Goal: Use online tool/utility: Use online tool/utility

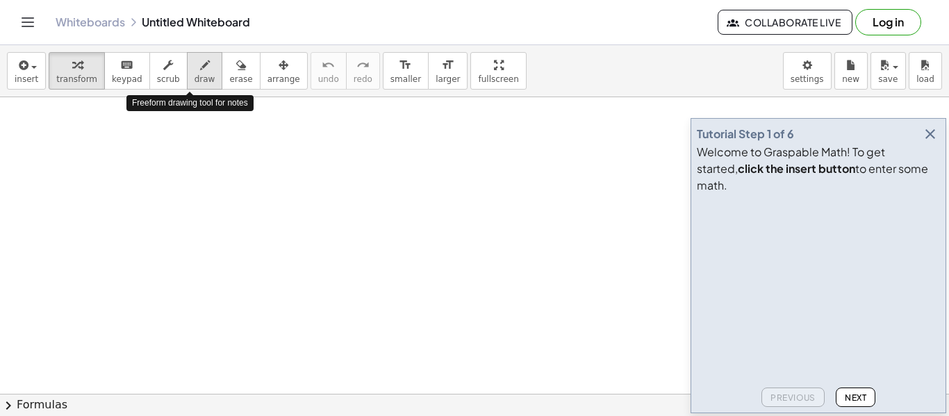
click at [200, 65] on icon "button" at bounding box center [205, 65] width 10 height 17
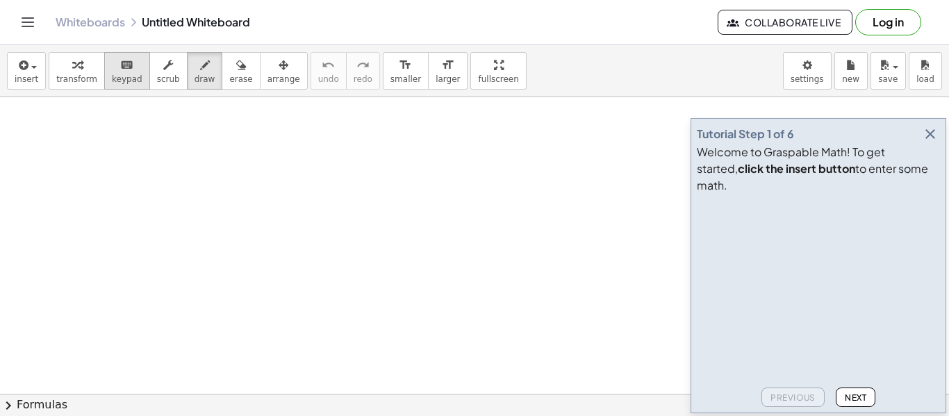
click at [129, 67] on div "keyboard" at bounding box center [127, 64] width 31 height 17
click at [935, 142] on icon "button" at bounding box center [930, 134] width 17 height 17
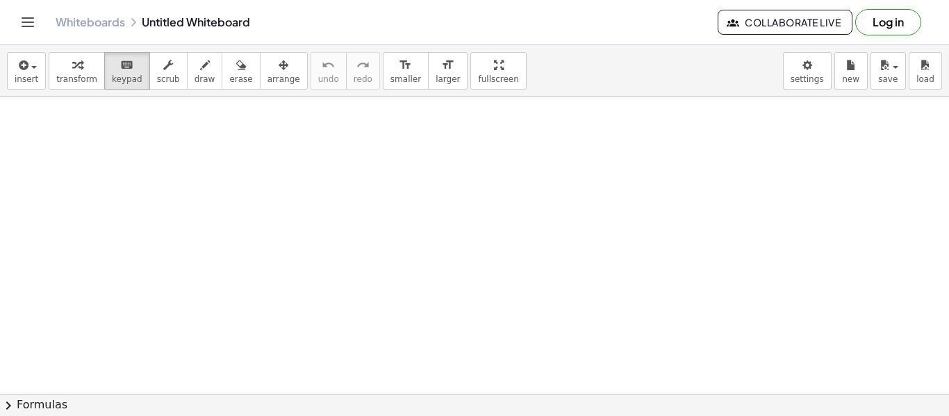
click at [33, 70] on div "button" at bounding box center [27, 64] width 24 height 17
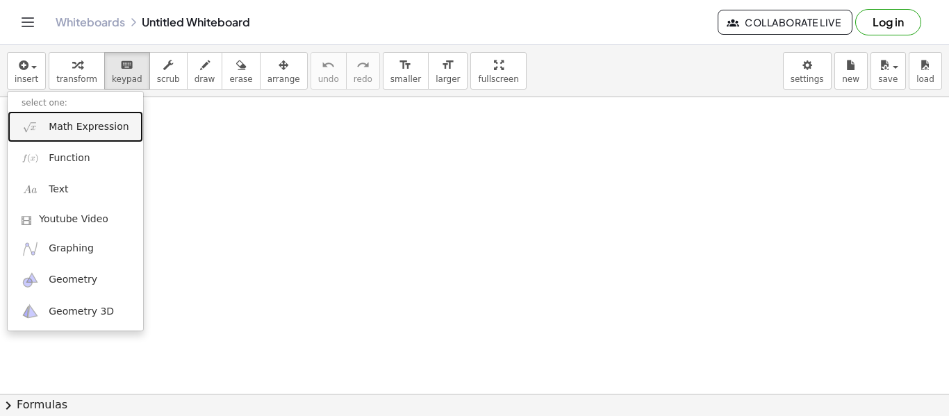
click at [88, 131] on span "Math Expression" at bounding box center [89, 127] width 80 height 14
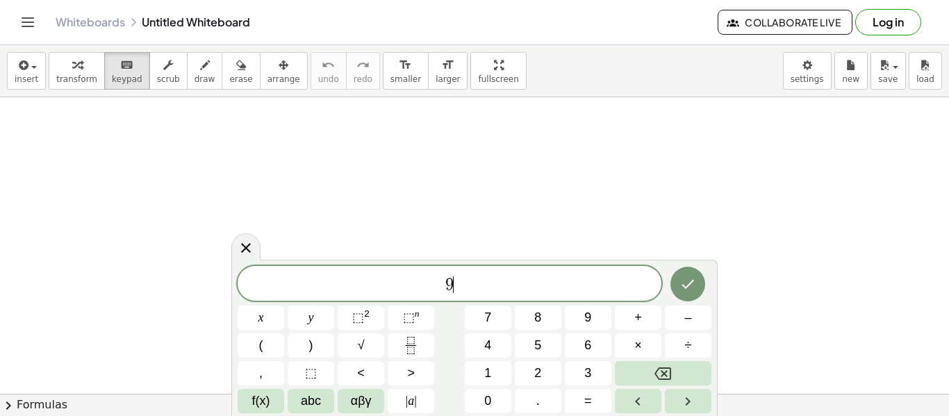
scroll to position [1, 0]
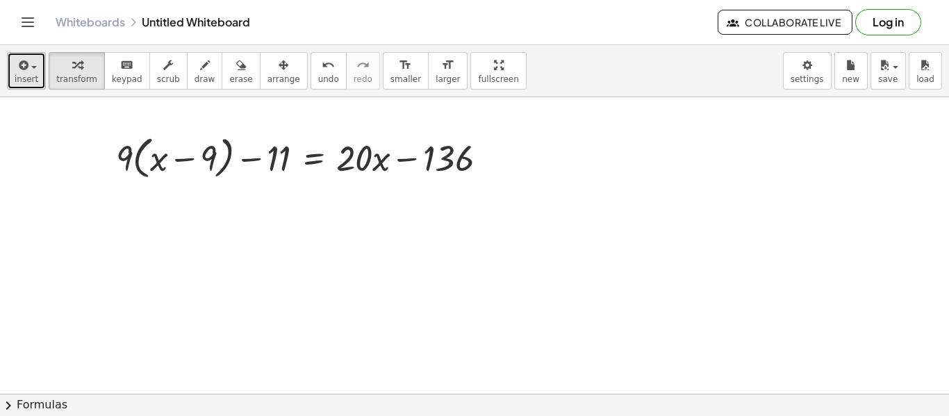
click at [28, 74] on span "insert" at bounding box center [27, 79] width 24 height 10
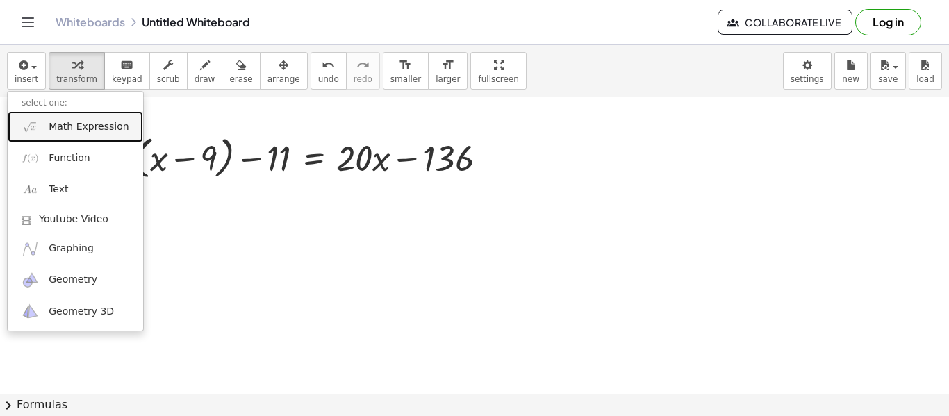
click at [63, 118] on link "Math Expression" at bounding box center [75, 126] width 135 height 31
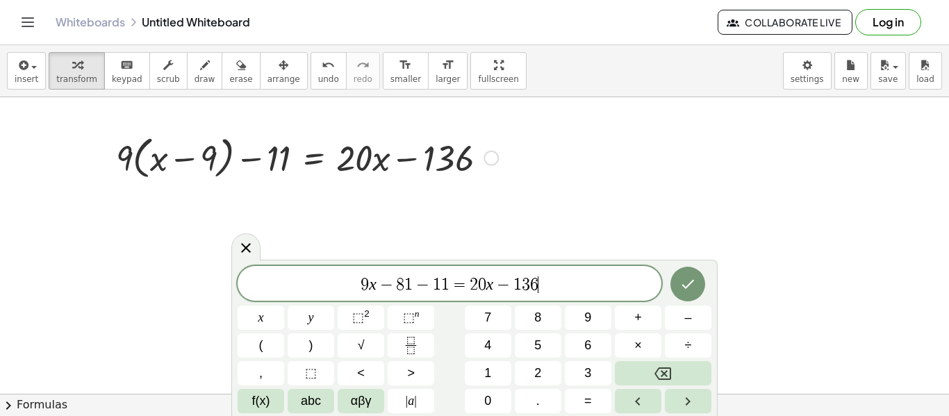
scroll to position [0, 0]
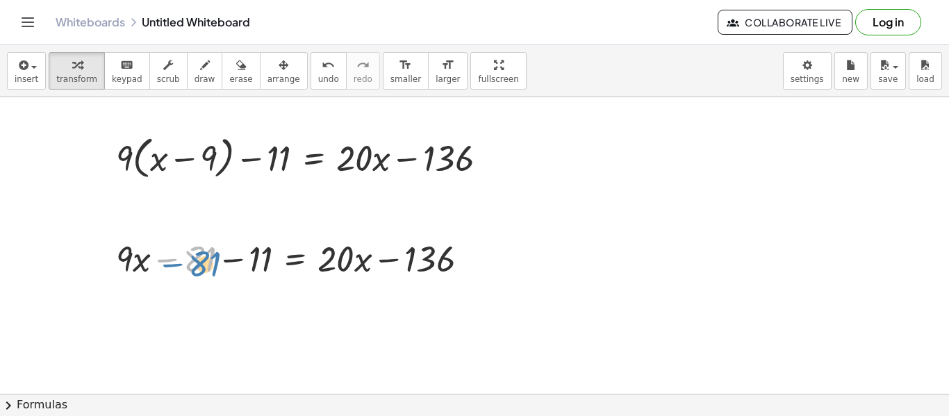
click at [211, 252] on div at bounding box center [298, 257] width 378 height 47
drag, startPoint x: 297, startPoint y: 301, endPoint x: 308, endPoint y: 273, distance: 29.7
click at [295, 259] on div "+ · 9 · x − 81 − 11 = + · 20 · x − 136" at bounding box center [295, 259] width 0 height 0
drag, startPoint x: 469, startPoint y: 263, endPoint x: 474, endPoint y: 219, distance: 44.0
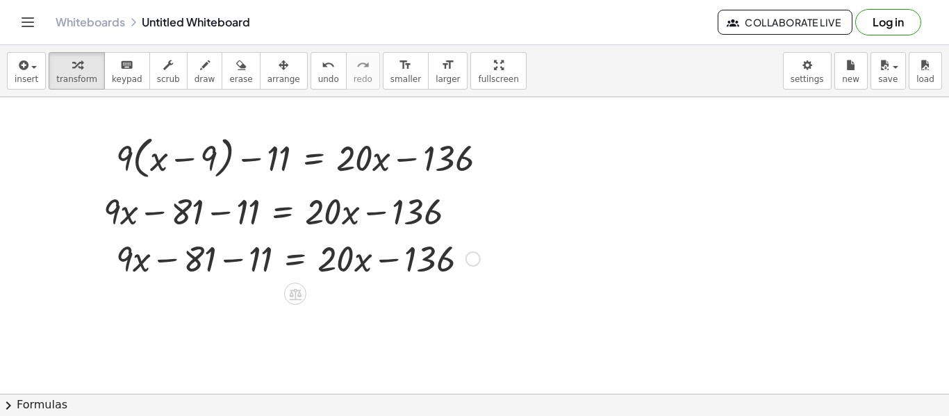
click at [426, 256] on div at bounding box center [298, 257] width 378 height 47
click at [411, 256] on div at bounding box center [298, 257] width 378 height 47
click at [290, 292] on icon at bounding box center [295, 294] width 15 height 15
click at [357, 291] on div at bounding box center [351, 294] width 22 height 22
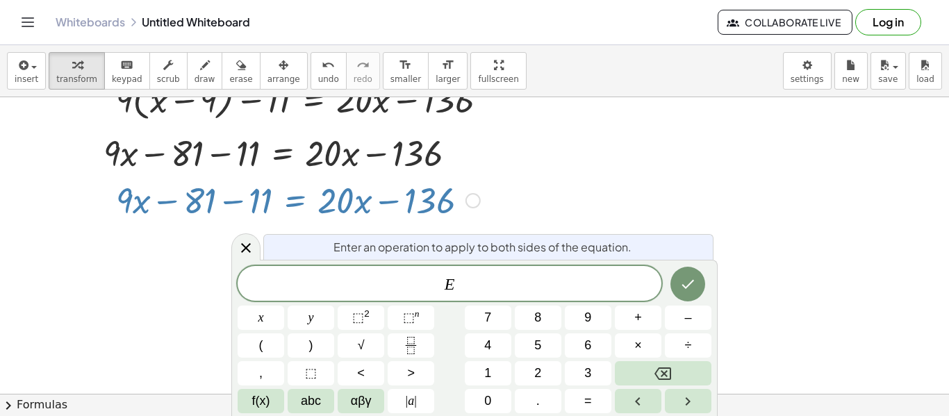
scroll to position [60, 0]
click at [245, 258] on div at bounding box center [245, 246] width 29 height 27
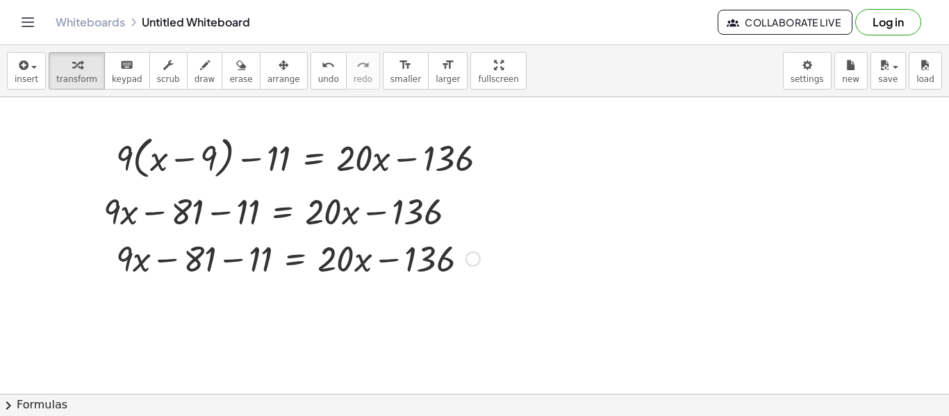
scroll to position [0, 0]
click at [352, 258] on div at bounding box center [298, 257] width 378 height 47
click at [377, 257] on div at bounding box center [298, 257] width 378 height 47
drag, startPoint x: 390, startPoint y: 260, endPoint x: 532, endPoint y: 242, distance: 142.8
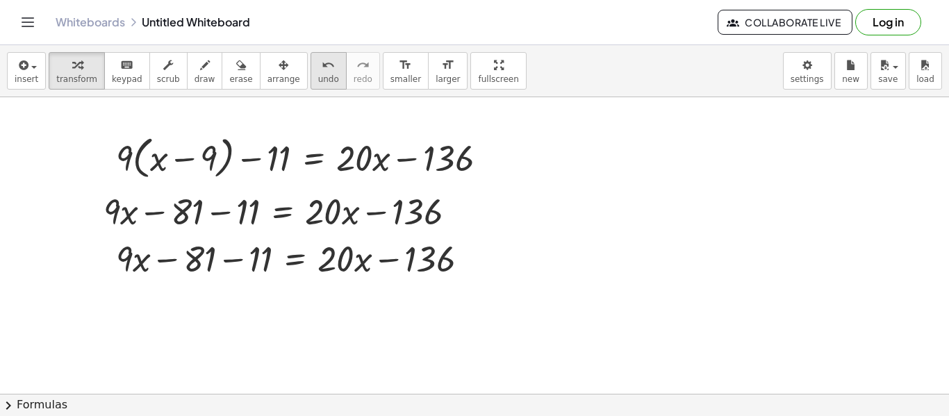
click at [322, 74] on button "undo undo" at bounding box center [328, 71] width 36 height 38
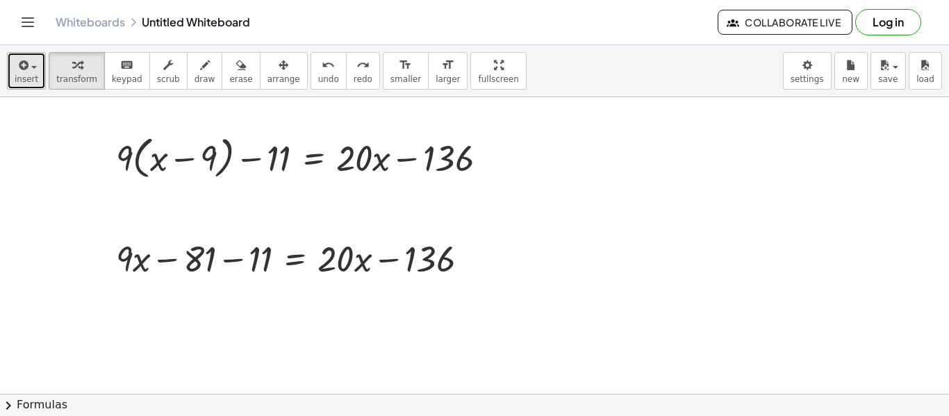
click at [31, 72] on div "button" at bounding box center [27, 64] width 24 height 17
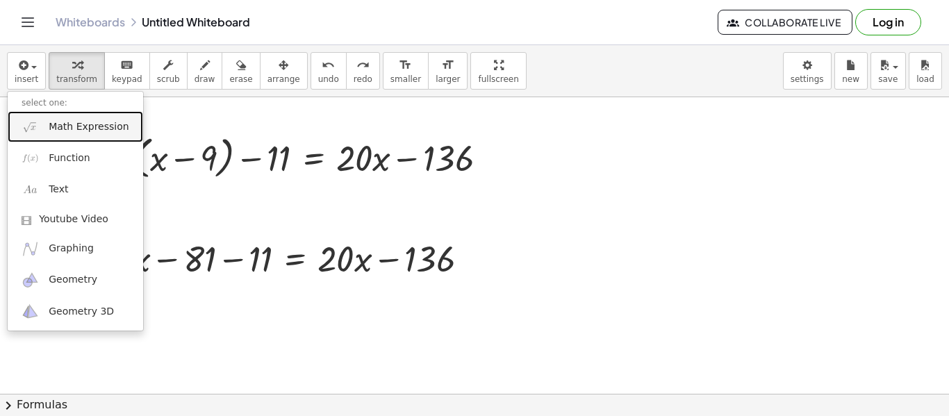
click at [82, 124] on span "Math Expression" at bounding box center [89, 127] width 80 height 14
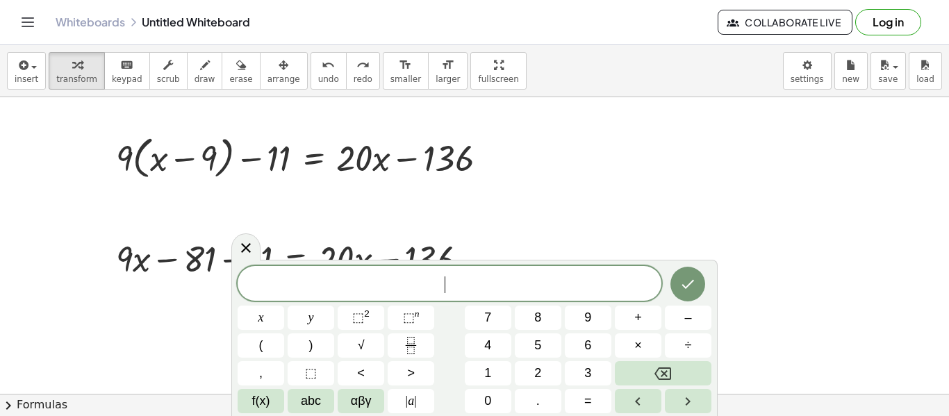
drag, startPoint x: 444, startPoint y: 271, endPoint x: 449, endPoint y: 306, distance: 35.0
click at [449, 306] on div "​ x y ⬚ 2 ⬚ n 7 8 9 + – ( ) √ 4 5 6 × ÷ , ⬚ < > 1 2 3 f(x) abc αβγ | a | 0 . =" at bounding box center [475, 339] width 474 height 147
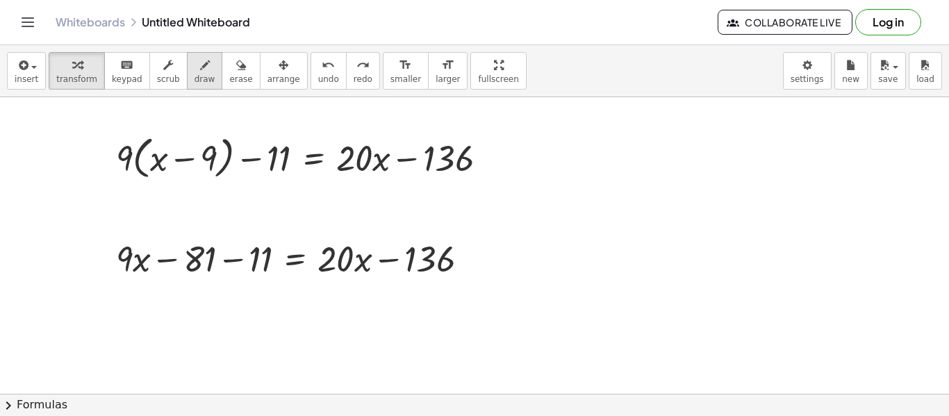
click at [200, 73] on icon "button" at bounding box center [205, 65] width 10 height 17
drag, startPoint x: 215, startPoint y: 236, endPoint x: 266, endPoint y: 242, distance: 51.1
drag, startPoint x: 215, startPoint y: 287, endPoint x: 224, endPoint y: 302, distance: 17.7
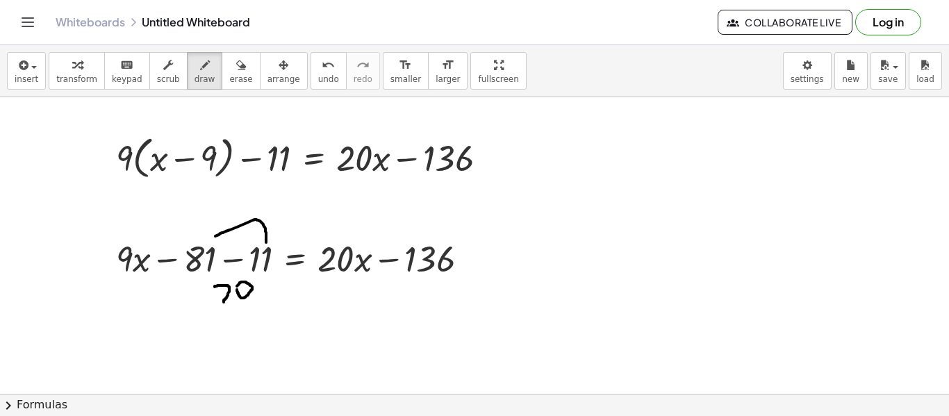
drag, startPoint x: 190, startPoint y: 294, endPoint x: 200, endPoint y: 294, distance: 9.7
drag, startPoint x: 169, startPoint y: 292, endPoint x: 184, endPoint y: 303, distance: 18.9
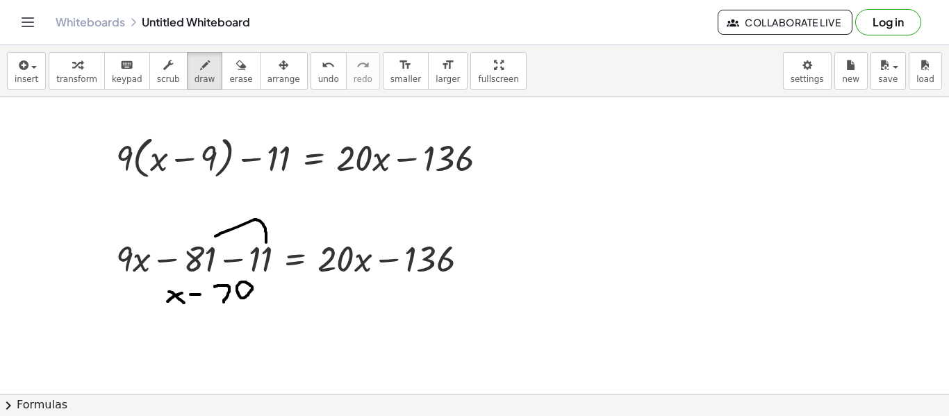
drag, startPoint x: 182, startPoint y: 293, endPoint x: 167, endPoint y: 302, distance: 17.2
drag, startPoint x: 157, startPoint y: 287, endPoint x: 160, endPoint y: 313, distance: 26.6
drag, startPoint x: 272, startPoint y: 290, endPoint x: 283, endPoint y: 289, distance: 11.8
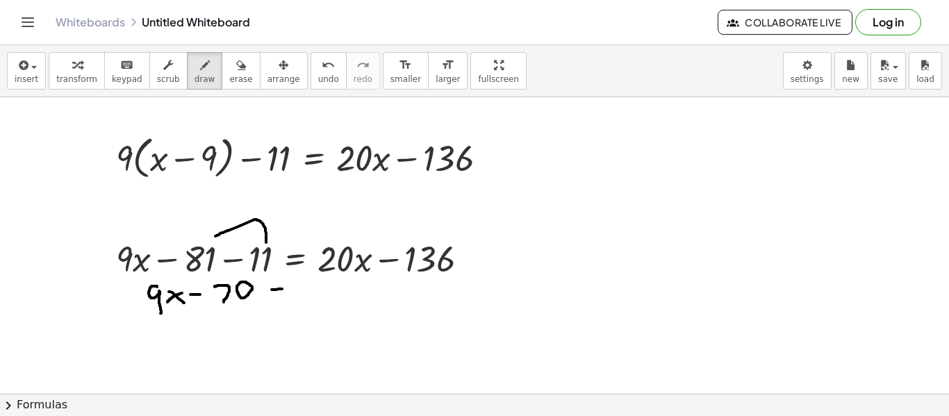
drag, startPoint x: 273, startPoint y: 296, endPoint x: 285, endPoint y: 293, distance: 12.8
drag, startPoint x: 310, startPoint y: 282, endPoint x: 335, endPoint y: 304, distance: 33.0
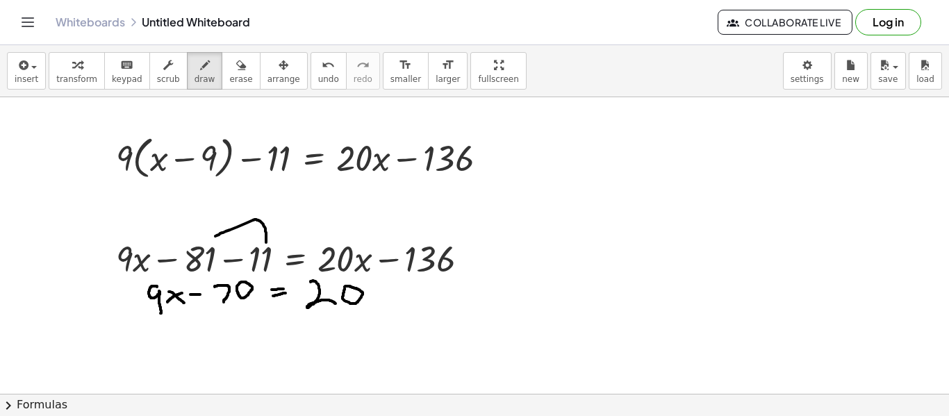
drag, startPoint x: 368, startPoint y: 292, endPoint x: 379, endPoint y: 306, distance: 16.8
drag, startPoint x: 378, startPoint y: 294, endPoint x: 370, endPoint y: 305, distance: 12.9
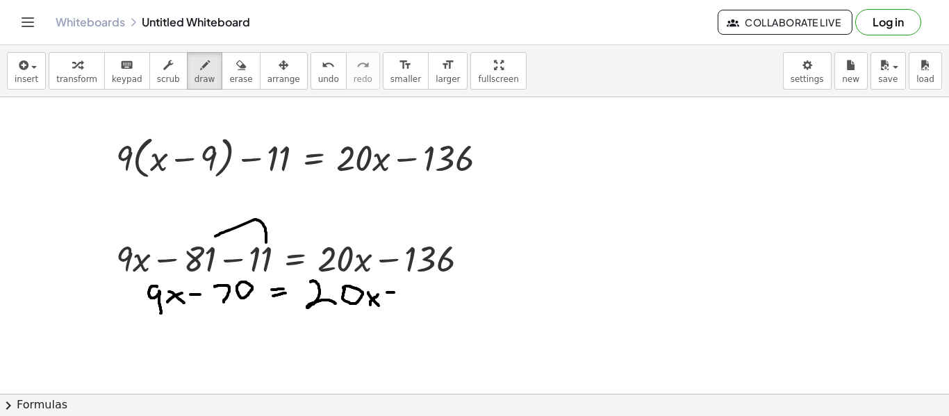
drag, startPoint x: 387, startPoint y: 292, endPoint x: 397, endPoint y: 292, distance: 9.7
drag, startPoint x: 408, startPoint y: 283, endPoint x: 406, endPoint y: 301, distance: 18.2
drag, startPoint x: 415, startPoint y: 286, endPoint x: 429, endPoint y: 288, distance: 13.3
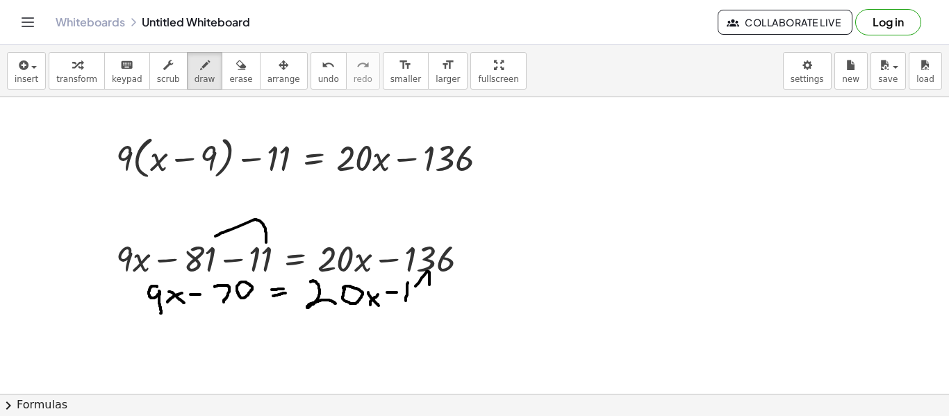
click at [310, 72] on button "undo undo" at bounding box center [328, 71] width 36 height 38
drag, startPoint x: 418, startPoint y: 284, endPoint x: 416, endPoint y: 300, distance: 16.1
drag, startPoint x: 438, startPoint y: 278, endPoint x: 432, endPoint y: 289, distance: 12.4
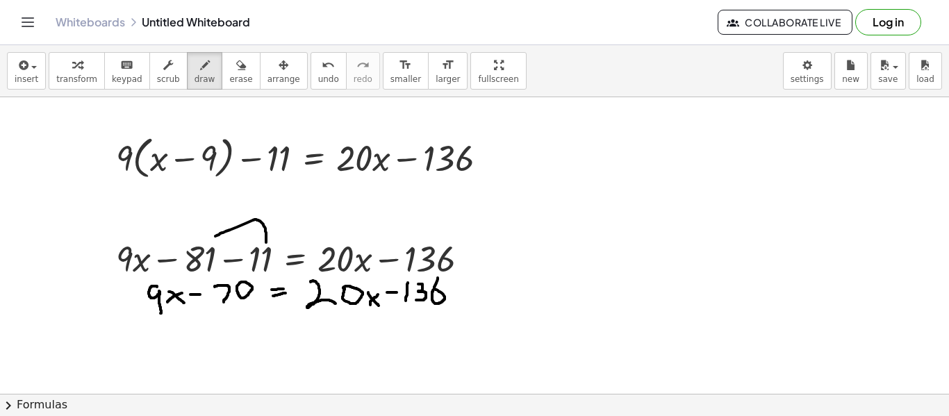
drag, startPoint x: 221, startPoint y: 15, endPoint x: 256, endPoint y: 51, distance: 50.1
click at [258, 46] on div "Graspable Math Activities Get Started Activity Bank Assigned Work Classes White…" at bounding box center [474, 208] width 949 height 416
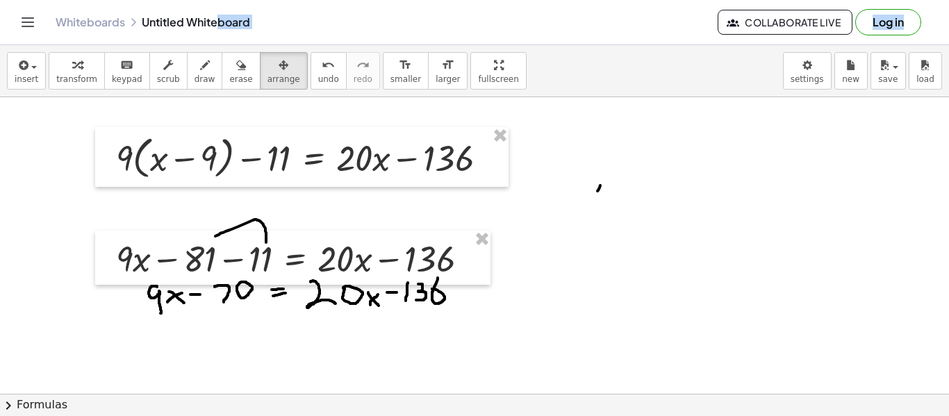
drag, startPoint x: 269, startPoint y: 68, endPoint x: 512, endPoint y: 158, distance: 258.4
click at [476, 129] on div "insert select one: Math Expression Function Text Youtube Video Graphing Geometr…" at bounding box center [474, 230] width 949 height 371
click at [508, 154] on div at bounding box center [301, 157] width 413 height 60
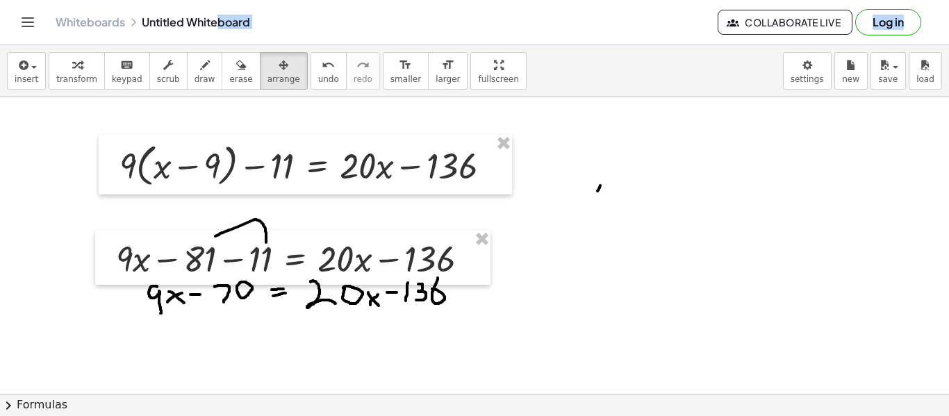
drag, startPoint x: 612, startPoint y: 159, endPoint x: 656, endPoint y: 176, distance: 47.5
click at [194, 81] on span "draw" at bounding box center [204, 79] width 21 height 10
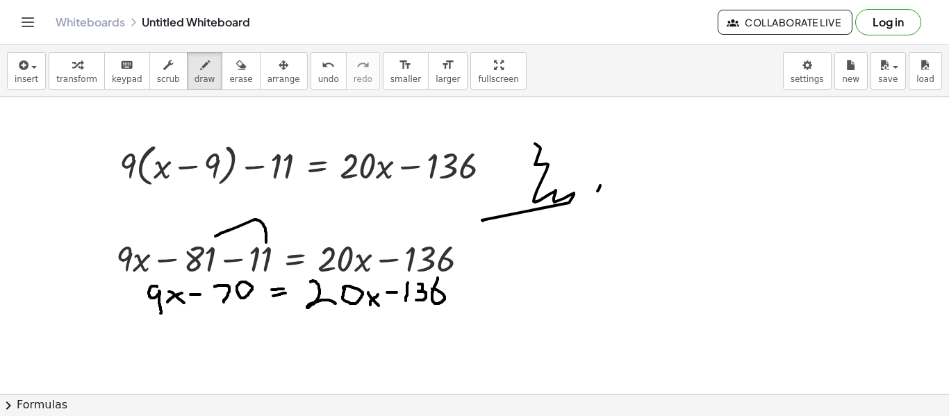
drag, startPoint x: 569, startPoint y: 203, endPoint x: 490, endPoint y: 218, distance: 80.6
click at [320, 95] on div "Undo the last action" at bounding box center [307, 103] width 85 height 16
click at [311, 78] on div at bounding box center [311, 78] width 0 height 0
click at [318, 77] on span "undo" at bounding box center [328, 79] width 21 height 10
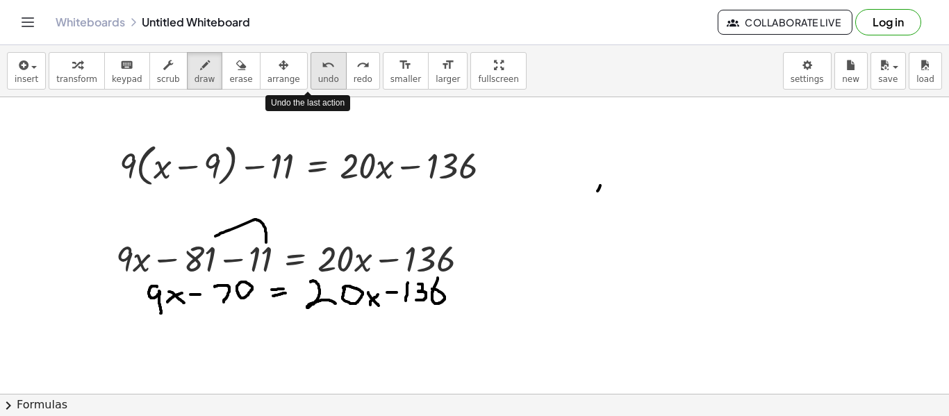
click at [318, 77] on span "undo" at bounding box center [328, 79] width 21 height 10
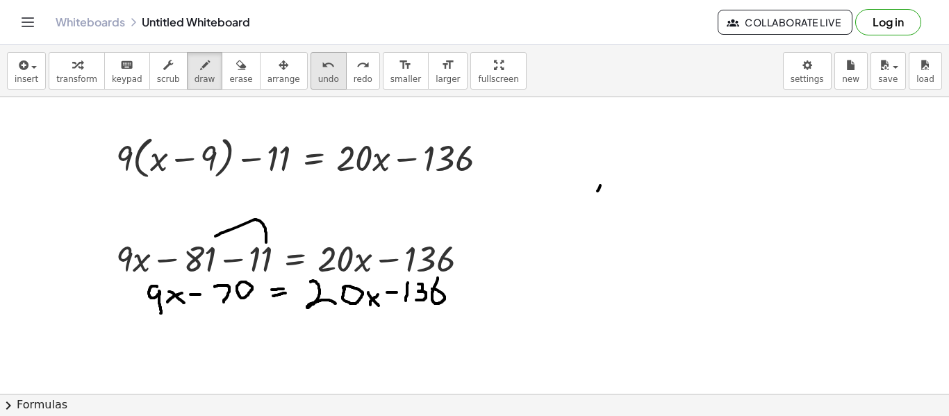
click at [318, 81] on span "undo" at bounding box center [328, 79] width 21 height 10
drag, startPoint x: 200, startPoint y: 312, endPoint x: 197, endPoint y: 324, distance: 12.8
drag, startPoint x: 201, startPoint y: 319, endPoint x: 209, endPoint y: 319, distance: 7.7
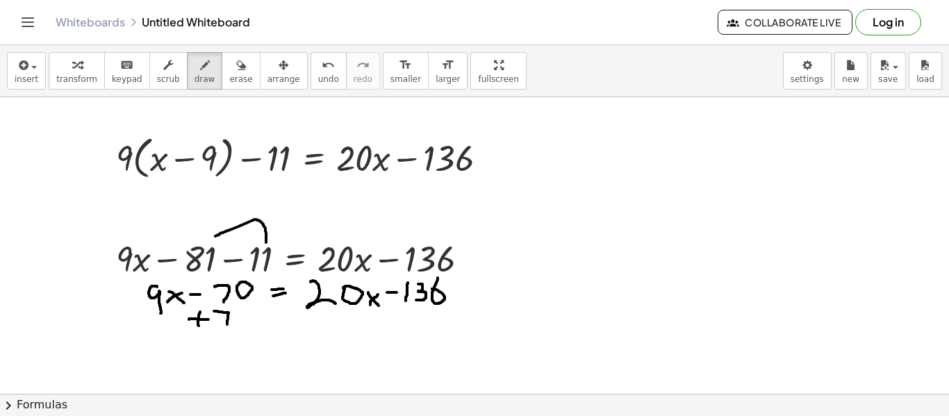
drag, startPoint x: 214, startPoint y: 311, endPoint x: 228, endPoint y: 327, distance: 21.2
drag, startPoint x: 247, startPoint y: 322, endPoint x: 247, endPoint y: 313, distance: 9.1
drag, startPoint x: 253, startPoint y: 281, endPoint x: 206, endPoint y: 317, distance: 59.5
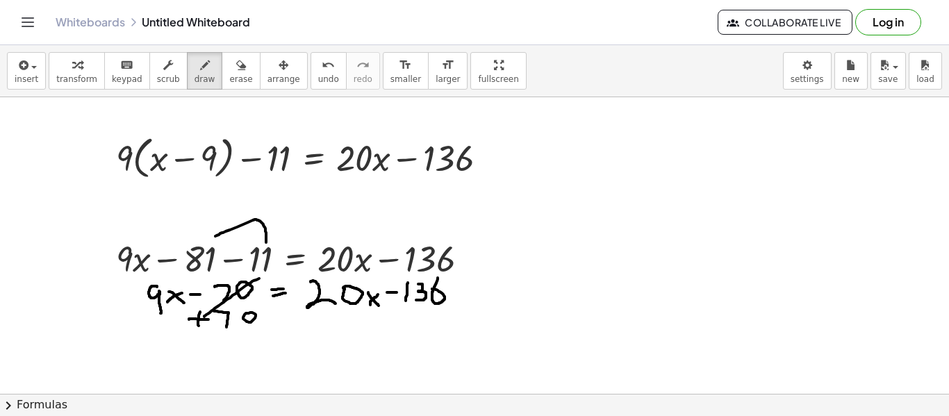
drag, startPoint x: 383, startPoint y: 317, endPoint x: 400, endPoint y: 319, distance: 16.7
drag, startPoint x: 406, startPoint y: 316, endPoint x: 423, endPoint y: 326, distance: 19.3
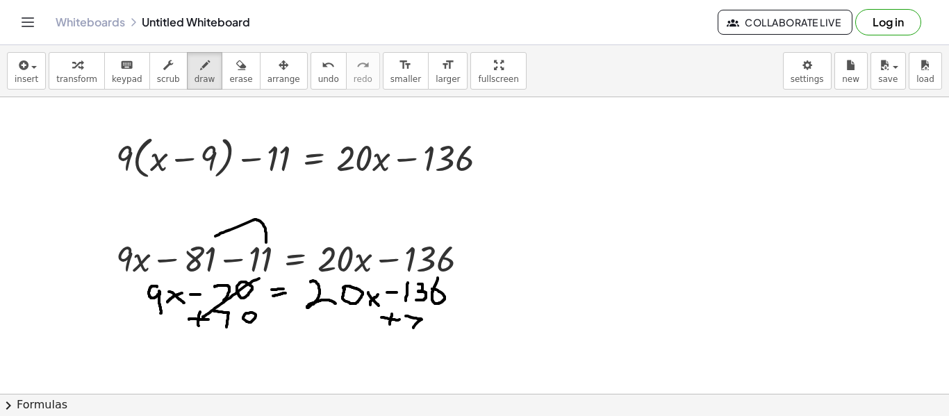
drag, startPoint x: 399, startPoint y: 326, endPoint x: 404, endPoint y: 334, distance: 8.7
drag, startPoint x: 390, startPoint y: 335, endPoint x: 414, endPoint y: 349, distance: 27.4
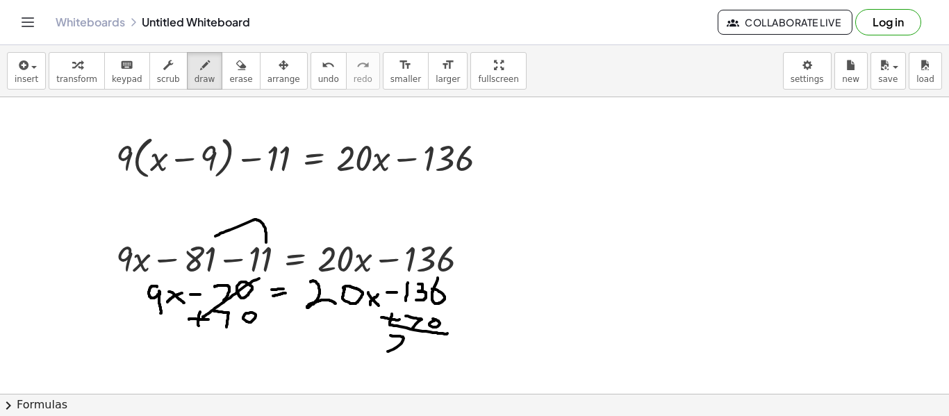
drag, startPoint x: 419, startPoint y: 340, endPoint x: 426, endPoint y: 346, distance: 8.9
drag, startPoint x: 434, startPoint y: 347, endPoint x: 429, endPoint y: 352, distance: 7.9
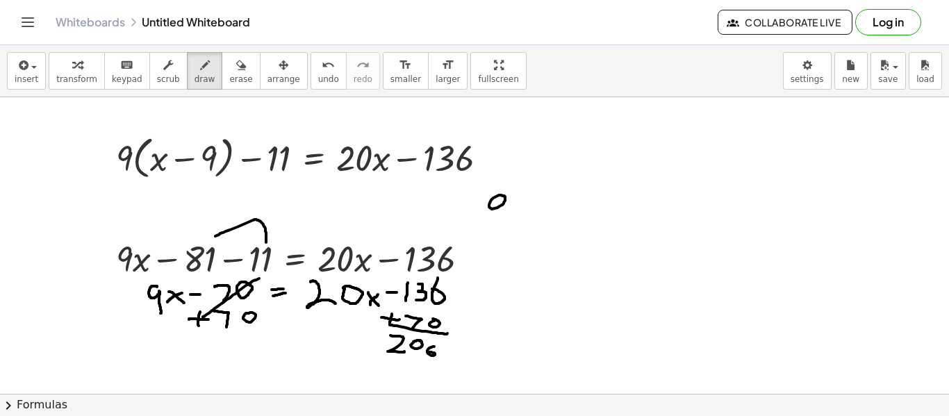
drag, startPoint x: 502, startPoint y: 205, endPoint x: 504, endPoint y: 224, distance: 19.5
drag, startPoint x: 523, startPoint y: 203, endPoint x: 535, endPoint y: 212, distance: 14.9
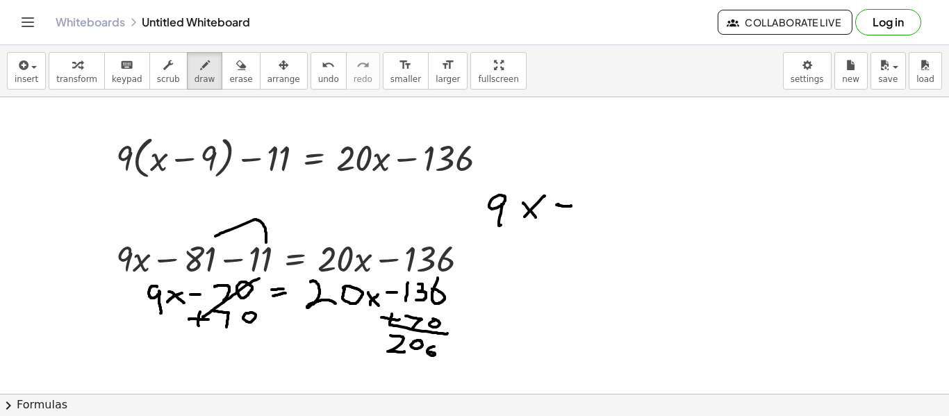
drag, startPoint x: 558, startPoint y: 204, endPoint x: 569, endPoint y: 208, distance: 11.6
drag, startPoint x: 558, startPoint y: 194, endPoint x: 571, endPoint y: 195, distance: 13.2
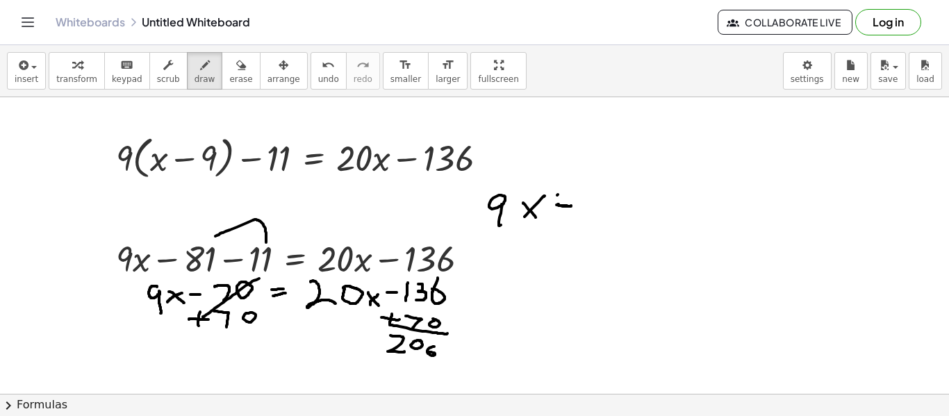
drag, startPoint x: 588, startPoint y: 187, endPoint x: 612, endPoint y: 206, distance: 30.2
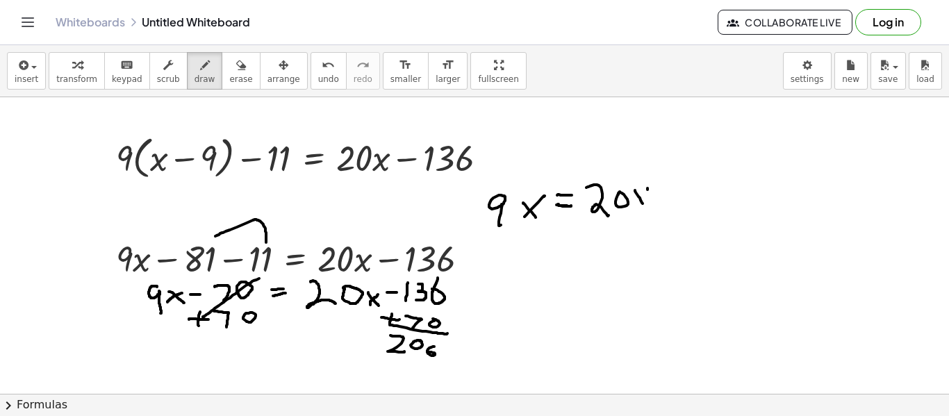
drag, startPoint x: 647, startPoint y: 188, endPoint x: 644, endPoint y: 195, distance: 7.8
drag, startPoint x: 660, startPoint y: 191, endPoint x: 670, endPoint y: 192, distance: 9.8
drag, startPoint x: 686, startPoint y: 185, endPoint x: 706, endPoint y: 192, distance: 20.6
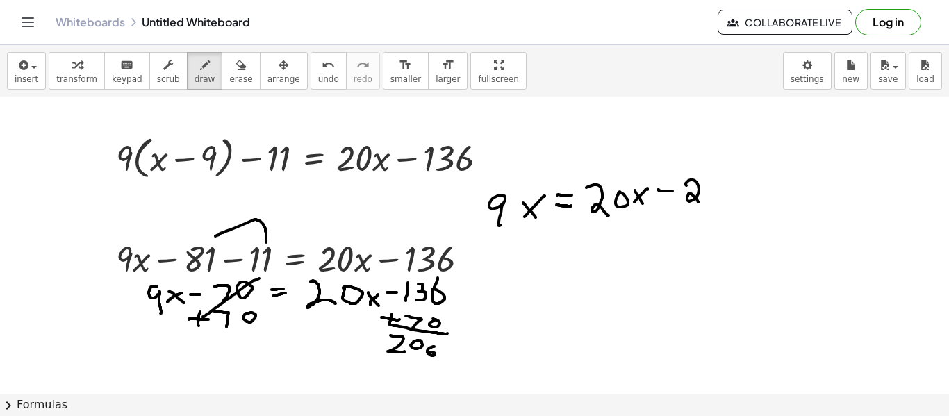
drag, startPoint x: 710, startPoint y: 188, endPoint x: 718, endPoint y: 188, distance: 8.4
drag, startPoint x: 738, startPoint y: 177, endPoint x: 733, endPoint y: 201, distance: 24.1
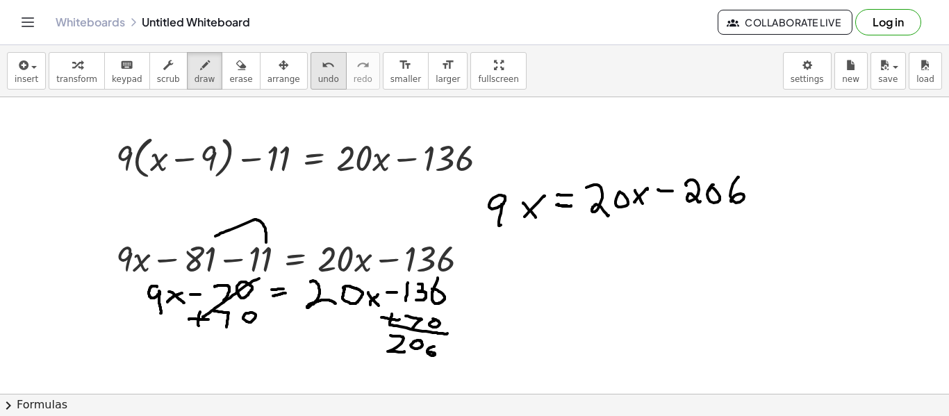
click at [322, 67] on icon "undo" at bounding box center [328, 65] width 13 height 17
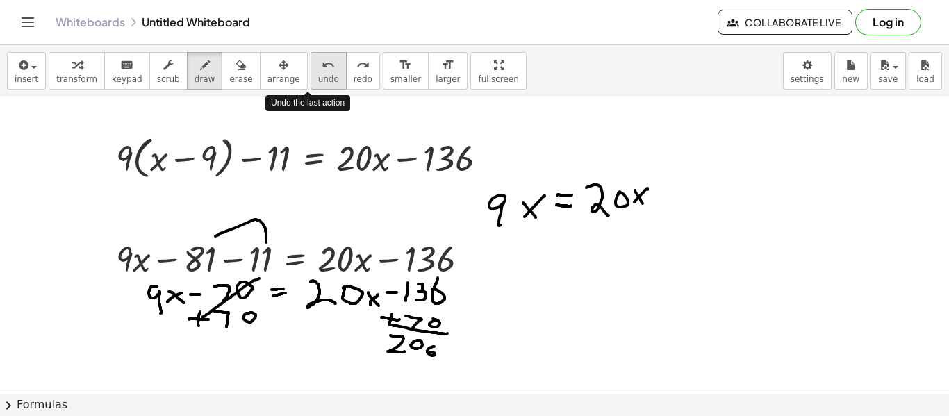
click at [322, 67] on icon "undo" at bounding box center [328, 65] width 13 height 17
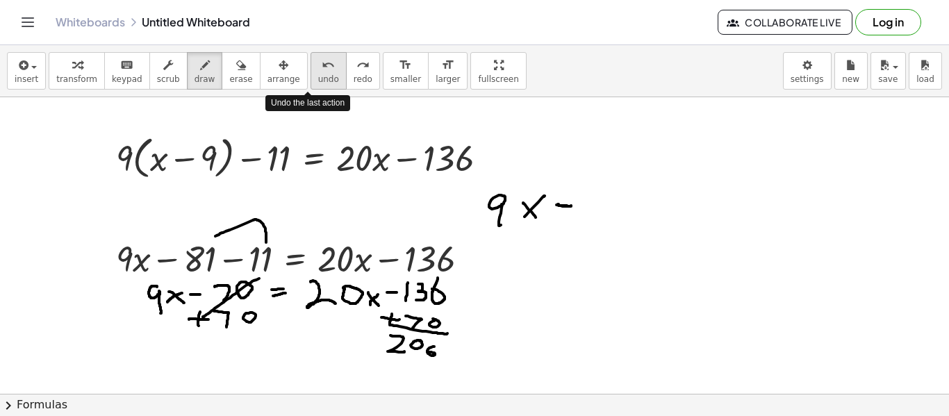
click at [322, 67] on icon "undo" at bounding box center [328, 65] width 13 height 17
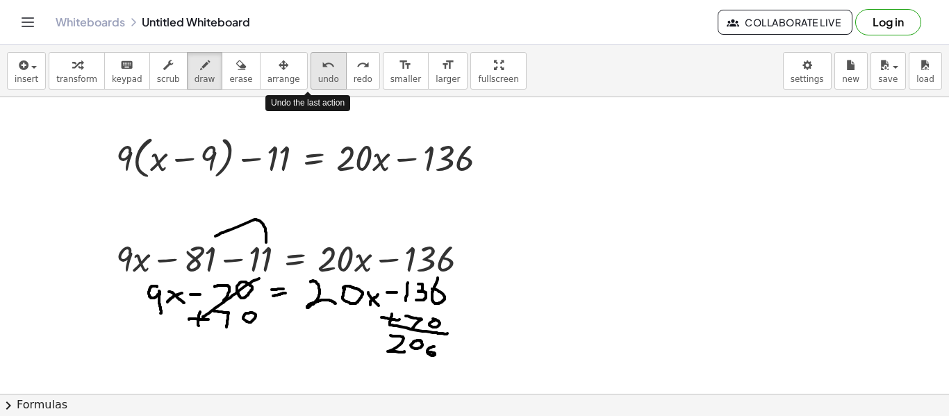
click at [322, 67] on icon "undo" at bounding box center [328, 65] width 13 height 17
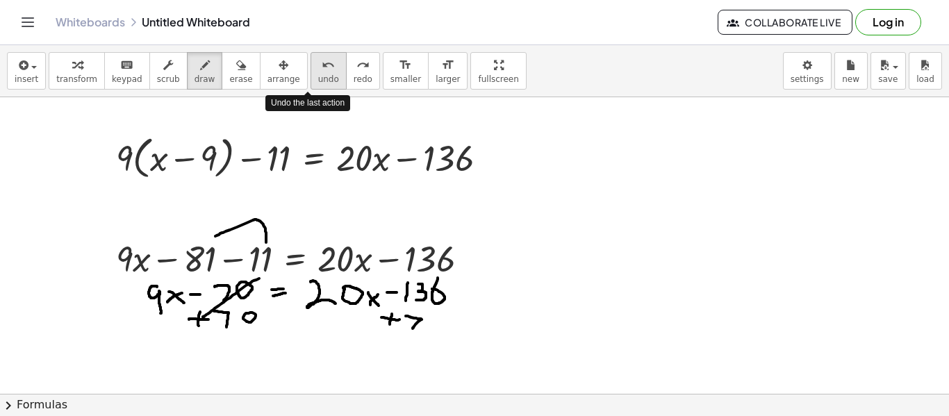
click at [322, 67] on icon "undo" at bounding box center [328, 65] width 13 height 17
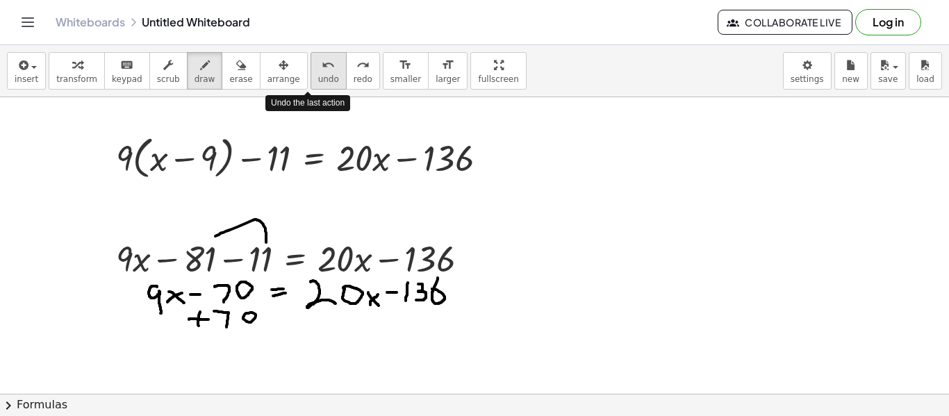
click at [322, 67] on icon "undo" at bounding box center [328, 65] width 13 height 17
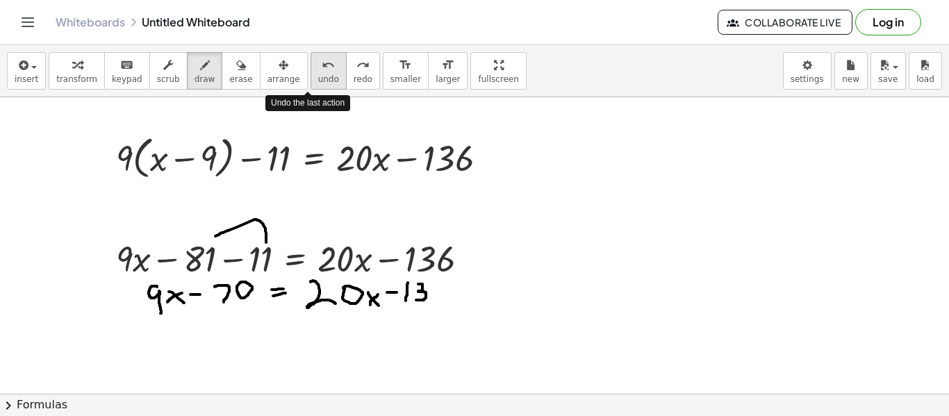
click at [322, 67] on icon "undo" at bounding box center [328, 65] width 13 height 17
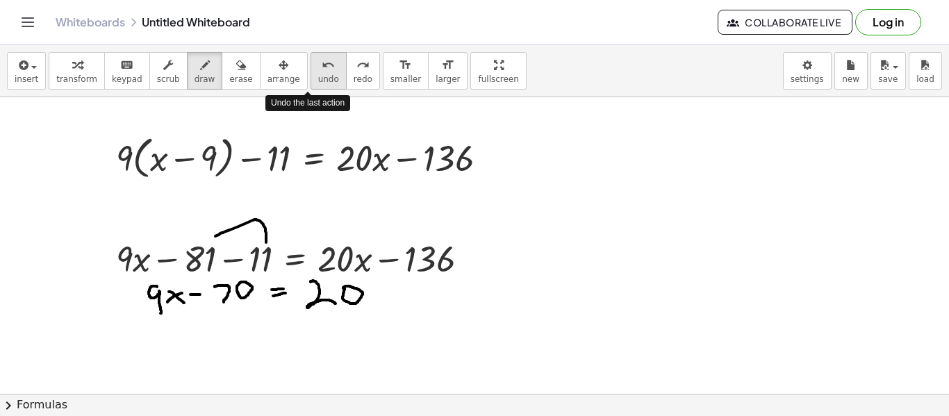
click at [322, 67] on icon "undo" at bounding box center [328, 65] width 13 height 17
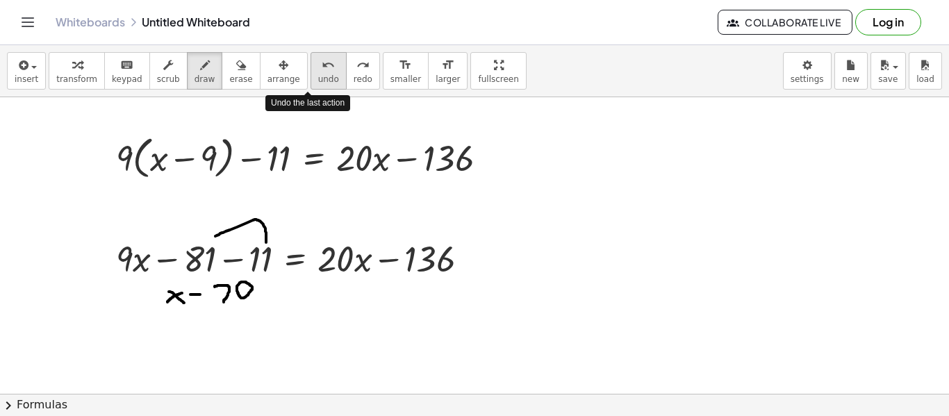
click at [322, 67] on icon "undo" at bounding box center [328, 65] width 13 height 17
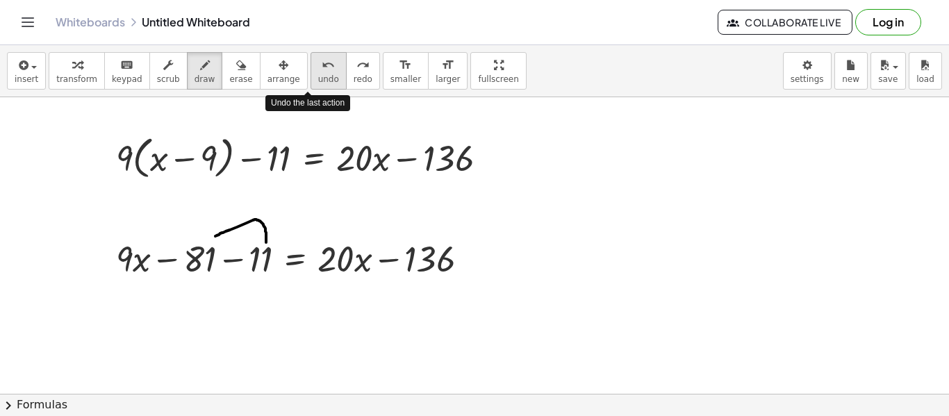
click at [322, 67] on icon "undo" at bounding box center [328, 65] width 13 height 17
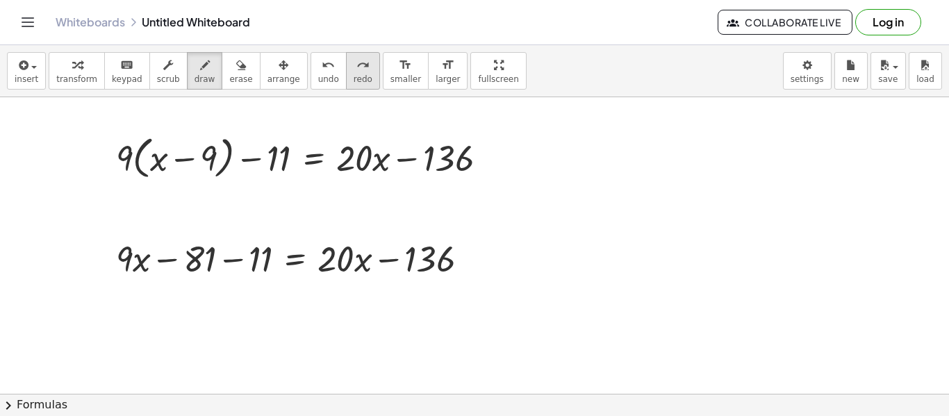
click at [356, 66] on icon "redo" at bounding box center [362, 65] width 13 height 17
drag, startPoint x: 522, startPoint y: 137, endPoint x: 526, endPoint y: 147, distance: 11.5
drag, startPoint x: 538, startPoint y: 133, endPoint x: 543, endPoint y: 145, distance: 13.0
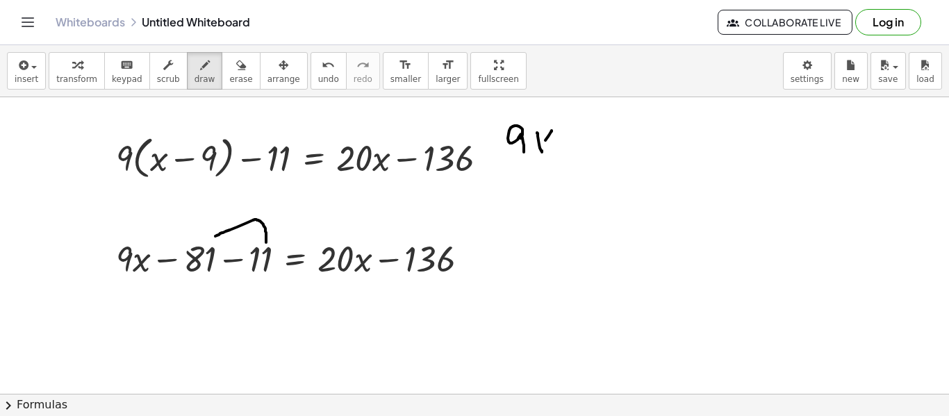
drag, startPoint x: 549, startPoint y: 135, endPoint x: 536, endPoint y: 151, distance: 19.7
drag, startPoint x: 556, startPoint y: 137, endPoint x: 574, endPoint y: 138, distance: 17.4
drag, startPoint x: 580, startPoint y: 124, endPoint x: 595, endPoint y: 137, distance: 19.7
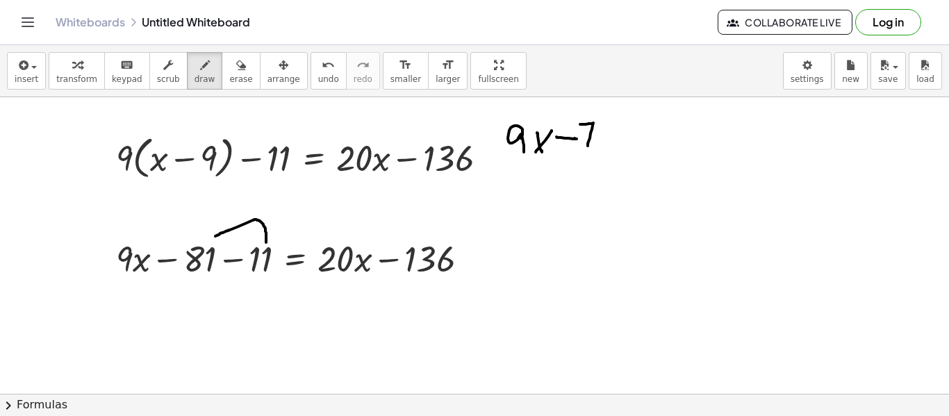
drag, startPoint x: 627, startPoint y: 129, endPoint x: 638, endPoint y: 131, distance: 10.5
drag, startPoint x: 629, startPoint y: 139, endPoint x: 640, endPoint y: 136, distance: 10.8
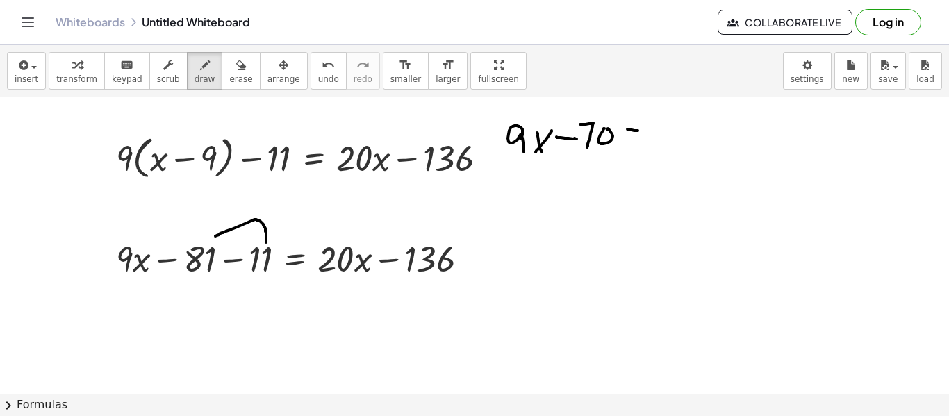
drag, startPoint x: 664, startPoint y: 125, endPoint x: 683, endPoint y: 142, distance: 25.6
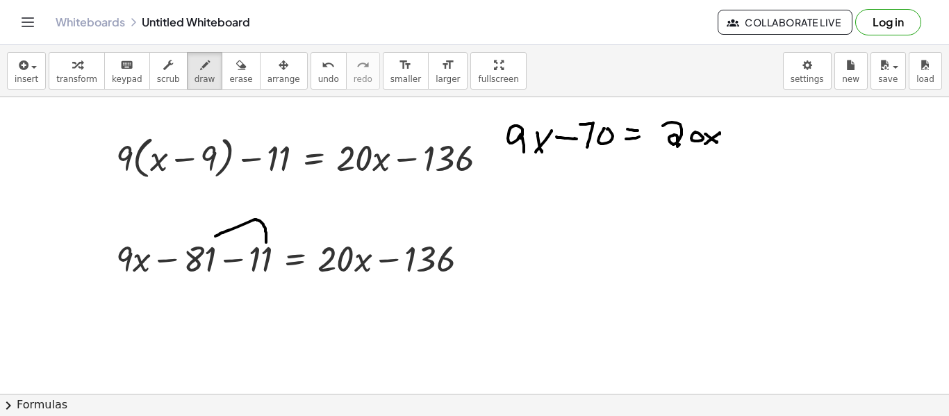
drag, startPoint x: 706, startPoint y: 143, endPoint x: 723, endPoint y: 136, distance: 18.1
drag
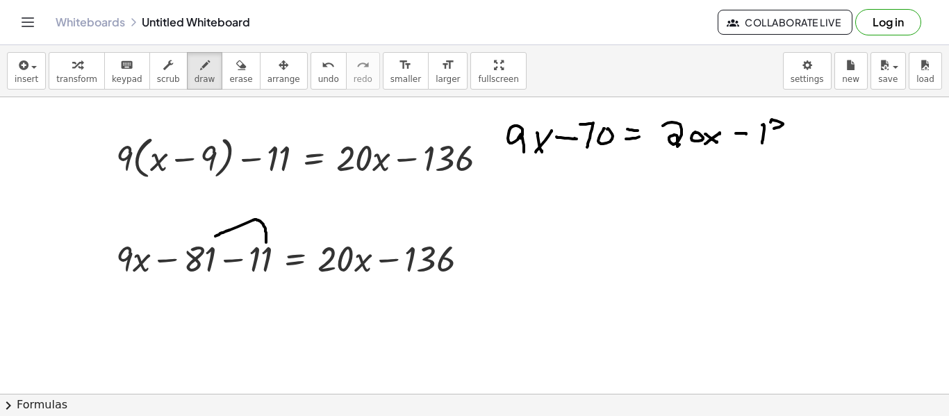
drag, startPoint x: 565, startPoint y: 167, endPoint x: 580, endPoint y: 165, distance: 14.7
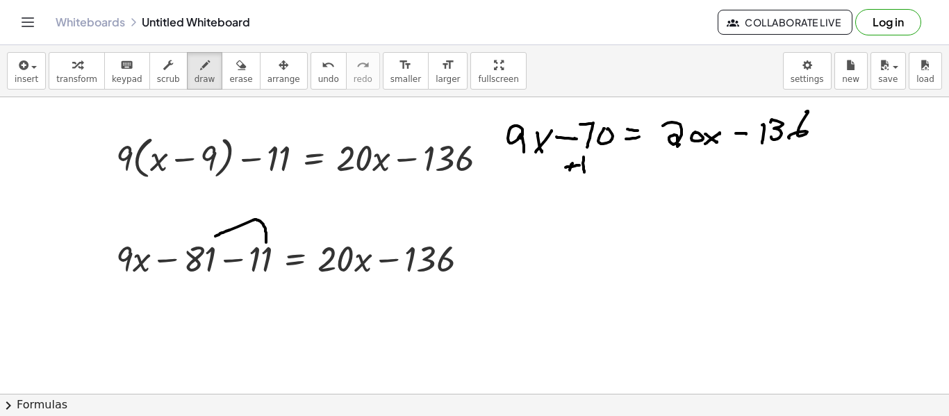
drag, startPoint x: 583, startPoint y: 158, endPoint x: 585, endPoint y: 170, distance: 12.7
drag, startPoint x: 592, startPoint y: 155, endPoint x: 598, endPoint y: 169, distance: 15.6
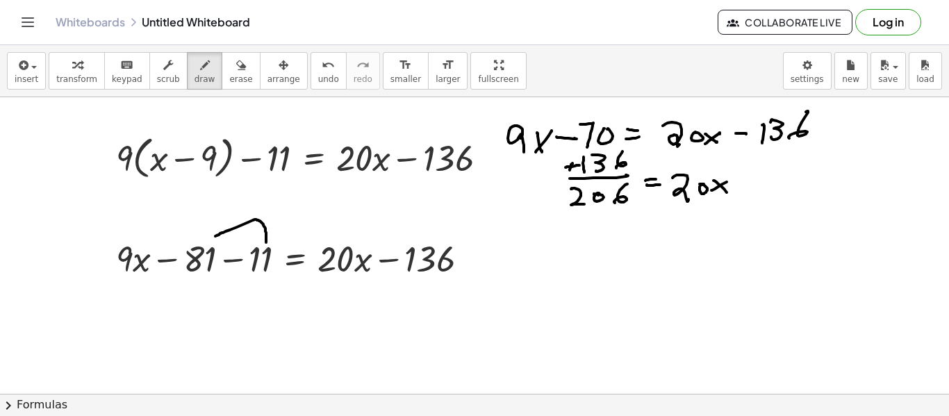
drag, startPoint x: 688, startPoint y: 231, endPoint x: 688, endPoint y: 242, distance: 11.8
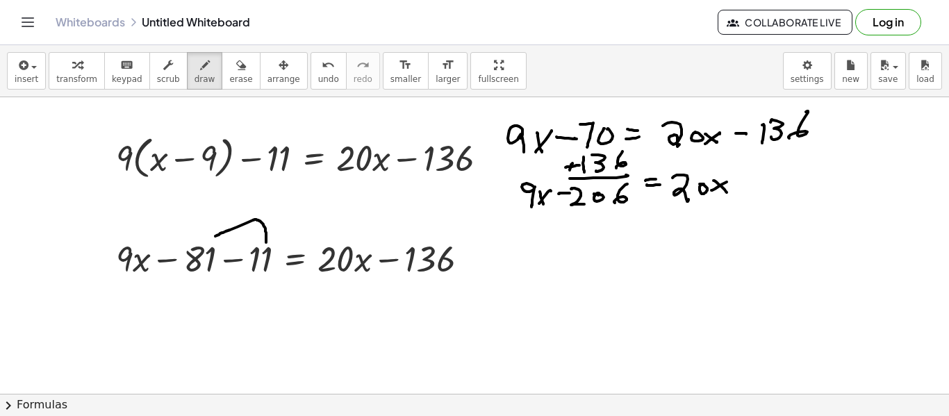
drag, startPoint x: 707, startPoint y: 226, endPoint x: 710, endPoint y: 235, distance: 9.7
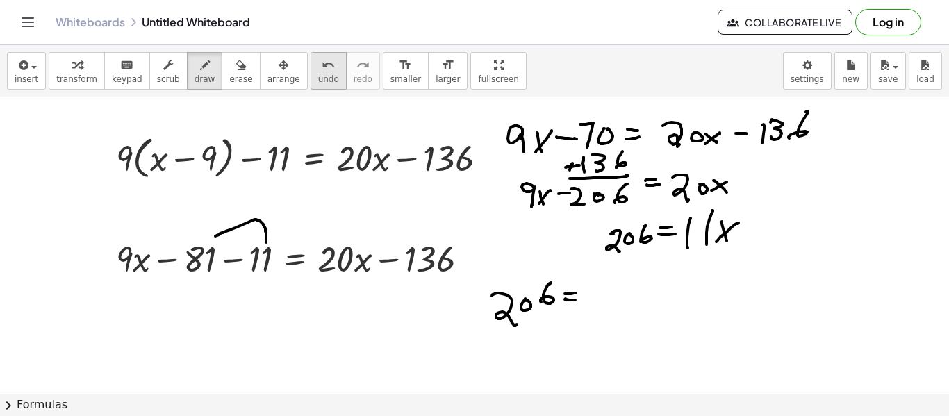
click at [318, 81] on span "undo" at bounding box center [328, 79] width 21 height 10
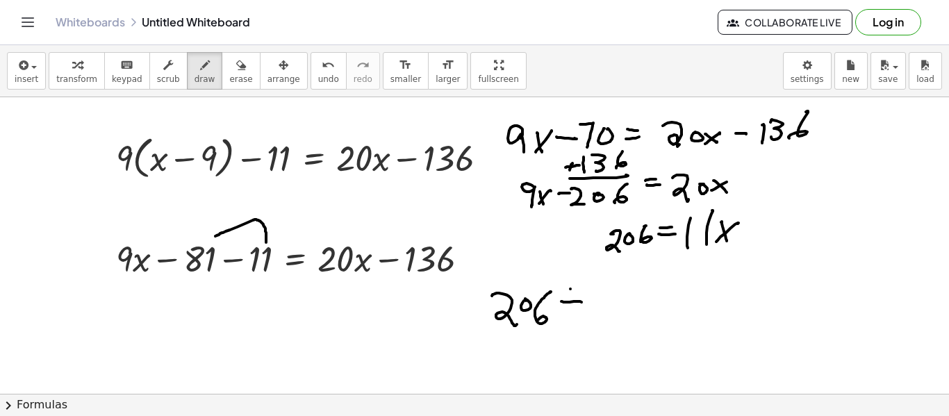
drag, startPoint x: 622, startPoint y: 297, endPoint x: 632, endPoint y: 295, distance: 10.5
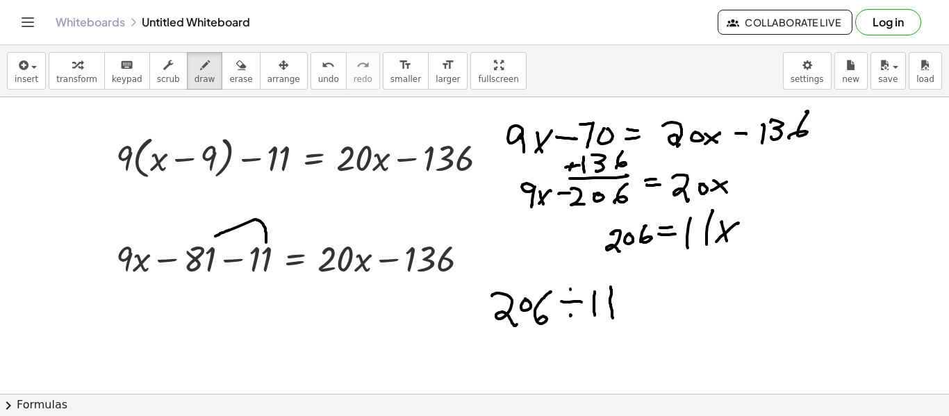
drag, startPoint x: 619, startPoint y: 306, endPoint x: 630, endPoint y: 307, distance: 11.1
drag, startPoint x: 651, startPoint y: 280, endPoint x: 651, endPoint y: 303, distance: 22.9
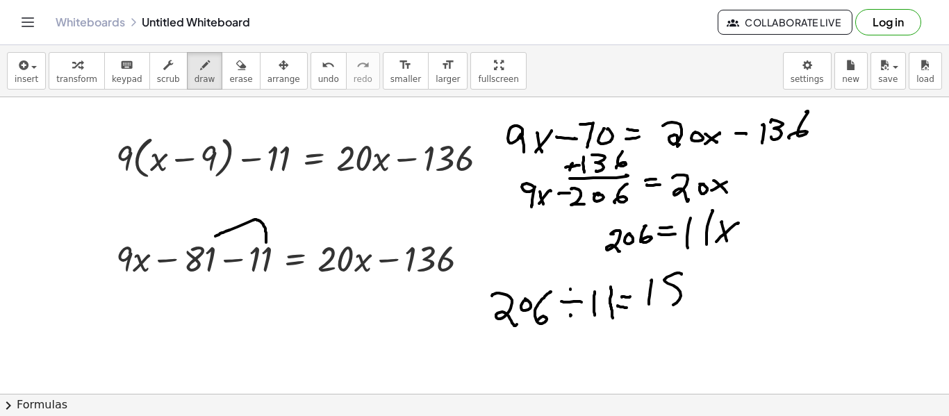
drag, startPoint x: 697, startPoint y: 280, endPoint x: 720, endPoint y: 295, distance: 27.5
drag, startPoint x: 730, startPoint y: 285, endPoint x: 740, endPoint y: 310, distance: 27.7
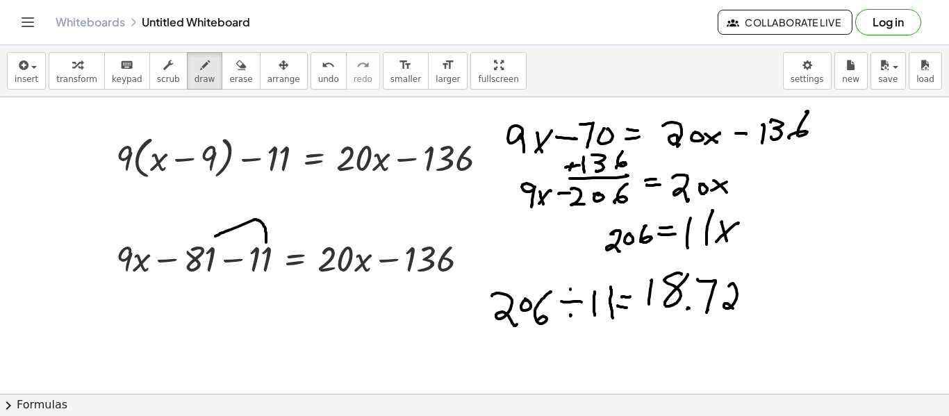
drag, startPoint x: 747, startPoint y: 285, endPoint x: 762, endPoint y: 308, distance: 27.5
drag, startPoint x: 783, startPoint y: 289, endPoint x: 799, endPoint y: 308, distance: 24.7
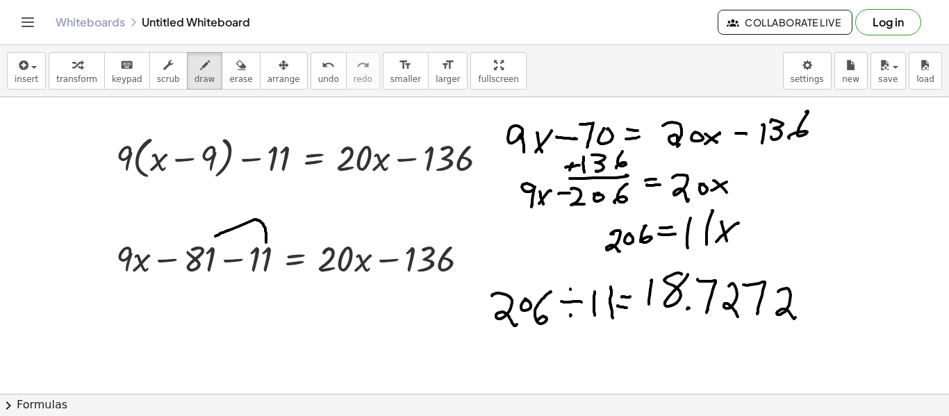
drag, startPoint x: 659, startPoint y: 333, endPoint x: 665, endPoint y: 353, distance: 20.4
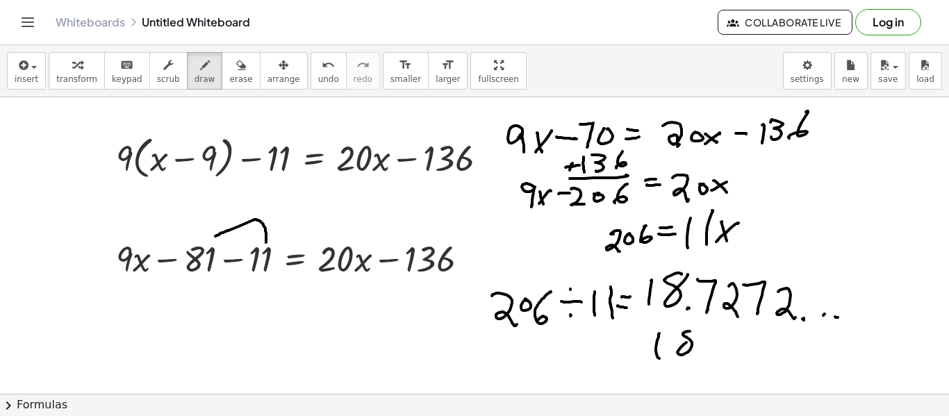
drag, startPoint x: 685, startPoint y: 332, endPoint x: 694, endPoint y: 339, distance: 11.4
drag, startPoint x: 704, startPoint y: 335, endPoint x: 709, endPoint y: 354, distance: 19.4
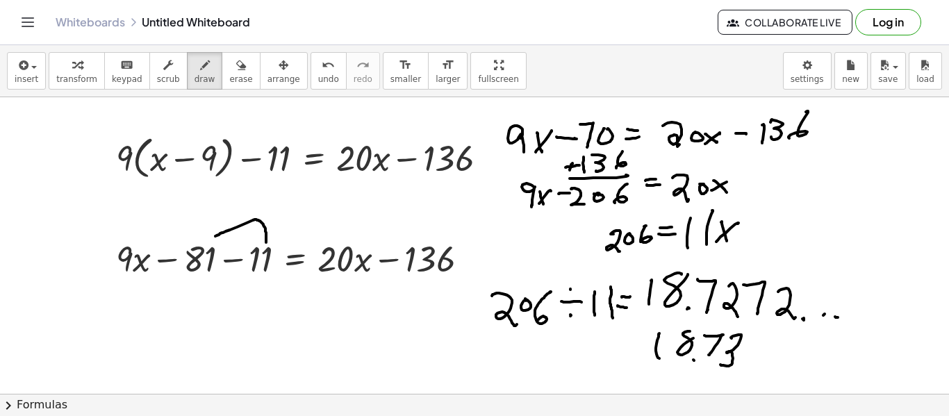
drag, startPoint x: 731, startPoint y: 338, endPoint x: 726, endPoint y: 367, distance: 29.7
click at [863, 68] on button "new" at bounding box center [850, 71] width 33 height 38
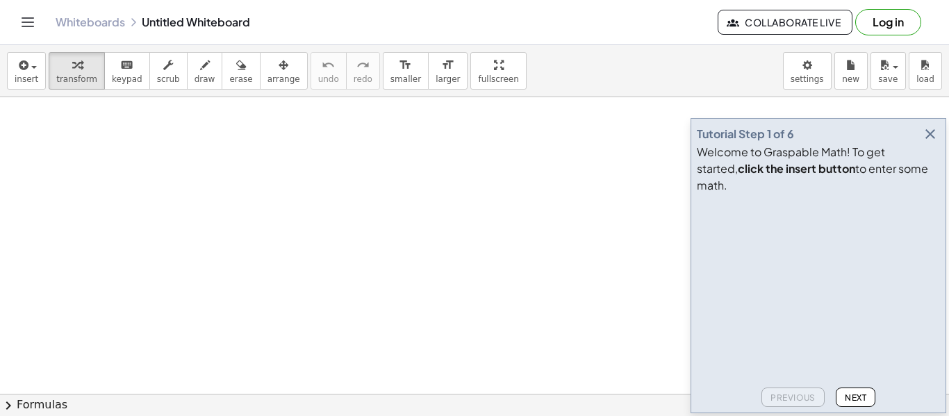
click at [927, 142] on icon "button" at bounding box center [930, 134] width 17 height 17
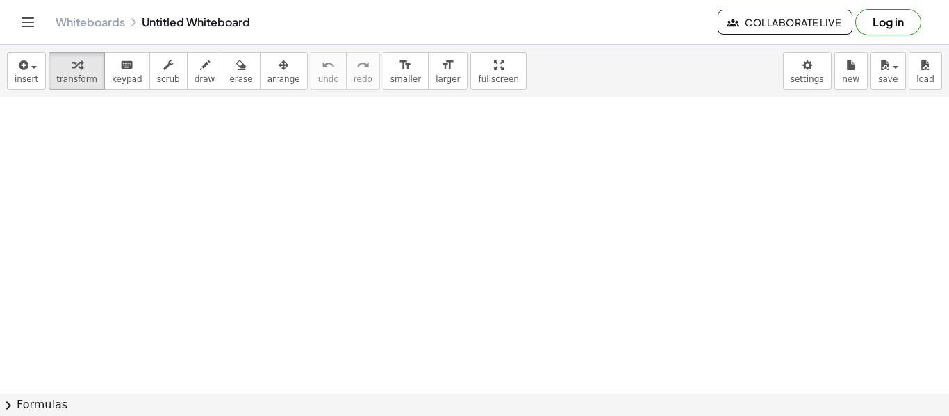
drag, startPoint x: 544, startPoint y: 116, endPoint x: 548, endPoint y: 126, distance: 10.3
drag, startPoint x: 535, startPoint y: 110, endPoint x: 548, endPoint y: 114, distance: 13.6
click at [194, 78] on span "draw" at bounding box center [204, 79] width 21 height 10
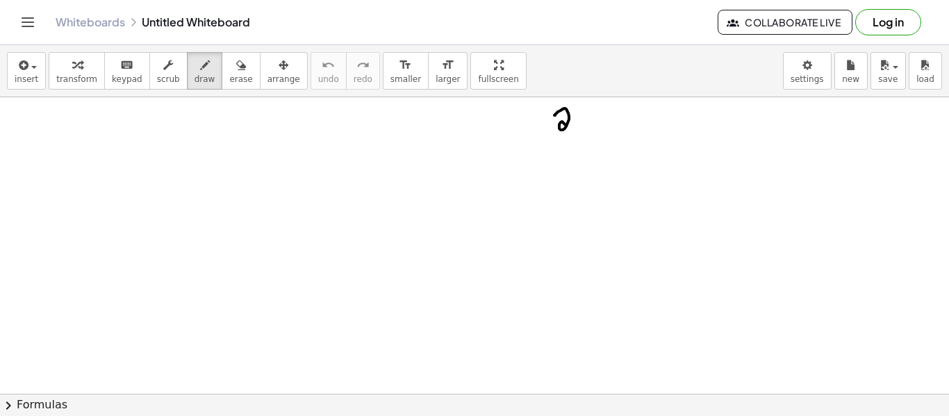
drag, startPoint x: 563, startPoint y: 109, endPoint x: 574, endPoint y: 129, distance: 23.0
drag, startPoint x: 579, startPoint y: 115, endPoint x: 589, endPoint y: 128, distance: 16.4
drag, startPoint x: 579, startPoint y: 133, endPoint x: 590, endPoint y: 122, distance: 15.2
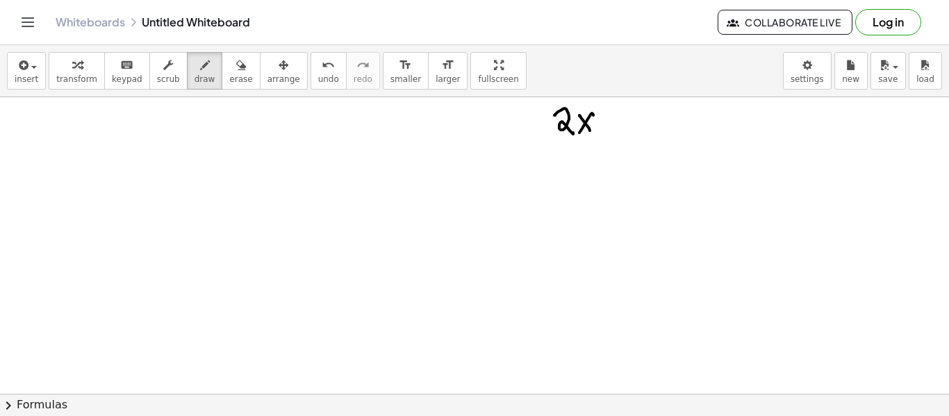
click at [319, 78] on button "undo undo" at bounding box center [328, 71] width 36 height 38
click at [324, 67] on button "undo undo" at bounding box center [328, 71] width 36 height 38
click at [346, 65] on button "redo redo" at bounding box center [363, 71] width 34 height 38
click at [322, 69] on icon "undo" at bounding box center [328, 65] width 13 height 17
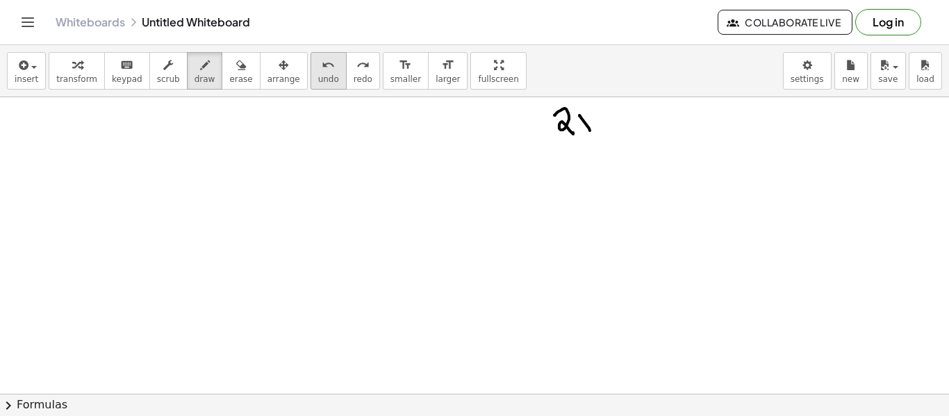
click at [310, 73] on button "undo undo" at bounding box center [328, 71] width 36 height 38
drag, startPoint x: 558, startPoint y: 117, endPoint x: 575, endPoint y: 137, distance: 26.6
drag, startPoint x: 585, startPoint y: 131, endPoint x: 590, endPoint y: 124, distance: 8.5
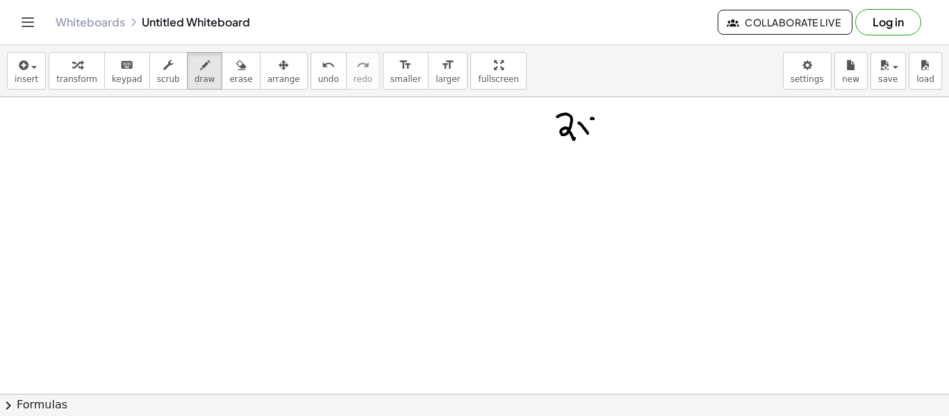
drag, startPoint x: 591, startPoint y: 119, endPoint x: 585, endPoint y: 131, distance: 13.4
drag, startPoint x: 624, startPoint y: 110, endPoint x: 620, endPoint y: 119, distance: 9.6
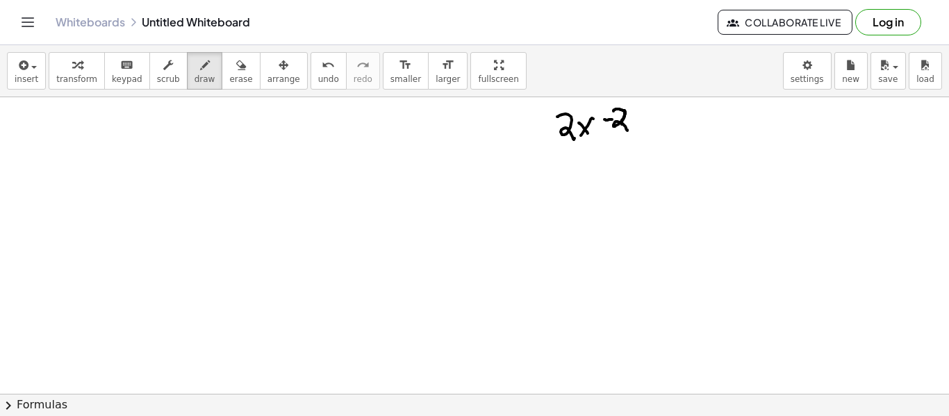
drag, startPoint x: 614, startPoint y: 110, endPoint x: 629, endPoint y: 124, distance: 20.6
drag, startPoint x: 633, startPoint y: 117, endPoint x: 640, endPoint y: 117, distance: 7.0
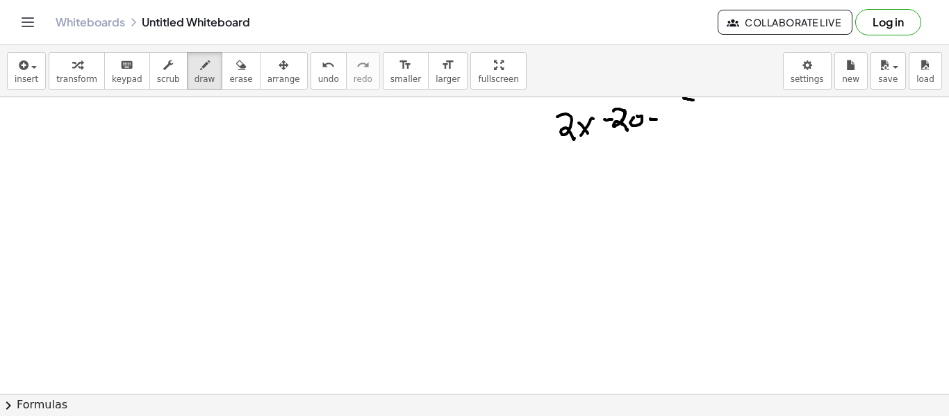
drag, startPoint x: 683, startPoint y: 98, endPoint x: 686, endPoint y: 106, distance: 8.1
click at [318, 76] on span "undo" at bounding box center [328, 79] width 21 height 10
drag, startPoint x: 664, startPoint y: 110, endPoint x: 677, endPoint y: 126, distance: 20.7
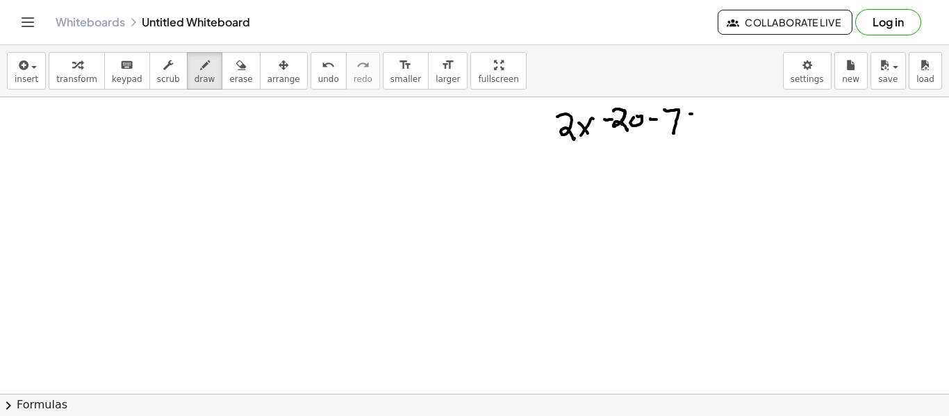
drag, startPoint x: 690, startPoint y: 114, endPoint x: 699, endPoint y: 113, distance: 8.4
drag, startPoint x: 693, startPoint y: 121, endPoint x: 700, endPoint y: 120, distance: 7.0
drag, startPoint x: 722, startPoint y: 117, endPoint x: 730, endPoint y: 138, distance: 22.4
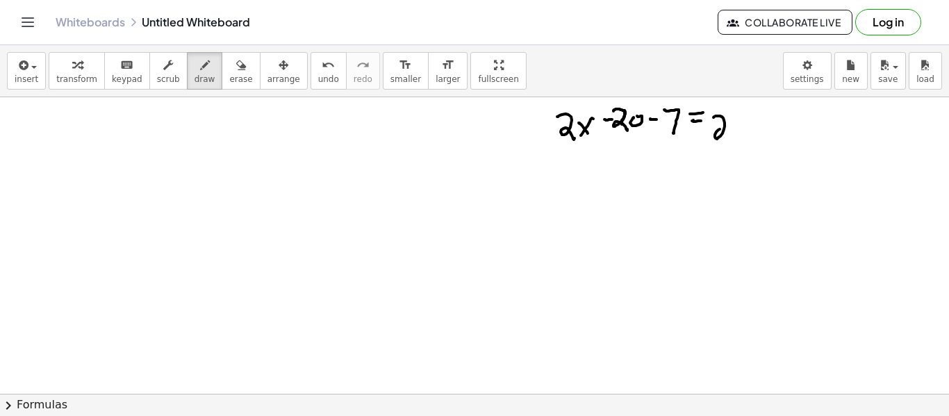
drag, startPoint x: 735, startPoint y: 119, endPoint x: 747, endPoint y: 135, distance: 20.8
drag, startPoint x: 751, startPoint y: 127, endPoint x: 760, endPoint y: 131, distance: 10.3
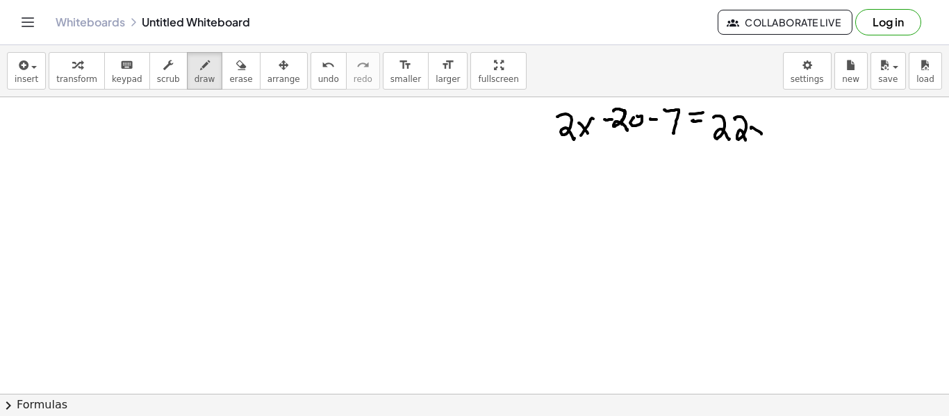
drag, startPoint x: 757, startPoint y: 128, endPoint x: 749, endPoint y: 135, distance: 10.8
click at [223, 8] on div "Whiteboards Untitled Whiteboard Collaborate Live Log in" at bounding box center [474, 22] width 915 height 44
drag, startPoint x: 779, startPoint y: 124, endPoint x: 796, endPoint y: 126, distance: 17.5
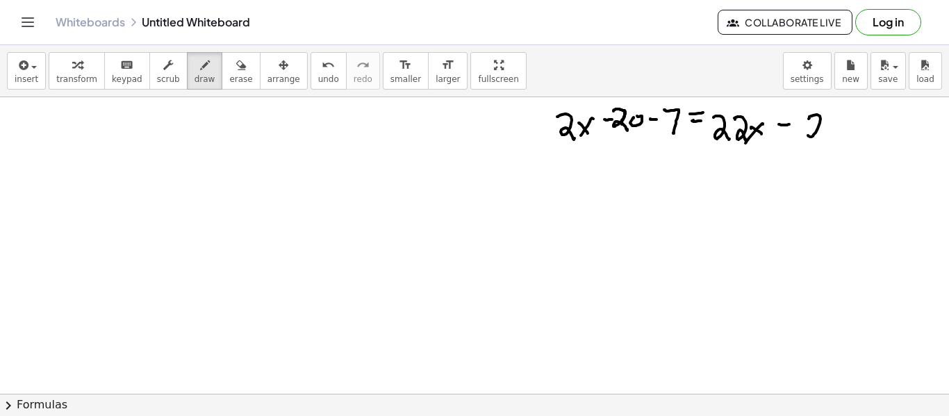
drag, startPoint x: 809, startPoint y: 118, endPoint x: 824, endPoint y: 138, distance: 24.9
drag, startPoint x: 842, startPoint y: 117, endPoint x: 832, endPoint y: 138, distance: 23.0
drag, startPoint x: 849, startPoint y: 121, endPoint x: 859, endPoint y: 142, distance: 23.3
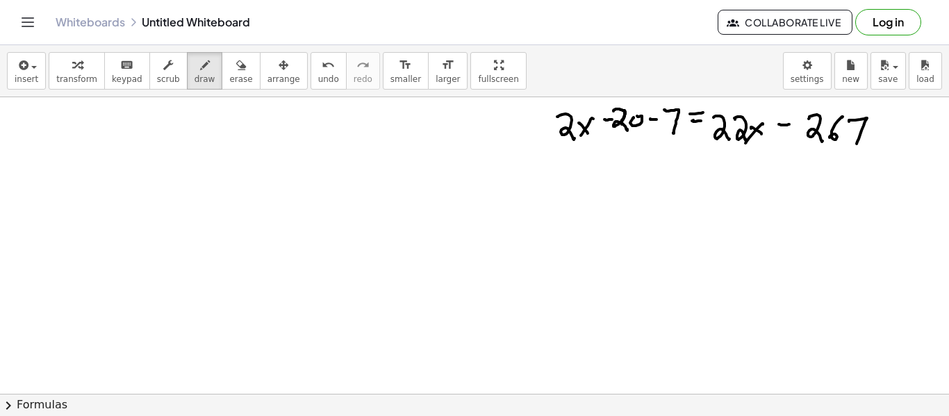
drag, startPoint x: 620, startPoint y: 146, endPoint x: 620, endPoint y: 160, distance: 13.9
drag, startPoint x: 633, startPoint y: 144, endPoint x: 628, endPoint y: 160, distance: 16.7
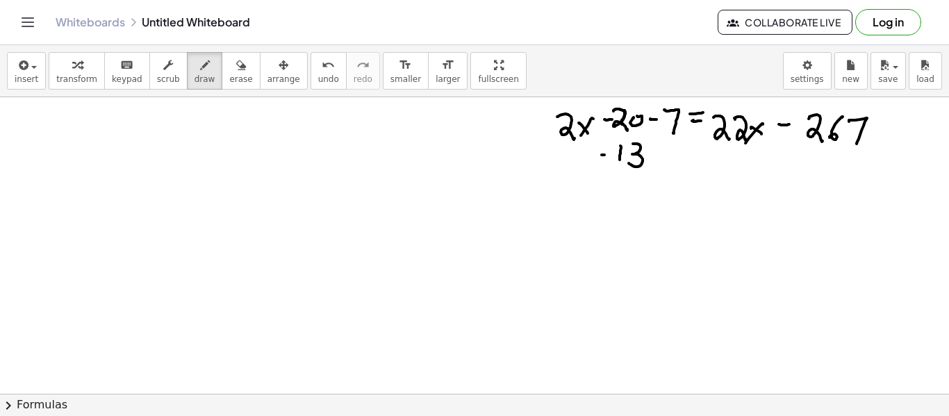
drag, startPoint x: 601, startPoint y: 155, endPoint x: 613, endPoint y: 154, distance: 11.1
drag, startPoint x: 567, startPoint y: 157, endPoint x: 581, endPoint y: 169, distance: 18.7
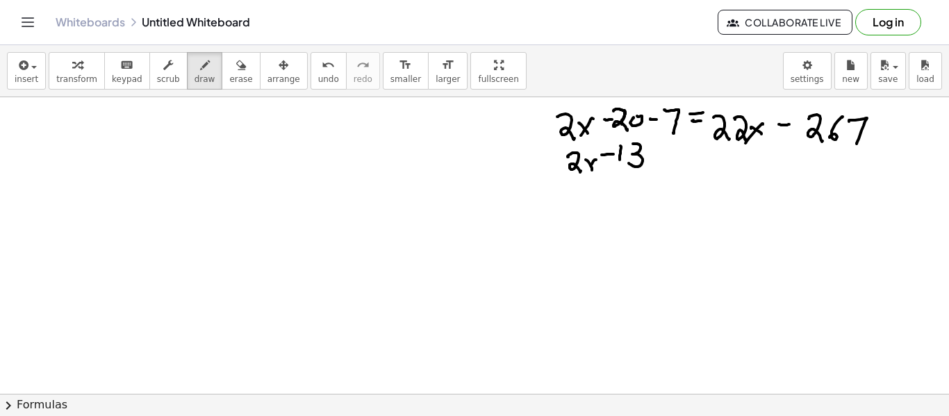
drag, startPoint x: 590, startPoint y: 165, endPoint x: 607, endPoint y: 167, distance: 16.8
drag, startPoint x: 650, startPoint y: 160, endPoint x: 658, endPoint y: 160, distance: 8.3
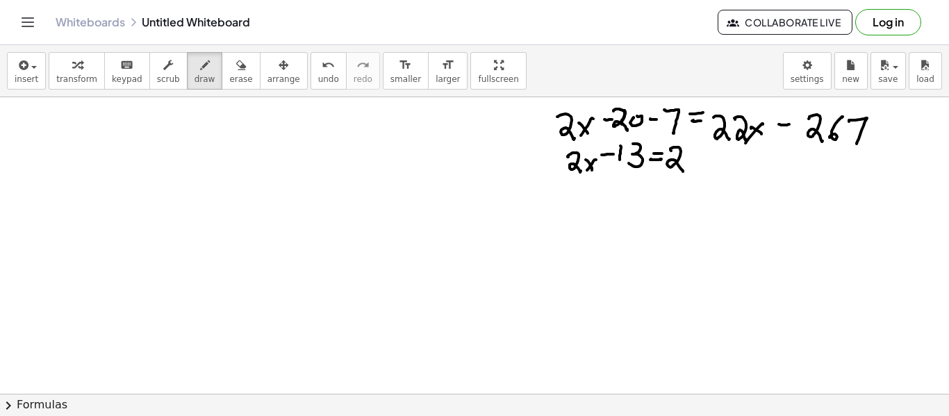
drag, startPoint x: 670, startPoint y: 150, endPoint x: 690, endPoint y: 162, distance: 23.3
drag, startPoint x: 697, startPoint y: 151, endPoint x: 706, endPoint y: 171, distance: 21.8
drag, startPoint x: 710, startPoint y: 160, endPoint x: 718, endPoint y: 172, distance: 14.1
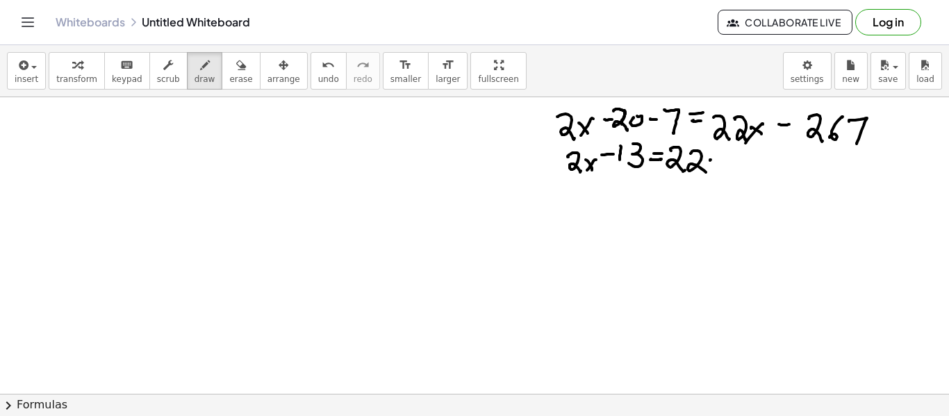
drag
drag, startPoint x: 763, startPoint y: 156, endPoint x: 782, endPoint y: 173, distance: 25.6
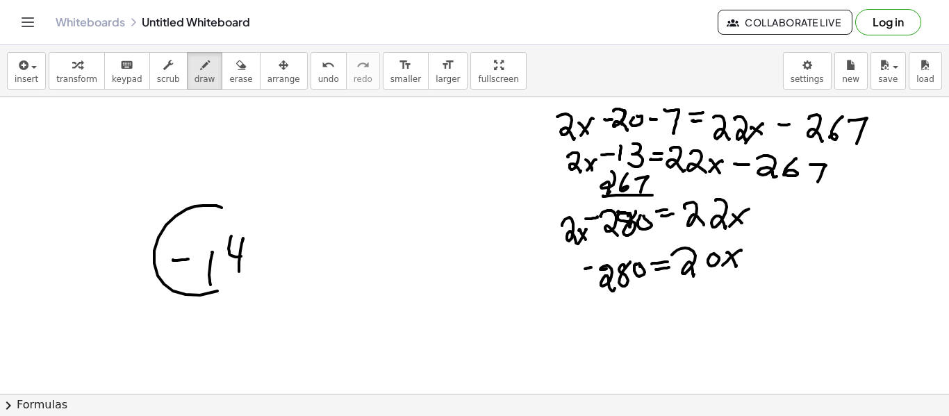
click at [232, 74] on span "erase" at bounding box center [240, 79] width 23 height 10
drag, startPoint x: 102, startPoint y: 256, endPoint x: 53, endPoint y: 288, distance: 58.2
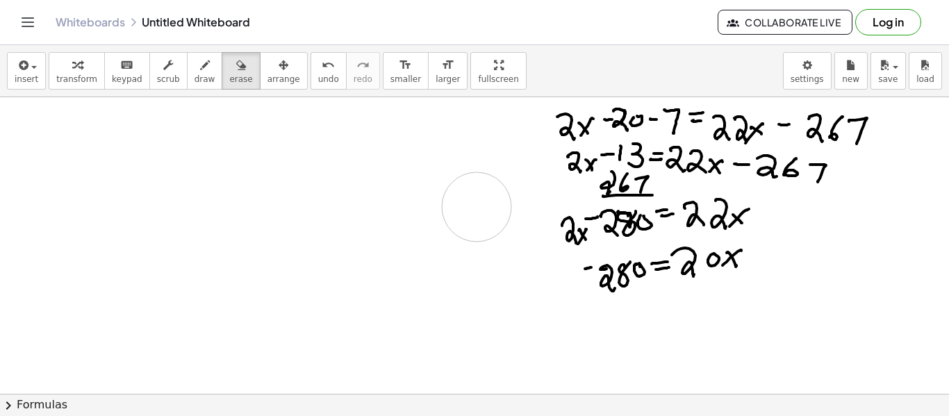
drag, startPoint x: 152, startPoint y: 225, endPoint x: 493, endPoint y: 188, distance: 343.0
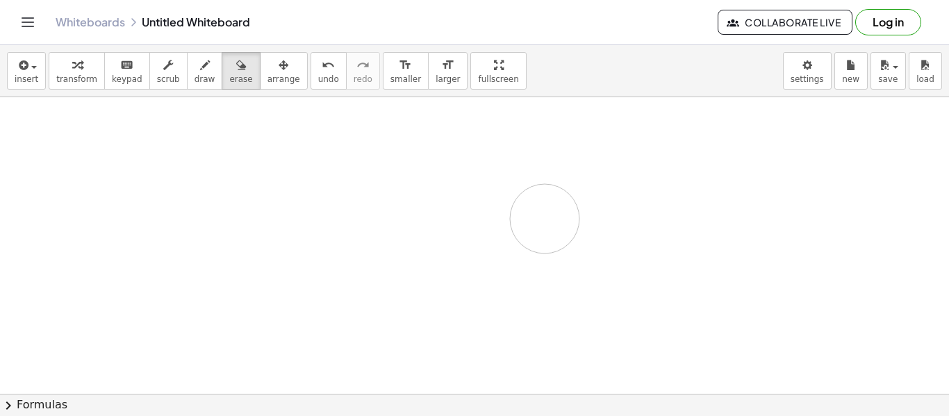
drag, startPoint x: 561, startPoint y: 131, endPoint x: 552, endPoint y: 240, distance: 109.4
click at [202, 85] on button "draw" at bounding box center [205, 71] width 36 height 38
drag, startPoint x: 490, startPoint y: 108, endPoint x: 499, endPoint y: 111, distance: 10.1
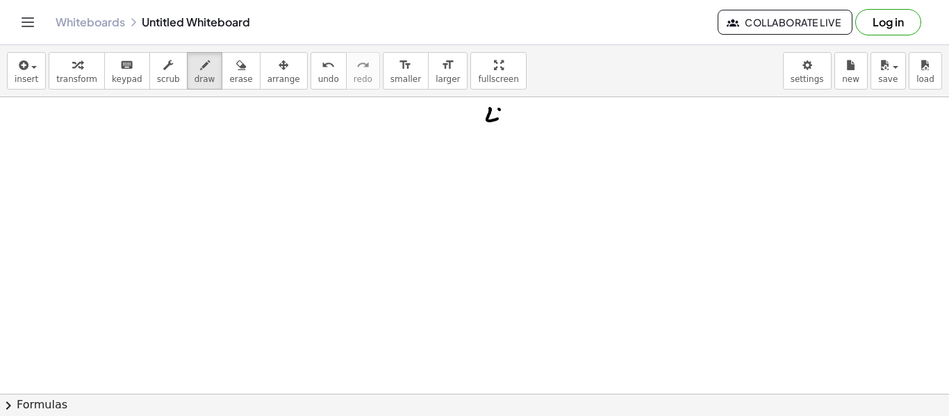
drag, startPoint x: 499, startPoint y: 109, endPoint x: 498, endPoint y: 121, distance: 11.8
drag, startPoint x: 513, startPoint y: 122, endPoint x: 513, endPoint y: 133, distance: 11.8
drag, startPoint x: 538, startPoint y: 120, endPoint x: 556, endPoint y: 131, distance: 20.8
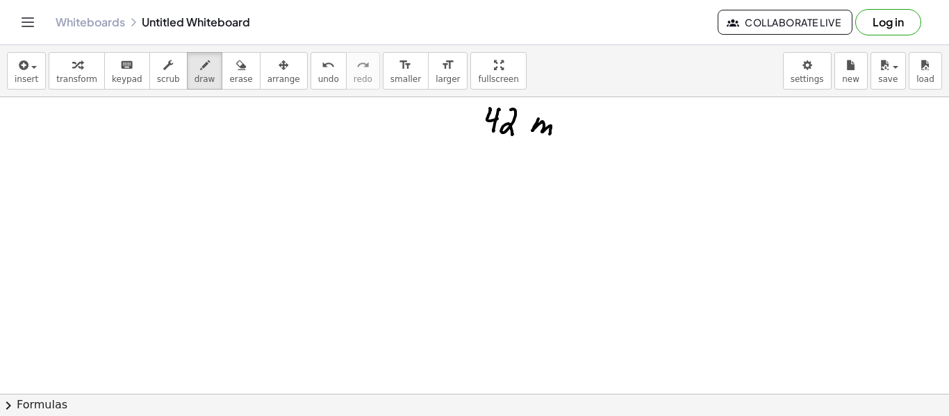
drag, startPoint x: 561, startPoint y: 130, endPoint x: 566, endPoint y: 117, distance: 14.1
drag, startPoint x: 566, startPoint y: 117, endPoint x: 567, endPoint y: 124, distance: 7.1
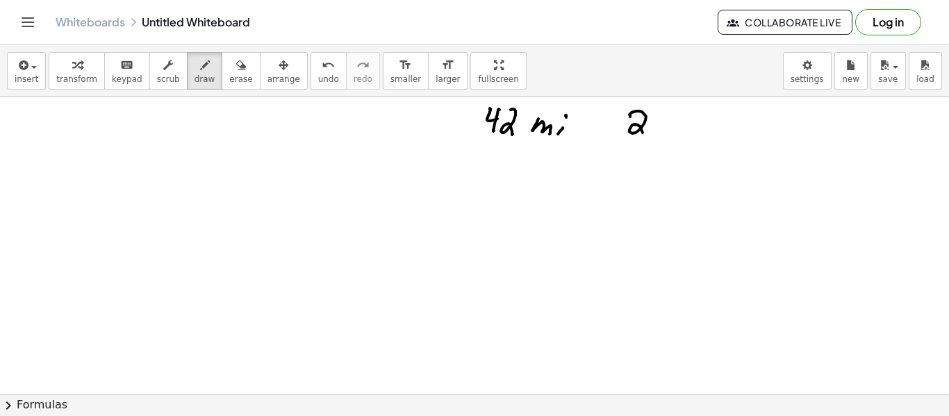
drag, startPoint x: 642, startPoint y: 112, endPoint x: 651, endPoint y: 135, distance: 24.9
drag, startPoint x: 657, startPoint y: 121, endPoint x: 666, endPoint y: 124, distance: 9.4
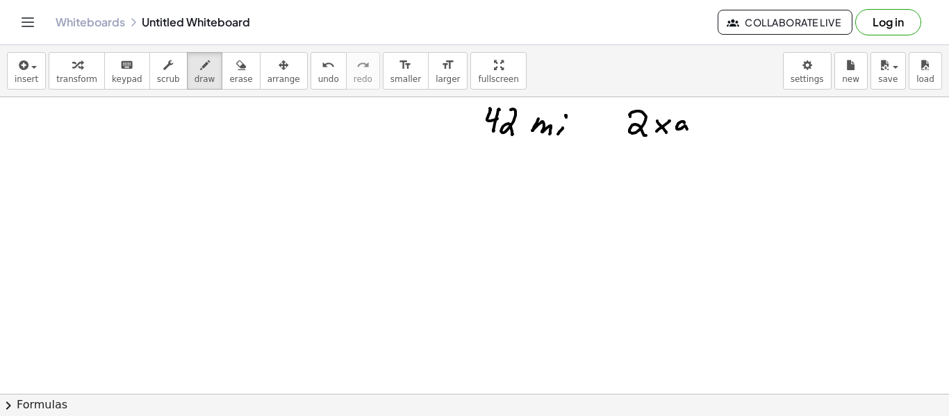
drag, startPoint x: 684, startPoint y: 123, endPoint x: 692, endPoint y: 131, distance: 11.3
drag, startPoint x: 701, startPoint y: 122, endPoint x: 699, endPoint y: 131, distance: 8.6
drag, startPoint x: 746, startPoint y: 122, endPoint x: 725, endPoint y: 131, distance: 23.0
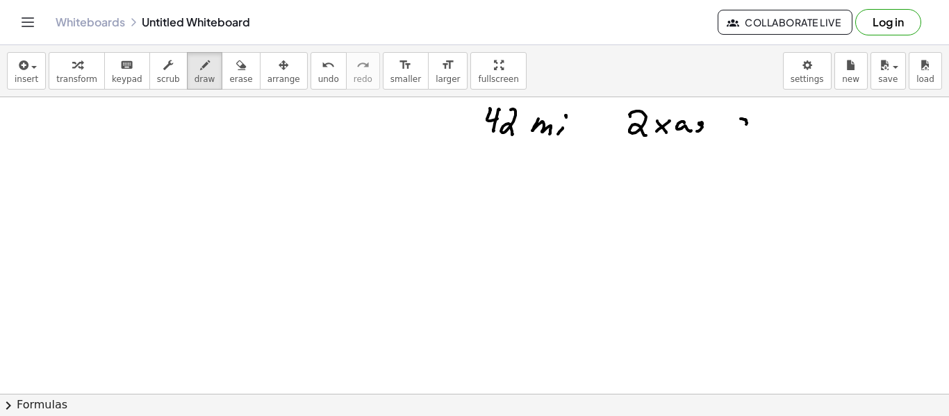
drag, startPoint x: 725, startPoint y: 130, endPoint x: 745, endPoint y: 133, distance: 19.6
drag, startPoint x: 748, startPoint y: 134, endPoint x: 754, endPoint y: 139, distance: 7.9
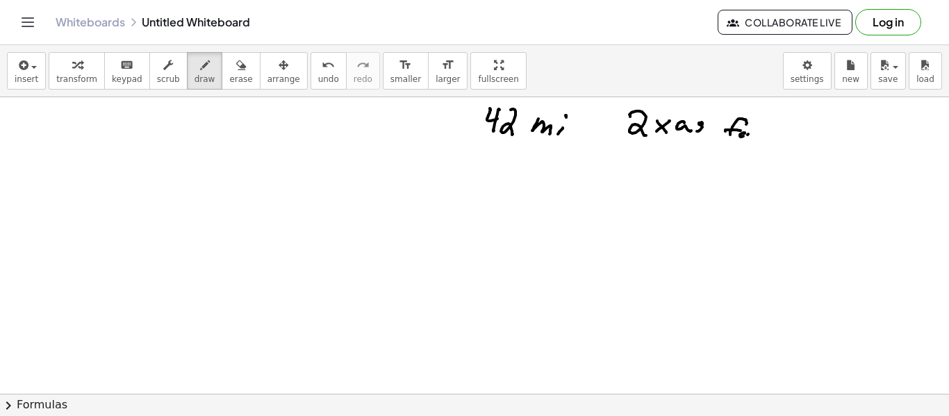
drag, startPoint x: 779, startPoint y: 138, endPoint x: 770, endPoint y: 135, distance: 8.6
drag, startPoint x: 770, startPoint y: 135, endPoint x: 790, endPoint y: 137, distance: 19.5
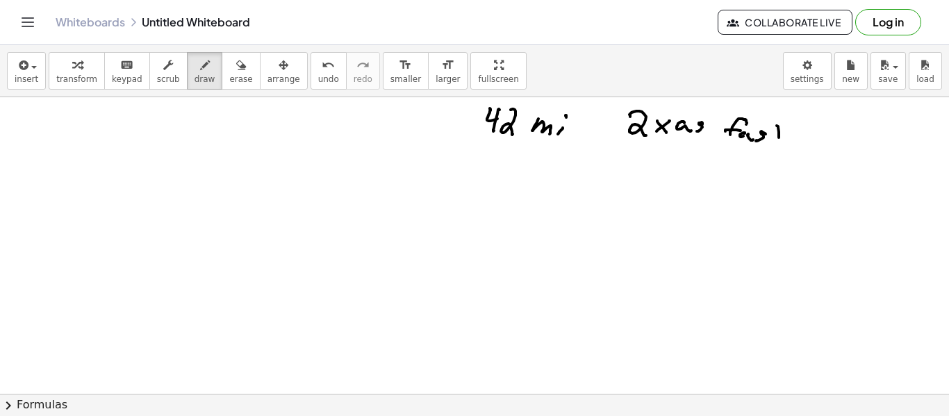
drag, startPoint x: 483, startPoint y: 156, endPoint x: 508, endPoint y: 169, distance: 27.3
drag, startPoint x: 516, startPoint y: 151, endPoint x: 521, endPoint y: 170, distance: 20.0
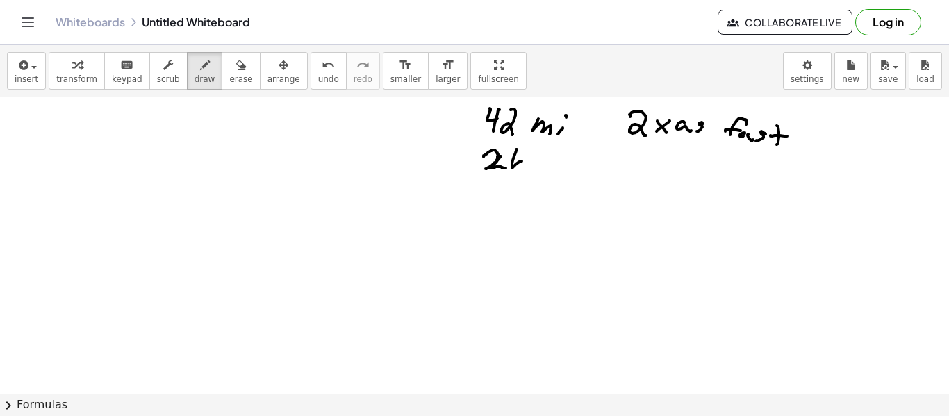
drag, startPoint x: 547, startPoint y: 153, endPoint x: 546, endPoint y: 170, distance: 17.4
drag, startPoint x: 557, startPoint y: 163, endPoint x: 570, endPoint y: 169, distance: 14.0
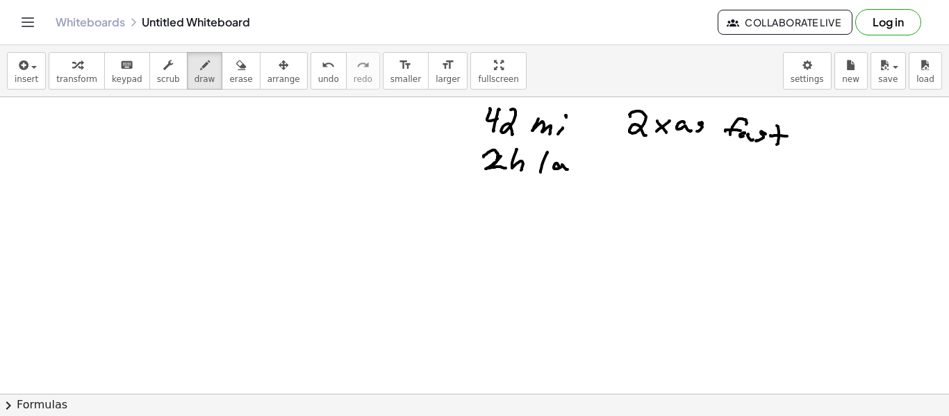
drag, startPoint x: 603, startPoint y: 163, endPoint x: 610, endPoint y: 167, distance: 8.4
drag, startPoint x: 613, startPoint y: 169, endPoint x: 625, endPoint y: 167, distance: 12.0
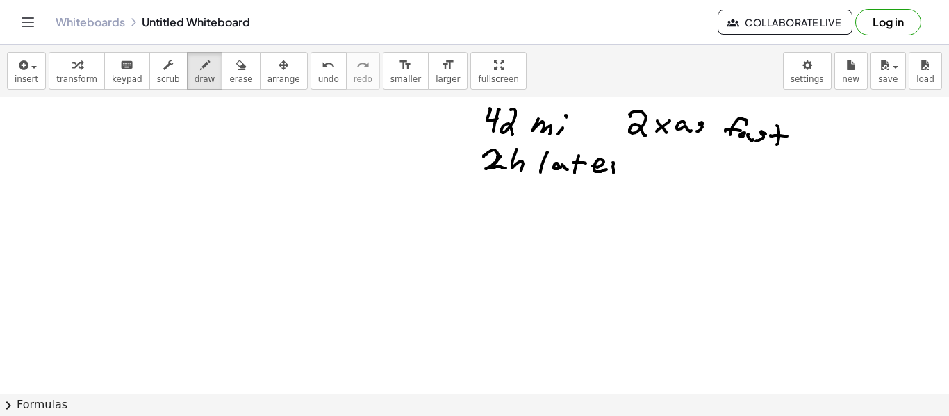
drag, startPoint x: 513, startPoint y: 201, endPoint x: 524, endPoint y: 203, distance: 10.6
drag, startPoint x: 540, startPoint y: 190, endPoint x: 559, endPoint y: 199, distance: 20.5
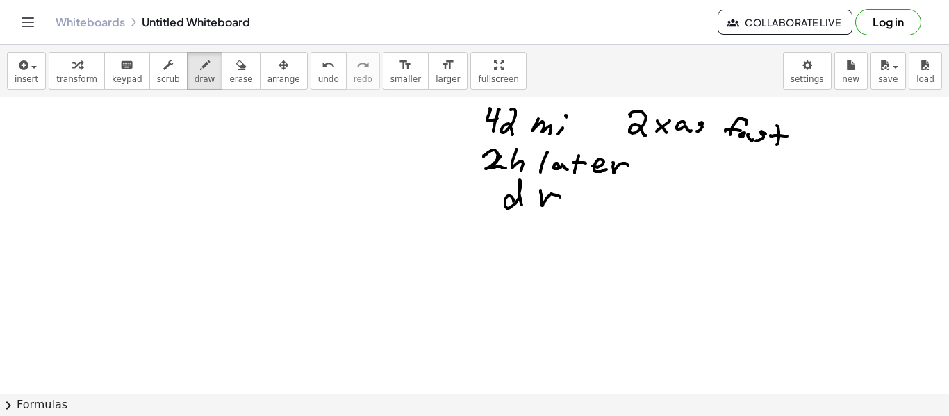
drag, startPoint x: 524, startPoint y: 201, endPoint x: 532, endPoint y: 199, distance: 7.9
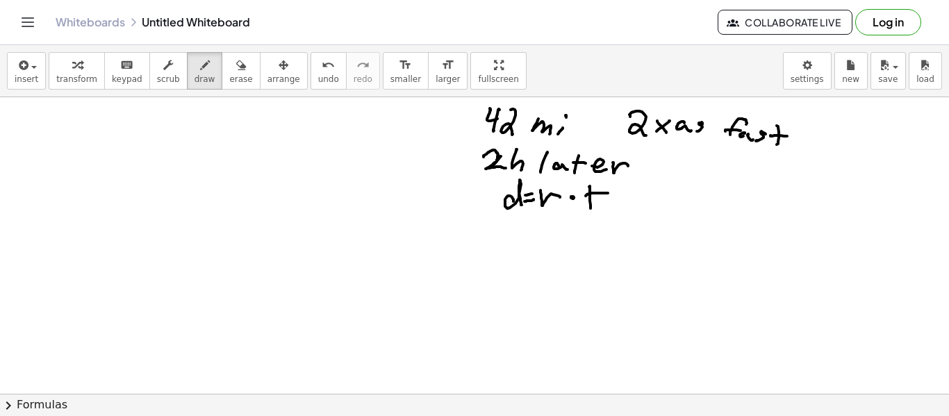
click at [231, 79] on span "erase" at bounding box center [240, 79] width 23 height 10
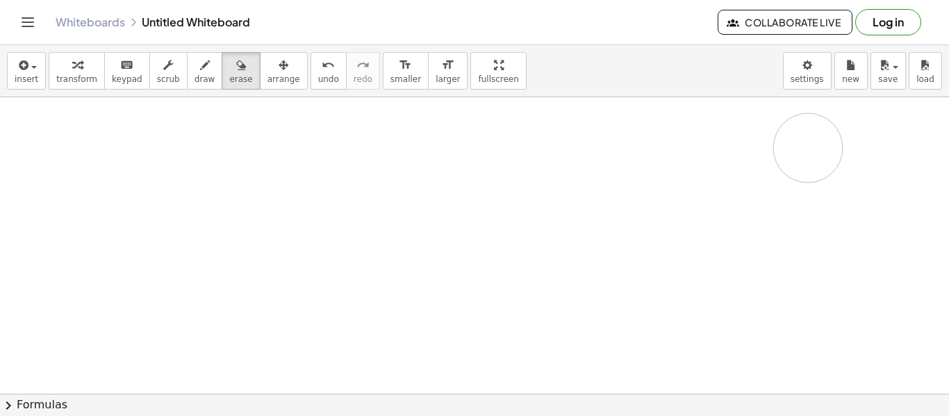
drag, startPoint x: 490, startPoint y: 102, endPoint x: 815, endPoint y: 135, distance: 326.0
click at [187, 63] on button "draw" at bounding box center [205, 71] width 36 height 38
drag, startPoint x: 637, startPoint y: 252, endPoint x: 633, endPoint y: 270, distance: 18.5
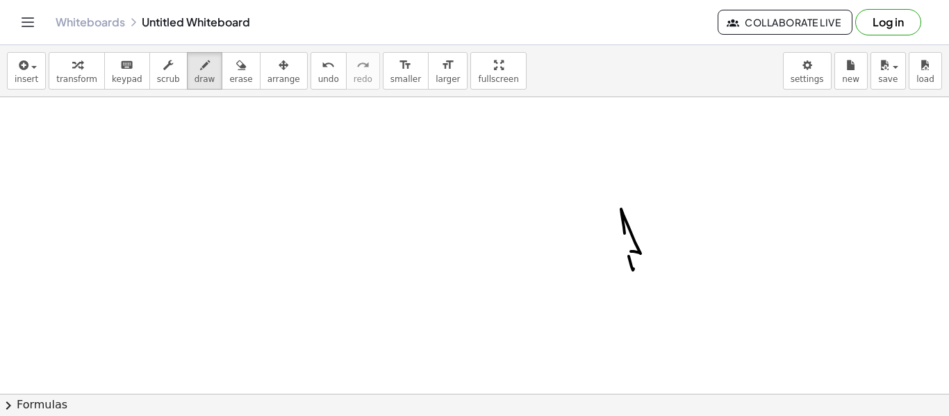
drag, startPoint x: 633, startPoint y: 270, endPoint x: 619, endPoint y: 224, distance: 48.6
drag, startPoint x: 618, startPoint y: 221, endPoint x: 609, endPoint y: 202, distance: 20.8
drag, startPoint x: 565, startPoint y: 234, endPoint x: 469, endPoint y: 196, distance: 103.2
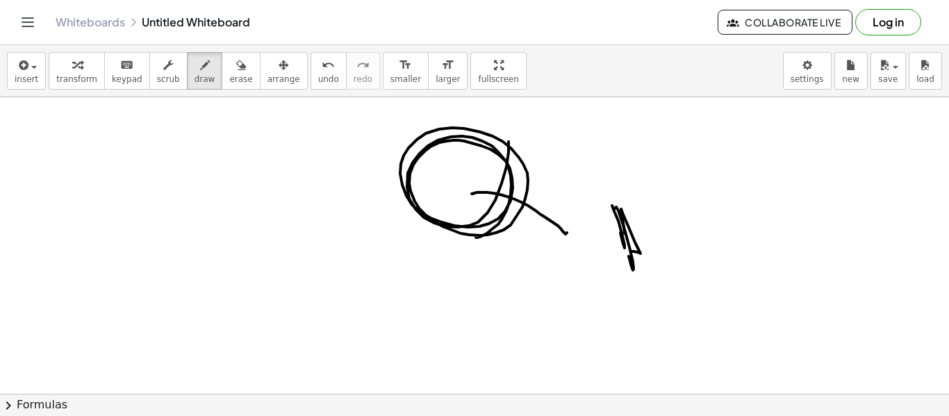
drag, startPoint x: 501, startPoint y: 219, endPoint x: 422, endPoint y: 151, distance: 105.4
drag, startPoint x: 550, startPoint y: 219, endPoint x: 542, endPoint y: 216, distance: 8.8
drag, startPoint x: 542, startPoint y: 216, endPoint x: 509, endPoint y: 233, distance: 37.0
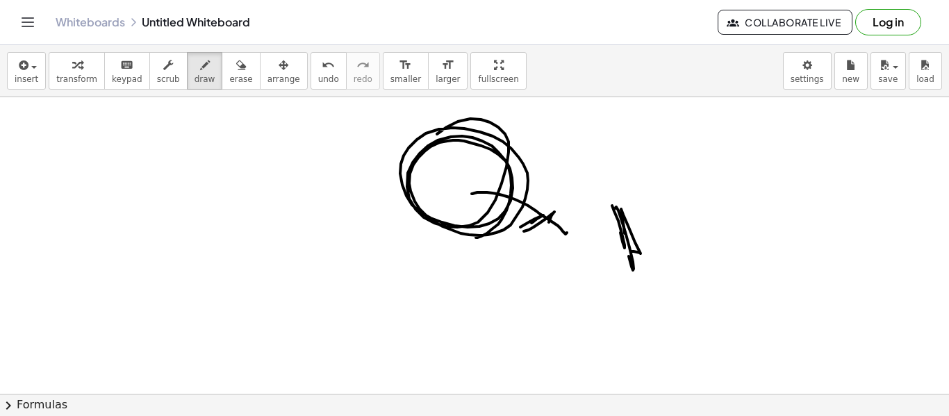
drag, startPoint x: 509, startPoint y: 229, endPoint x: 494, endPoint y: 238, distance: 16.8
drag, startPoint x: 483, startPoint y: 242, endPoint x: 438, endPoint y: 228, distance: 48.1
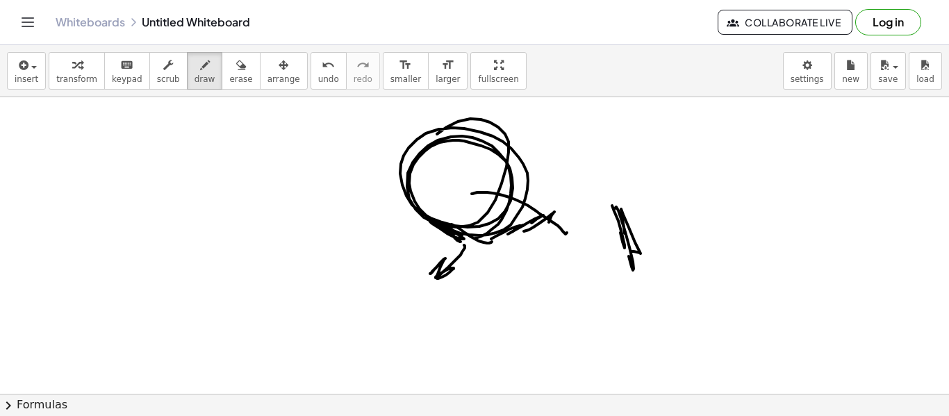
drag, startPoint x: 465, startPoint y: 248, endPoint x: 433, endPoint y: 266, distance: 36.7
drag, startPoint x: 433, startPoint y: 250, endPoint x: 407, endPoint y: 264, distance: 29.8
drag, startPoint x: 413, startPoint y: 257, endPoint x: 366, endPoint y: 252, distance: 46.8
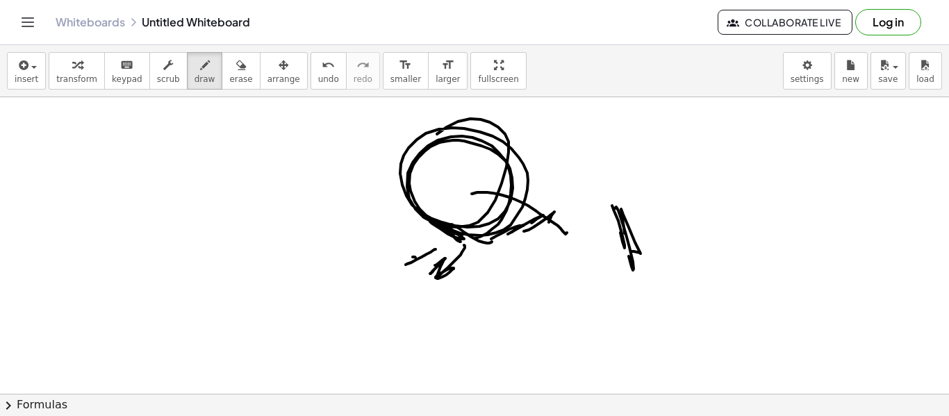
drag, startPoint x: 366, startPoint y: 252, endPoint x: 340, endPoint y: 231, distance: 34.1
drag, startPoint x: 349, startPoint y: 229, endPoint x: 387, endPoint y: 220, distance: 39.3
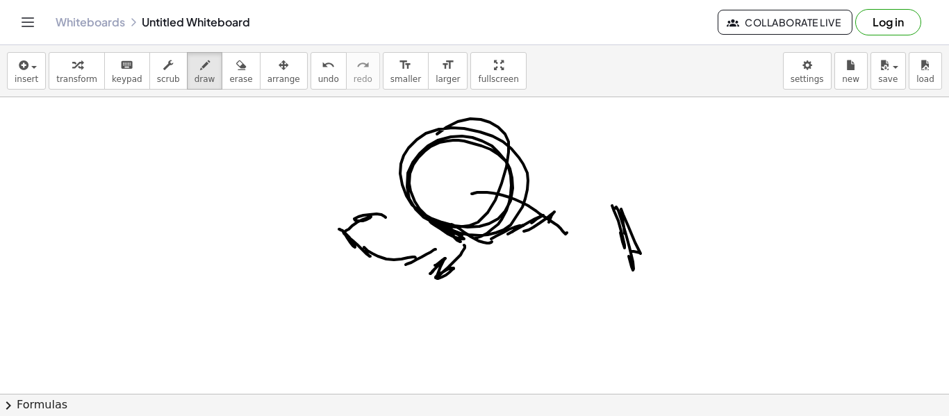
drag, startPoint x: 397, startPoint y: 226, endPoint x: 359, endPoint y: 224, distance: 38.3
drag, startPoint x: 364, startPoint y: 224, endPoint x: 354, endPoint y: 212, distance: 15.3
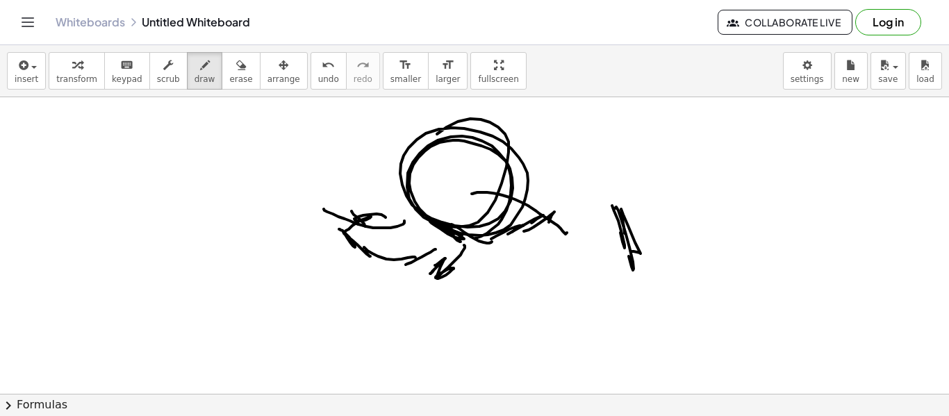
drag, startPoint x: 319, startPoint y: 191, endPoint x: 345, endPoint y: 178, distance: 28.9
drag, startPoint x: 362, startPoint y: 174, endPoint x: 367, endPoint y: 215, distance: 41.4
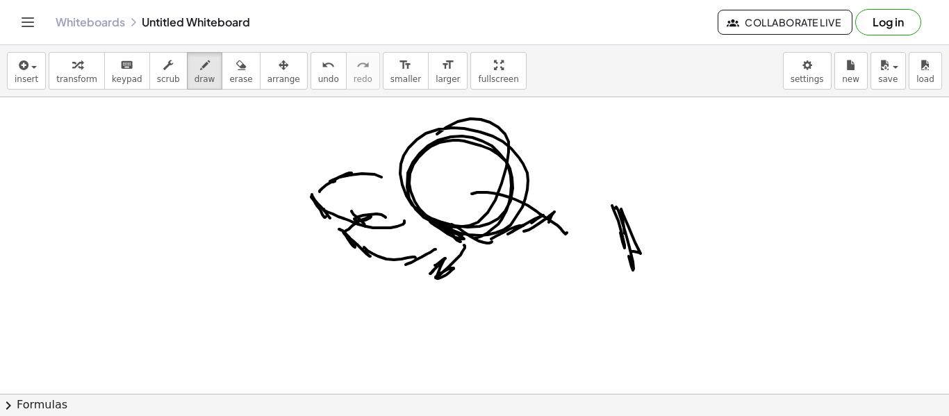
drag, startPoint x: 328, startPoint y: 219, endPoint x: 324, endPoint y: 181, distance: 39.0
drag, startPoint x: 370, startPoint y: 208, endPoint x: 324, endPoint y: 228, distance: 50.7
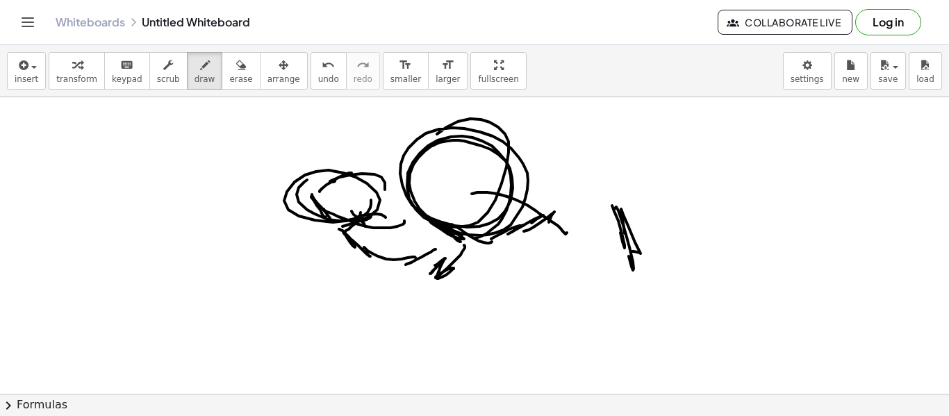
drag, startPoint x: 392, startPoint y: 196, endPoint x: 381, endPoint y: 219, distance: 25.8
click at [236, 63] on icon "button" at bounding box center [241, 65] width 10 height 17
drag, startPoint x: 422, startPoint y: 233, endPoint x: 336, endPoint y: 204, distance: 90.7
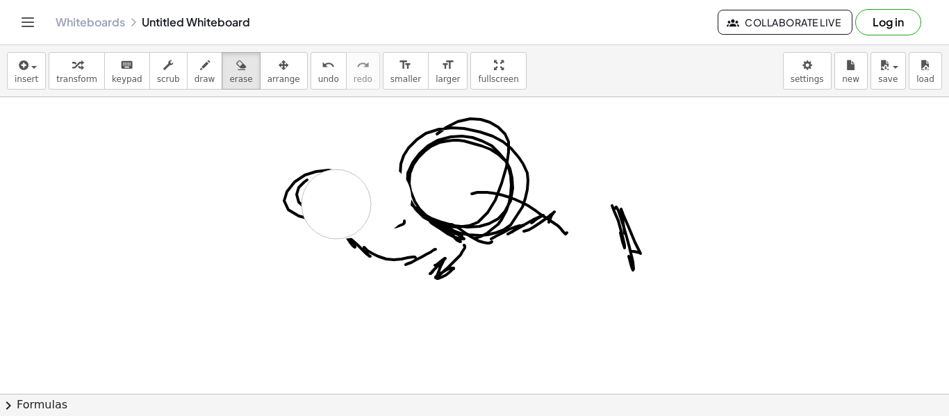
drag, startPoint x: 336, startPoint y: 204, endPoint x: 346, endPoint y: 130, distance: 74.9
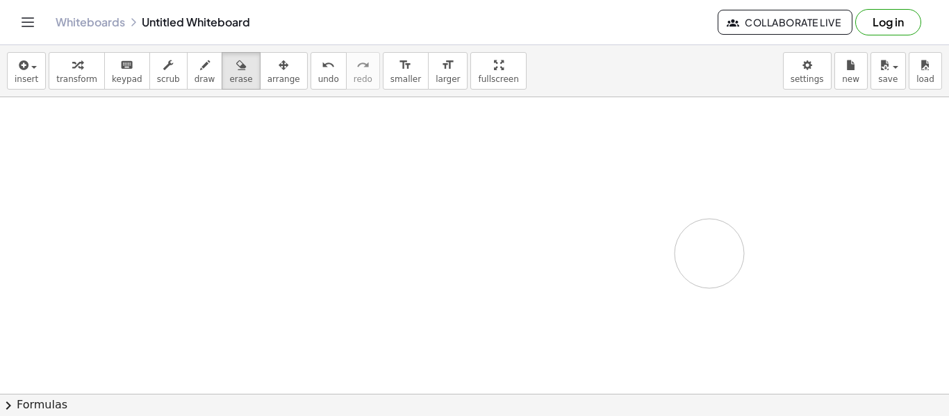
drag, startPoint x: 449, startPoint y: 181, endPoint x: 795, endPoint y: 180, distance: 345.2
click at [200, 69] on icon "button" at bounding box center [205, 65] width 10 height 17
drag, startPoint x: 335, startPoint y: 184, endPoint x: 342, endPoint y: 178, distance: 9.9
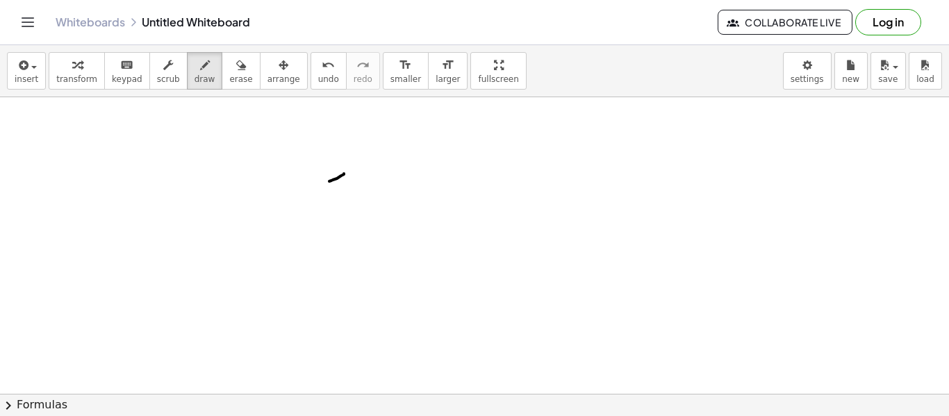
drag, startPoint x: 364, startPoint y: 170, endPoint x: 379, endPoint y: 177, distance: 16.8
drag, startPoint x: 379, startPoint y: 174, endPoint x: 388, endPoint y: 180, distance: 10.4
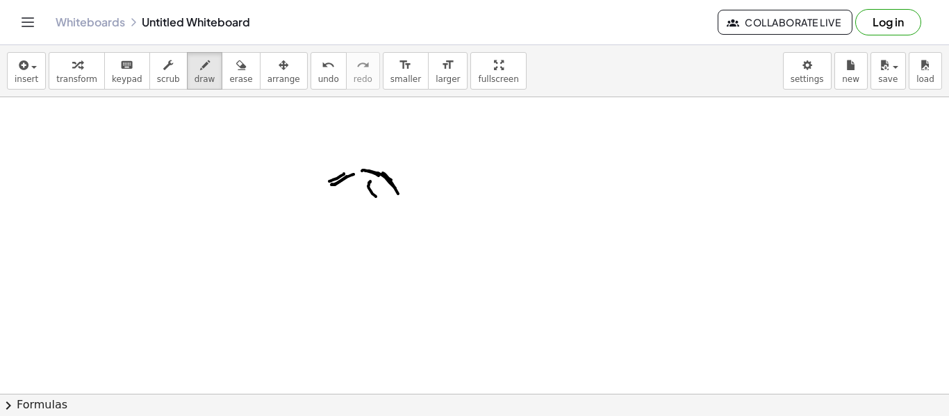
drag, startPoint x: 359, startPoint y: 182, endPoint x: 383, endPoint y: 197, distance: 28.3
drag, startPoint x: 385, startPoint y: 198, endPoint x: 395, endPoint y: 191, distance: 12.5
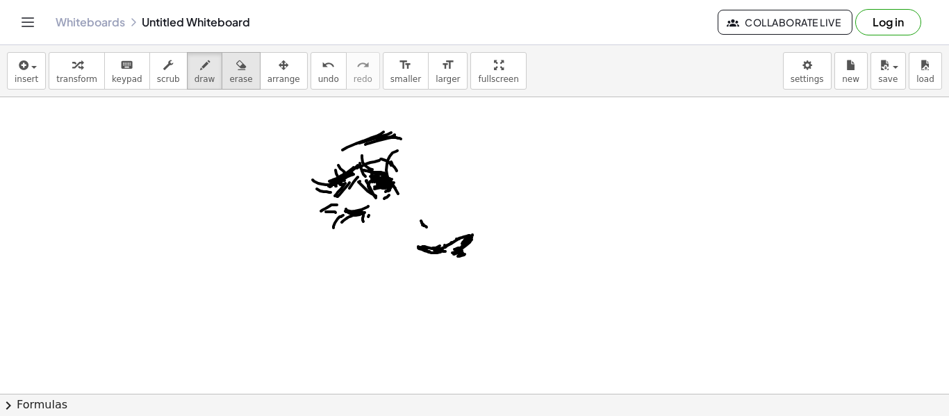
click at [233, 78] on span "erase" at bounding box center [240, 79] width 23 height 10
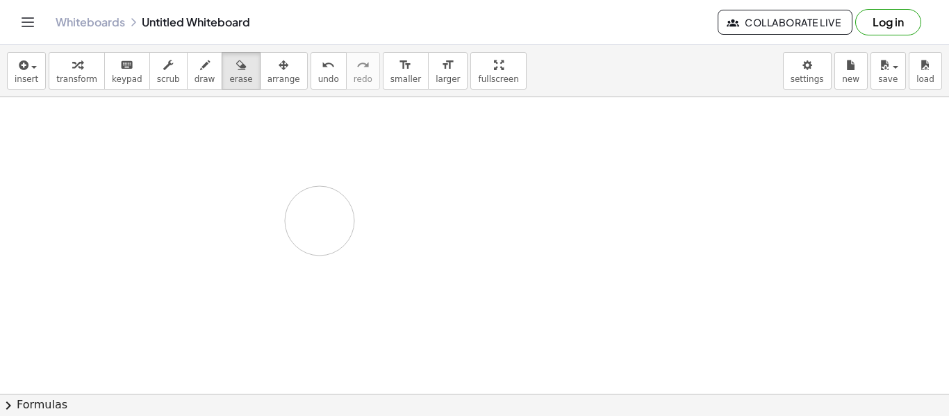
click at [202, 72] on button "draw" at bounding box center [205, 71] width 36 height 38
click at [194, 74] on span "draw" at bounding box center [204, 79] width 21 height 10
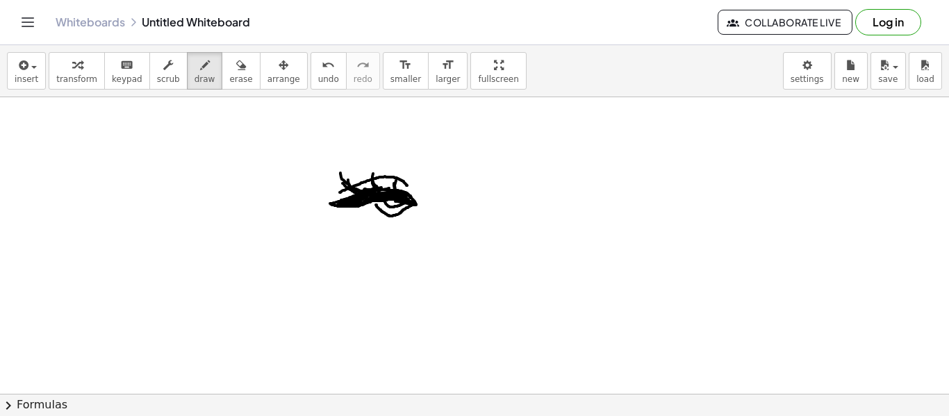
click at [235, 77] on button "erase" at bounding box center [241, 71] width 38 height 38
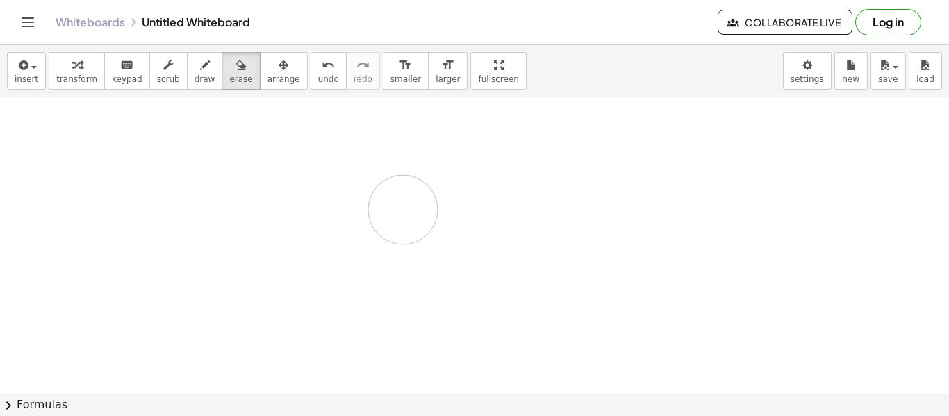
drag, startPoint x: 257, startPoint y: 222, endPoint x: 265, endPoint y: 172, distance: 51.3
click at [195, 79] on span "draw" at bounding box center [204, 79] width 21 height 10
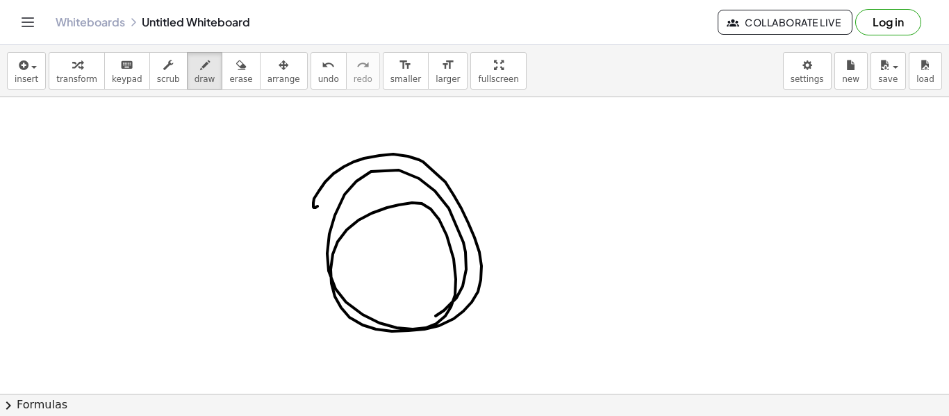
drag, startPoint x: 314, startPoint y: 208, endPoint x: 406, endPoint y: 176, distance: 96.9
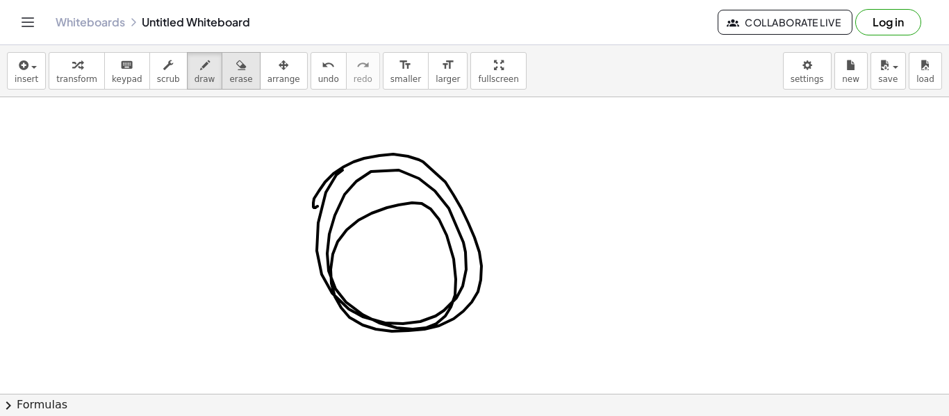
click at [224, 84] on button "erase" at bounding box center [241, 71] width 38 height 38
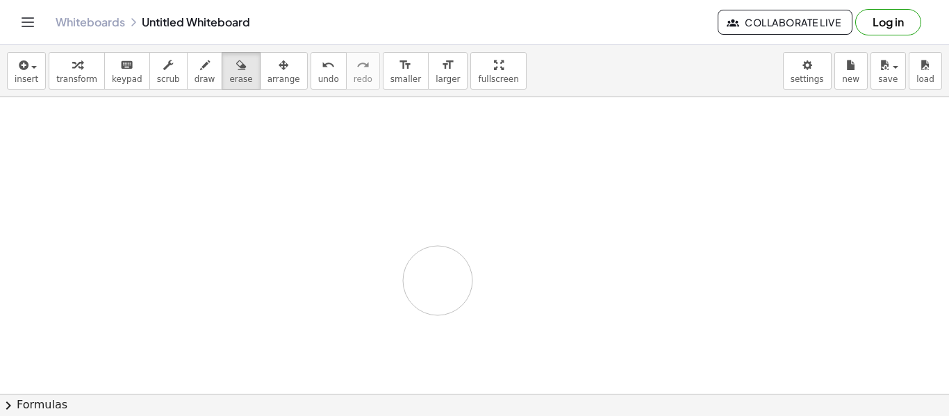
drag, startPoint x: 304, startPoint y: 169, endPoint x: 392, endPoint y: 187, distance: 89.2
click at [194, 79] on span "draw" at bounding box center [204, 79] width 21 height 10
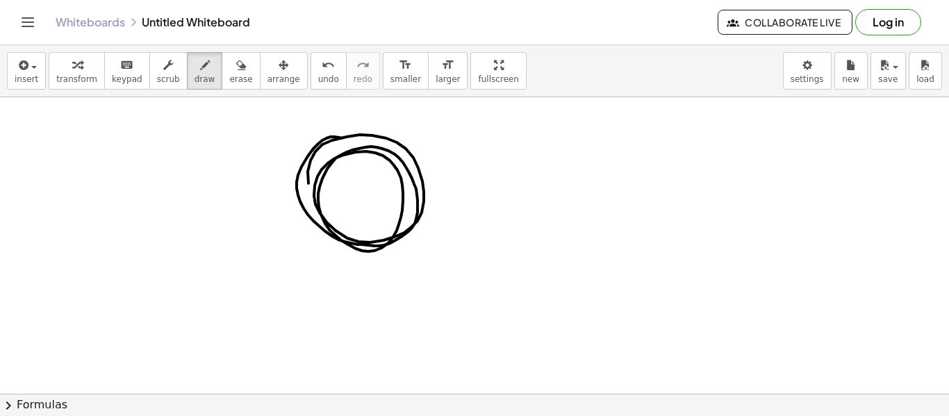
drag, startPoint x: 339, startPoint y: 138, endPoint x: 450, endPoint y: 202, distance: 128.5
drag, startPoint x: 363, startPoint y: 181, endPoint x: 373, endPoint y: 243, distance: 62.6
drag, startPoint x: 369, startPoint y: 181, endPoint x: 376, endPoint y: 274, distance: 92.7
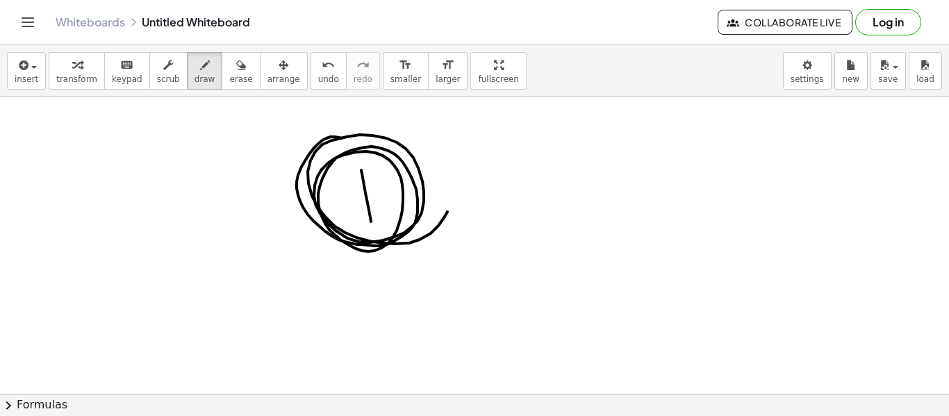
drag, startPoint x: 355, startPoint y: 170, endPoint x: 380, endPoint y: 289, distance: 121.4
drag, startPoint x: 365, startPoint y: 196, endPoint x: 384, endPoint y: 297, distance: 102.4
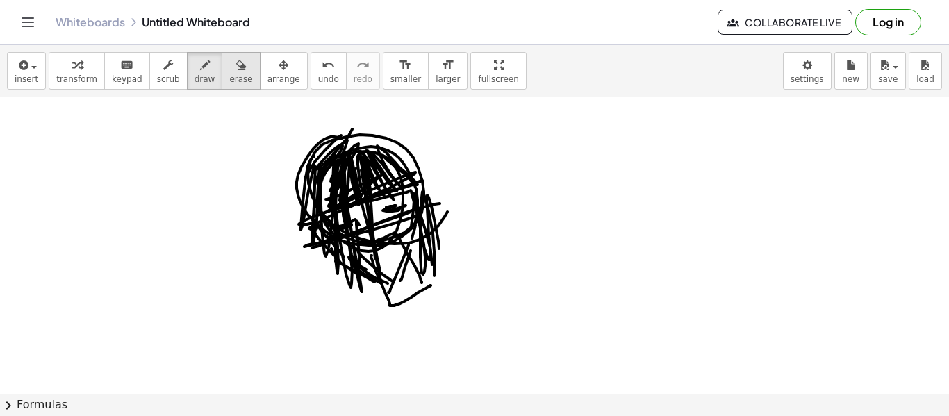
click at [233, 81] on span "erase" at bounding box center [240, 79] width 23 height 10
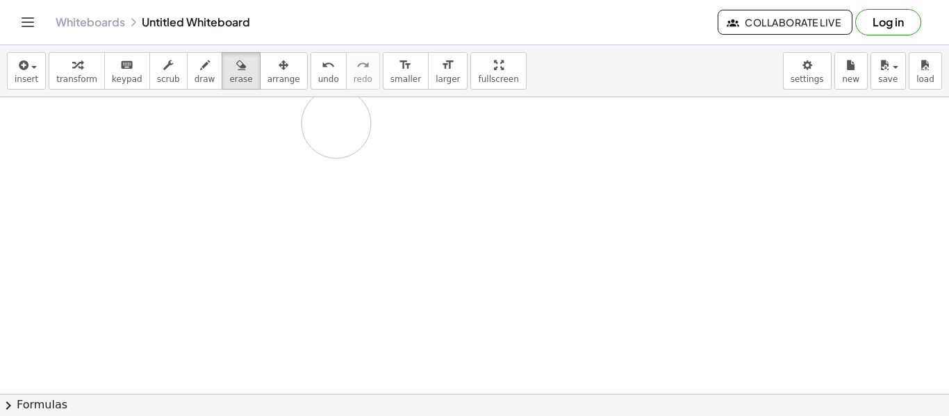
click at [194, 78] on span "draw" at bounding box center [204, 79] width 21 height 10
drag, startPoint x: 188, startPoint y: 148, endPoint x: 195, endPoint y: 181, distance: 33.4
drag, startPoint x: 222, startPoint y: 165, endPoint x: 231, endPoint y: 169, distance: 9.0
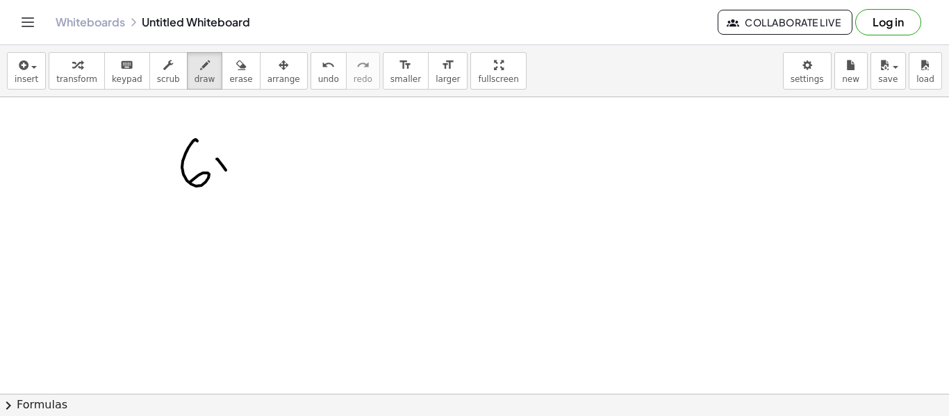
drag, startPoint x: 246, startPoint y: 162, endPoint x: 275, endPoint y: 154, distance: 30.2
drag, startPoint x: 302, startPoint y: 147, endPoint x: 324, endPoint y: 148, distance: 22.3
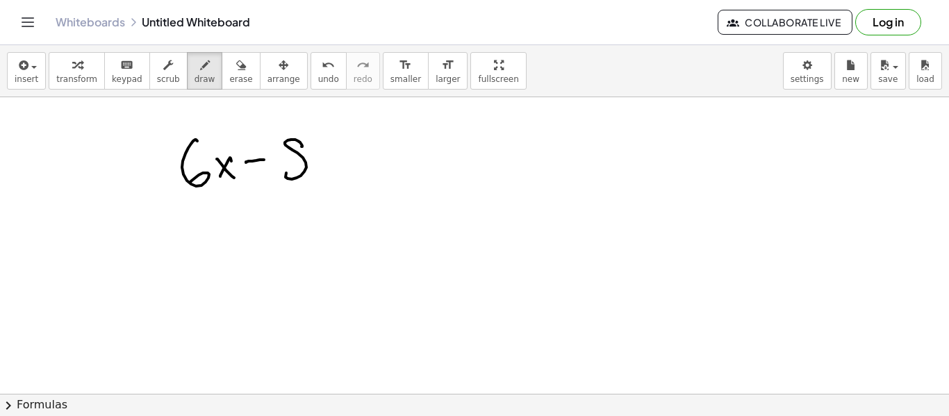
drag, startPoint x: 329, startPoint y: 149, endPoint x: 340, endPoint y: 151, distance: 10.5
drag, startPoint x: 329, startPoint y: 157, endPoint x: 373, endPoint y: 145, distance: 46.0
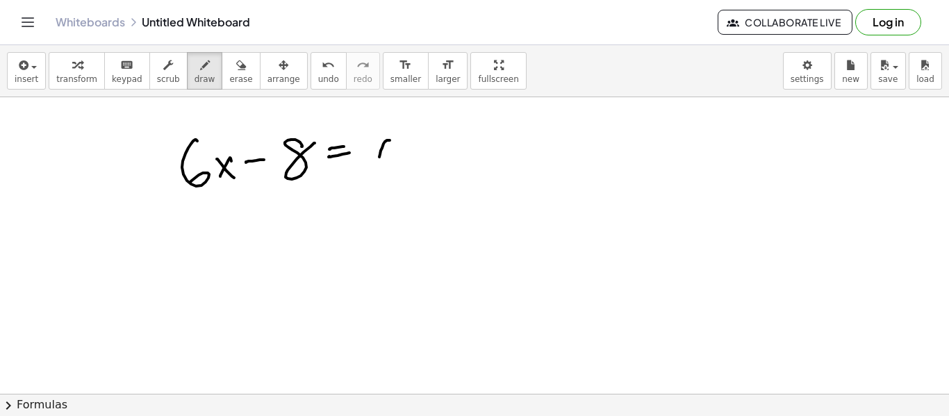
drag, startPoint x: 385, startPoint y: 142, endPoint x: 398, endPoint y: 146, distance: 13.8
drag, startPoint x: 397, startPoint y: 142, endPoint x: 405, endPoint y: 167, distance: 26.1
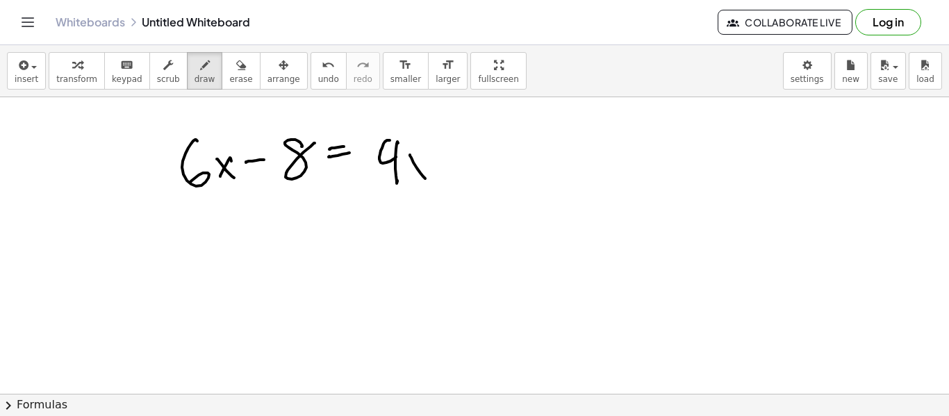
drag, startPoint x: 426, startPoint y: 160, endPoint x: 410, endPoint y: 178, distance: 24.2
drag, startPoint x: 474, startPoint y: 141, endPoint x: 495, endPoint y: 143, distance: 21.6
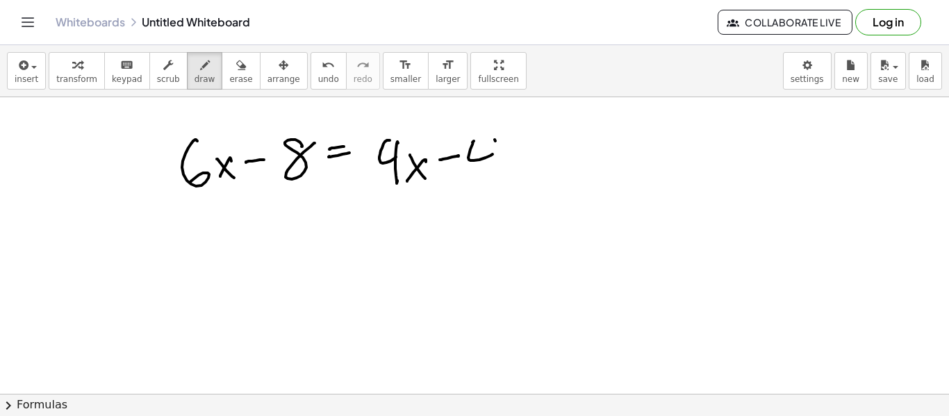
drag, startPoint x: 494, startPoint y: 140, endPoint x: 489, endPoint y: 167, distance: 27.6
drag, startPoint x: 260, startPoint y: 210, endPoint x: 275, endPoint y: 206, distance: 15.0
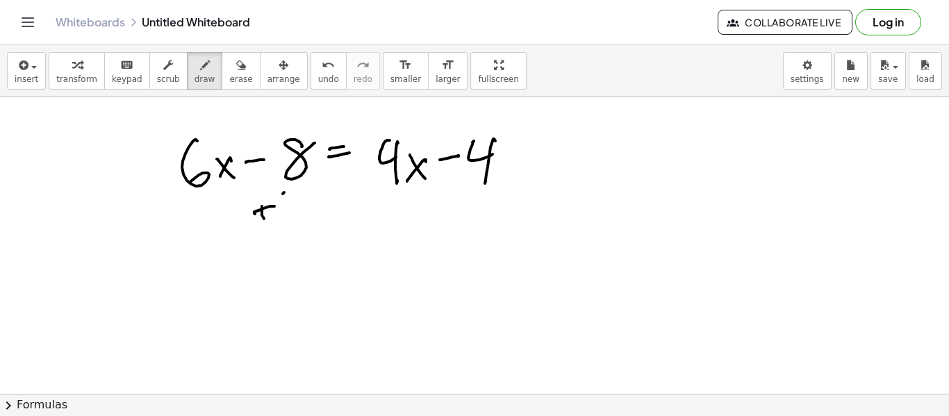
drag, startPoint x: 284, startPoint y: 192, endPoint x: 301, endPoint y: 197, distance: 18.0
drag, startPoint x: 301, startPoint y: 193, endPoint x: 309, endPoint y: 217, distance: 25.0
drag, startPoint x: 249, startPoint y: 235, endPoint x: 333, endPoint y: 218, distance: 85.8
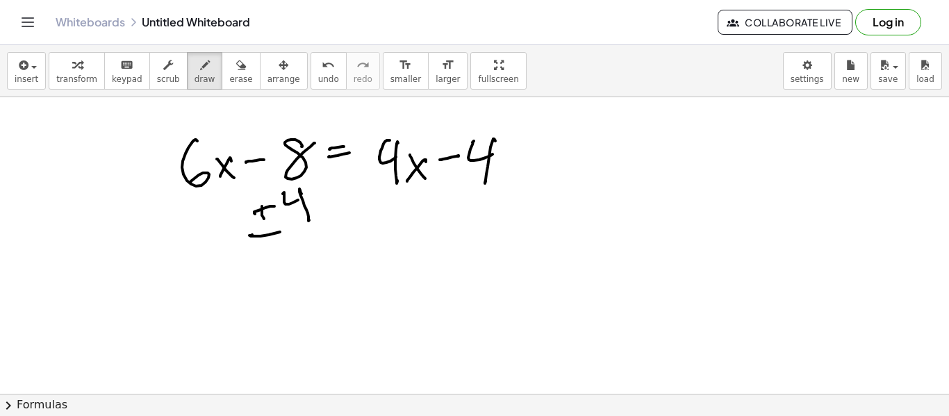
drag, startPoint x: 253, startPoint y: 149, endPoint x: 258, endPoint y: 175, distance: 26.8
drag, startPoint x: 258, startPoint y: 138, endPoint x: 271, endPoint y: 133, distance: 14.1
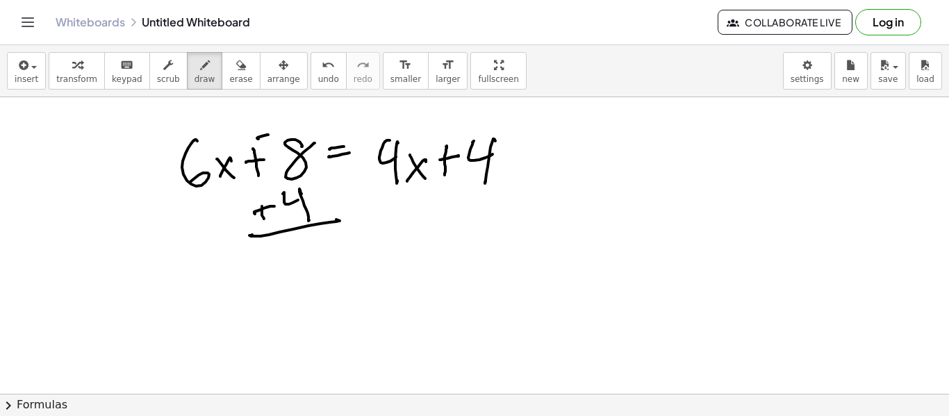
drag, startPoint x: 446, startPoint y: 147, endPoint x: 445, endPoint y: 169, distance: 22.9
drag, startPoint x: 445, startPoint y: 184, endPoint x: 442, endPoint y: 194, distance: 10.8
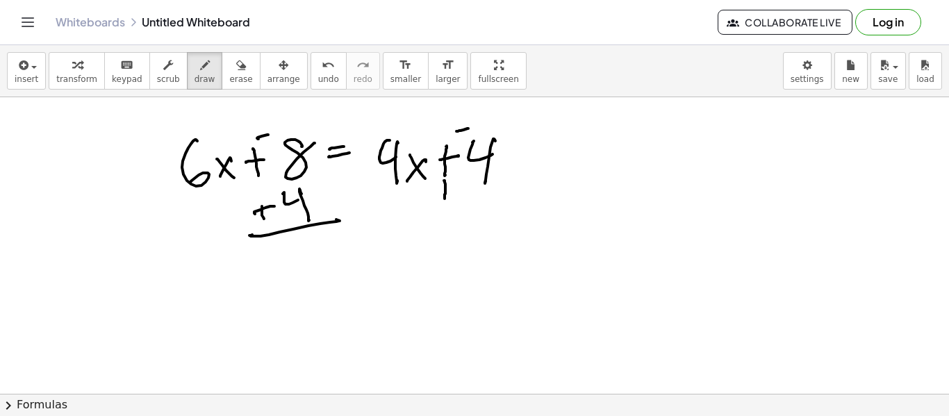
drag, startPoint x: 447, startPoint y: 189, endPoint x: 460, endPoint y: 190, distance: 13.2
drag, startPoint x: 472, startPoint y: 185, endPoint x: 482, endPoint y: 192, distance: 12.5
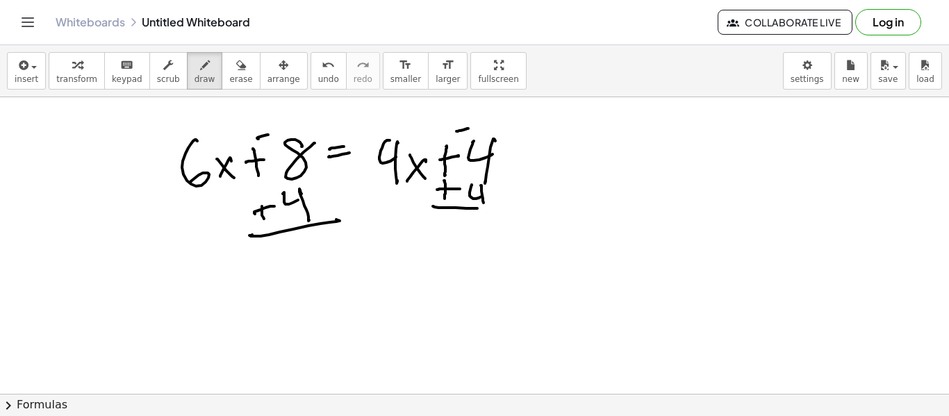
drag, startPoint x: 456, startPoint y: 208, endPoint x: 495, endPoint y: 204, distance: 39.7
drag, startPoint x: 504, startPoint y: 114, endPoint x: 435, endPoint y: 219, distance: 125.0
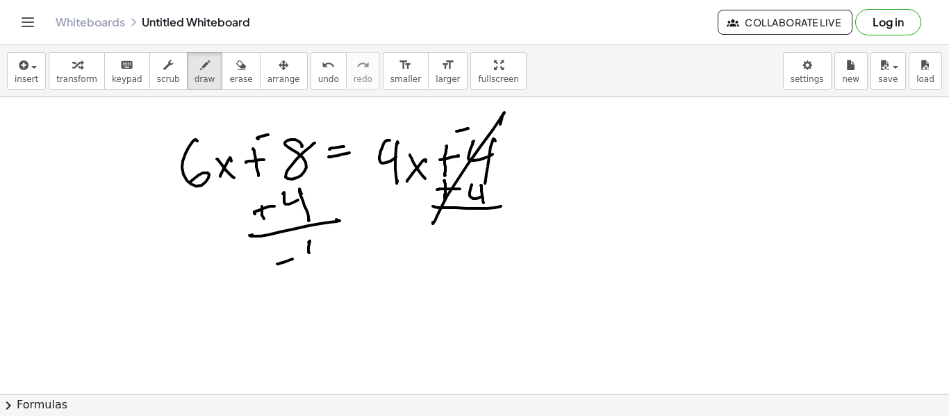
drag, startPoint x: 308, startPoint y: 250, endPoint x: 324, endPoint y: 251, distance: 16.0
drag, startPoint x: 324, startPoint y: 242, endPoint x: 327, endPoint y: 267, distance: 25.2
drag, startPoint x: 255, startPoint y: 261, endPoint x: 258, endPoint y: 281, distance: 19.6
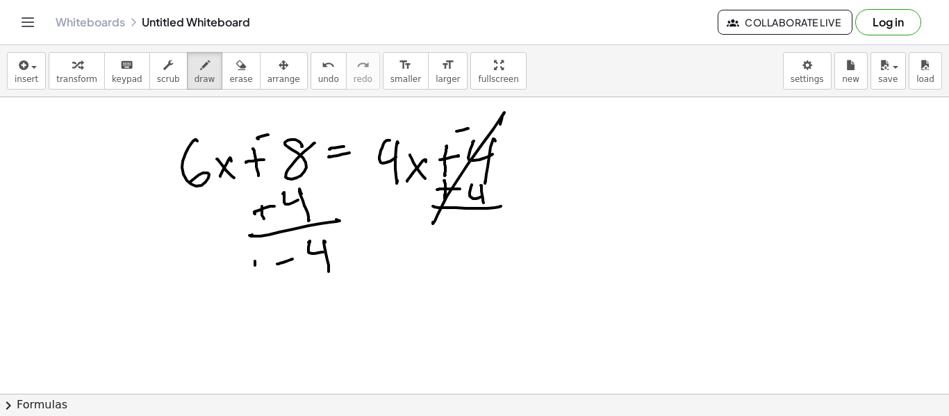
drag, startPoint x: 252, startPoint y: 271, endPoint x: 260, endPoint y: 270, distance: 7.7
drag, startPoint x: 200, startPoint y: 264, endPoint x: 208, endPoint y: 284, distance: 21.5
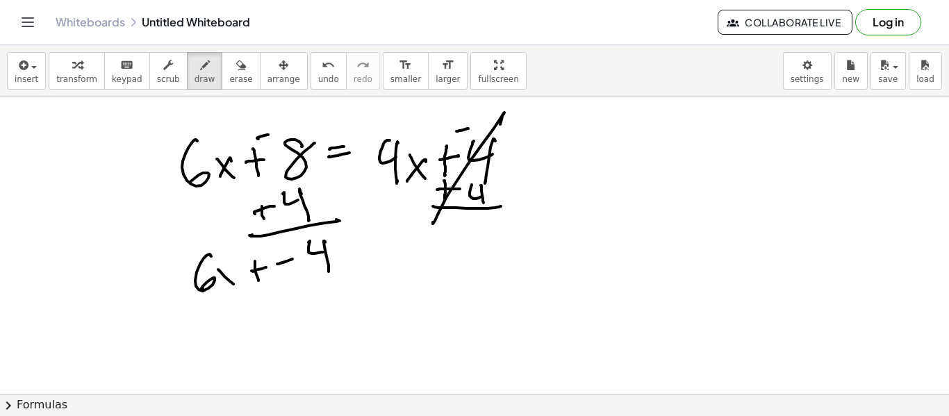
drag, startPoint x: 221, startPoint y: 272, endPoint x: 233, endPoint y: 277, distance: 13.4
drag, startPoint x: 225, startPoint y: 285, endPoint x: 278, endPoint y: 260, distance: 58.7
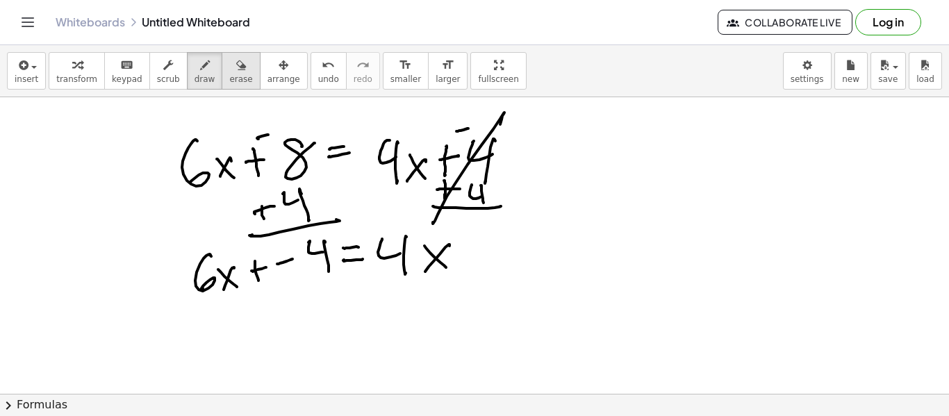
click at [217, 70] on div "insert select one: Math Expression Function Text Youtube Video Graphing Geometr…" at bounding box center [474, 230] width 949 height 371
click at [229, 74] on span "erase" at bounding box center [240, 79] width 23 height 10
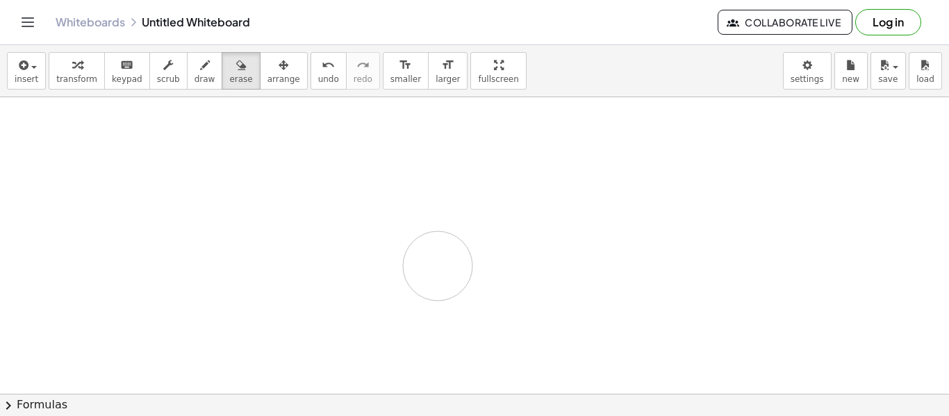
click at [197, 77] on span "draw" at bounding box center [204, 79] width 21 height 10
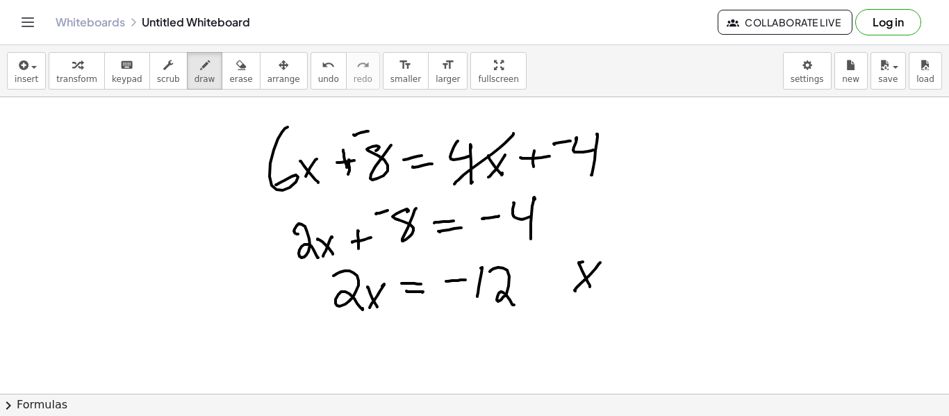
drag, startPoint x: 231, startPoint y: 78, endPoint x: 238, endPoint y: 75, distance: 8.4
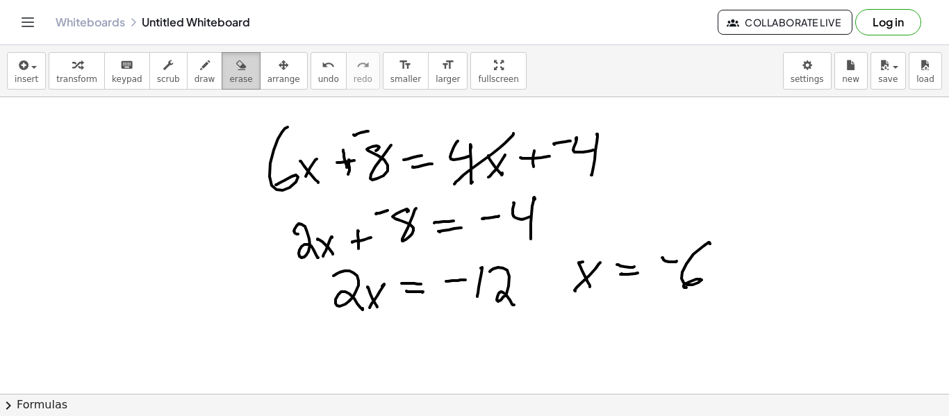
click at [230, 78] on span "erase" at bounding box center [240, 79] width 23 height 10
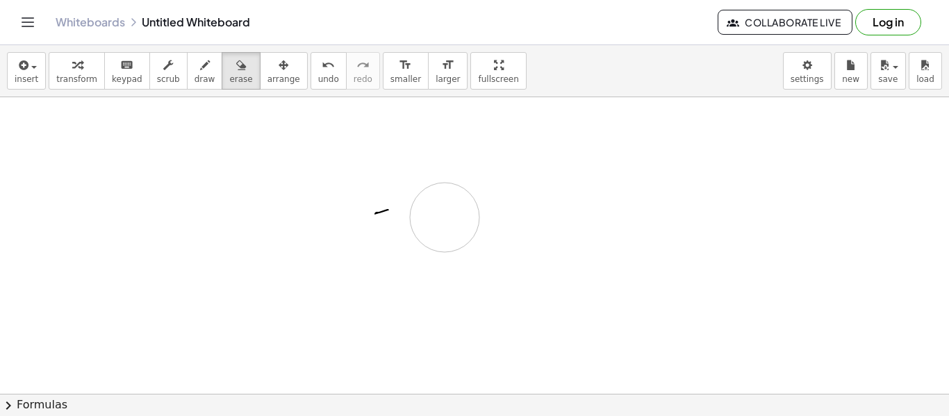
drag, startPoint x: 275, startPoint y: 174, endPoint x: 367, endPoint y: 215, distance: 100.1
click at [194, 81] on span "draw" at bounding box center [204, 79] width 21 height 10
drag, startPoint x: 226, startPoint y: 132, endPoint x: 242, endPoint y: 162, distance: 33.5
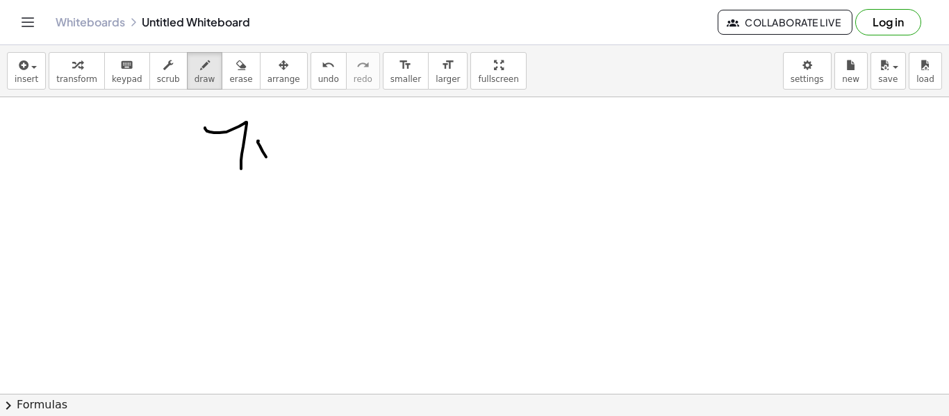
drag, startPoint x: 266, startPoint y: 157, endPoint x: 272, endPoint y: 147, distance: 11.2
drag, startPoint x: 274, startPoint y: 148, endPoint x: 269, endPoint y: 162, distance: 14.5
drag, startPoint x: 296, startPoint y: 147, endPoint x: 319, endPoint y: 145, distance: 23.0
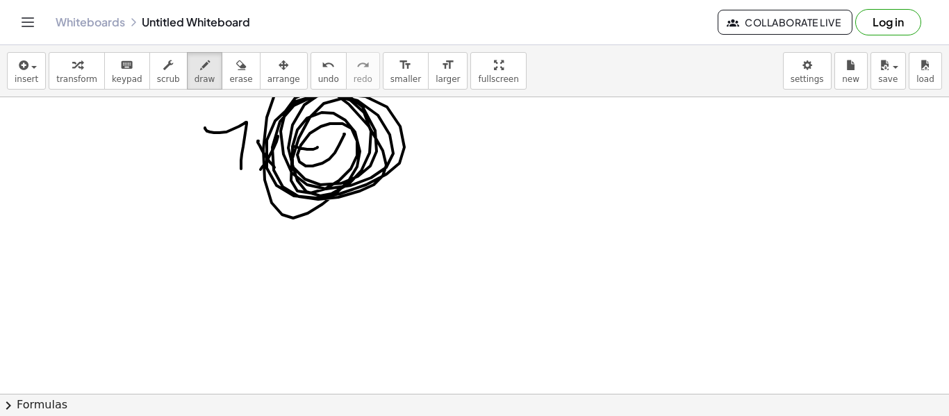
drag, startPoint x: 342, startPoint y: 138, endPoint x: 310, endPoint y: 134, distance: 32.2
drag, startPoint x: 365, startPoint y: 153, endPoint x: 351, endPoint y: 133, distance: 25.4
drag, startPoint x: 357, startPoint y: 116, endPoint x: 354, endPoint y: 188, distance: 72.3
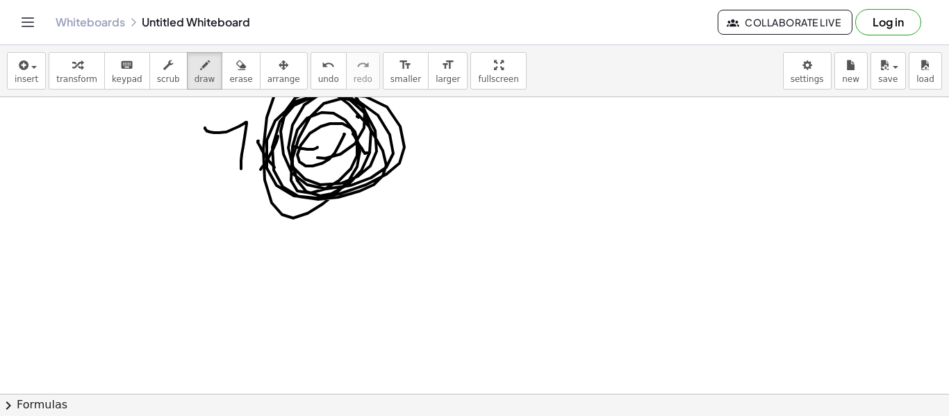
drag, startPoint x: 359, startPoint y: 119, endPoint x: 356, endPoint y: 232, distance: 112.6
drag, startPoint x: 357, startPoint y: 122, endPoint x: 354, endPoint y: 224, distance: 102.1
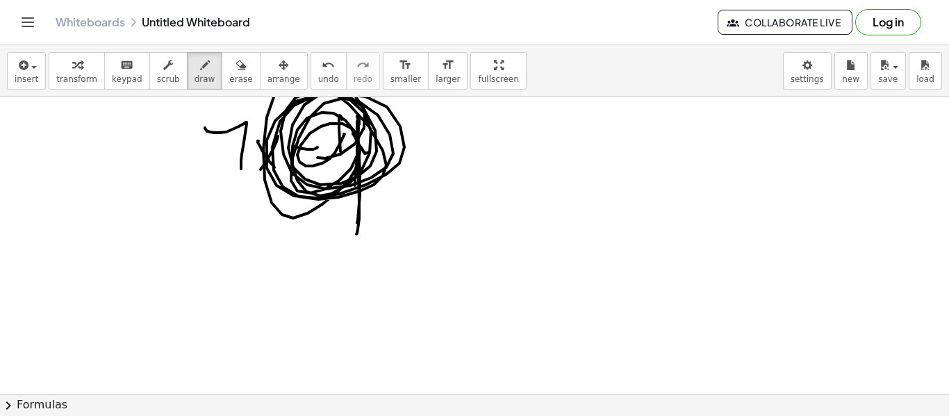
drag, startPoint x: 339, startPoint y: 117, endPoint x: 349, endPoint y: 248, distance: 130.9
drag, startPoint x: 340, startPoint y: 143, endPoint x: 346, endPoint y: 253, distance: 110.6
drag, startPoint x: 376, startPoint y: 160, endPoint x: 370, endPoint y: 234, distance: 73.9
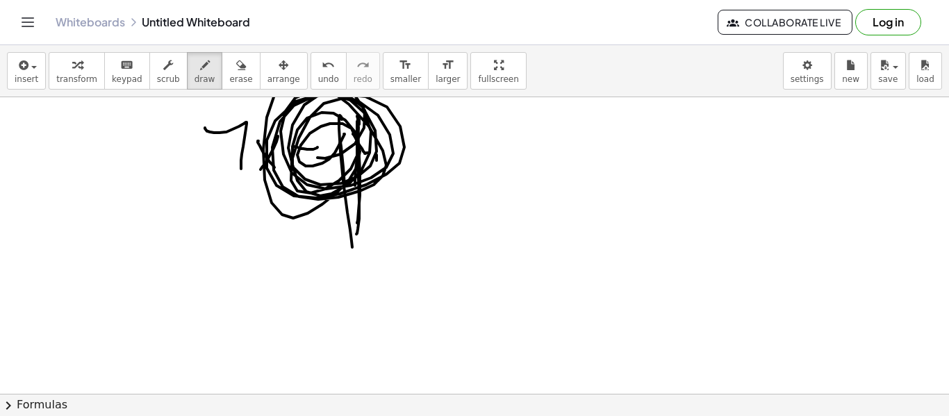
drag, startPoint x: 385, startPoint y: 160, endPoint x: 385, endPoint y: 177, distance: 16.7
drag, startPoint x: 374, startPoint y: 208, endPoint x: 378, endPoint y: 201, distance: 8.1
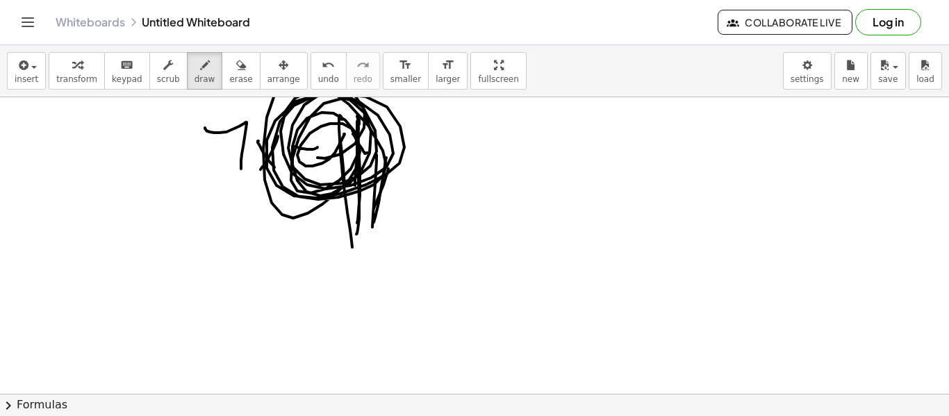
drag, startPoint x: 367, startPoint y: 223, endPoint x: 388, endPoint y: 190, distance: 38.7
drag, startPoint x: 376, startPoint y: 214, endPoint x: 385, endPoint y: 200, distance: 17.0
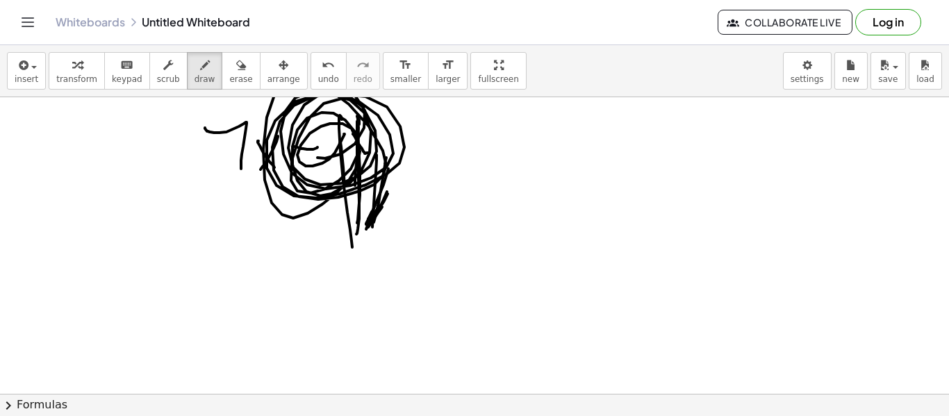
drag, startPoint x: 368, startPoint y: 227, endPoint x: 365, endPoint y: 235, distance: 8.8
drag, startPoint x: 313, startPoint y: 220, endPoint x: 345, endPoint y: 226, distance: 33.1
drag, startPoint x: 327, startPoint y: 224, endPoint x: 348, endPoint y: 233, distance: 22.4
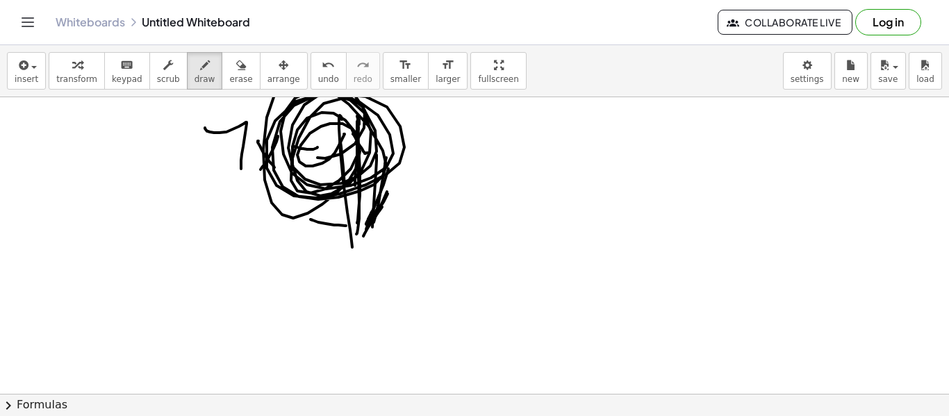
drag, startPoint x: 323, startPoint y: 228, endPoint x: 335, endPoint y: 227, distance: 12.5
drag, startPoint x: 308, startPoint y: 212, endPoint x: 307, endPoint y: 224, distance: 12.5
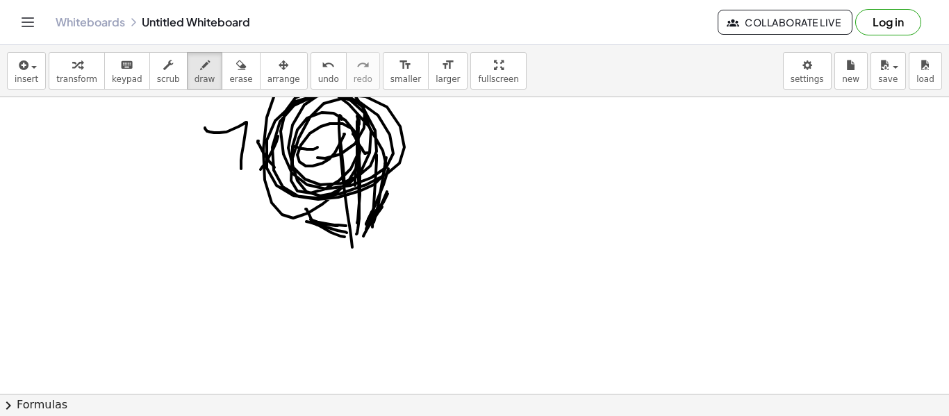
drag, startPoint x: 290, startPoint y: 186, endPoint x: 311, endPoint y: 209, distance: 31.0
drag, startPoint x: 276, startPoint y: 176, endPoint x: 369, endPoint y: 151, distance: 96.2
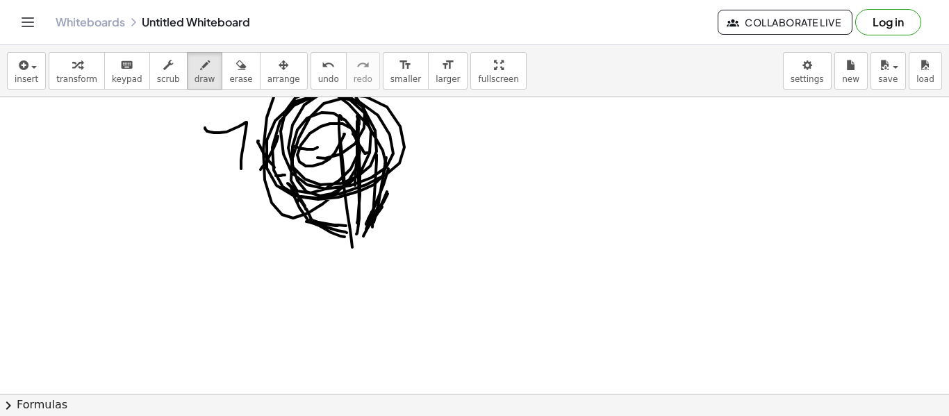
drag, startPoint x: 267, startPoint y: 174, endPoint x: 351, endPoint y: 163, distance: 84.7
drag, startPoint x: 363, startPoint y: 191, endPoint x: 430, endPoint y: 174, distance: 69.6
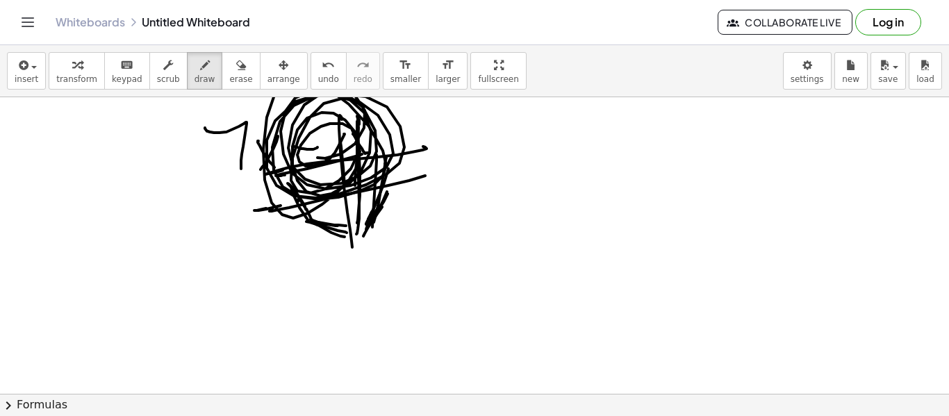
drag, startPoint x: 267, startPoint y: 209, endPoint x: 406, endPoint y: 177, distance: 143.2
click at [322, 68] on icon "undo" at bounding box center [328, 65] width 13 height 17
click at [232, 71] on div "button" at bounding box center [240, 64] width 23 height 17
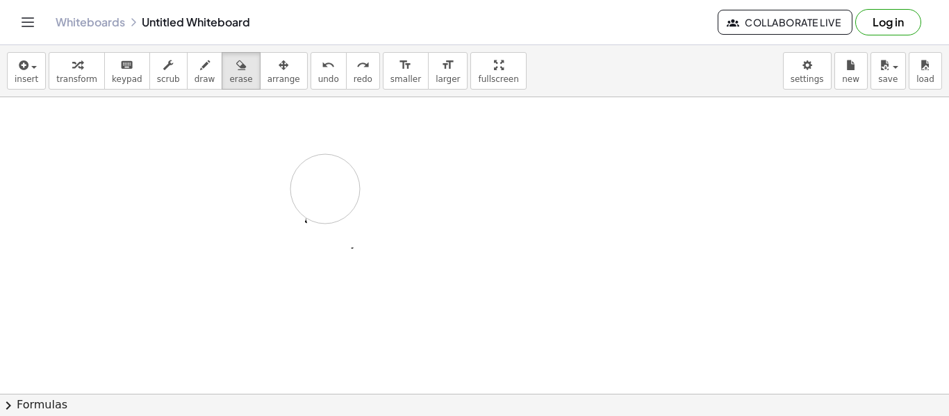
drag, startPoint x: 329, startPoint y: 149, endPoint x: 298, endPoint y: 150, distance: 30.6
click at [197, 74] on span "draw" at bounding box center [204, 79] width 21 height 10
drag, startPoint x: 396, startPoint y: 221, endPoint x: 342, endPoint y: 178, distance: 68.2
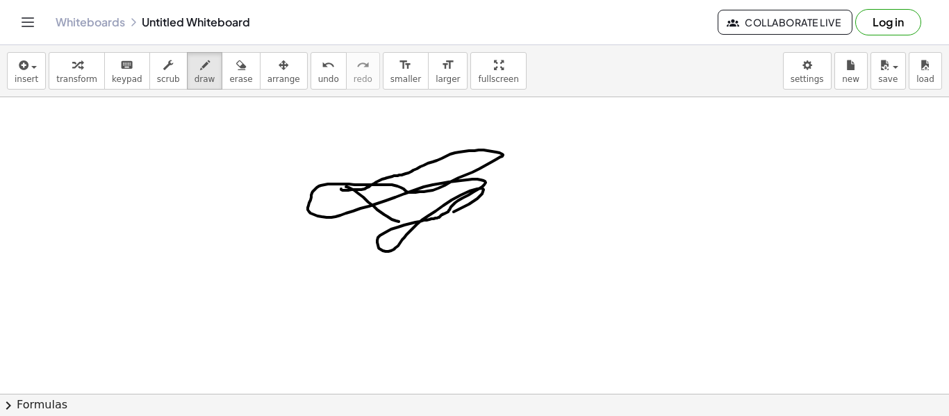
drag, startPoint x: 358, startPoint y: 190, endPoint x: 405, endPoint y: 151, distance: 60.2
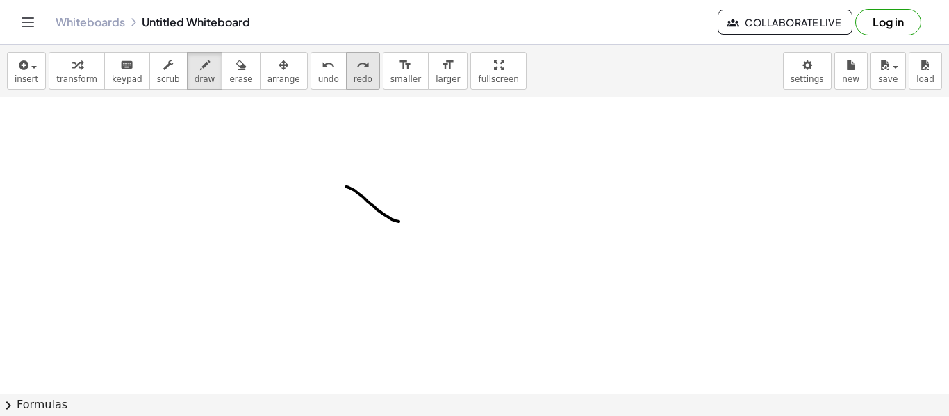
click at [331, 79] on div "undo undo redo redo" at bounding box center [344, 71] width 69 height 38
click at [318, 79] on span "undo" at bounding box center [328, 79] width 21 height 10
drag, startPoint x: 301, startPoint y: 173, endPoint x: 356, endPoint y: 151, distance: 59.2
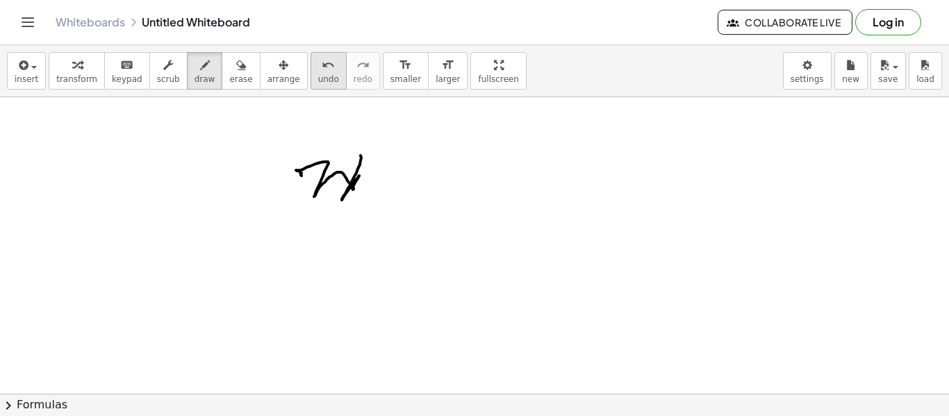
click at [320, 72] on button "undo undo" at bounding box center [328, 71] width 36 height 38
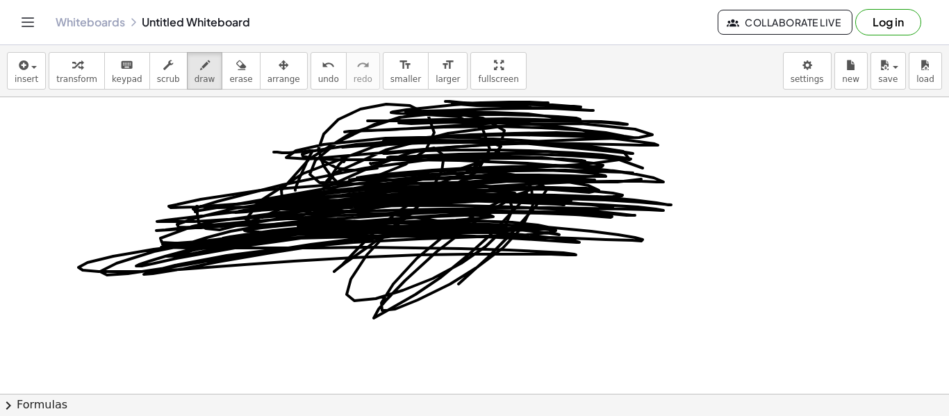
drag, startPoint x: 206, startPoint y: 228, endPoint x: 514, endPoint y: 235, distance: 308.4
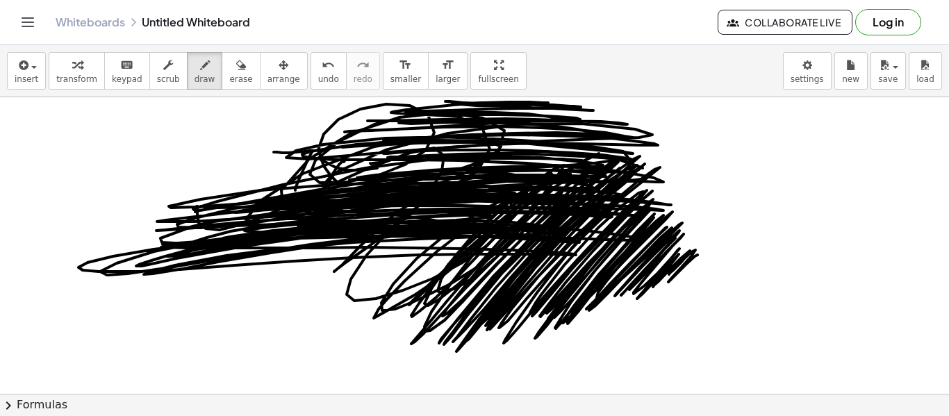
drag, startPoint x: 471, startPoint y: 279, endPoint x: 760, endPoint y: 189, distance: 302.7
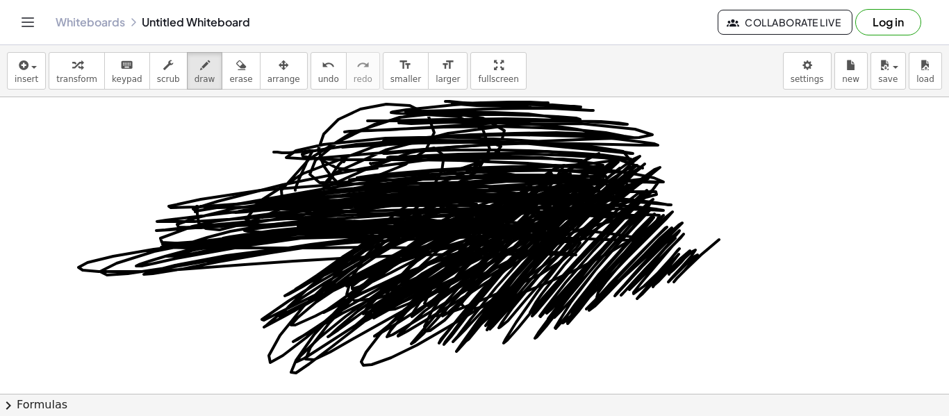
drag, startPoint x: 351, startPoint y: 254, endPoint x: 337, endPoint y: 240, distance: 19.6
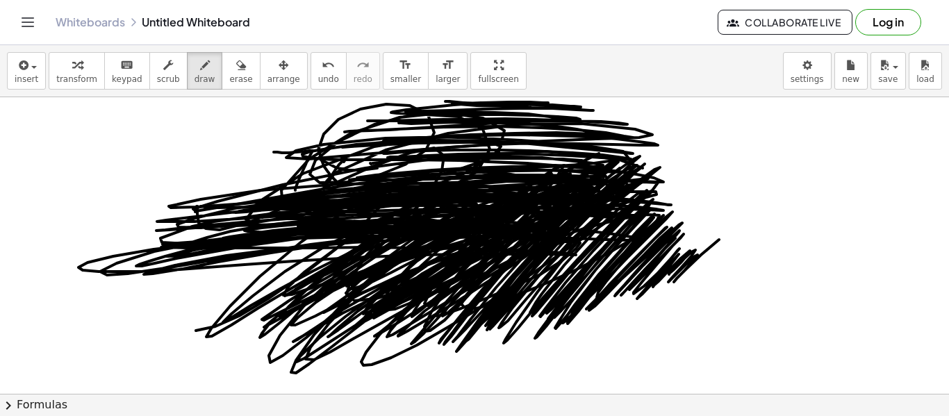
drag, startPoint x: 350, startPoint y: 289, endPoint x: 358, endPoint y: 188, distance: 101.0
drag, startPoint x: 358, startPoint y: 188, endPoint x: 388, endPoint y: 163, distance: 39.9
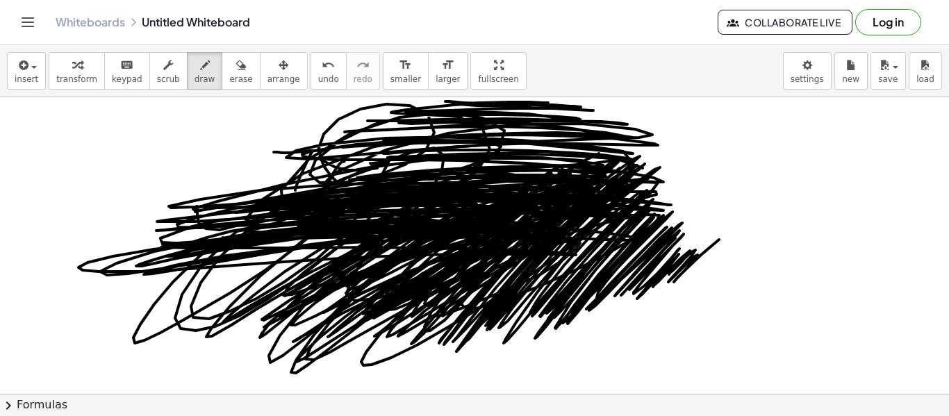
drag, startPoint x: 388, startPoint y: 163, endPoint x: 359, endPoint y: 158, distance: 29.5
drag, startPoint x: 224, startPoint y: 236, endPoint x: 176, endPoint y: 202, distance: 58.2
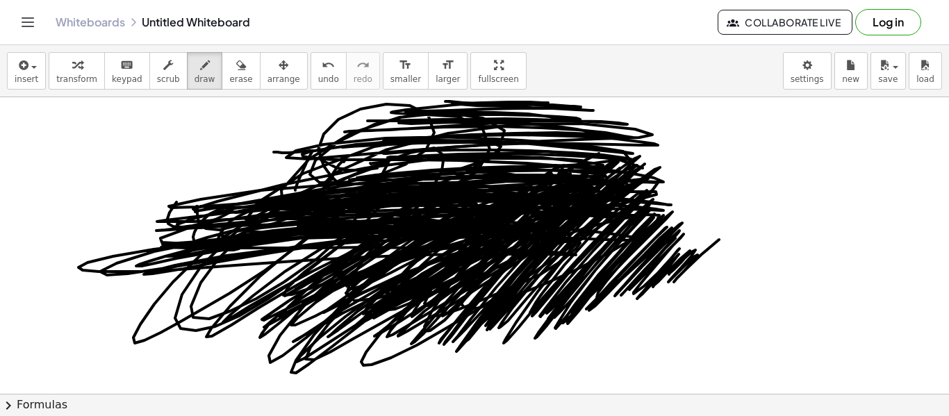
drag, startPoint x: 176, startPoint y: 202, endPoint x: 120, endPoint y: 228, distance: 62.1
drag, startPoint x: 120, startPoint y: 228, endPoint x: 186, endPoint y: 194, distance: 74.2
drag, startPoint x: 186, startPoint y: 194, endPoint x: 206, endPoint y: 178, distance: 25.6
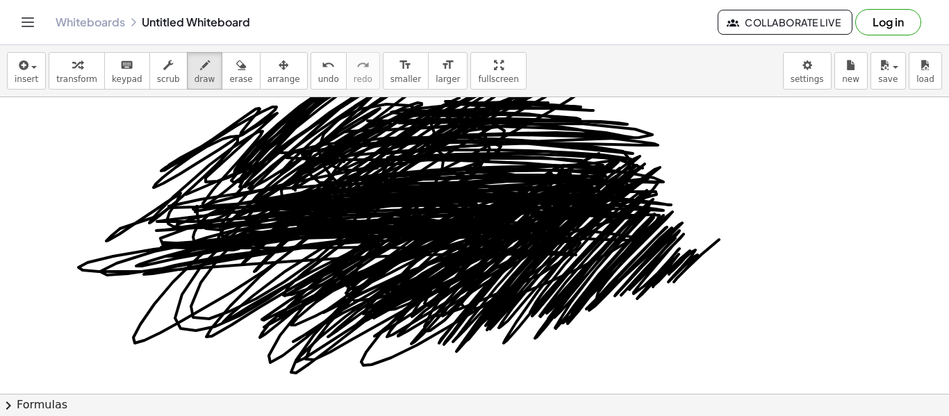
drag, startPoint x: 206, startPoint y: 178, endPoint x: 422, endPoint y: 124, distance: 222.5
click at [234, 78] on span "erase" at bounding box center [240, 79] width 23 height 10
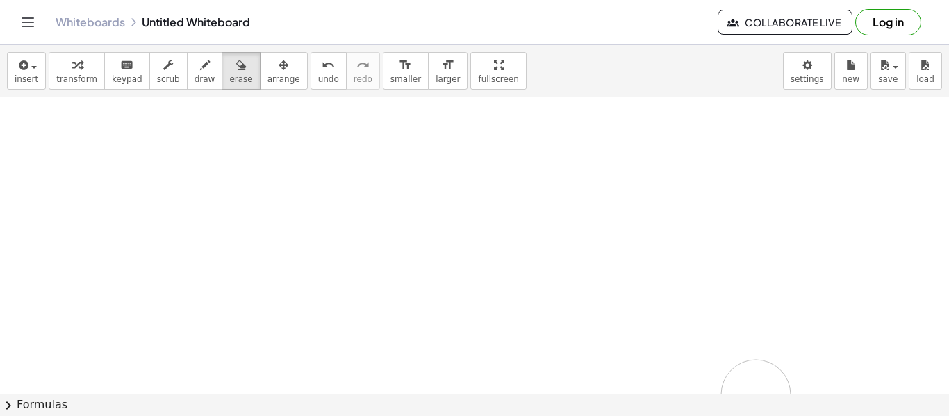
drag, startPoint x: 146, startPoint y: 207, endPoint x: 733, endPoint y: 324, distance: 599.2
click at [727, 397] on div "insert select one: Math Expression Function Text Youtube Video Graphing Geometr…" at bounding box center [474, 230] width 949 height 371
click at [194, 78] on span "draw" at bounding box center [204, 79] width 21 height 10
drag, startPoint x: 247, startPoint y: 129, endPoint x: 268, endPoint y: 143, distance: 25.0
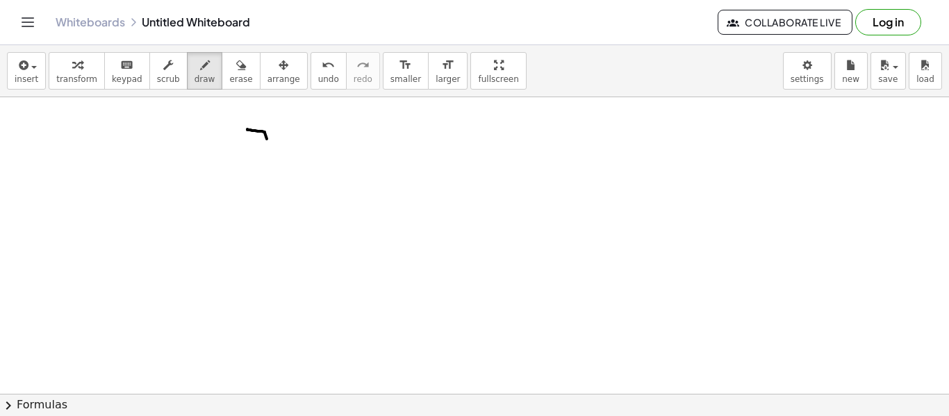
drag, startPoint x: 276, startPoint y: 131, endPoint x: 291, endPoint y: 143, distance: 18.8
drag, startPoint x: 290, startPoint y: 126, endPoint x: 281, endPoint y: 152, distance: 27.2
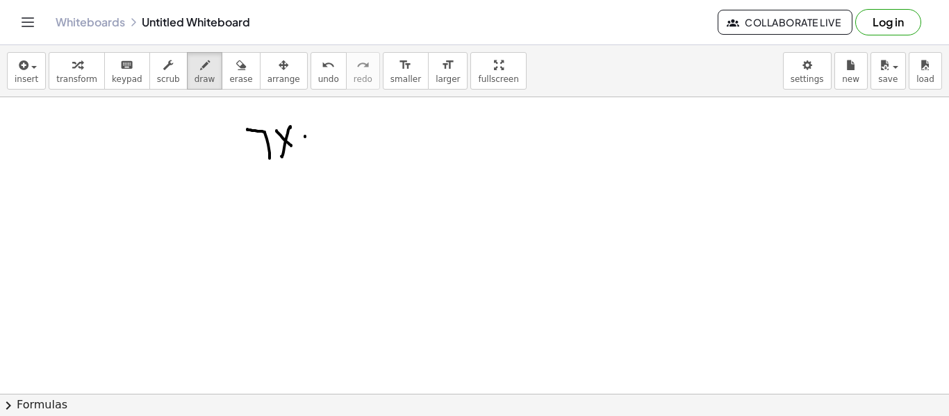
drag, startPoint x: 305, startPoint y: 137, endPoint x: 317, endPoint y: 135, distance: 12.6
drag, startPoint x: 340, startPoint y: 130, endPoint x: 345, endPoint y: 157, distance: 27.6
drag, startPoint x: 368, startPoint y: 122, endPoint x: 372, endPoint y: 130, distance: 9.0
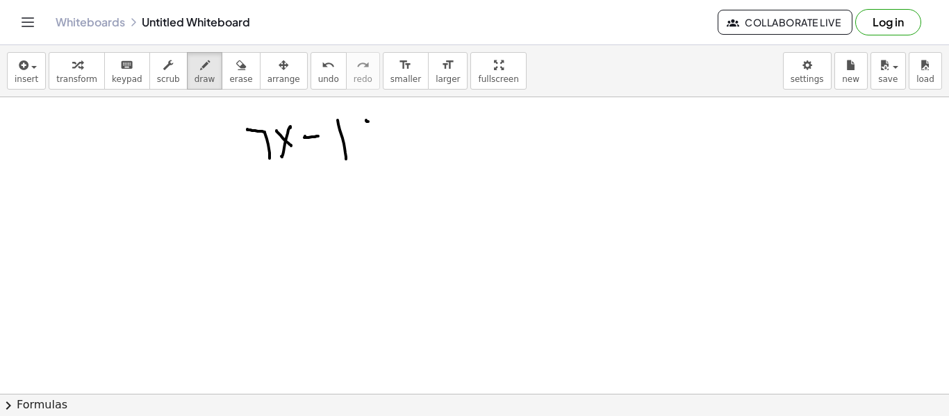
drag, startPoint x: 370, startPoint y: 131, endPoint x: 387, endPoint y: 117, distance: 21.7
drag, startPoint x: 392, startPoint y: 117, endPoint x: 418, endPoint y: 144, distance: 37.3
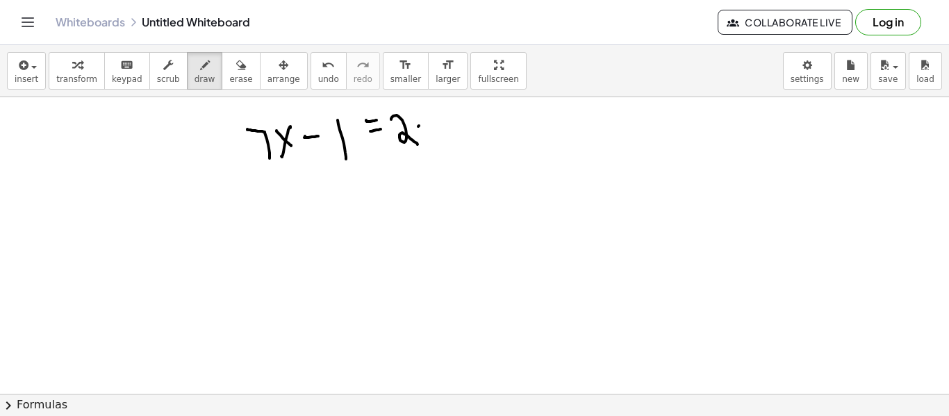
drag, startPoint x: 419, startPoint y: 126, endPoint x: 431, endPoint y: 140, distance: 19.2
drag, startPoint x: 431, startPoint y: 124, endPoint x: 426, endPoint y: 137, distance: 14.3
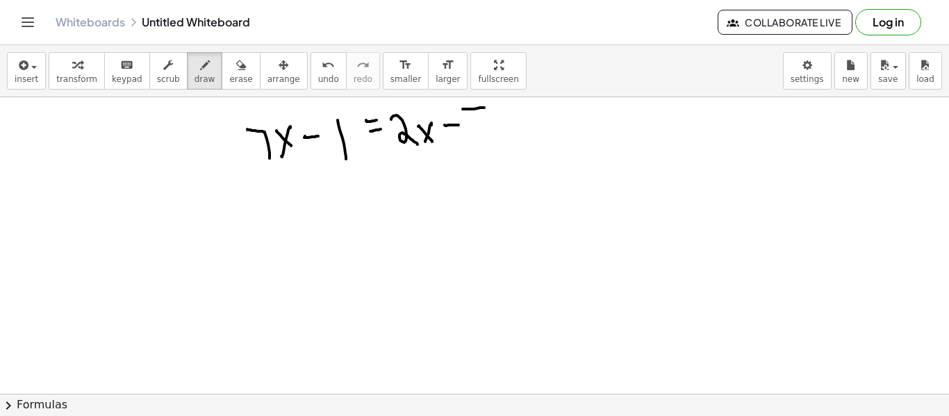
drag, startPoint x: 480, startPoint y: 108, endPoint x: 487, endPoint y: 140, distance: 32.7
drag, startPoint x: 276, startPoint y: 182, endPoint x: 288, endPoint y: 179, distance: 11.5
drag, startPoint x: 262, startPoint y: 185, endPoint x: 265, endPoint y: 211, distance: 25.8
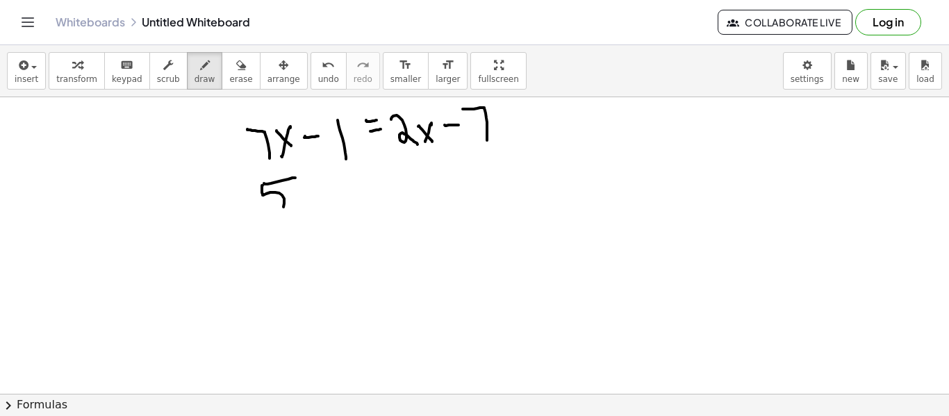
drag, startPoint x: 306, startPoint y: 194, endPoint x: 303, endPoint y: 206, distance: 12.3
drag, startPoint x: 326, startPoint y: 193, endPoint x: 331, endPoint y: 203, distance: 11.2
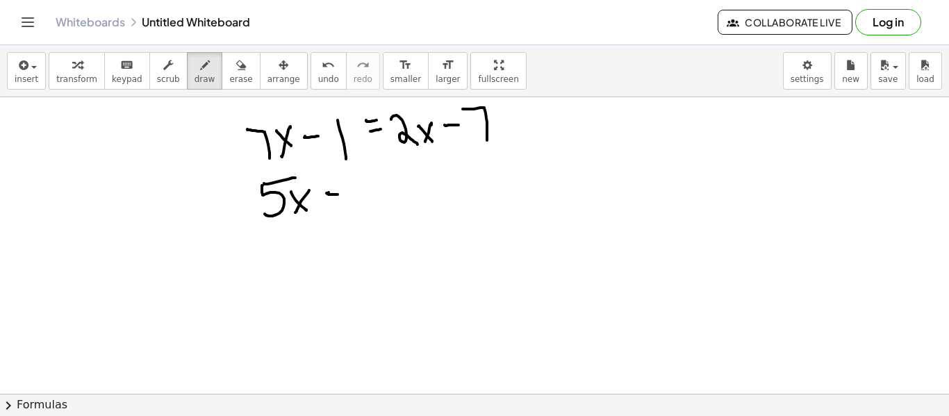
drag, startPoint x: 332, startPoint y: 207, endPoint x: 347, endPoint y: 204, distance: 15.5
drag, startPoint x: 310, startPoint y: 131, endPoint x: 324, endPoint y: 145, distance: 20.1
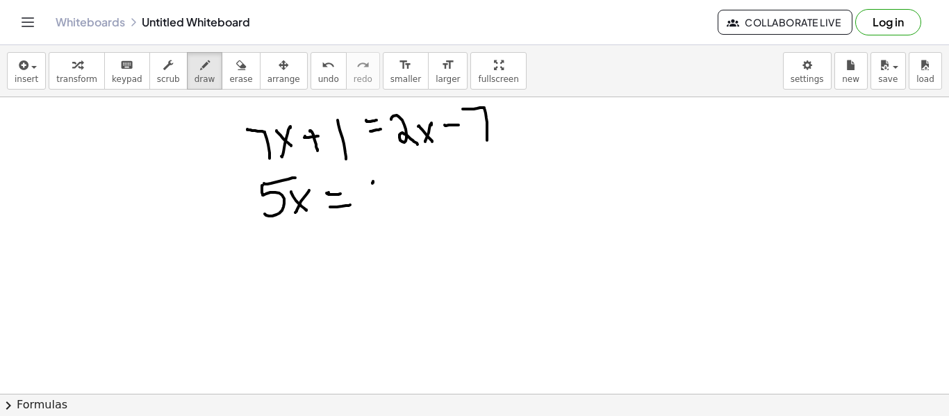
drag, startPoint x: 373, startPoint y: 183, endPoint x: 392, endPoint y: 182, distance: 19.5
drag, startPoint x: 420, startPoint y: 167, endPoint x: 416, endPoint y: 199, distance: 32.2
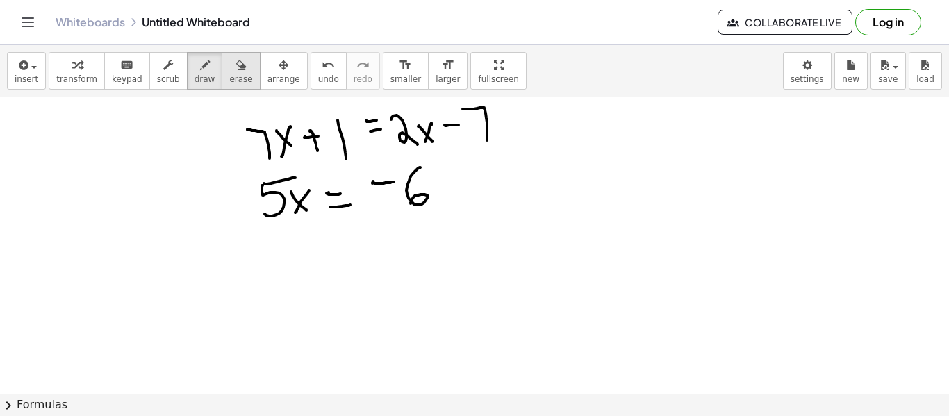
click at [242, 80] on button "erase" at bounding box center [241, 71] width 38 height 38
click at [241, 80] on button "erase" at bounding box center [241, 71] width 38 height 38
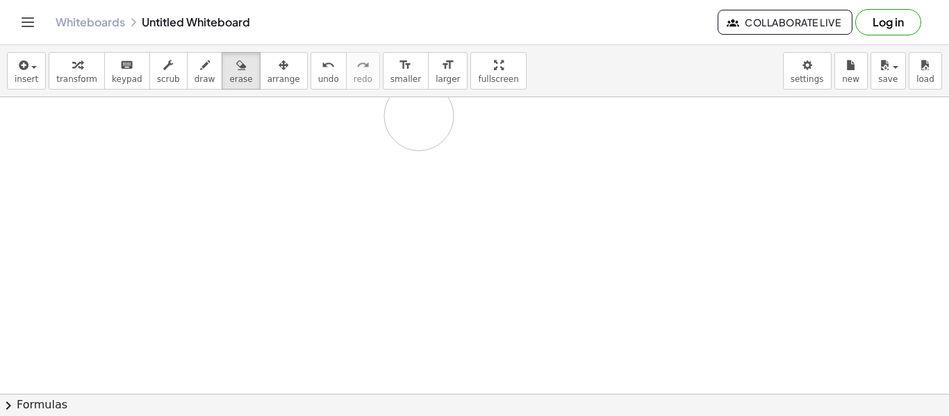
drag, startPoint x: 249, startPoint y: 134, endPoint x: 303, endPoint y: 98, distance: 65.1
click at [198, 75] on button "draw" at bounding box center [205, 71] width 36 height 38
drag, startPoint x: 247, startPoint y: 121, endPoint x: 264, endPoint y: 119, distance: 16.8
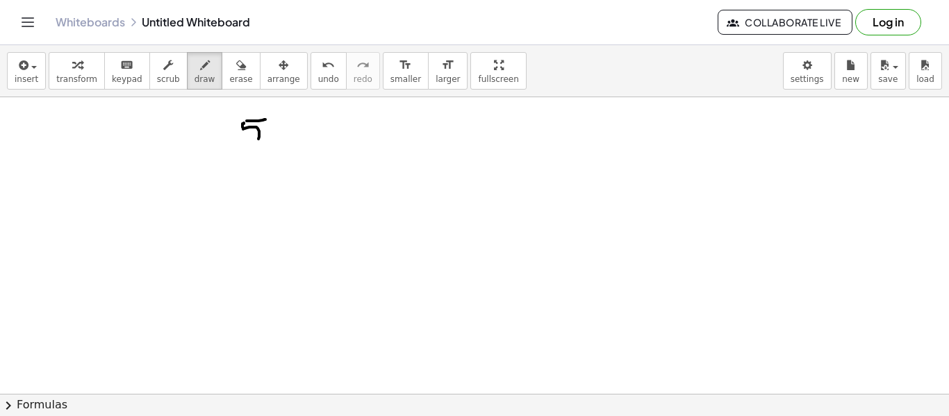
drag, startPoint x: 242, startPoint y: 124, endPoint x: 263, endPoint y: 129, distance: 20.9
drag, startPoint x: 283, startPoint y: 129, endPoint x: 267, endPoint y: 144, distance: 21.6
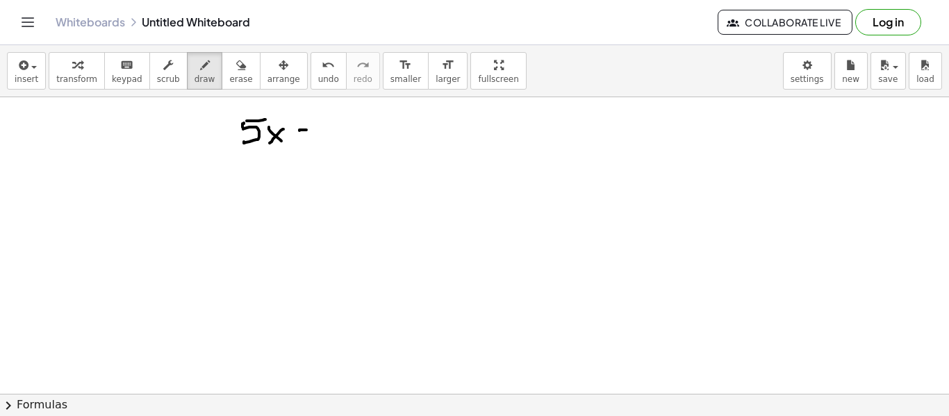
drag, startPoint x: 300, startPoint y: 130, endPoint x: 311, endPoint y: 128, distance: 11.3
drag, startPoint x: 325, startPoint y: 110, endPoint x: 342, endPoint y: 128, distance: 25.1
drag, startPoint x: 363, startPoint y: 122, endPoint x: 369, endPoint y: 127, distance: 8.4
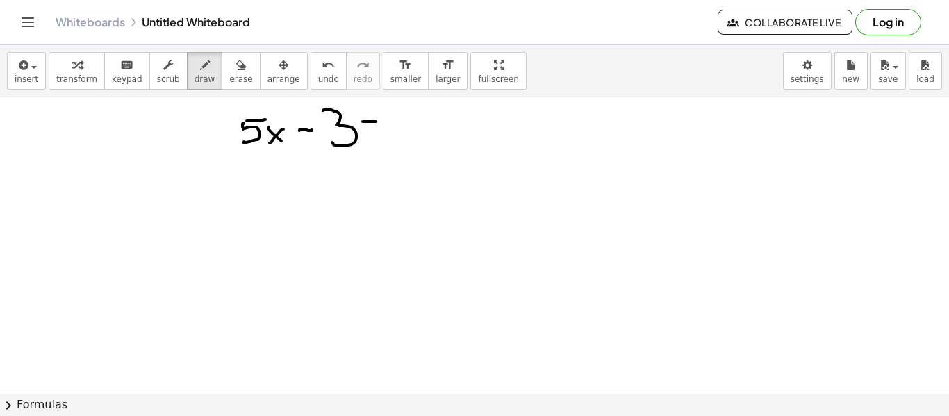
drag, startPoint x: 368, startPoint y: 129, endPoint x: 381, endPoint y: 128, distance: 13.2
drag, startPoint x: 410, startPoint y: 108, endPoint x: 428, endPoint y: 135, distance: 33.1
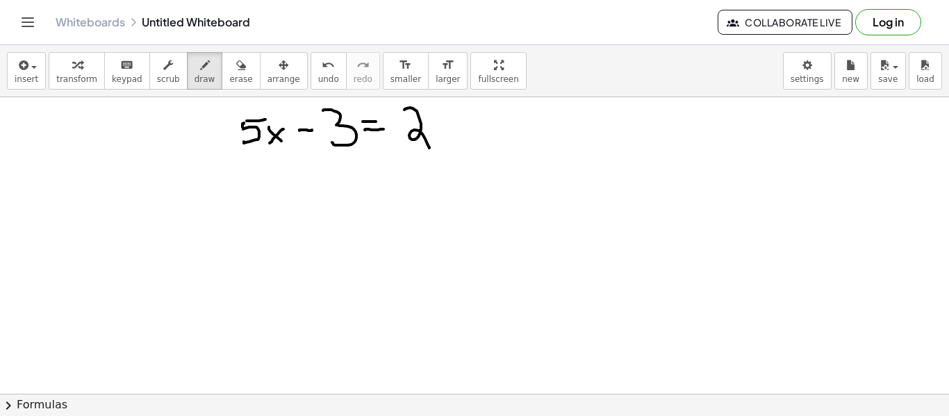
drag, startPoint x: 433, startPoint y: 126, endPoint x: 444, endPoint y: 138, distance: 16.7
drag, startPoint x: 443, startPoint y: 125, endPoint x: 440, endPoint y: 135, distance: 10.8
drag, startPoint x: 465, startPoint y: 113, endPoint x: 458, endPoint y: 124, distance: 13.5
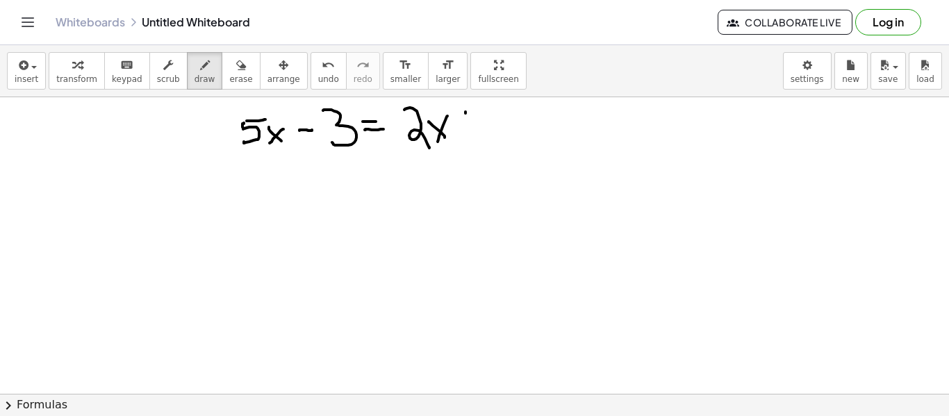
drag, startPoint x: 456, startPoint y: 123, endPoint x: 479, endPoint y: 119, distance: 23.9
drag, startPoint x: 506, startPoint y: 108, endPoint x: 519, endPoint y: 98, distance: 16.4
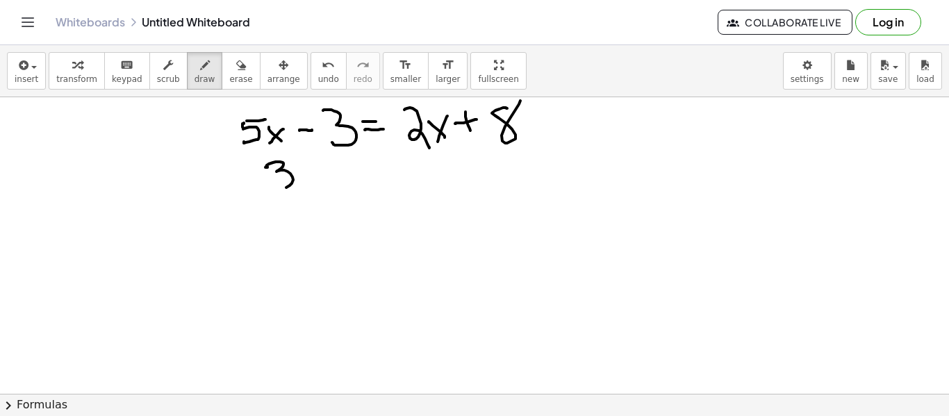
drag, startPoint x: 267, startPoint y: 167, endPoint x: 292, endPoint y: 171, distance: 25.9
drag, startPoint x: 292, startPoint y: 168, endPoint x: 310, endPoint y: 178, distance: 20.5
drag, startPoint x: 312, startPoint y: 165, endPoint x: 300, endPoint y: 183, distance: 21.6
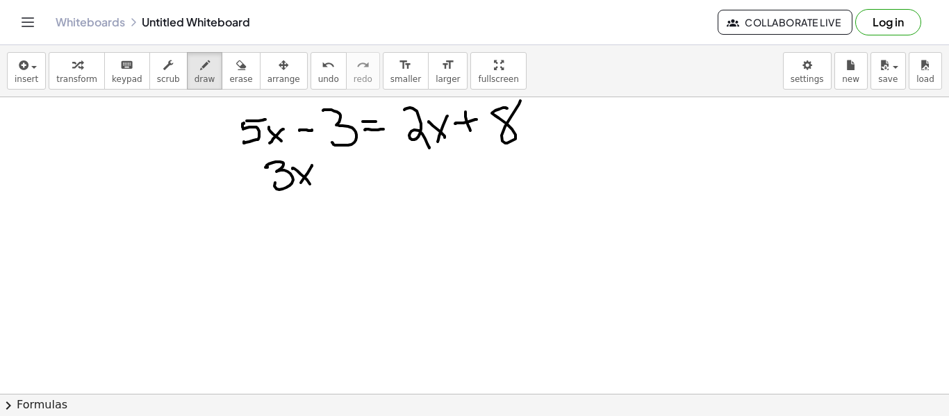
drag, startPoint x: 330, startPoint y: 171, endPoint x: 339, endPoint y: 171, distance: 9.0
drag, startPoint x: 330, startPoint y: 178, endPoint x: 343, endPoint y: 178, distance: 13.2
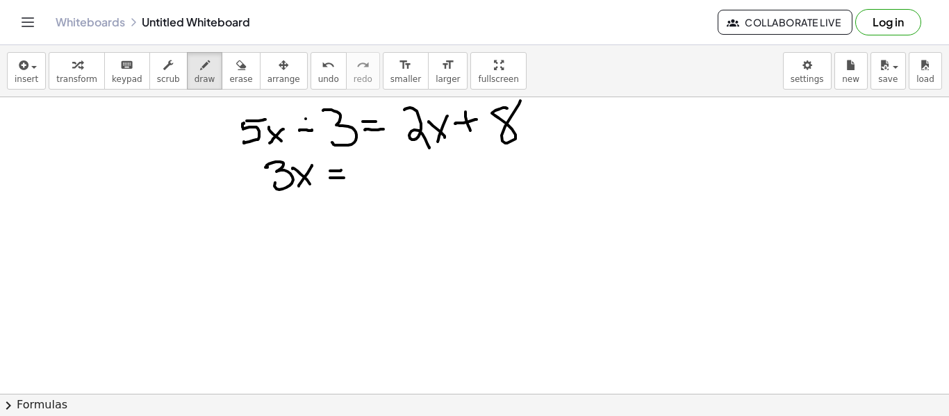
drag, startPoint x: 306, startPoint y: 119, endPoint x: 310, endPoint y: 139, distance: 20.6
drag, startPoint x: 367, startPoint y: 169, endPoint x: 383, endPoint y: 167, distance: 16.2
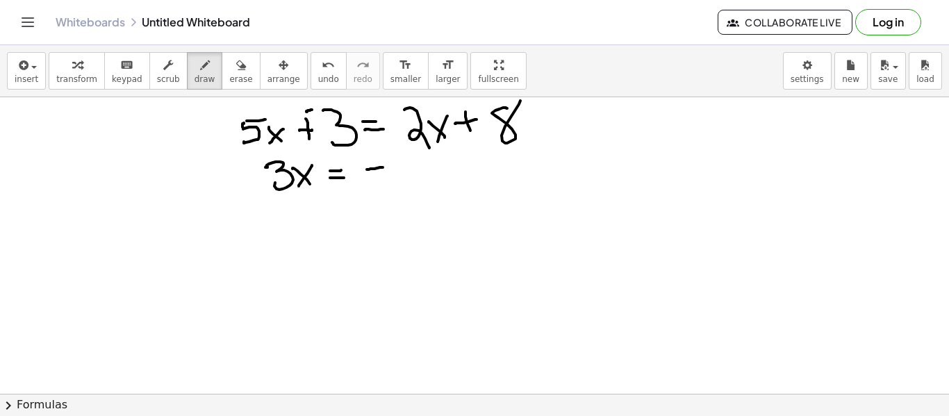
drag, startPoint x: 365, startPoint y: 171, endPoint x: 382, endPoint y: 166, distance: 17.4
drag, startPoint x: 363, startPoint y: 172, endPoint x: 373, endPoint y: 190, distance: 20.5
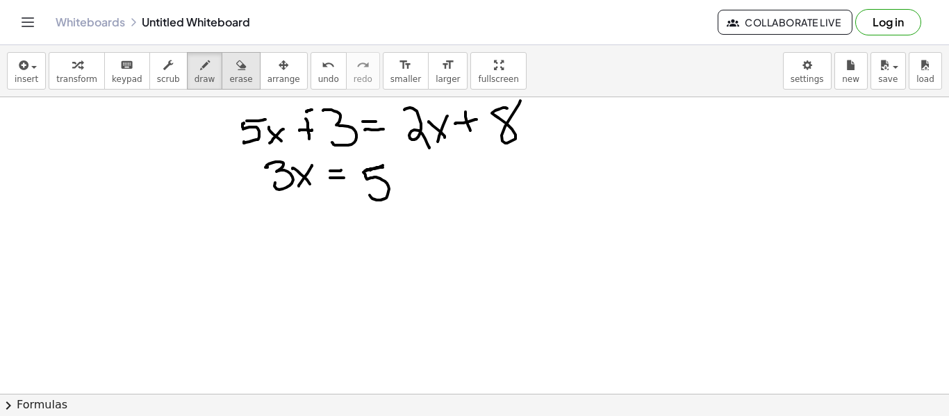
click at [235, 74] on button "erase" at bounding box center [241, 71] width 38 height 38
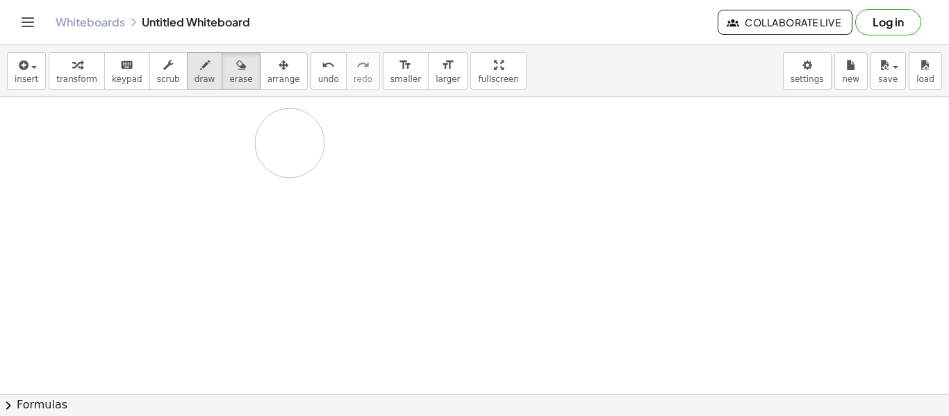
drag, startPoint x: 247, startPoint y: 134, endPoint x: 199, endPoint y: 71, distance: 79.3
click at [198, 59] on div "button" at bounding box center [204, 64] width 21 height 17
drag, startPoint x: 302, startPoint y: 128, endPoint x: 294, endPoint y: 126, distance: 7.8
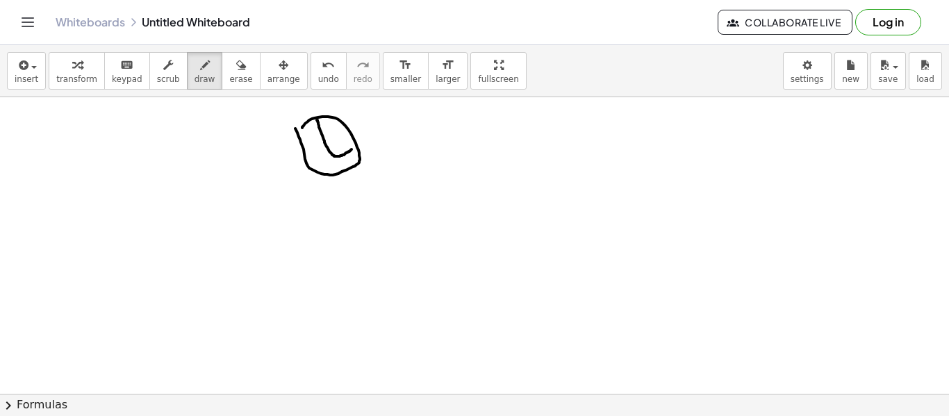
drag, startPoint x: 317, startPoint y: 120, endPoint x: 349, endPoint y: 140, distance: 38.4
drag, startPoint x: 296, startPoint y: 131, endPoint x: 301, endPoint y: 126, distance: 7.4
drag, startPoint x: 296, startPoint y: 136, endPoint x: 313, endPoint y: 120, distance: 23.6
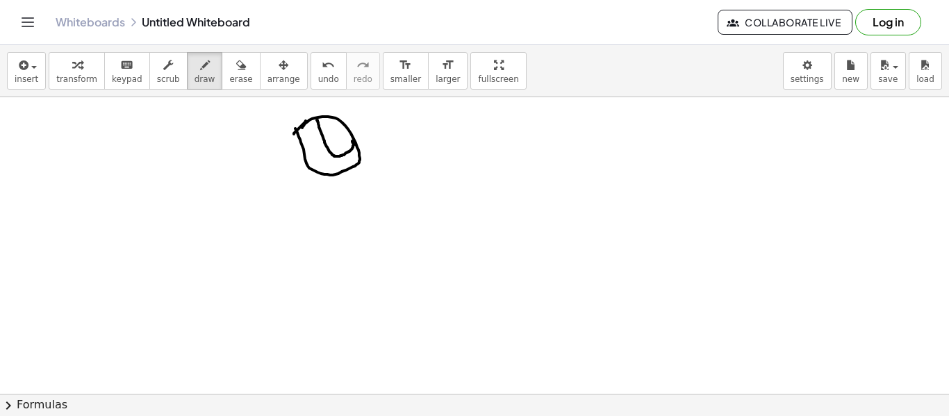
drag, startPoint x: 297, startPoint y: 138, endPoint x: 317, endPoint y: 121, distance: 26.1
drag, startPoint x: 298, startPoint y: 133, endPoint x: 321, endPoint y: 122, distance: 25.8
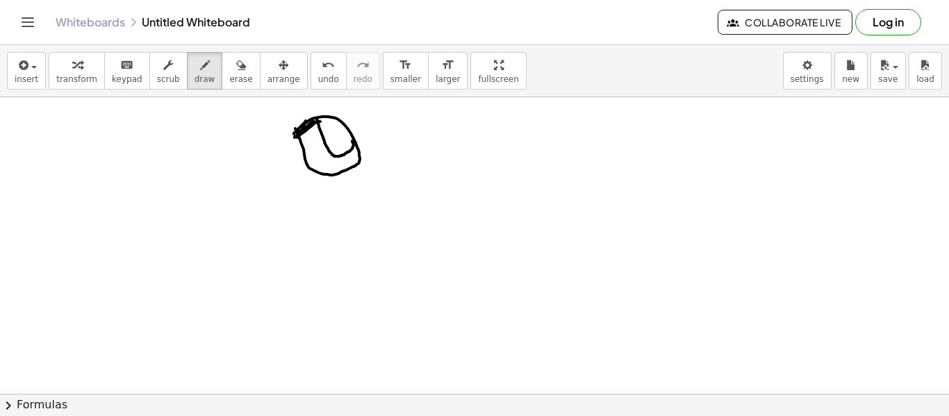
drag, startPoint x: 306, startPoint y: 128, endPoint x: 328, endPoint y: 121, distance: 23.3
drag, startPoint x: 319, startPoint y: 122, endPoint x: 336, endPoint y: 121, distance: 17.4
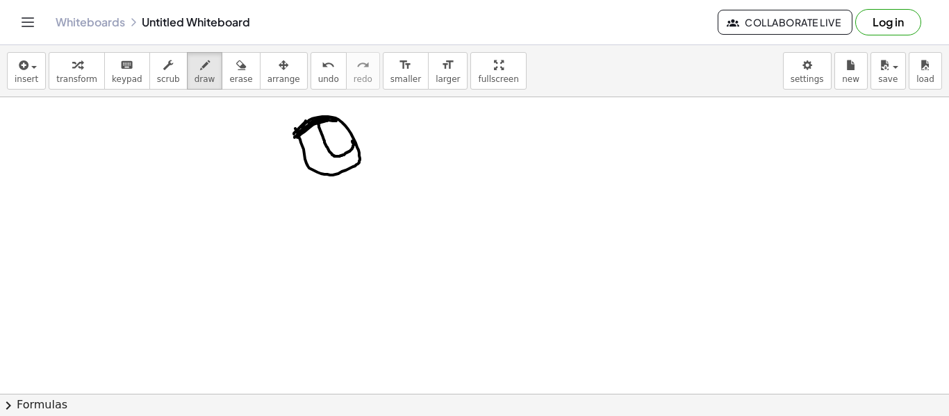
drag, startPoint x: 322, startPoint y: 119, endPoint x: 337, endPoint y: 124, distance: 15.2
drag, startPoint x: 319, startPoint y: 121, endPoint x: 299, endPoint y: 136, distance: 25.3
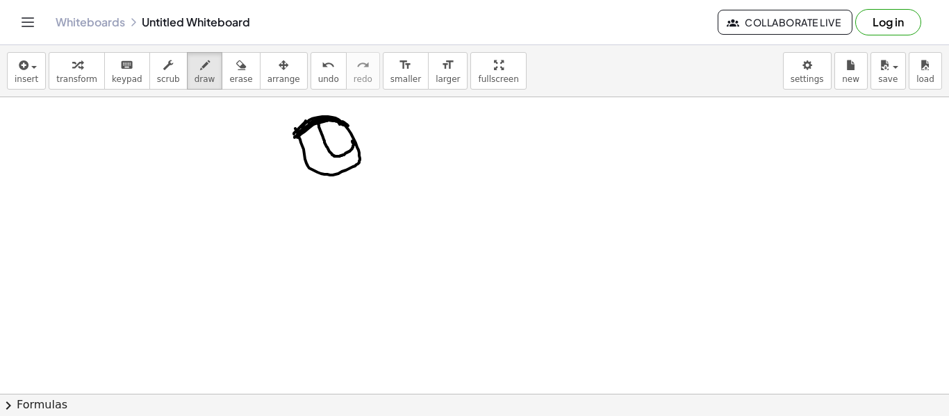
drag, startPoint x: 304, startPoint y: 128, endPoint x: 282, endPoint y: 137, distance: 23.3
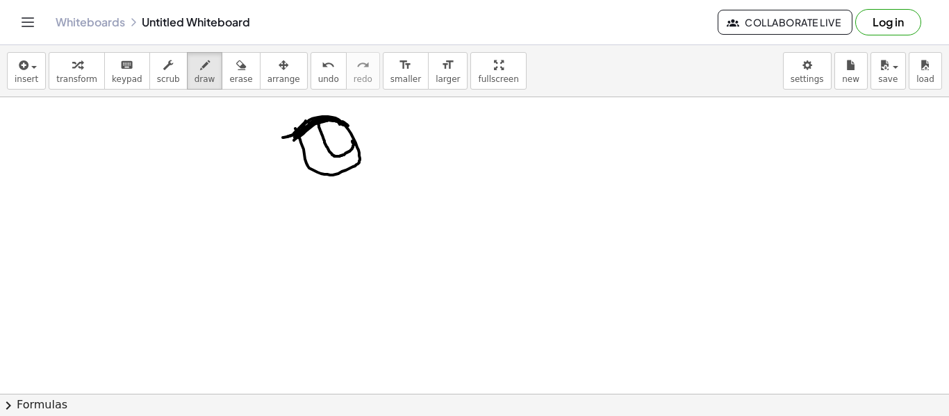
drag, startPoint x: 293, startPoint y: 138, endPoint x: 275, endPoint y: 139, distance: 18.1
drag, startPoint x: 301, startPoint y: 125, endPoint x: 294, endPoint y: 129, distance: 7.5
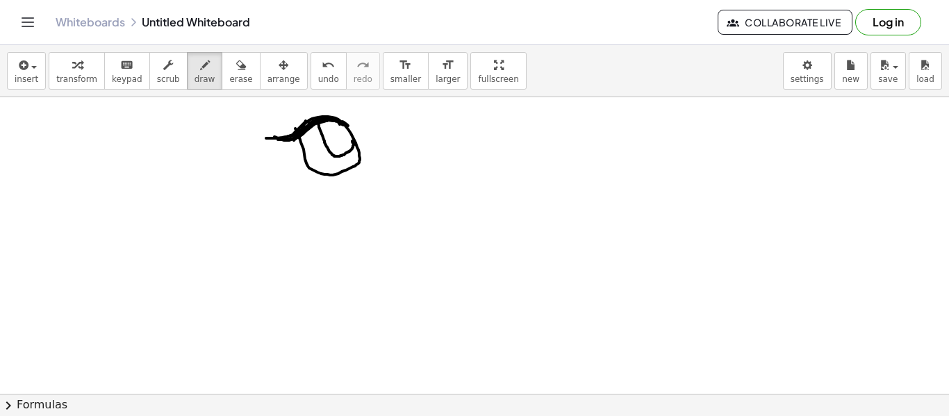
drag, startPoint x: 297, startPoint y: 133, endPoint x: 258, endPoint y: 135, distance: 38.3
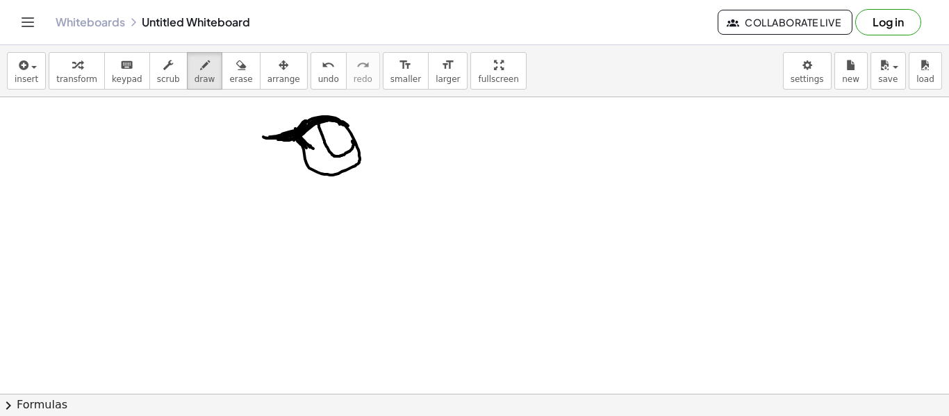
drag, startPoint x: 310, startPoint y: 146, endPoint x: 319, endPoint y: 149, distance: 9.4
drag, startPoint x: 309, startPoint y: 147, endPoint x: 323, endPoint y: 148, distance: 14.0
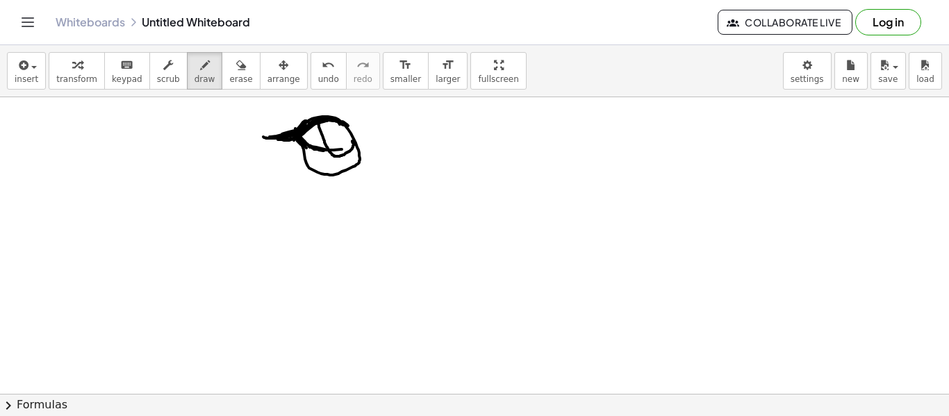
drag, startPoint x: 318, startPoint y: 153, endPoint x: 348, endPoint y: 150, distance: 30.0
drag, startPoint x: 323, startPoint y: 151, endPoint x: 353, endPoint y: 148, distance: 30.1
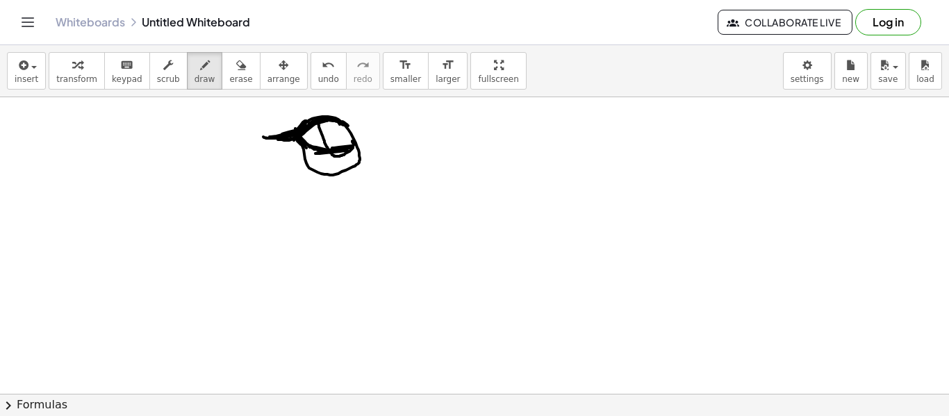
drag, startPoint x: 334, startPoint y: 148, endPoint x: 356, endPoint y: 144, distance: 21.9
click at [267, 76] on span "arrange" at bounding box center [283, 79] width 33 height 10
click at [240, 78] on button "erase" at bounding box center [241, 71] width 38 height 38
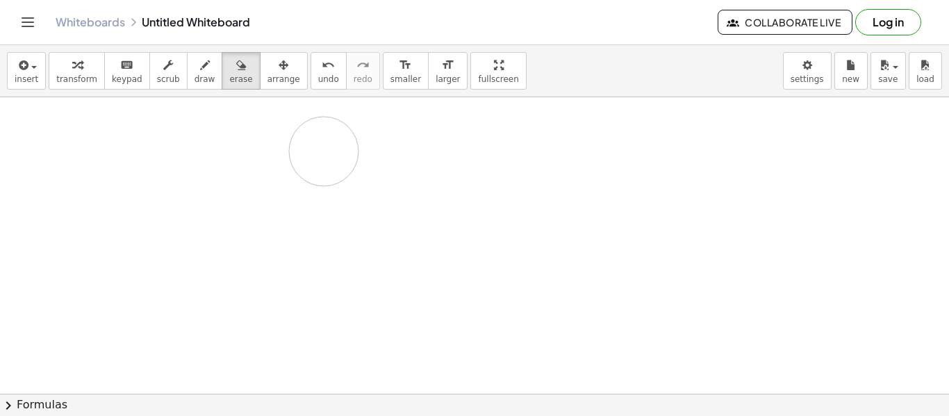
drag, startPoint x: 285, startPoint y: 162, endPoint x: 329, endPoint y: 110, distance: 67.9
click at [194, 83] on span "draw" at bounding box center [204, 79] width 21 height 10
drag, startPoint x: 368, startPoint y: 108, endPoint x: 375, endPoint y: 132, distance: 25.3
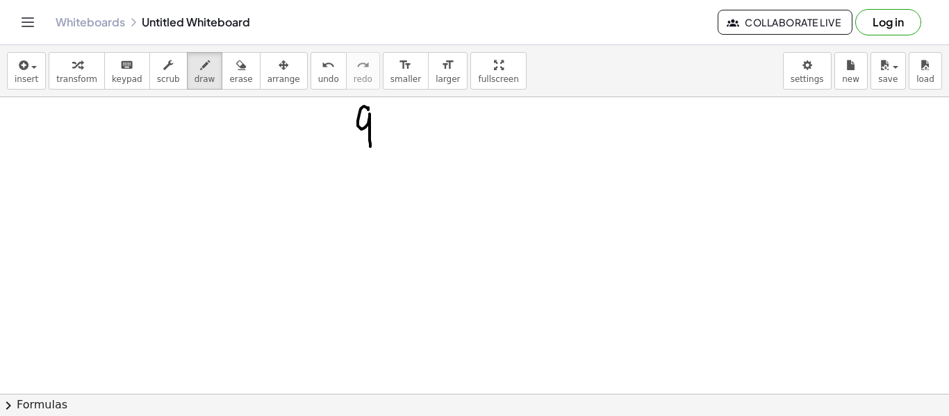
drag, startPoint x: 385, startPoint y: 129, endPoint x: 382, endPoint y: 143, distance: 14.2
drag, startPoint x: 409, startPoint y: 117, endPoint x: 409, endPoint y: 134, distance: 16.7
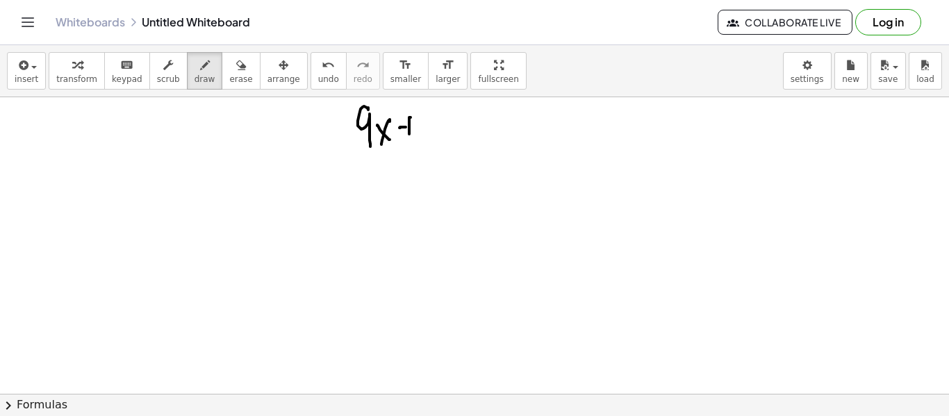
drag, startPoint x: 400, startPoint y: 128, endPoint x: 419, endPoint y: 126, distance: 18.9
drag, startPoint x: 439, startPoint y: 110, endPoint x: 433, endPoint y: 134, distance: 24.4
drag, startPoint x: 459, startPoint y: 125, endPoint x: 470, endPoint y: 125, distance: 11.1
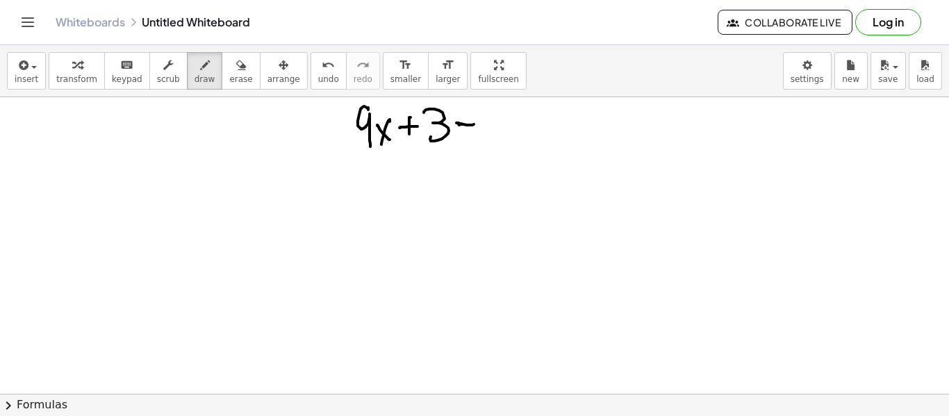
drag, startPoint x: 492, startPoint y: 114, endPoint x: 519, endPoint y: 146, distance: 41.9
drag, startPoint x: 529, startPoint y: 122, endPoint x: 534, endPoint y: 151, distance: 28.9
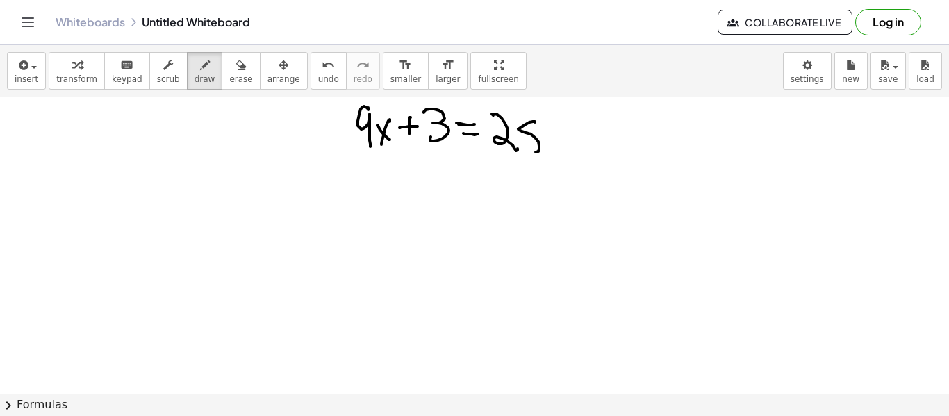
drag, startPoint x: 228, startPoint y: 72, endPoint x: 233, endPoint y: 66, distance: 7.5
click at [236, 73] on icon "button" at bounding box center [241, 65] width 10 height 17
drag, startPoint x: 549, startPoint y: 114, endPoint x: 548, endPoint y: 133, distance: 18.8
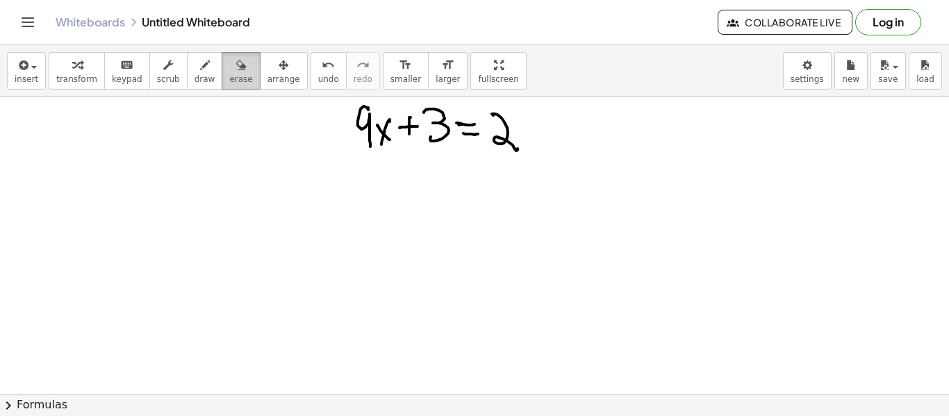
click at [208, 62] on div "transform keyboard keypad scrub draw erase arrange" at bounding box center [178, 71] width 258 height 38
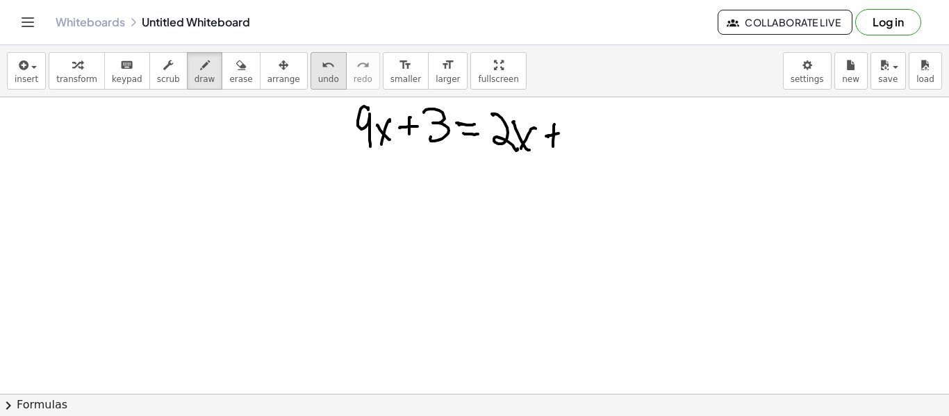
click at [318, 75] on span "undo" at bounding box center [328, 79] width 21 height 10
click at [317, 72] on button "undo undo" at bounding box center [328, 71] width 36 height 38
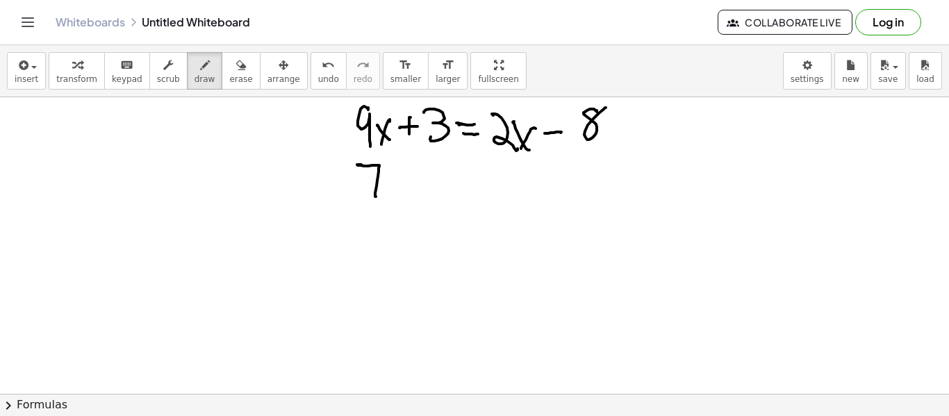
drag, startPoint x: 431, startPoint y: 174, endPoint x: 447, endPoint y: 177, distance: 15.5
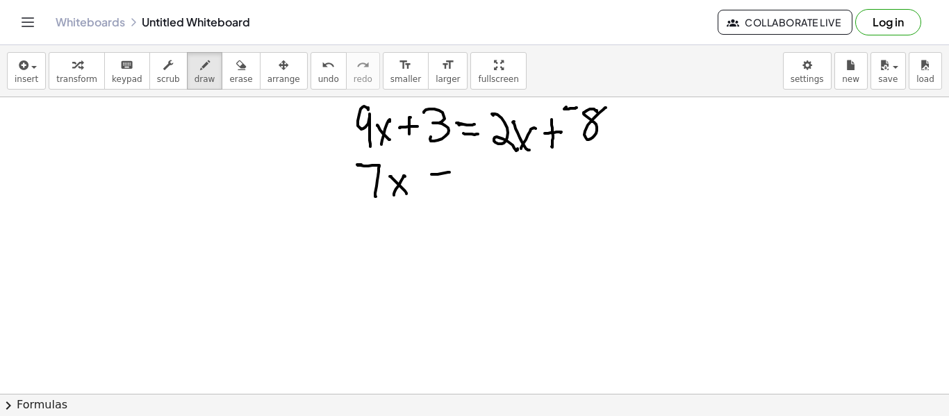
drag, startPoint x: 438, startPoint y: 181, endPoint x: 450, endPoint y: 188, distance: 13.4
drag, startPoint x: 472, startPoint y: 177, endPoint x: 490, endPoint y: 176, distance: 18.1
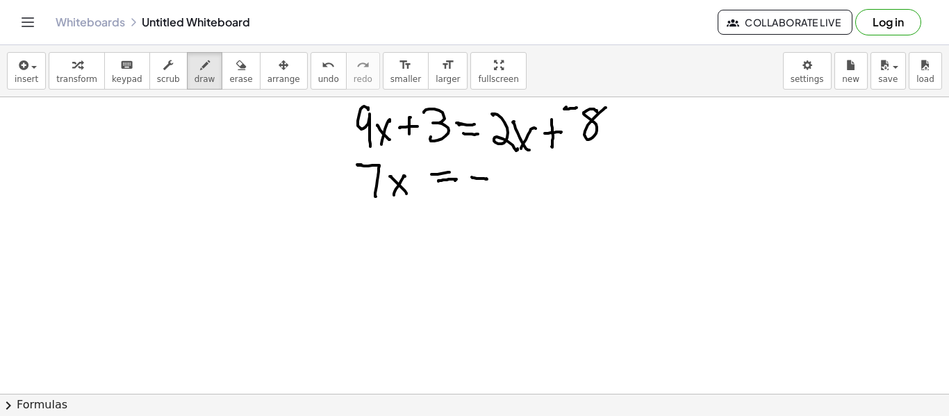
drag, startPoint x: 501, startPoint y: 168, endPoint x: 501, endPoint y: 185, distance: 16.7
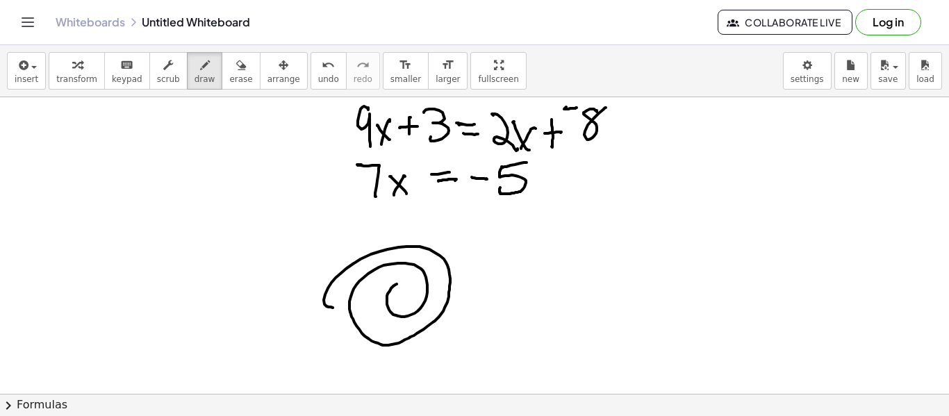
drag, startPoint x: 335, startPoint y: 278, endPoint x: 404, endPoint y: 296, distance: 70.4
click at [322, 69] on icon "undo" at bounding box center [328, 65] width 13 height 17
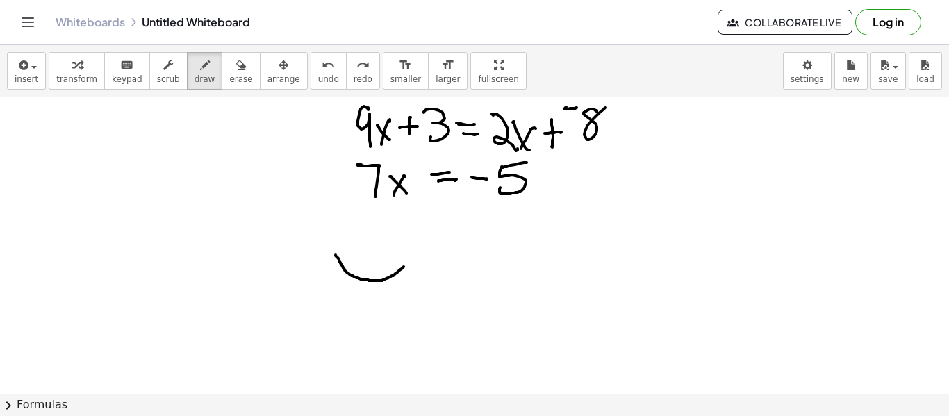
drag, startPoint x: 335, startPoint y: 256, endPoint x: 412, endPoint y: 261, distance: 76.6
drag, startPoint x: 349, startPoint y: 256, endPoint x: 358, endPoint y: 257, distance: 8.4
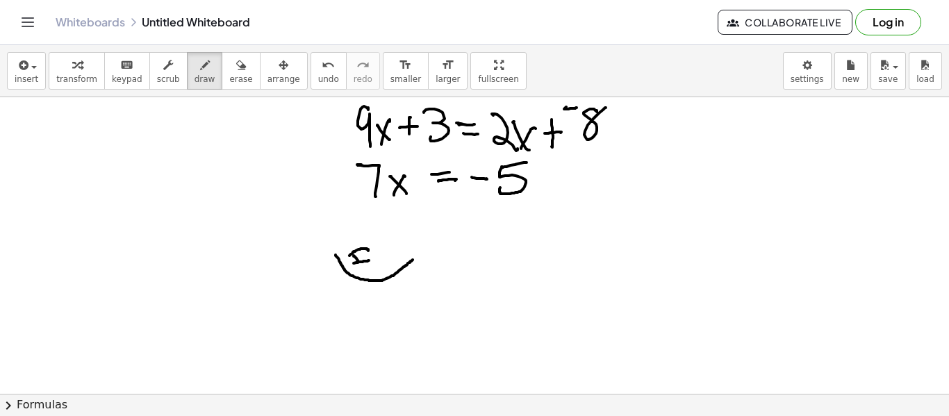
drag, startPoint x: 359, startPoint y: 262, endPoint x: 384, endPoint y: 251, distance: 27.4
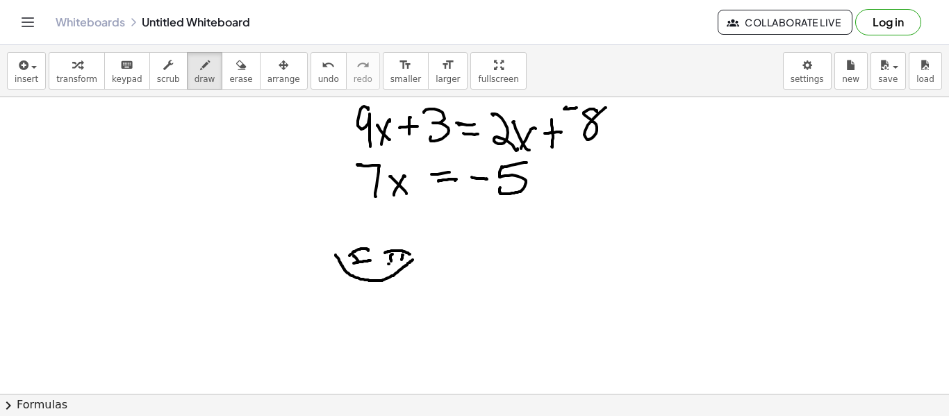
drag, startPoint x: 388, startPoint y: 264, endPoint x: 404, endPoint y: 264, distance: 15.3
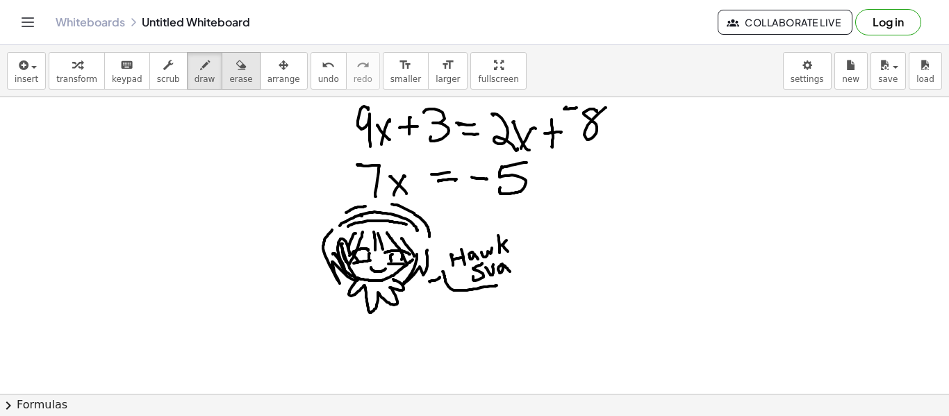
click at [236, 70] on icon "button" at bounding box center [241, 65] width 10 height 17
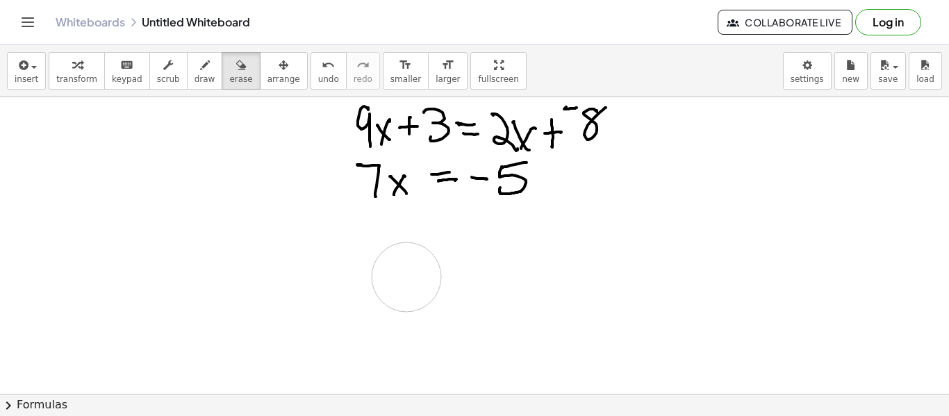
click at [200, 71] on icon "button" at bounding box center [205, 65] width 10 height 17
click at [222, 83] on button "erase" at bounding box center [241, 71] width 38 height 38
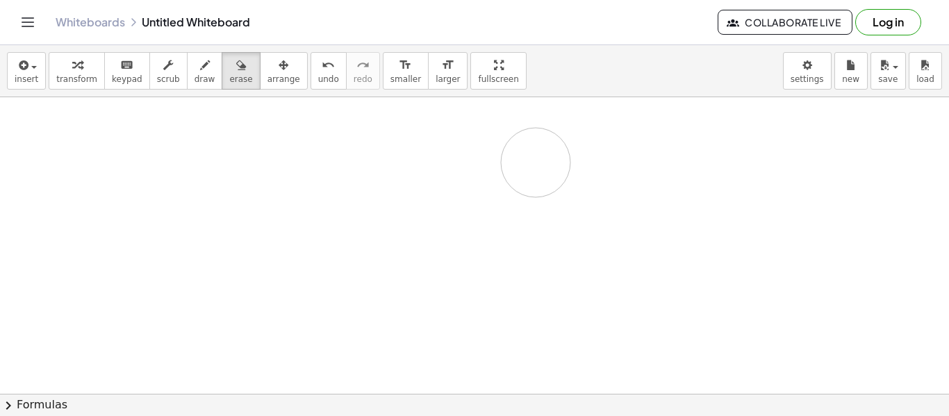
drag, startPoint x: 277, startPoint y: 149, endPoint x: 354, endPoint y: 106, distance: 88.3
click at [197, 66] on div "button" at bounding box center [204, 64] width 21 height 17
drag, startPoint x: 293, startPoint y: 109, endPoint x: 312, endPoint y: 108, distance: 18.8
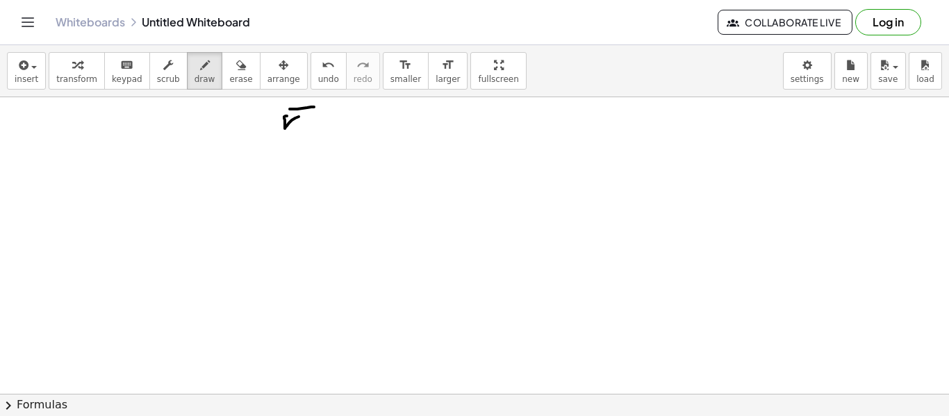
drag, startPoint x: 284, startPoint y: 117, endPoint x: 293, endPoint y: 138, distance: 22.7
drag, startPoint x: 323, startPoint y: 119, endPoint x: 342, endPoint y: 137, distance: 26.0
drag, startPoint x: 339, startPoint y: 119, endPoint x: 327, endPoint y: 140, distance: 24.6
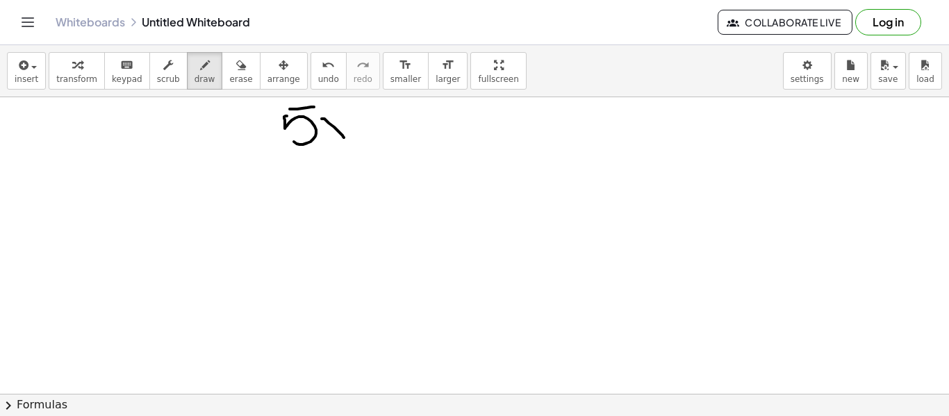
drag, startPoint x: 354, startPoint y: 120, endPoint x: 369, endPoint y: 120, distance: 15.3
drag, startPoint x: 403, startPoint y: 94, endPoint x: 406, endPoint y: 121, distance: 27.2
click at [406, 120] on div "insert select one: Math Expression Function Text Youtube Video Graphing Geometr…" at bounding box center [474, 230] width 949 height 371
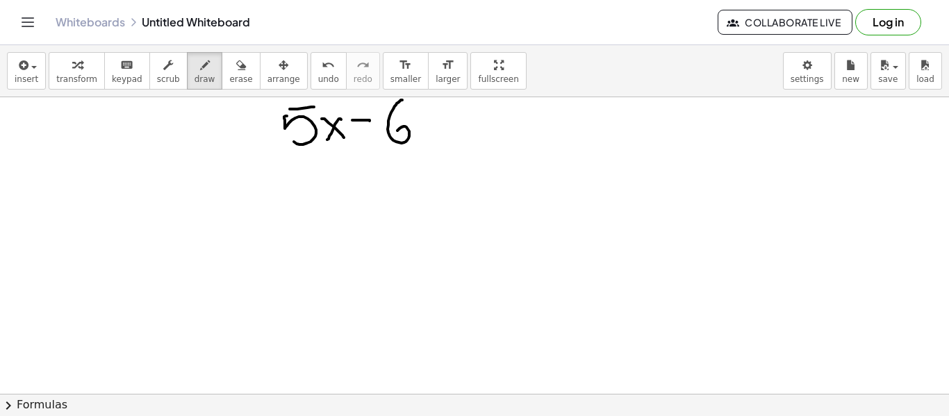
drag, startPoint x: 399, startPoint y: 102, endPoint x: 393, endPoint y: 135, distance: 33.8
drag, startPoint x: 435, startPoint y: 128, endPoint x: 422, endPoint y: 131, distance: 12.8
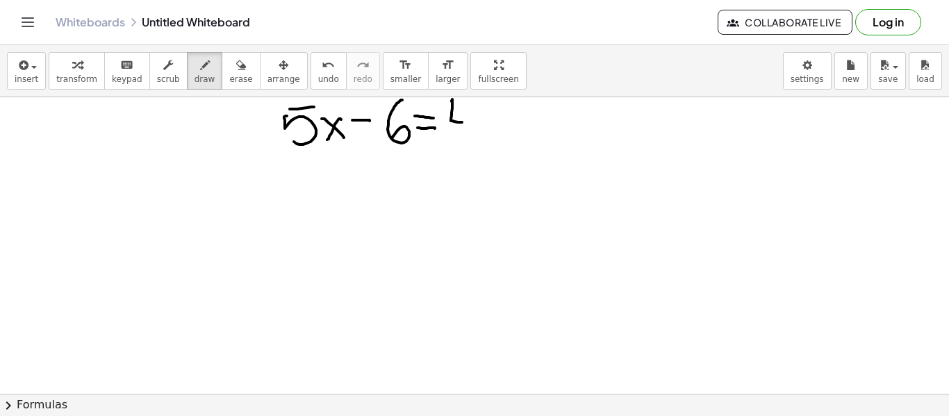
drag, startPoint x: 452, startPoint y: 99, endPoint x: 467, endPoint y: 106, distance: 16.8
drag, startPoint x: 467, startPoint y: 102, endPoint x: 475, endPoint y: 138, distance: 36.4
drag, startPoint x: 480, startPoint y: 114, endPoint x: 499, endPoint y: 137, distance: 29.6
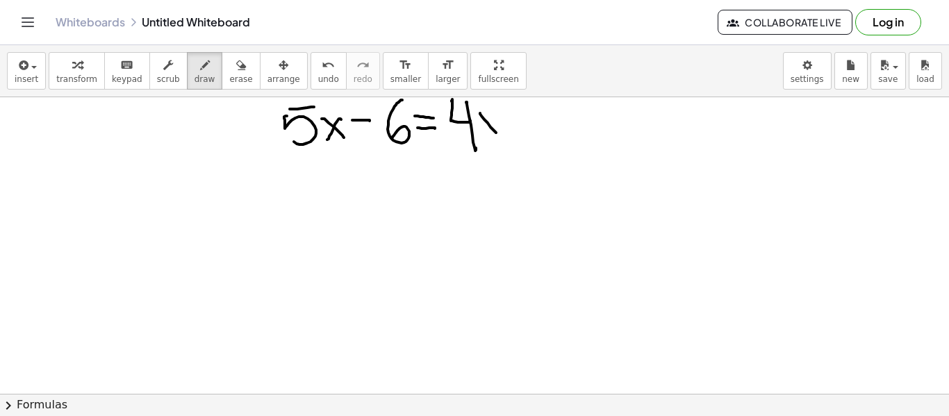
drag, startPoint x: 497, startPoint y: 115, endPoint x: 497, endPoint y: 125, distance: 9.7
drag, startPoint x: 516, startPoint y: 113, endPoint x: 518, endPoint y: 136, distance: 23.7
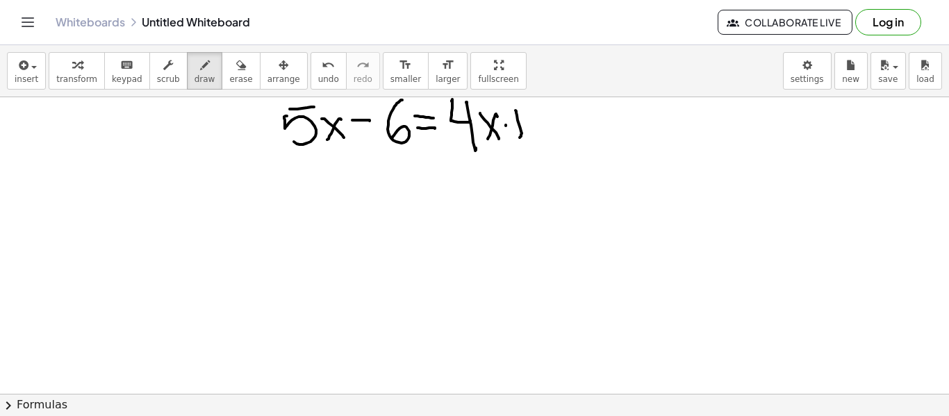
drag, startPoint x: 506, startPoint y: 125, endPoint x: 529, endPoint y: 117, distance: 24.2
drag, startPoint x: 548, startPoint y: 117, endPoint x: 557, endPoint y: 147, distance: 30.5
drag, startPoint x: 363, startPoint y: 122, endPoint x: 374, endPoint y: 120, distance: 11.9
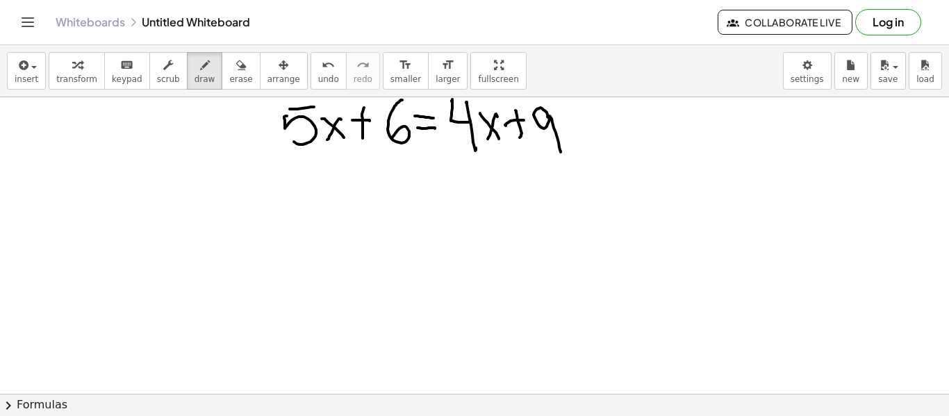
drag, startPoint x: 342, startPoint y: 185, endPoint x: 365, endPoint y: 206, distance: 30.0
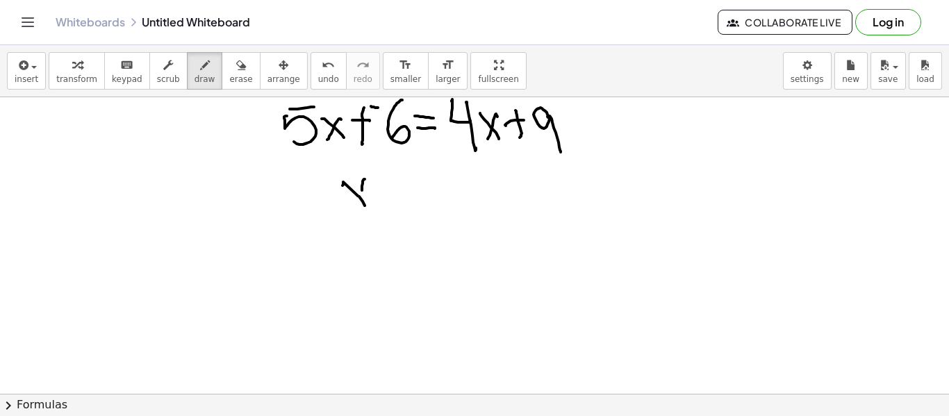
drag, startPoint x: 365, startPoint y: 179, endPoint x: 369, endPoint y: 192, distance: 13.8
drag, startPoint x: 372, startPoint y: 186, endPoint x: 386, endPoint y: 187, distance: 14.6
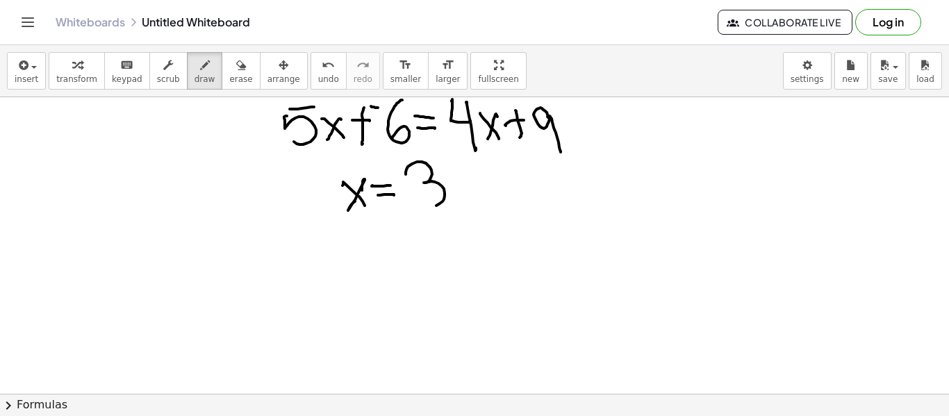
drag, startPoint x: 406, startPoint y: 169, endPoint x: 418, endPoint y: 197, distance: 30.2
click at [247, 91] on div "insert select one: Math Expression Function Text Youtube Video Graphing Geometr…" at bounding box center [474, 71] width 949 height 52
click at [225, 73] on button "erase" at bounding box center [241, 71] width 38 height 38
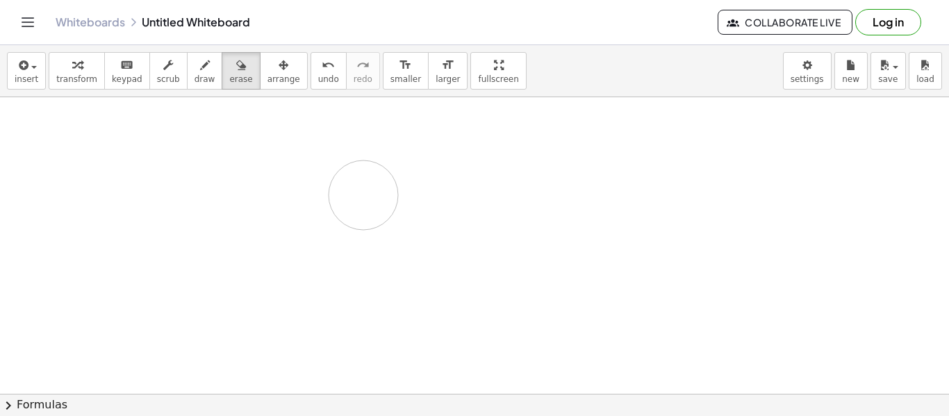
drag, startPoint x: 251, startPoint y: 156, endPoint x: 404, endPoint y: 146, distance: 152.4
click at [194, 78] on span "draw" at bounding box center [204, 79] width 21 height 10
drag, startPoint x: 246, startPoint y: 120, endPoint x: 271, endPoint y: 157, distance: 44.5
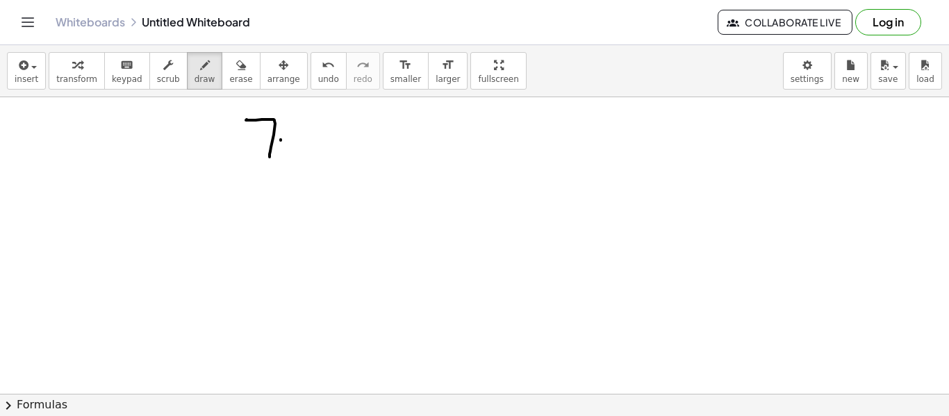
drag, startPoint x: 281, startPoint y: 140, endPoint x: 293, endPoint y: 149, distance: 15.8
drag, startPoint x: 298, startPoint y: 139, endPoint x: 276, endPoint y: 164, distance: 33.0
drag, startPoint x: 319, startPoint y: 133, endPoint x: 324, endPoint y: 156, distance: 23.3
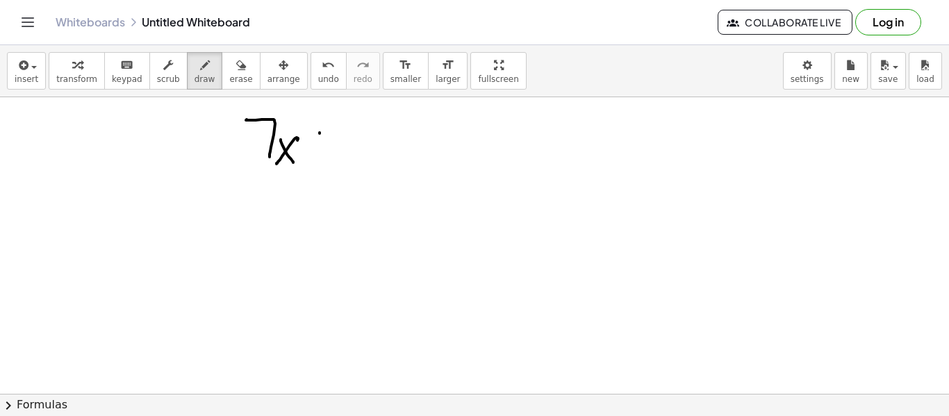
drag, startPoint x: 308, startPoint y: 148, endPoint x: 337, endPoint y: 142, distance: 29.2
drag, startPoint x: 349, startPoint y: 152, endPoint x: 365, endPoint y: 135, distance: 23.1
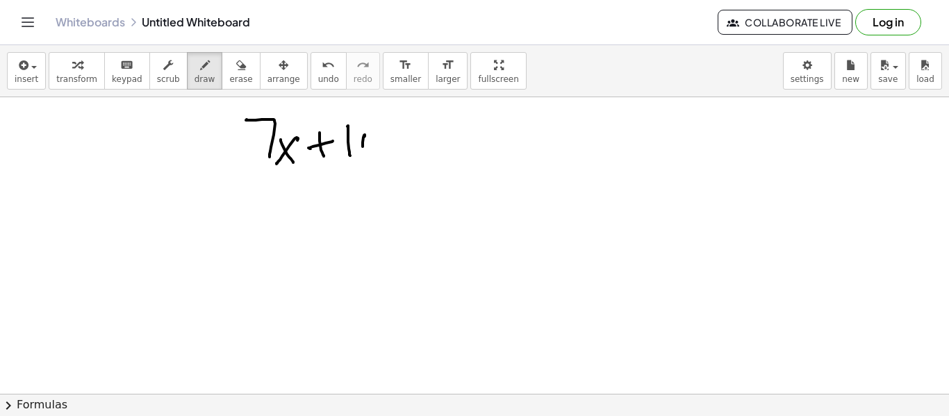
drag, startPoint x: 415, startPoint y: 130, endPoint x: 416, endPoint y: 145, distance: 15.3
drag, startPoint x: 416, startPoint y: 145, endPoint x: 435, endPoint y: 147, distance: 19.6
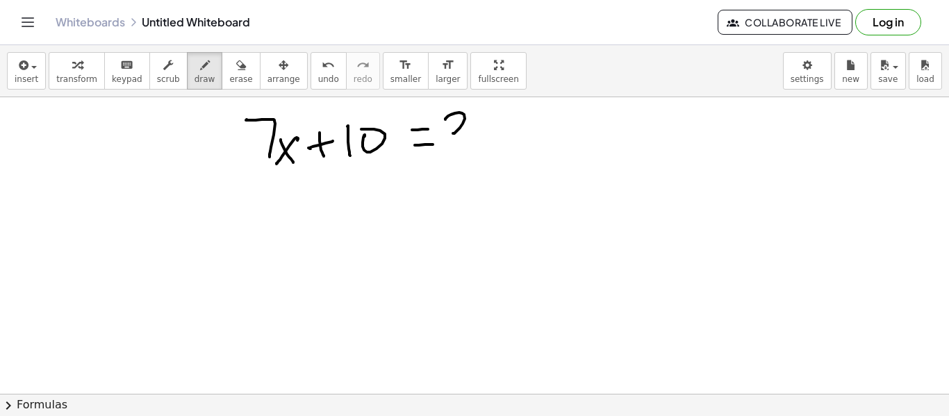
drag, startPoint x: 445, startPoint y: 119, endPoint x: 450, endPoint y: 153, distance: 33.7
drag, startPoint x: 490, startPoint y: 151, endPoint x: 497, endPoint y: 130, distance: 21.8
drag, startPoint x: 497, startPoint y: 130, endPoint x: 481, endPoint y: 150, distance: 25.3
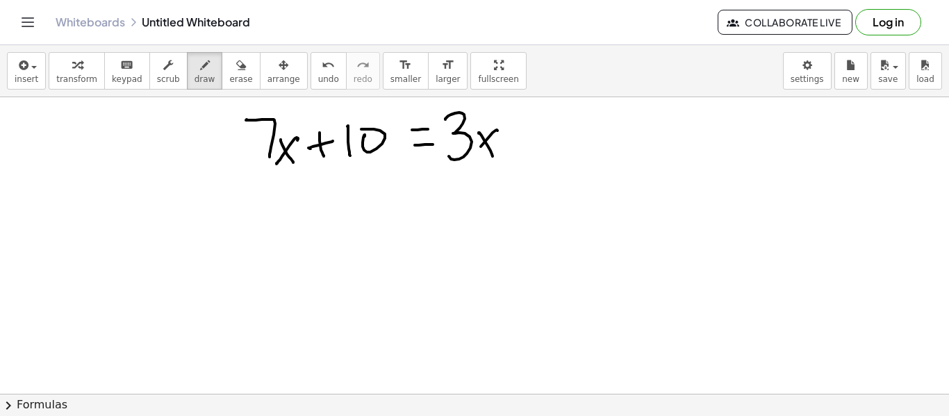
drag, startPoint x: 522, startPoint y: 121, endPoint x: 517, endPoint y: 138, distance: 18.0
drag, startPoint x: 516, startPoint y: 133, endPoint x: 552, endPoint y: 124, distance: 37.2
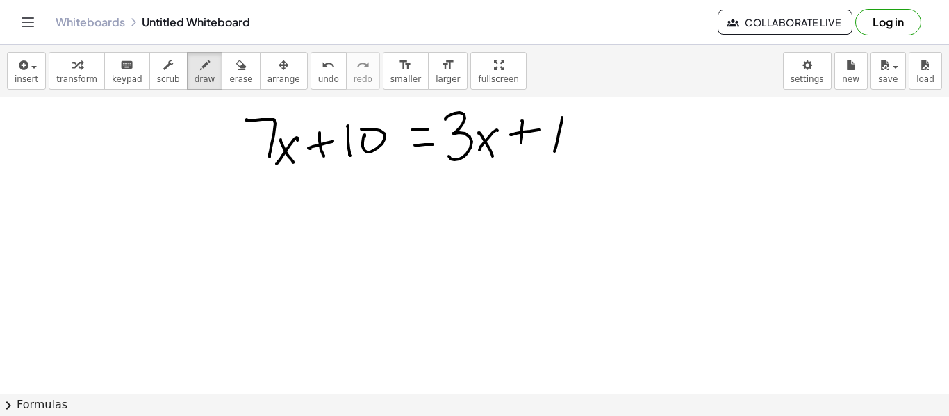
drag, startPoint x: 556, startPoint y: 147, endPoint x: 567, endPoint y: 122, distance: 27.6
drag, startPoint x: 574, startPoint y: 135, endPoint x: 570, endPoint y: 144, distance: 9.0
drag, startPoint x: 300, startPoint y: 185, endPoint x: 320, endPoint y: 186, distance: 20.2
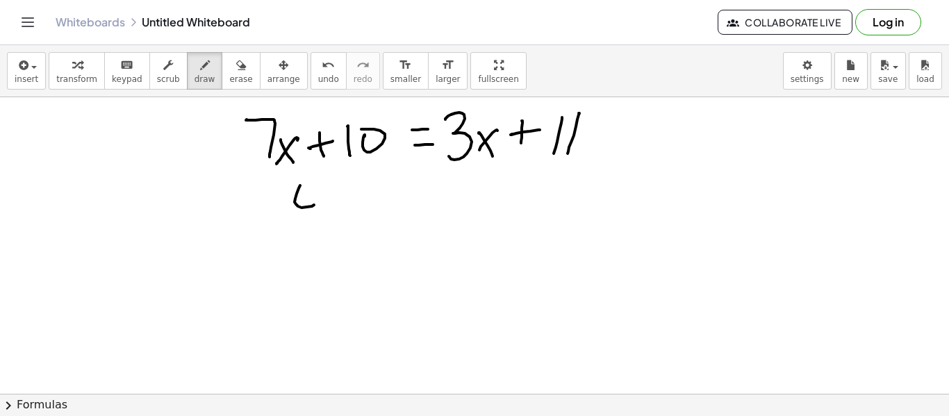
drag, startPoint x: 320, startPoint y: 186, endPoint x: 326, endPoint y: 208, distance: 23.1
drag, startPoint x: 331, startPoint y: 206, endPoint x: 346, endPoint y: 201, distance: 15.8
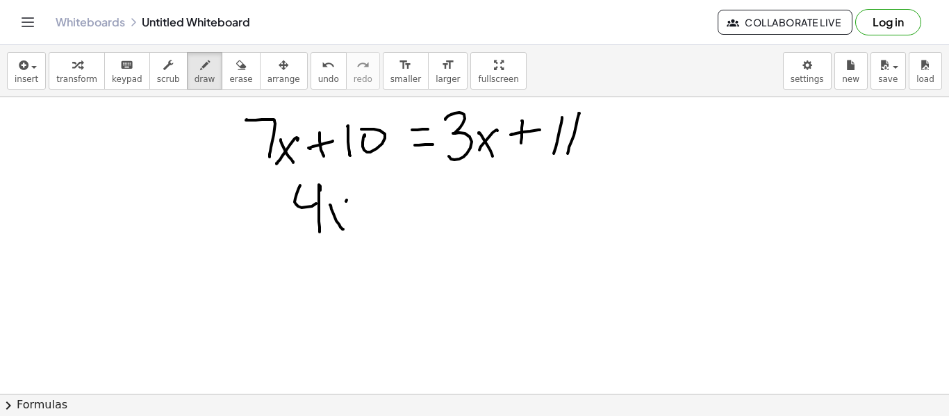
drag, startPoint x: 346, startPoint y: 201, endPoint x: 336, endPoint y: 228, distance: 28.8
drag, startPoint x: 364, startPoint y: 206, endPoint x: 379, endPoint y: 205, distance: 15.3
drag, startPoint x: 371, startPoint y: 215, endPoint x: 403, endPoint y: 210, distance: 32.2
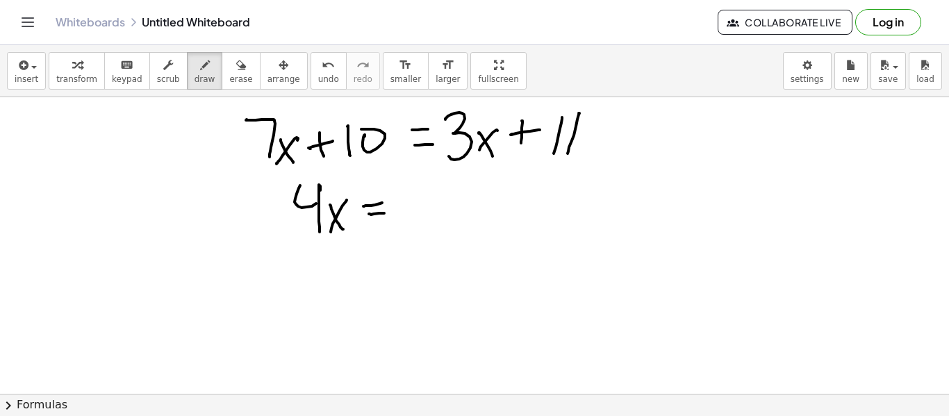
drag, startPoint x: 412, startPoint y: 200, endPoint x: 458, endPoint y: 231, distance: 55.7
drag, startPoint x: 473, startPoint y: 199, endPoint x: 474, endPoint y: 222, distance: 23.0
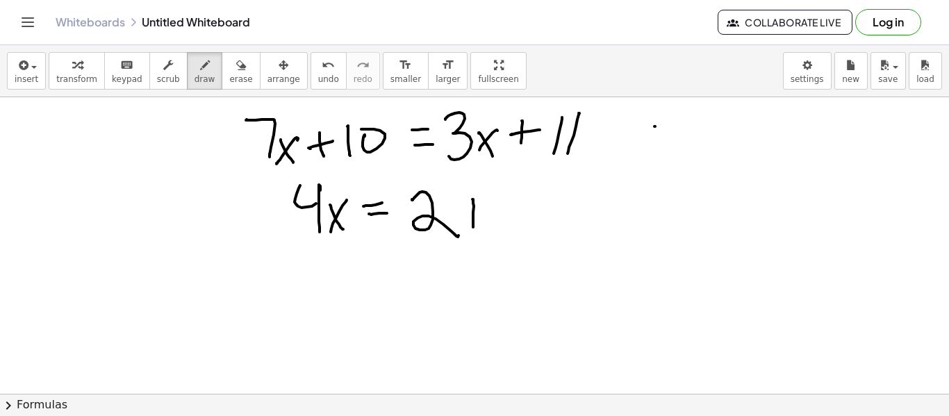
drag, startPoint x: 666, startPoint y: 119, endPoint x: 669, endPoint y: 146, distance: 26.5
drag, startPoint x: 240, startPoint y: 65, endPoint x: 239, endPoint y: 55, distance: 9.7
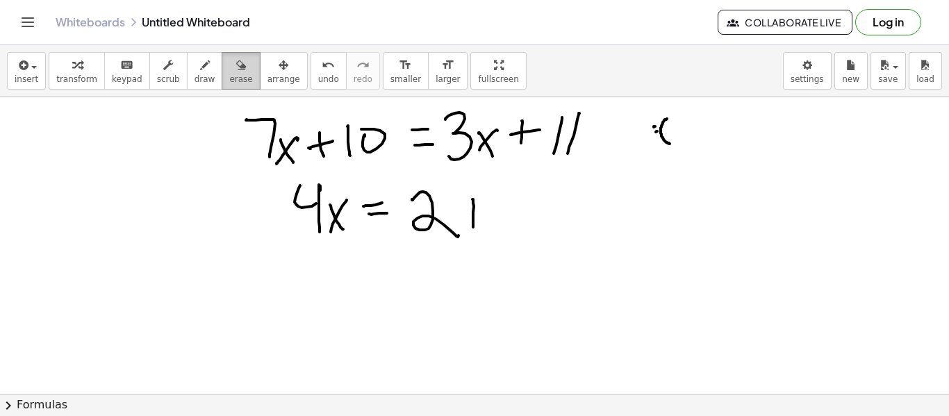
click at [239, 64] on button "erase" at bounding box center [241, 71] width 38 height 38
drag, startPoint x: 658, startPoint y: 126, endPoint x: 633, endPoint y: 118, distance: 26.4
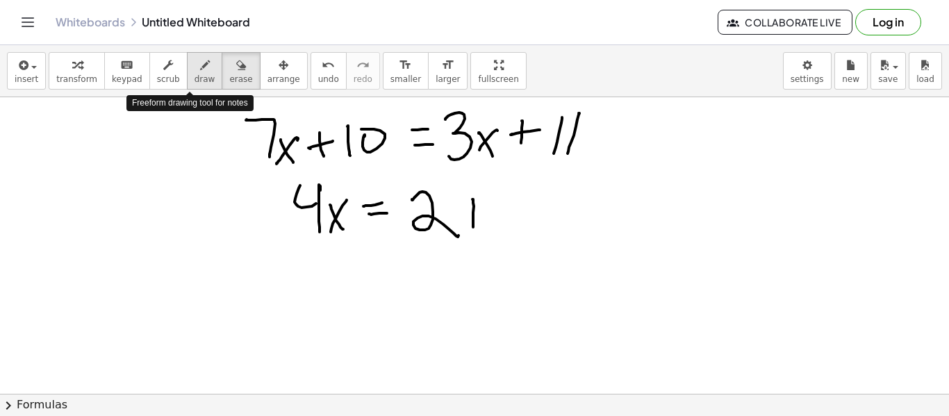
click at [200, 75] on button "draw" at bounding box center [205, 71] width 36 height 38
click at [229, 78] on span "erase" at bounding box center [240, 79] width 23 height 10
drag, startPoint x: 520, startPoint y: 187, endPoint x: 407, endPoint y: 214, distance: 116.4
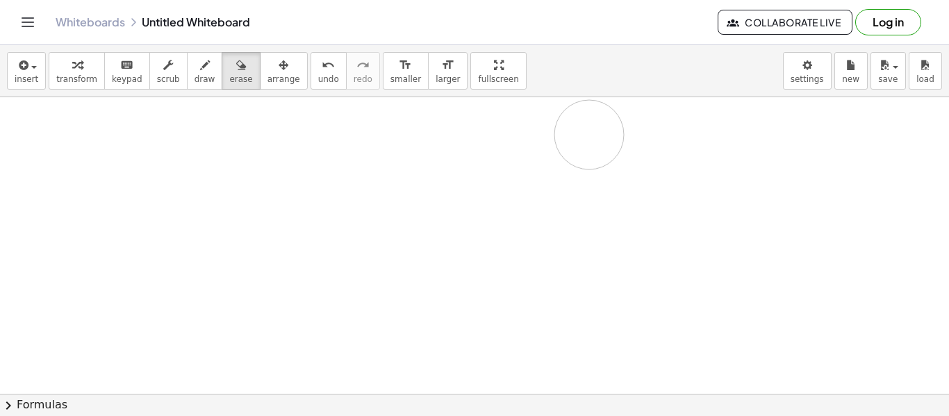
drag, startPoint x: 407, startPoint y: 214, endPoint x: 583, endPoint y: 108, distance: 205.3
click at [194, 78] on span "draw" at bounding box center [204, 79] width 21 height 10
drag, startPoint x: 391, startPoint y: 185, endPoint x: 384, endPoint y: 184, distance: 7.0
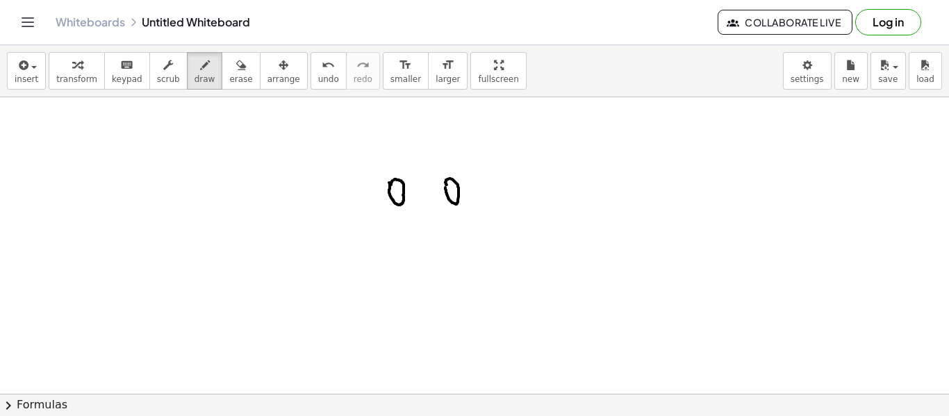
drag, startPoint x: 409, startPoint y: 223, endPoint x: 444, endPoint y: 217, distance: 35.9
drag, startPoint x: 379, startPoint y: 215, endPoint x: 367, endPoint y: 219, distance: 11.9
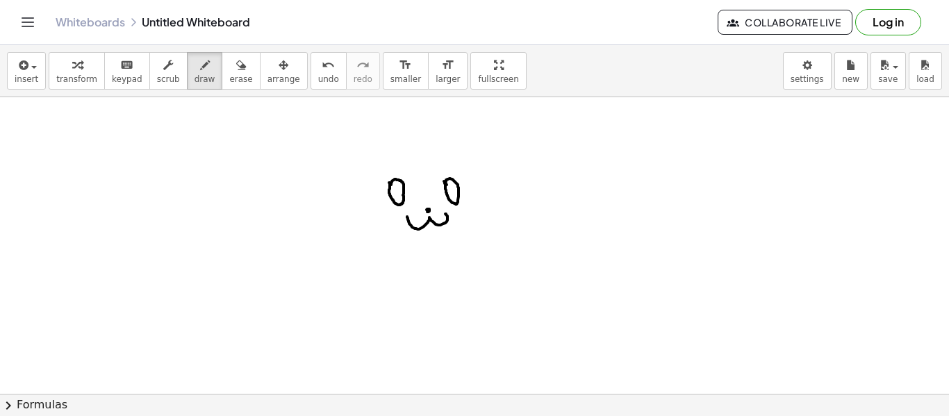
drag, startPoint x: 397, startPoint y: 233, endPoint x: 467, endPoint y: 217, distance: 71.4
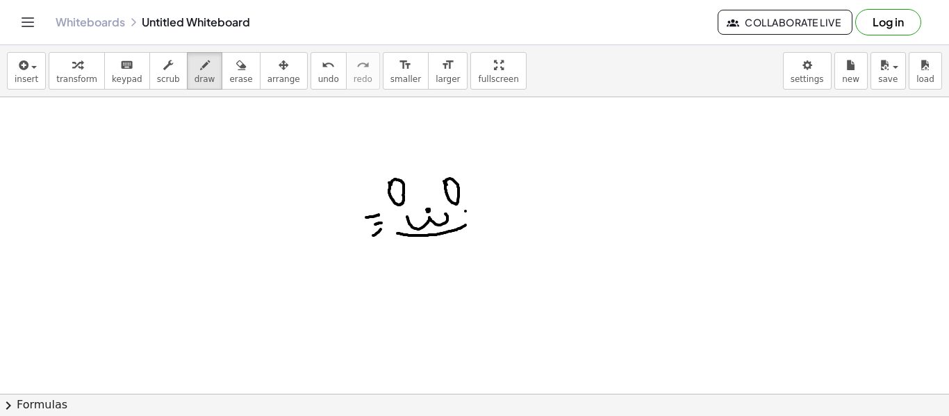
drag, startPoint x: 465, startPoint y: 211, endPoint x: 474, endPoint y: 213, distance: 9.1
drag, startPoint x: 467, startPoint y: 219, endPoint x: 478, endPoint y: 224, distance: 12.1
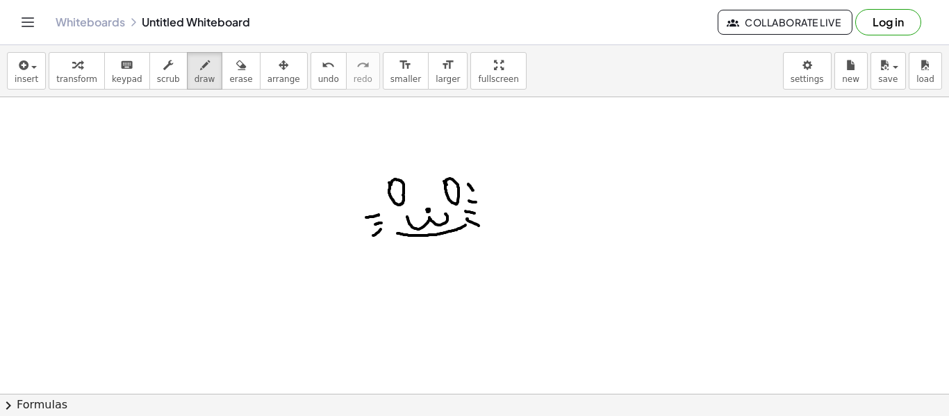
drag, startPoint x: 472, startPoint y: 190, endPoint x: 466, endPoint y: 184, distance: 8.8
drag, startPoint x: 467, startPoint y: 178, endPoint x: 469, endPoint y: 165, distance: 13.3
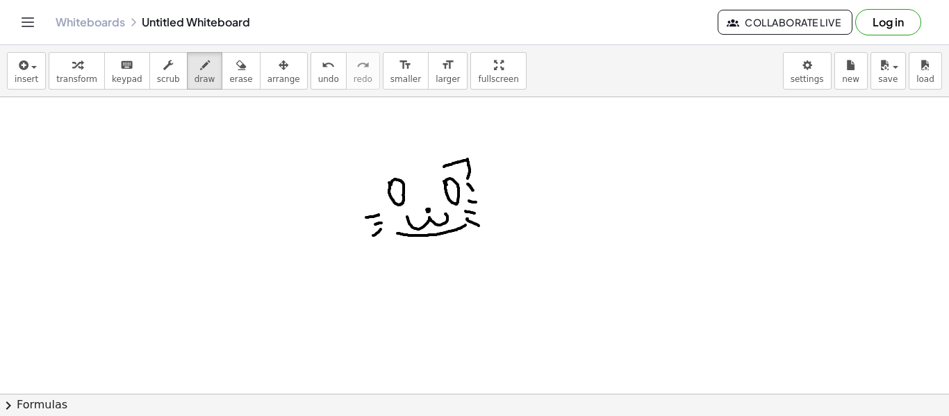
drag, startPoint x: 467, startPoint y: 159, endPoint x: 442, endPoint y: 167, distance: 26.1
drag, startPoint x: 438, startPoint y: 168, endPoint x: 381, endPoint y: 192, distance: 61.0
drag, startPoint x: 380, startPoint y: 193, endPoint x: 379, endPoint y: 203, distance: 9.8
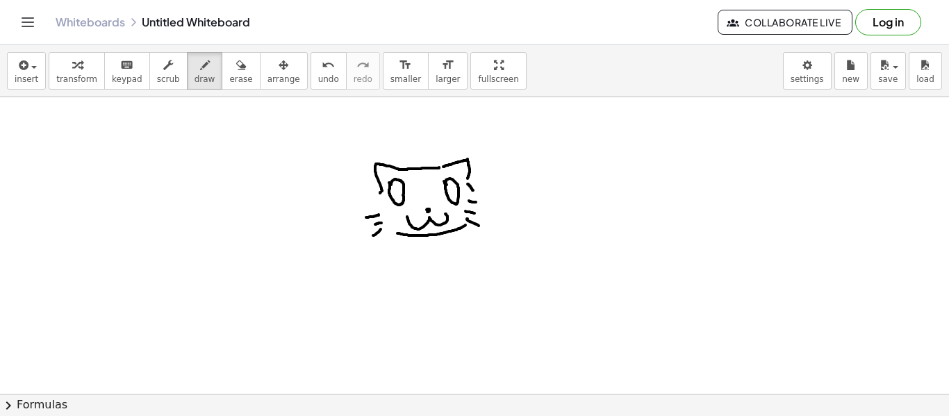
drag, startPoint x: 406, startPoint y: 255, endPoint x: 454, endPoint y: 238, distance: 51.4
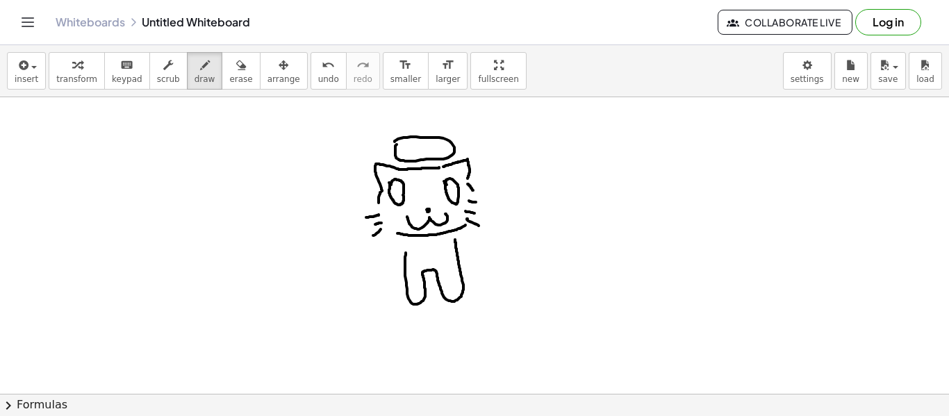
drag, startPoint x: 413, startPoint y: 129, endPoint x: 445, endPoint y: 128, distance: 32.0
drag, startPoint x: 442, startPoint y: 136, endPoint x: 449, endPoint y: 120, distance: 17.4
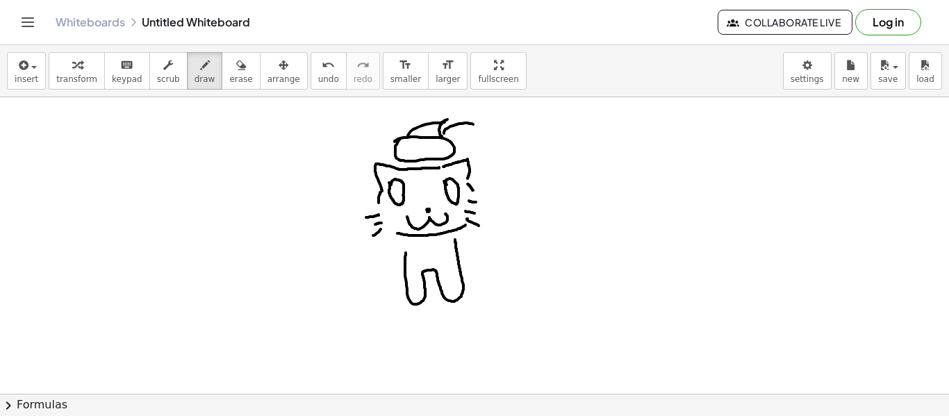
drag, startPoint x: 444, startPoint y: 133, endPoint x: 474, endPoint y: 126, distance: 30.7
drag, startPoint x: 462, startPoint y: 151, endPoint x: 479, endPoint y: 128, distance: 28.3
drag, startPoint x: 457, startPoint y: 148, endPoint x: 475, endPoint y: 156, distance: 19.6
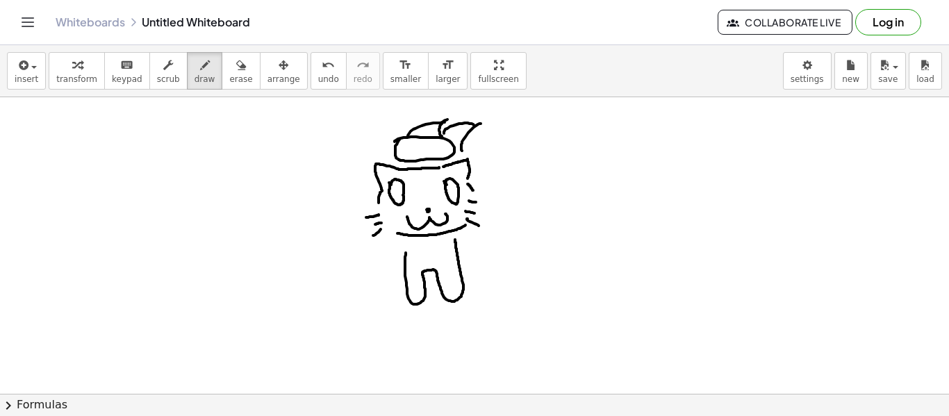
drag, startPoint x: 440, startPoint y: 162, endPoint x: 434, endPoint y: 167, distance: 8.4
drag, startPoint x: 414, startPoint y: 163, endPoint x: 410, endPoint y: 170, distance: 8.1
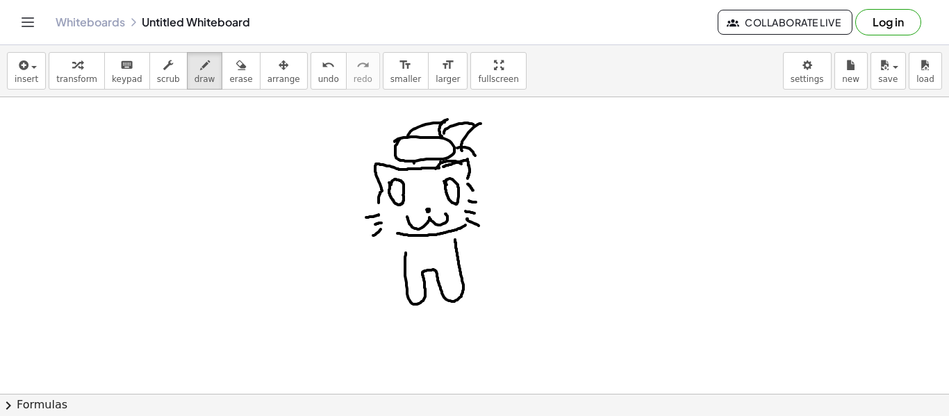
drag, startPoint x: 403, startPoint y: 167, endPoint x: 379, endPoint y: 160, distance: 24.6
drag, startPoint x: 401, startPoint y: 156, endPoint x: 373, endPoint y: 153, distance: 28.0
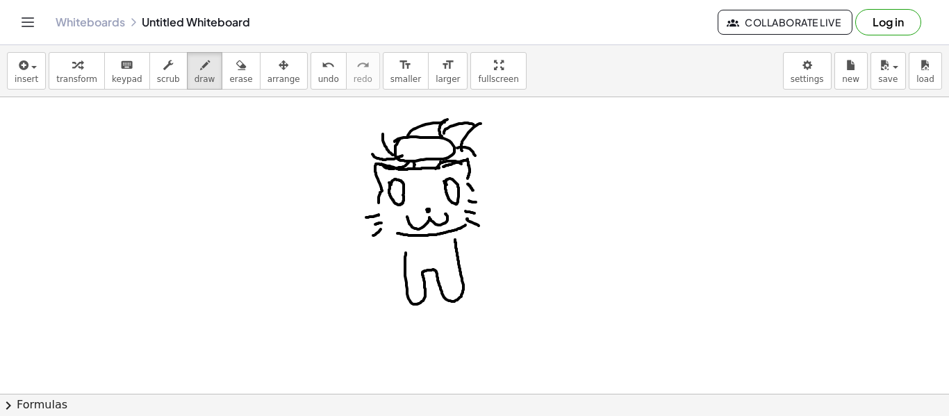
drag, startPoint x: 393, startPoint y: 155, endPoint x: 397, endPoint y: 124, distance: 30.8
drag, startPoint x: 399, startPoint y: 133, endPoint x: 389, endPoint y: 120, distance: 16.8
drag, startPoint x: 385, startPoint y: 163, endPoint x: 373, endPoint y: 152, distance: 16.2
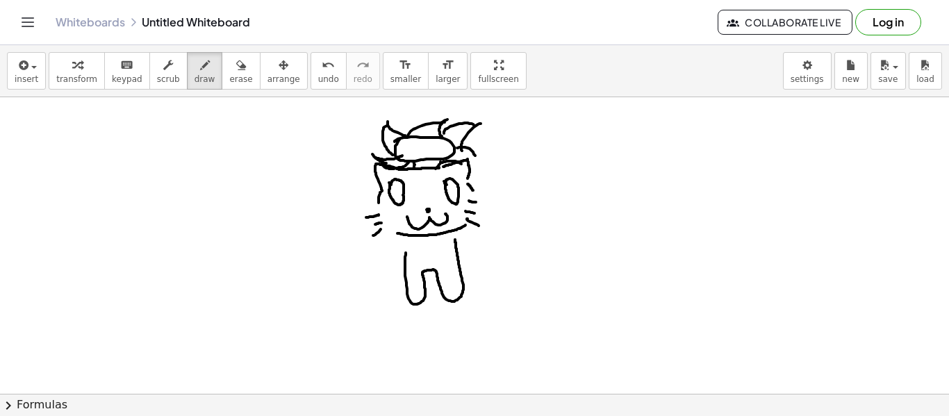
drag, startPoint x: 474, startPoint y: 154, endPoint x: 472, endPoint y: 163, distance: 8.6
drag, startPoint x: 457, startPoint y: 158, endPoint x: 471, endPoint y: 159, distance: 13.9
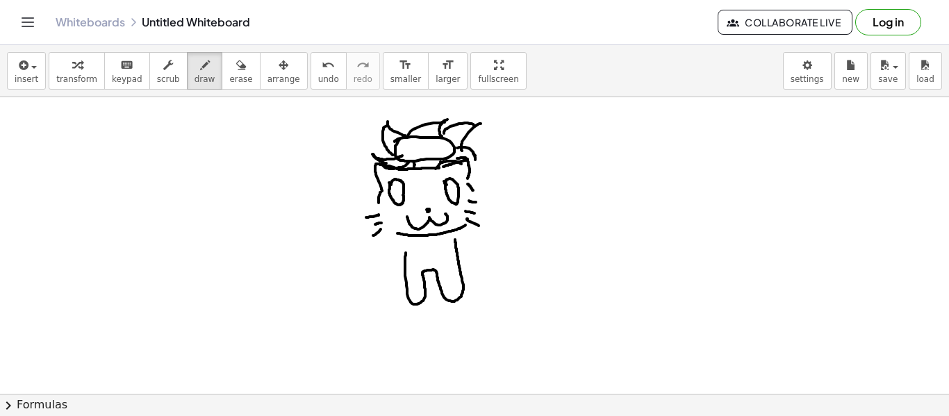
drag, startPoint x: 472, startPoint y: 160, endPoint x: 474, endPoint y: 169, distance: 10.1
drag, startPoint x: 474, startPoint y: 156, endPoint x: 472, endPoint y: 169, distance: 13.3
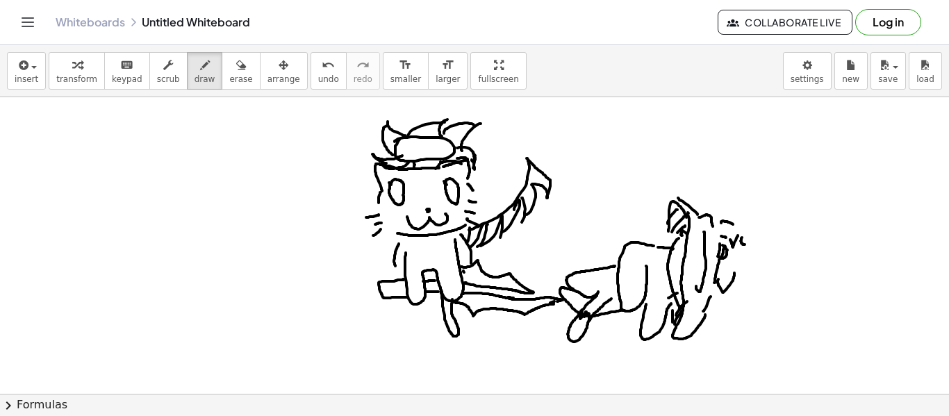
click at [318, 81] on span "undo" at bounding box center [328, 79] width 21 height 10
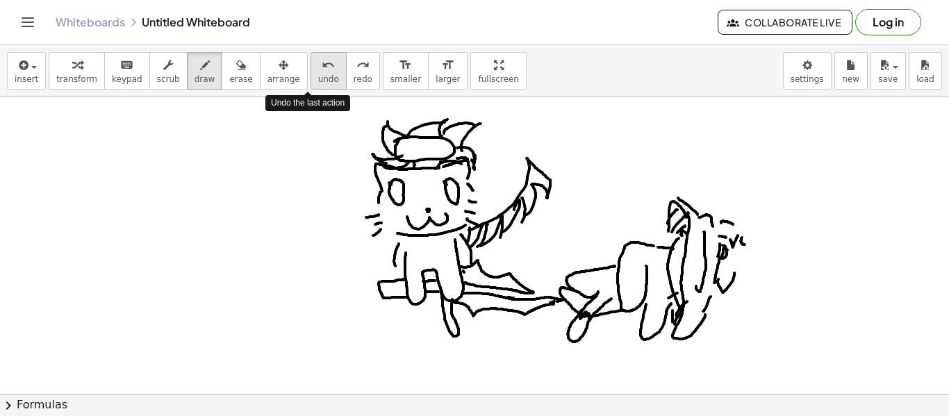
click at [318, 82] on span "undo" at bounding box center [328, 79] width 21 height 10
click at [318, 81] on span "undo" at bounding box center [328, 79] width 21 height 10
click at [315, 85] on button "undo undo" at bounding box center [328, 71] width 36 height 38
click at [314, 86] on button "undo undo" at bounding box center [328, 71] width 36 height 38
click at [318, 83] on span "undo" at bounding box center [328, 79] width 21 height 10
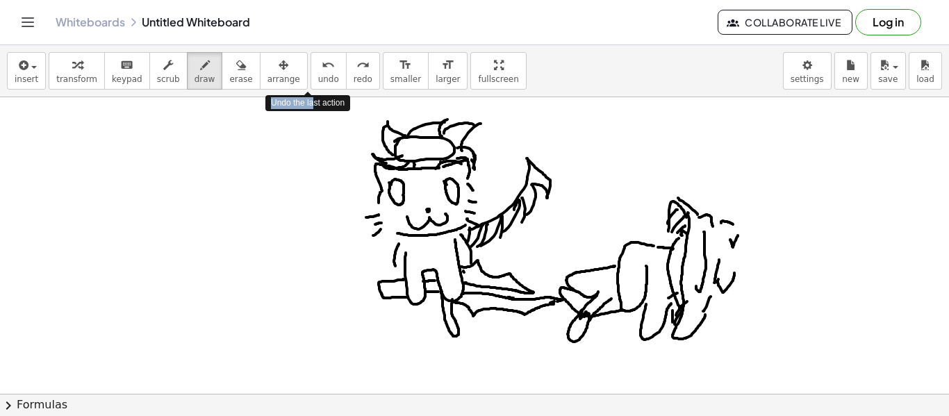
click at [313, 91] on div "insert select one: Math Expression Function Text Youtube Video Graphing Geometr…" at bounding box center [474, 71] width 949 height 52
click at [304, 78] on div at bounding box center [304, 78] width 0 height 0
click at [318, 62] on div "undo" at bounding box center [328, 64] width 21 height 17
drag, startPoint x: 741, startPoint y: 224, endPoint x: 759, endPoint y: 227, distance: 18.3
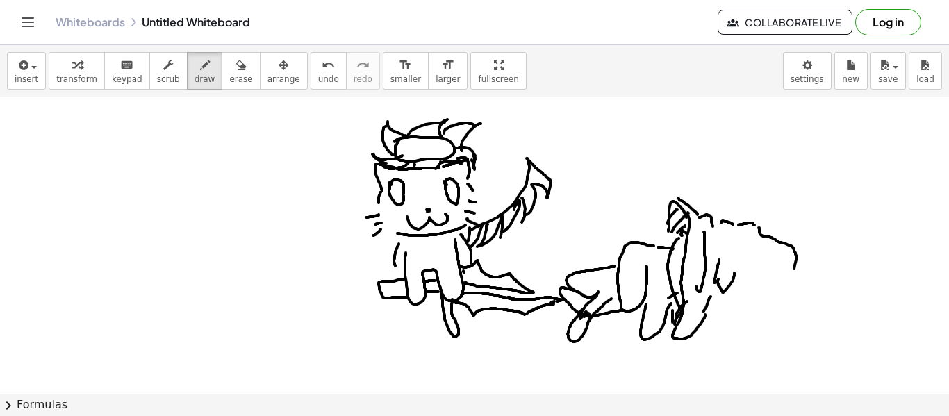
drag, startPoint x: 759, startPoint y: 228, endPoint x: 777, endPoint y: 283, distance: 57.8
drag, startPoint x: 739, startPoint y: 272, endPoint x: 749, endPoint y: 270, distance: 9.8
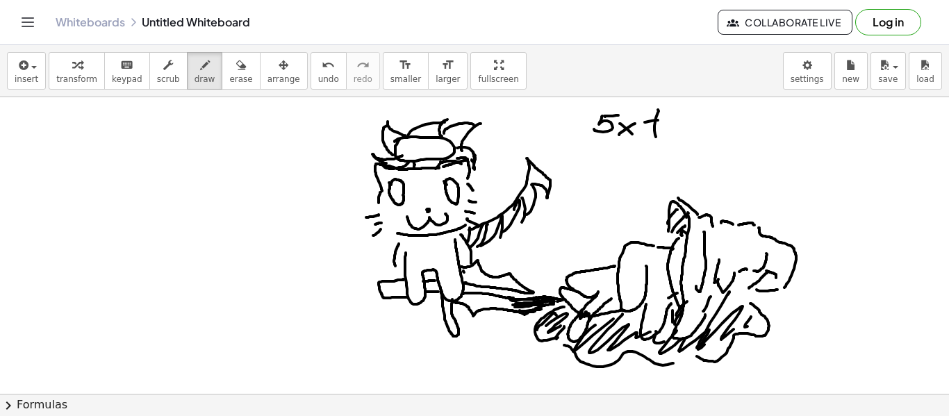
click at [235, 78] on span "erase" at bounding box center [240, 79] width 23 height 10
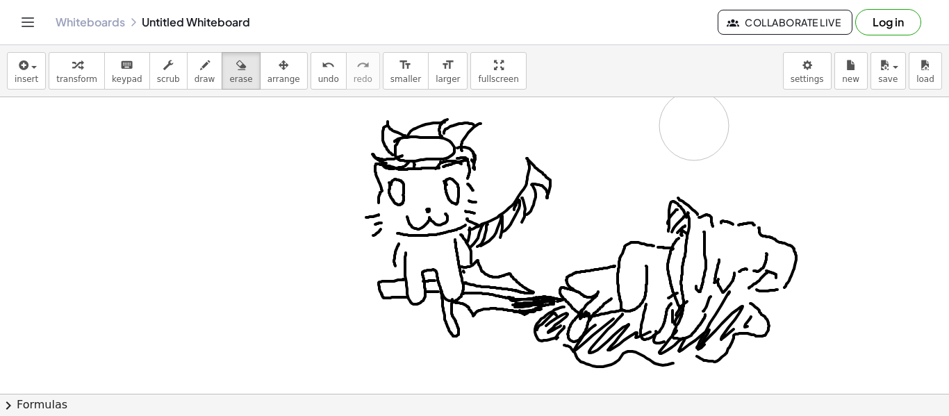
click at [194, 74] on span "draw" at bounding box center [204, 79] width 21 height 10
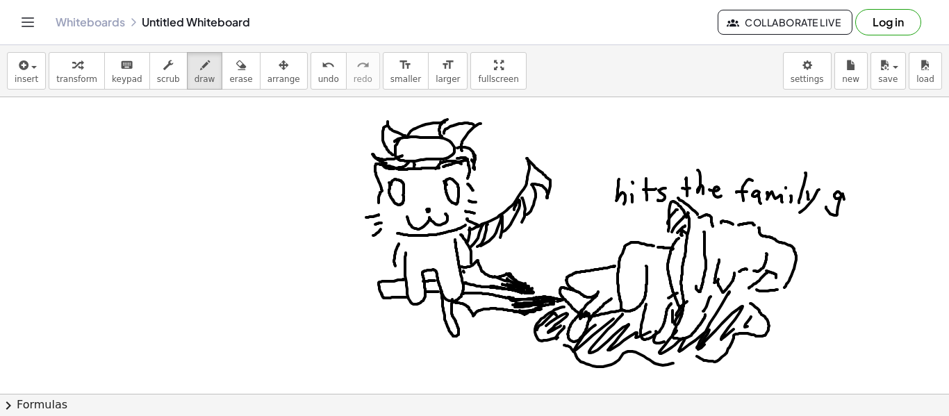
click at [318, 77] on span "undo" at bounding box center [328, 79] width 21 height 10
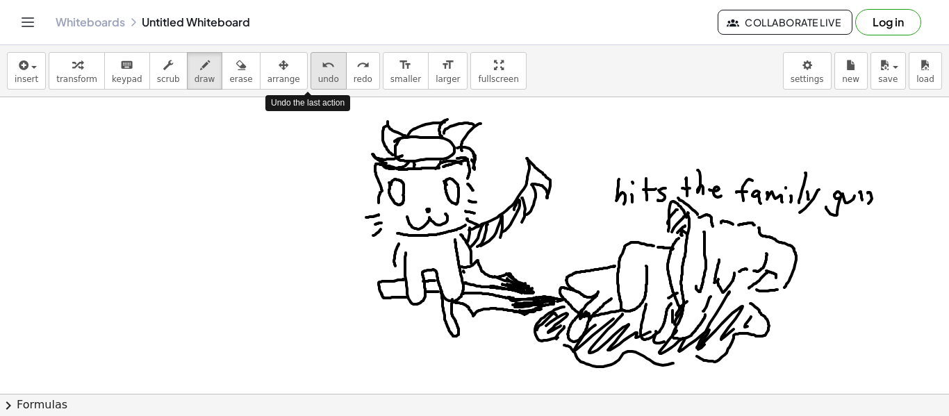
click at [318, 74] on button "undo undo" at bounding box center [328, 71] width 36 height 38
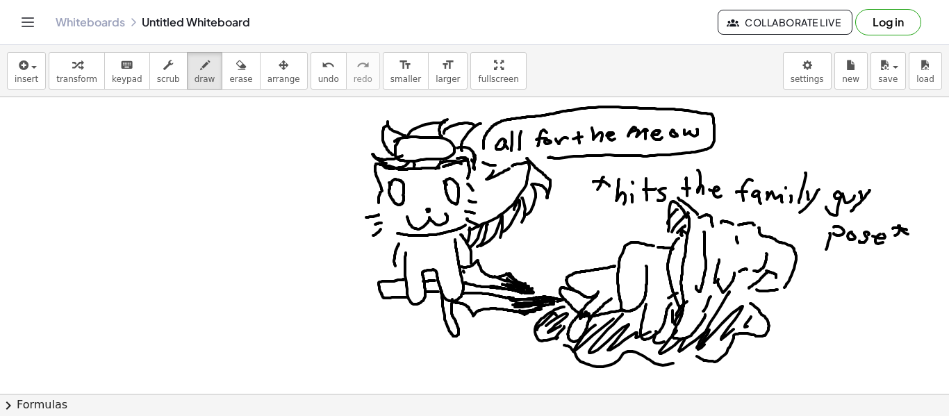
click at [236, 78] on button "erase" at bounding box center [241, 71] width 38 height 38
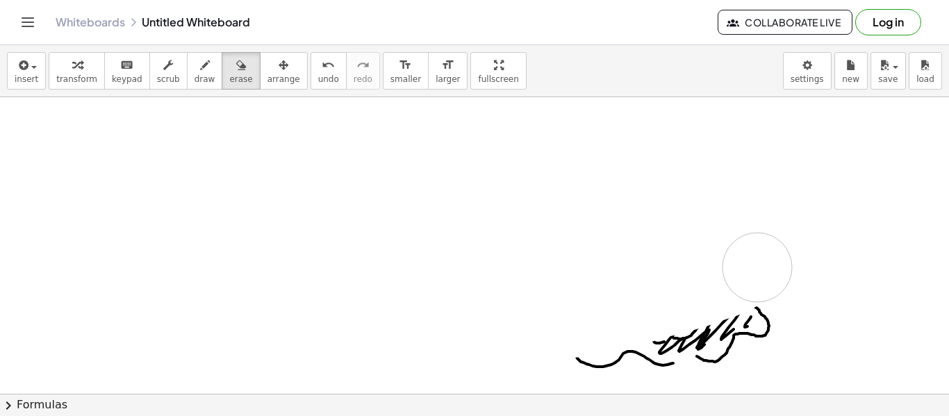
drag, startPoint x: 358, startPoint y: 122, endPoint x: 689, endPoint y: 354, distance: 403.9
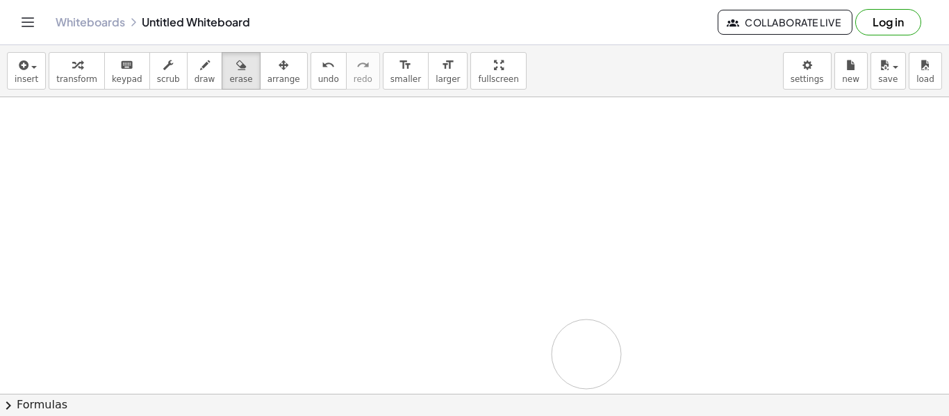
drag, startPoint x: 689, startPoint y: 354, endPoint x: 554, endPoint y: 310, distance: 142.3
drag, startPoint x: 196, startPoint y: 67, endPoint x: 201, endPoint y: 60, distance: 8.5
click at [196, 67] on div "button" at bounding box center [204, 64] width 21 height 17
drag, startPoint x: 351, startPoint y: 136, endPoint x: 379, endPoint y: 134, distance: 27.9
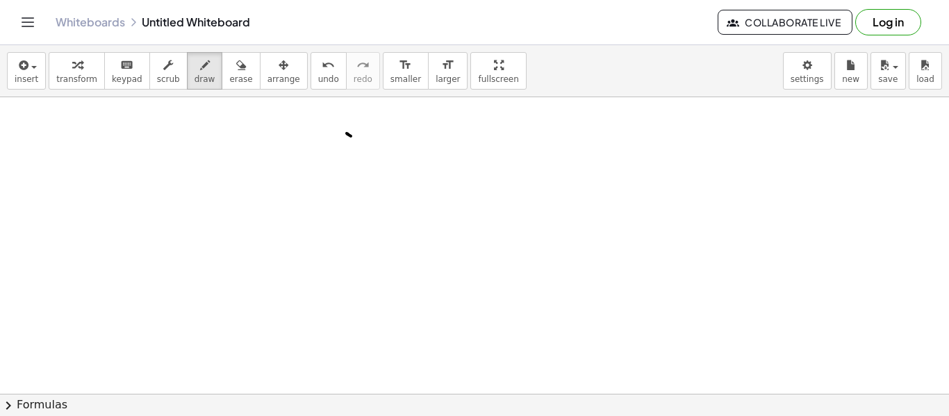
drag, startPoint x: 343, startPoint y: 141, endPoint x: 384, endPoint y: 158, distance: 44.2
drag, startPoint x: 383, startPoint y: 156, endPoint x: 404, endPoint y: 154, distance: 20.9
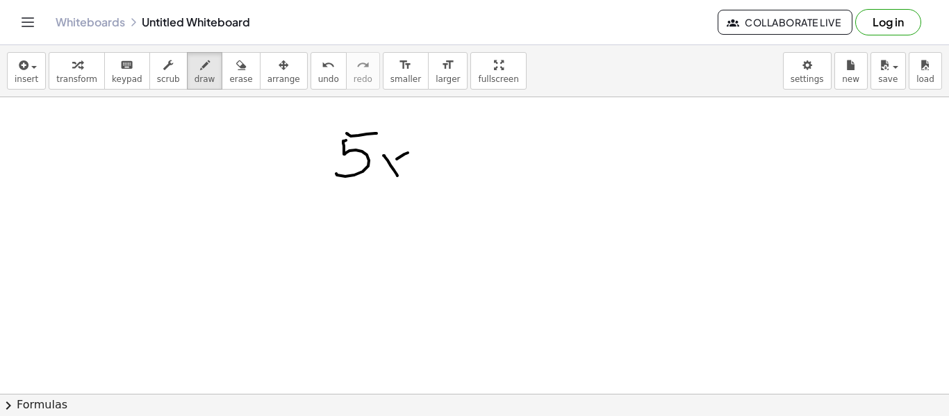
drag, startPoint x: 404, startPoint y: 154, endPoint x: 404, endPoint y: 164, distance: 9.7
drag, startPoint x: 456, startPoint y: 149, endPoint x: 520, endPoint y: 136, distance: 65.2
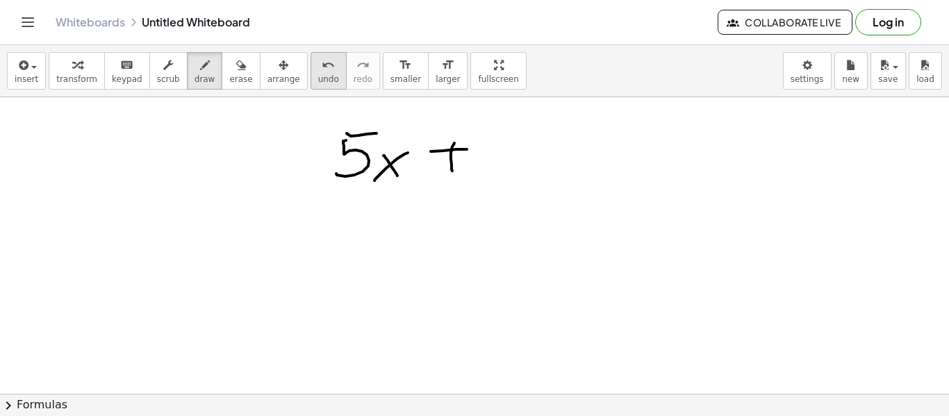
click at [318, 74] on span "undo" at bounding box center [328, 79] width 21 height 10
drag, startPoint x: 311, startPoint y: 73, endPoint x: 315, endPoint y: 61, distance: 12.3
click at [311, 72] on button "undo undo" at bounding box center [328, 71] width 36 height 38
click at [310, 74] on button "undo undo" at bounding box center [328, 71] width 36 height 38
click at [312, 74] on button "undo undo" at bounding box center [328, 71] width 36 height 38
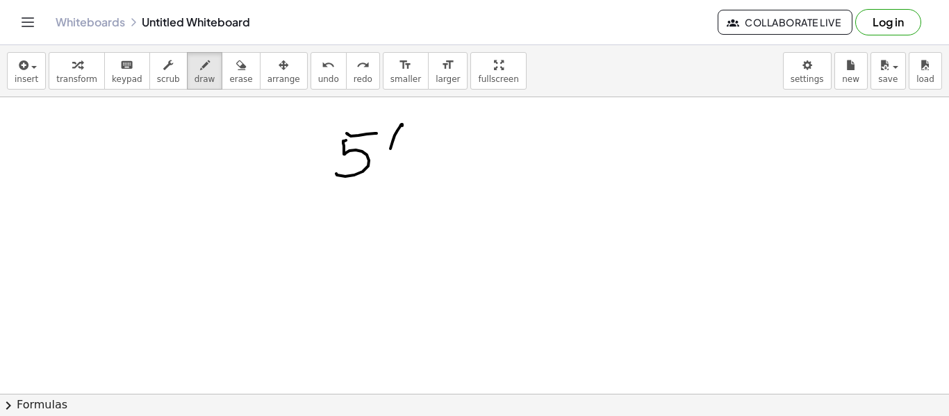
drag, startPoint x: 401, startPoint y: 124, endPoint x: 422, endPoint y: 158, distance: 38.9
drag, startPoint x: 429, startPoint y: 133, endPoint x: 418, endPoint y: 157, distance: 26.1
drag, startPoint x: 439, startPoint y: 145, endPoint x: 454, endPoint y: 160, distance: 21.1
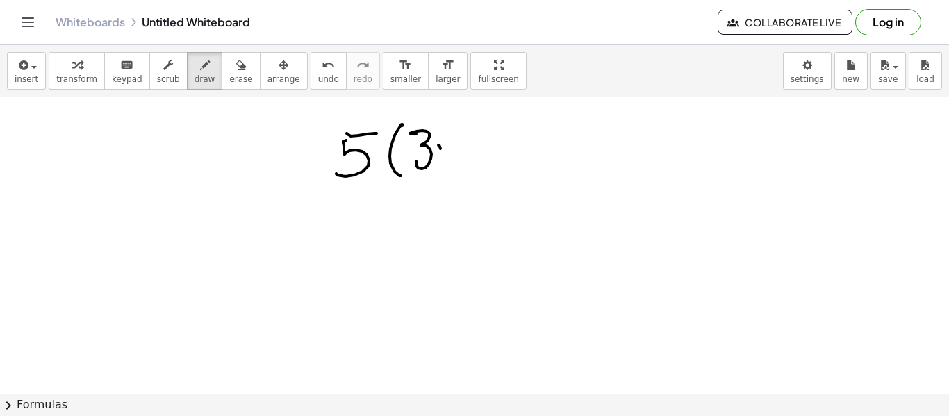
drag, startPoint x: 447, startPoint y: 152, endPoint x: 458, endPoint y: 153, distance: 11.1
drag, startPoint x: 477, startPoint y: 142, endPoint x: 469, endPoint y: 146, distance: 8.7
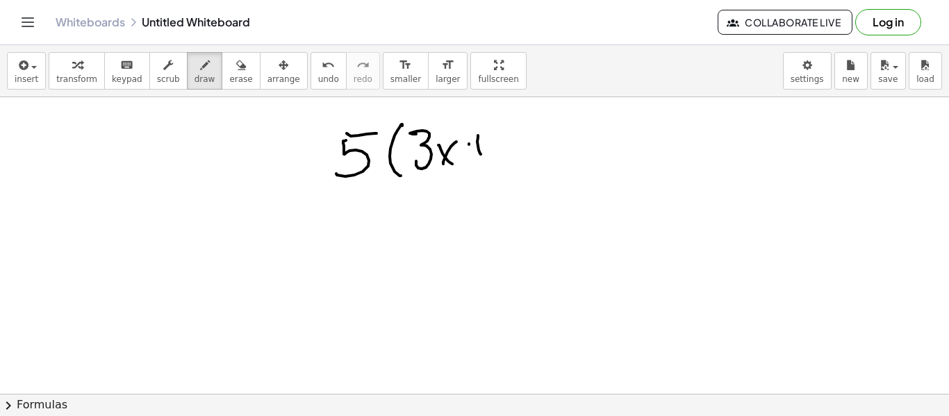
drag, startPoint x: 469, startPoint y: 144, endPoint x: 504, endPoint y: 134, distance: 36.1
click at [229, 78] on span "erase" at bounding box center [240, 79] width 23 height 10
drag, startPoint x: 496, startPoint y: 133, endPoint x: 492, endPoint y: 122, distance: 11.6
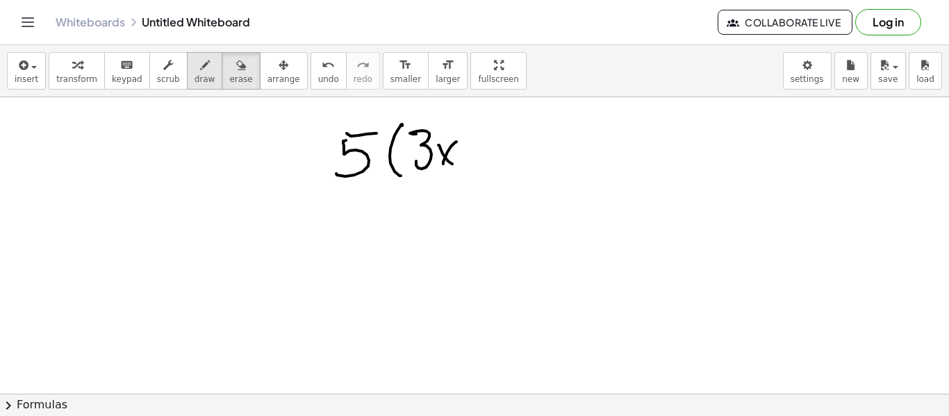
click at [192, 87] on button "draw" at bounding box center [205, 71] width 36 height 38
drag, startPoint x: 465, startPoint y: 150, endPoint x: 476, endPoint y: 151, distance: 11.1
drag, startPoint x: 494, startPoint y: 135, endPoint x: 508, endPoint y: 131, distance: 15.4
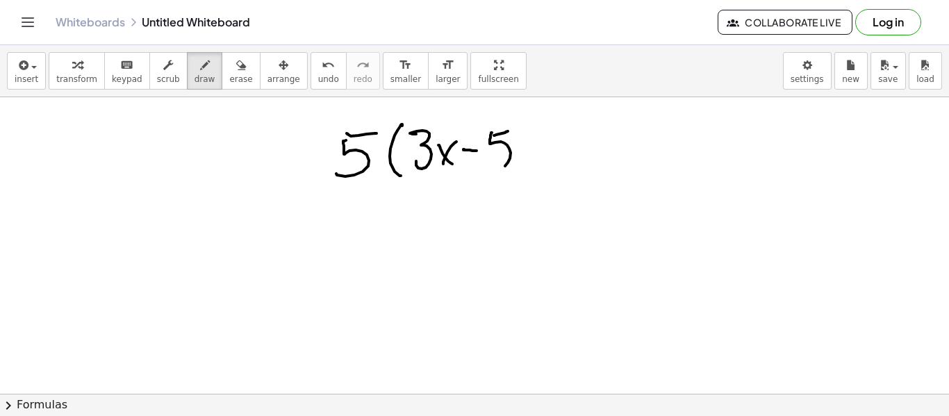
drag, startPoint x: 491, startPoint y: 133, endPoint x: 515, endPoint y: 141, distance: 25.0
drag, startPoint x: 526, startPoint y: 135, endPoint x: 508, endPoint y: 171, distance: 40.4
drag, startPoint x: 547, startPoint y: 146, endPoint x: 564, endPoint y: 142, distance: 17.7
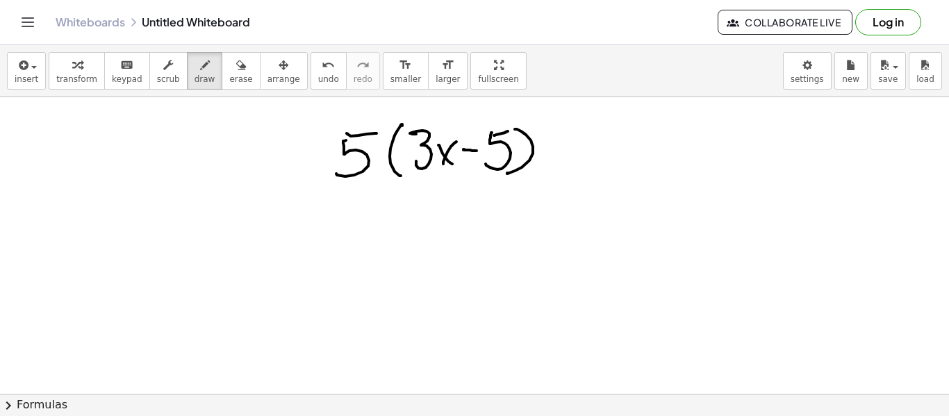
drag, startPoint x: 555, startPoint y: 157, endPoint x: 579, endPoint y: 151, distance: 24.3
drag, startPoint x: 599, startPoint y: 140, endPoint x: 617, endPoint y: 135, distance: 18.7
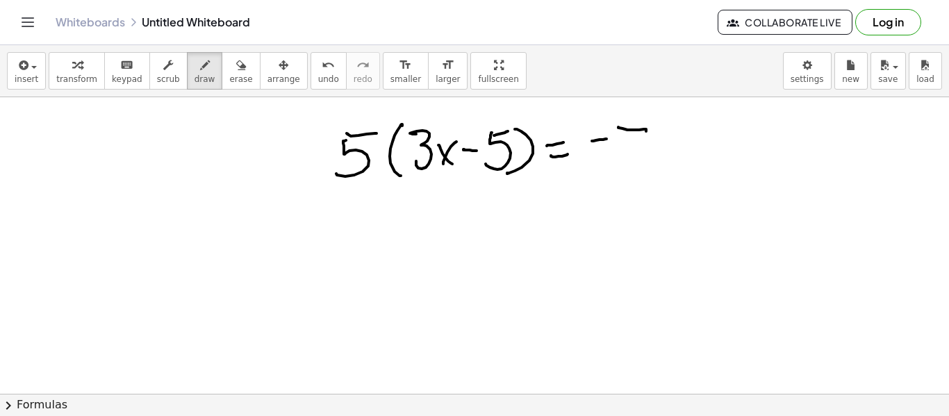
drag, startPoint x: 619, startPoint y: 128, endPoint x: 643, endPoint y: 152, distance: 34.4
drag, startPoint x: 663, startPoint y: 169, endPoint x: 663, endPoint y: 160, distance: 9.1
drag, startPoint x: 675, startPoint y: 142, endPoint x: 653, endPoint y: 163, distance: 30.5
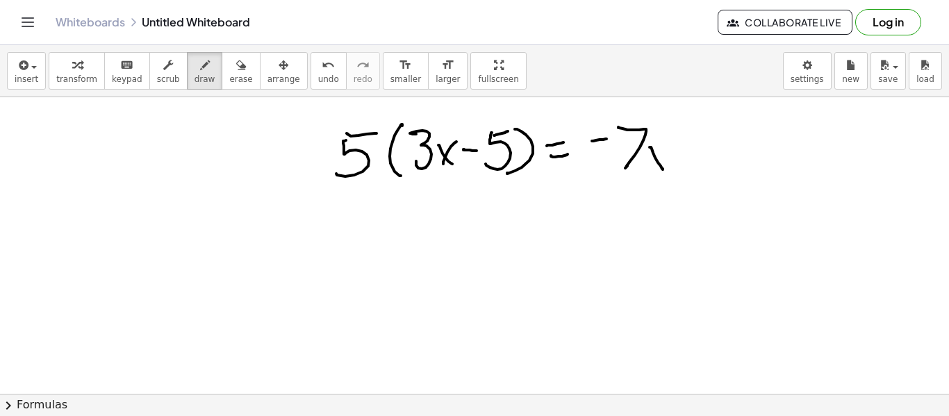
drag, startPoint x: 711, startPoint y: 146, endPoint x: 722, endPoint y: 142, distance: 11.6
drag, startPoint x: 729, startPoint y: 133, endPoint x: 729, endPoint y: 164, distance: 31.3
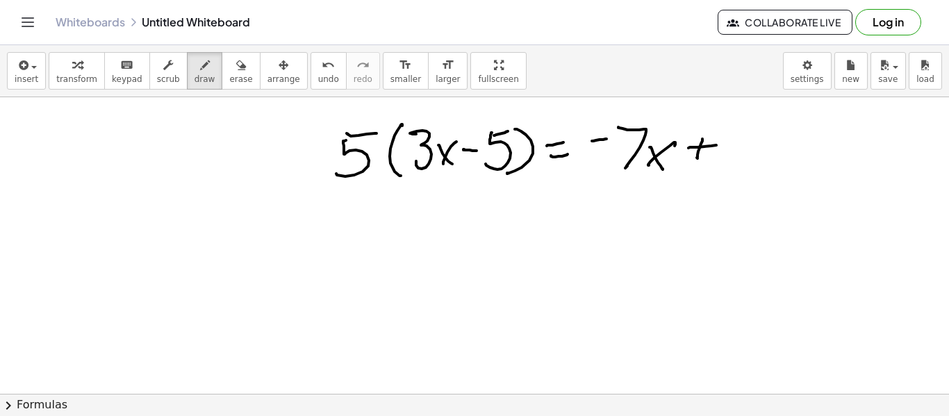
drag, startPoint x: 392, startPoint y: 215, endPoint x: 394, endPoint y: 237, distance: 21.7
drag, startPoint x: 406, startPoint y: 212, endPoint x: 421, endPoint y: 212, distance: 14.6
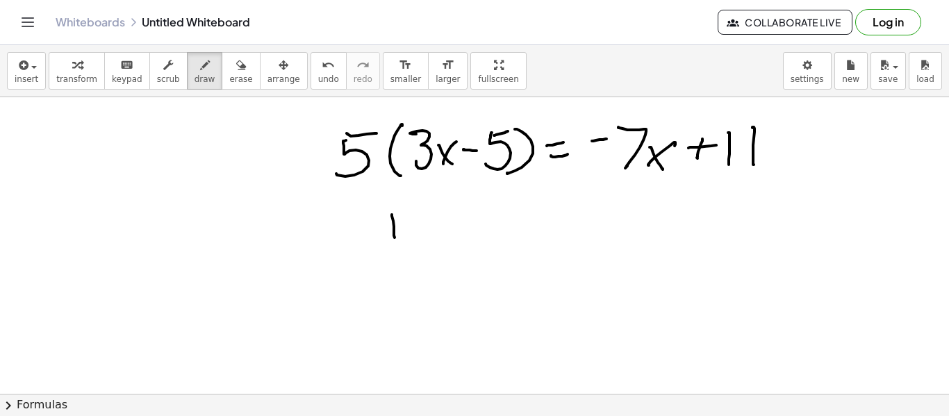
drag, startPoint x: 413, startPoint y: 215, endPoint x: 423, endPoint y: 225, distance: 14.3
drag, startPoint x: 444, startPoint y: 231, endPoint x: 442, endPoint y: 219, distance: 11.2
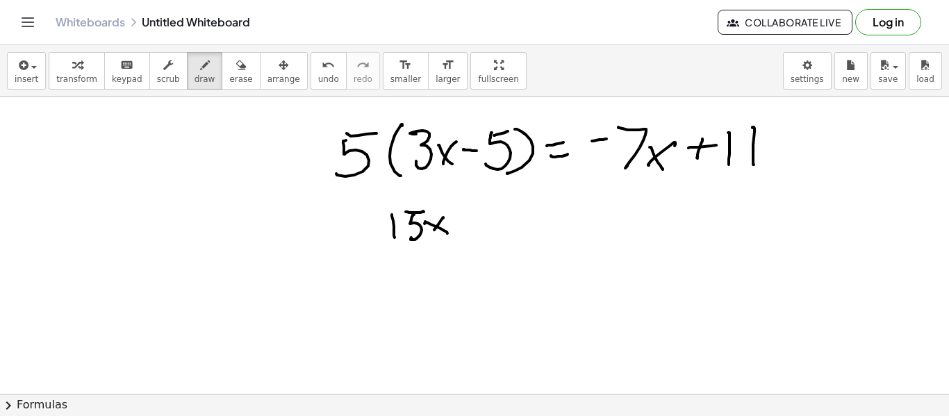
drag, startPoint x: 460, startPoint y: 218, endPoint x: 475, endPoint y: 215, distance: 15.0
drag, startPoint x: 494, startPoint y: 204, endPoint x: 510, endPoint y: 223, distance: 24.6
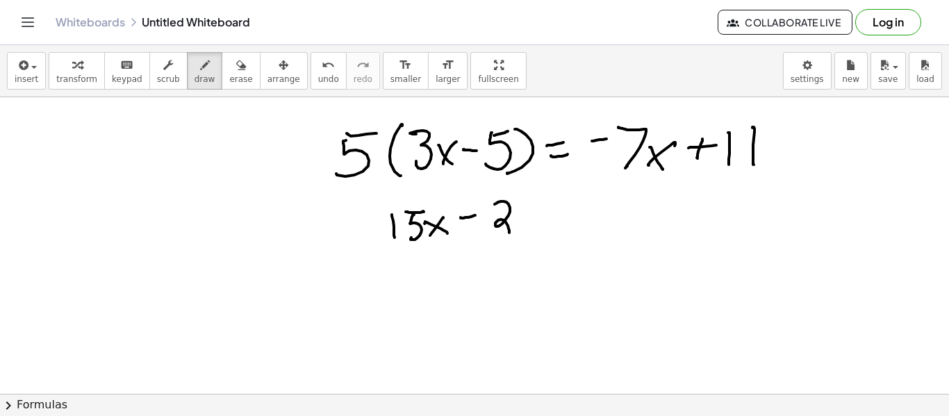
drag, startPoint x: 522, startPoint y: 215, endPoint x: 524, endPoint y: 226, distance: 11.3
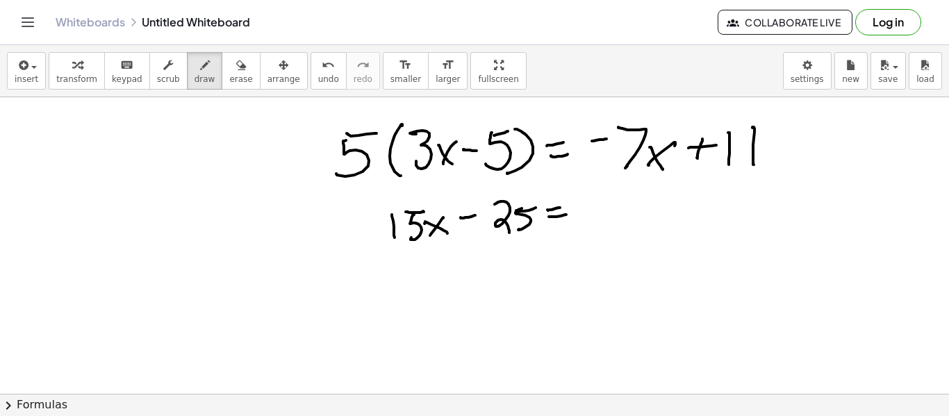
drag, startPoint x: 621, startPoint y: 197, endPoint x: 623, endPoint y: 224, distance: 27.2
drag, startPoint x: 639, startPoint y: 210, endPoint x: 648, endPoint y: 227, distance: 19.6
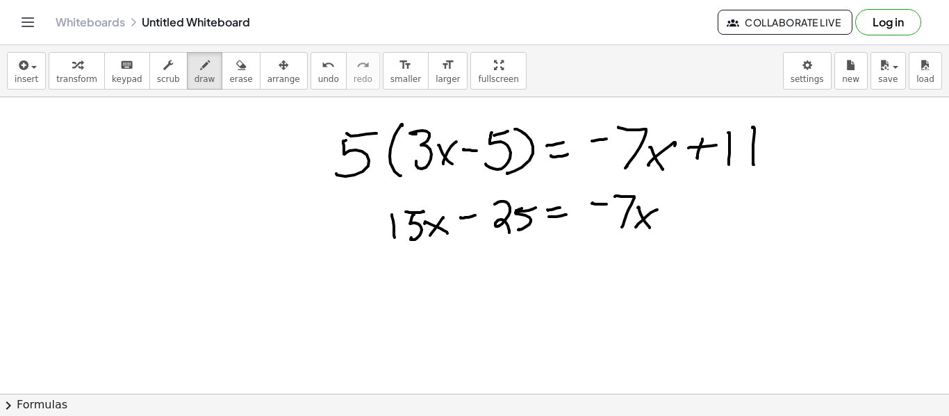
drag, startPoint x: 642, startPoint y: 221, endPoint x: 656, endPoint y: 215, distance: 15.0
drag, startPoint x: 679, startPoint y: 216, endPoint x: 670, endPoint y: 213, distance: 9.7
drag, startPoint x: 688, startPoint y: 212, endPoint x: 701, endPoint y: 211, distance: 13.2
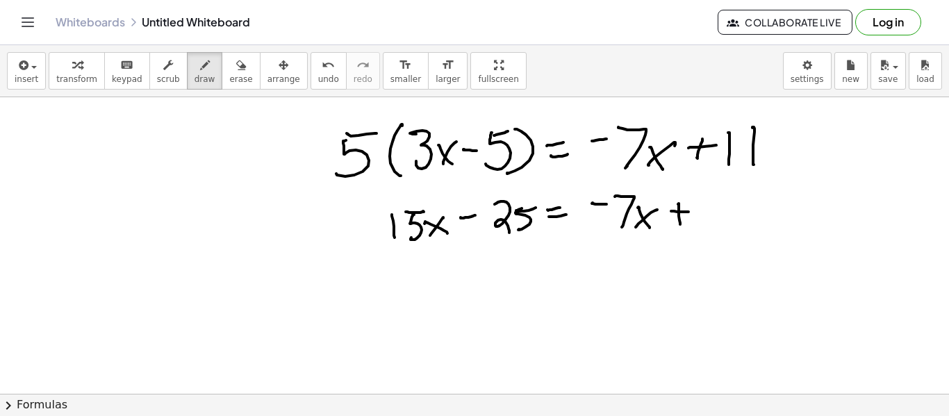
drag, startPoint x: 717, startPoint y: 201, endPoint x: 723, endPoint y: 209, distance: 9.4
drag, startPoint x: 737, startPoint y: 205, endPoint x: 730, endPoint y: 216, distance: 13.1
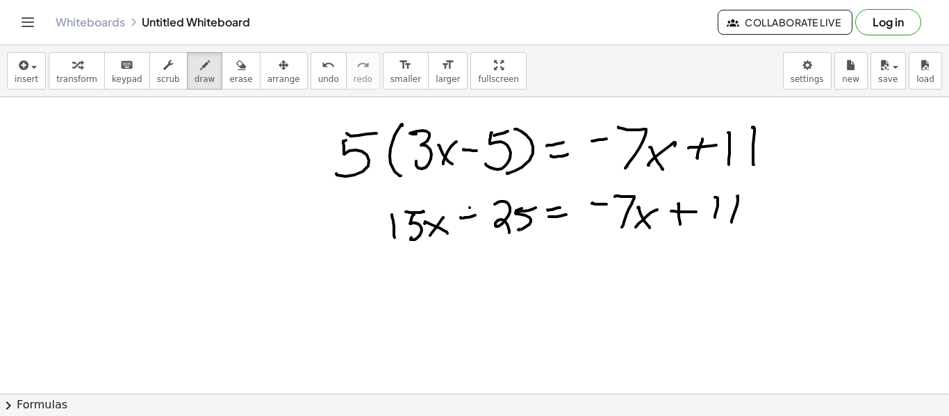
drag, startPoint x: 469, startPoint y: 208, endPoint x: 470, endPoint y: 223, distance: 15.3
drag, startPoint x: 529, startPoint y: 240, endPoint x: 528, endPoint y: 260, distance: 20.2
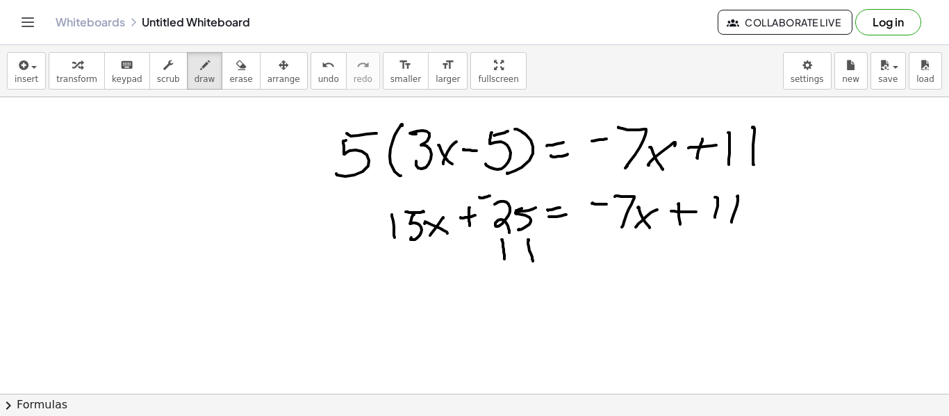
drag, startPoint x: 471, startPoint y: 267, endPoint x: 563, endPoint y: 253, distance: 93.3
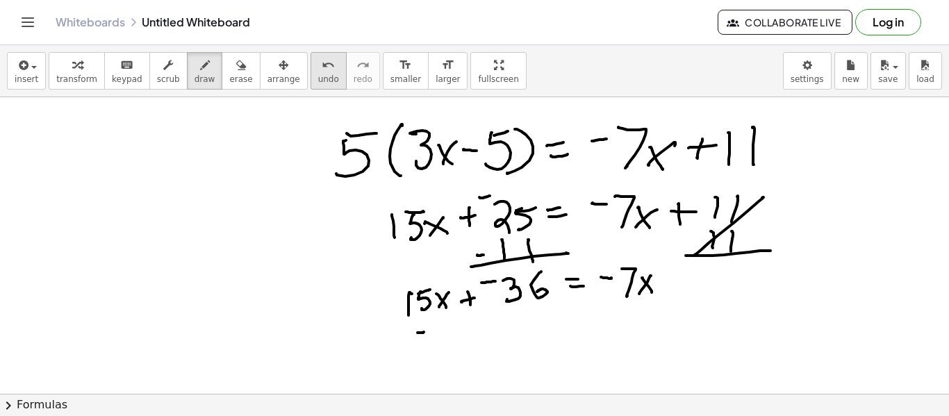
click at [318, 81] on span "undo" at bounding box center [328, 79] width 21 height 10
drag, startPoint x: 460, startPoint y: 330, endPoint x: 472, endPoint y: 329, distance: 11.9
drag, startPoint x: 481, startPoint y: 313, endPoint x: 492, endPoint y: 331, distance: 21.2
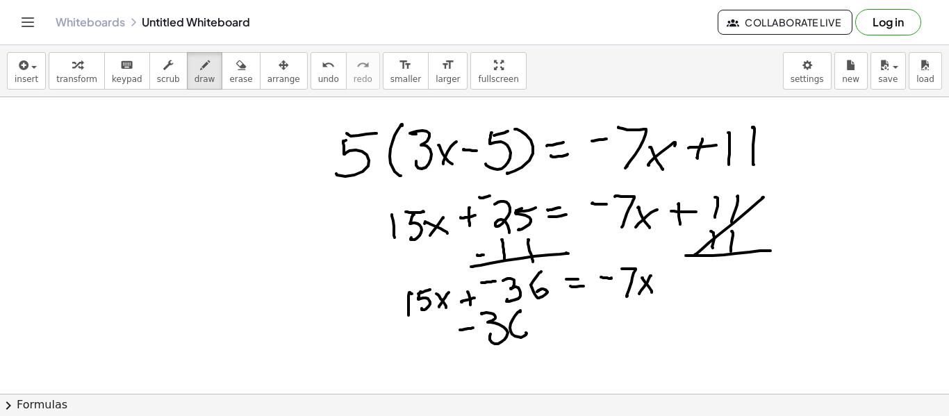
drag, startPoint x: 520, startPoint y: 310, endPoint x: 527, endPoint y: 330, distance: 20.6
drag, startPoint x: 550, startPoint y: 322, endPoint x: 587, endPoint y: 319, distance: 37.0
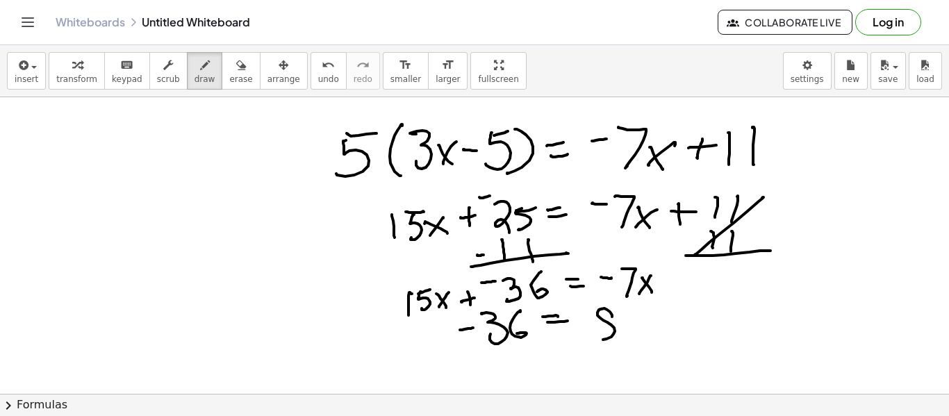
drag, startPoint x: 610, startPoint y: 312, endPoint x: 620, endPoint y: 312, distance: 9.7
drag, startPoint x: 629, startPoint y: 318, endPoint x: 638, endPoint y: 334, distance: 18.3
drag, startPoint x: 633, startPoint y: 330, endPoint x: 621, endPoint y: 338, distance: 14.5
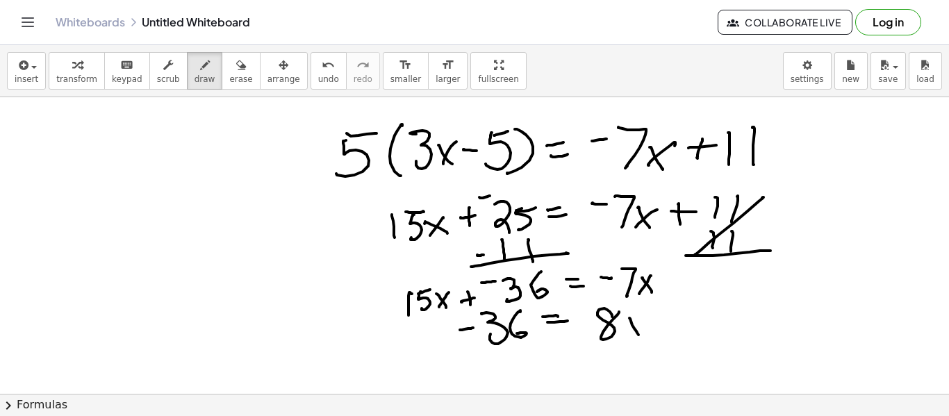
drag, startPoint x: 176, startPoint y: 240, endPoint x: 267, endPoint y: 319, distance: 120.2
click at [310, 72] on button "undo undo" at bounding box center [328, 71] width 36 height 38
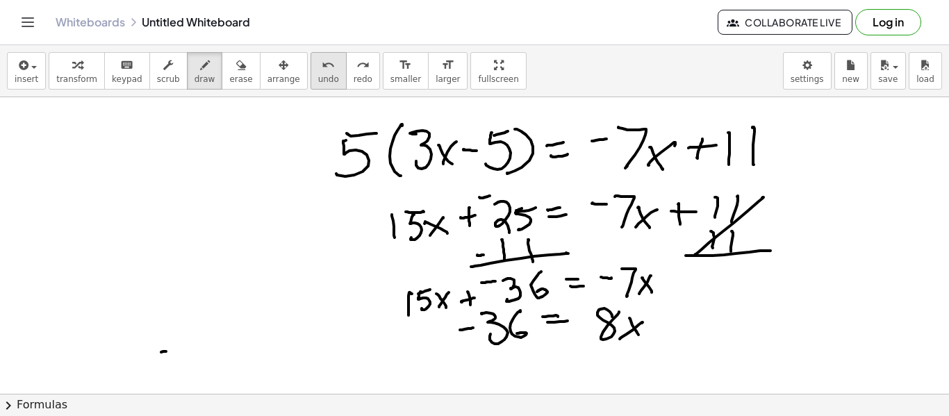
click at [318, 76] on span "undo" at bounding box center [328, 79] width 21 height 10
click at [318, 80] on span "undo" at bounding box center [328, 79] width 21 height 10
drag, startPoint x: 240, startPoint y: 194, endPoint x: 242, endPoint y: 235, distance: 40.3
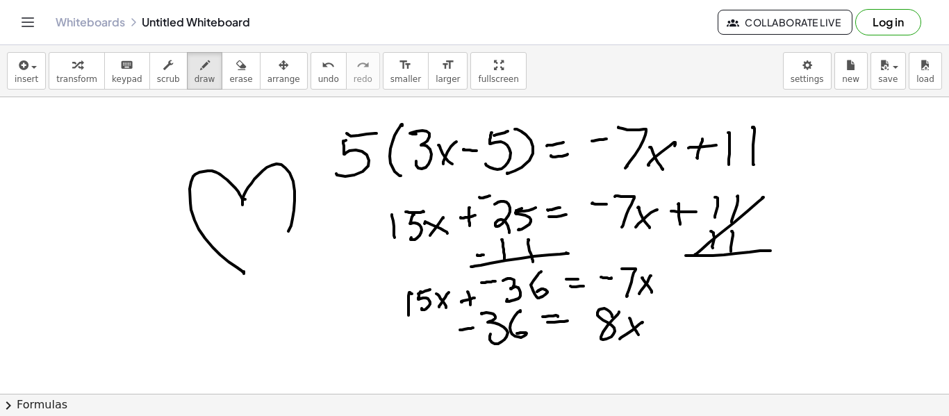
drag, startPoint x: 242, startPoint y: 199, endPoint x: 263, endPoint y: 258, distance: 62.4
click at [322, 70] on icon "undo" at bounding box center [328, 65] width 13 height 17
click at [318, 78] on span "undo" at bounding box center [328, 79] width 21 height 10
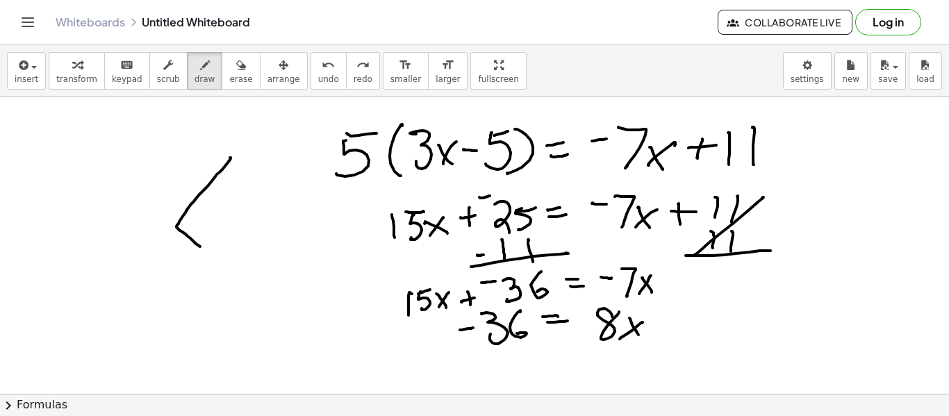
drag, startPoint x: 231, startPoint y: 158, endPoint x: 200, endPoint y: 247, distance: 93.3
drag, startPoint x: 200, startPoint y: 247, endPoint x: 219, endPoint y: 260, distance: 23.5
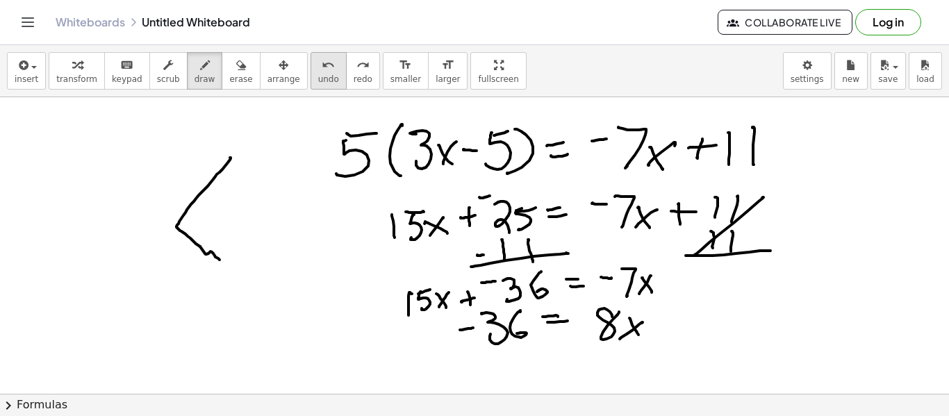
click at [310, 81] on button "undo undo" at bounding box center [328, 71] width 36 height 38
click at [318, 74] on span "undo" at bounding box center [328, 79] width 21 height 10
click at [322, 68] on icon "undo" at bounding box center [328, 65] width 13 height 17
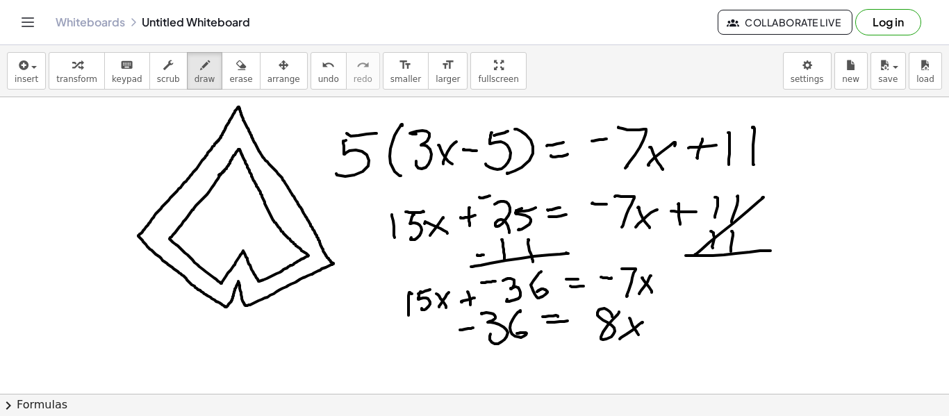
drag, startPoint x: 239, startPoint y: 110, endPoint x: 240, endPoint y: 153, distance: 43.1
click at [318, 76] on span "undo" at bounding box center [328, 79] width 21 height 10
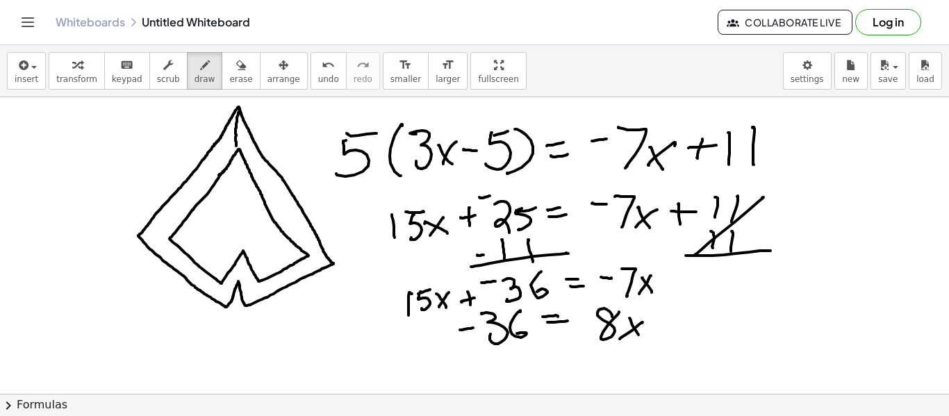
drag, startPoint x: 239, startPoint y: 112, endPoint x: 231, endPoint y: 151, distance: 39.6
drag, startPoint x: 141, startPoint y: 234, endPoint x: 172, endPoint y: 235, distance: 31.3
drag, startPoint x: 222, startPoint y: 280, endPoint x: 228, endPoint y: 299, distance: 20.0
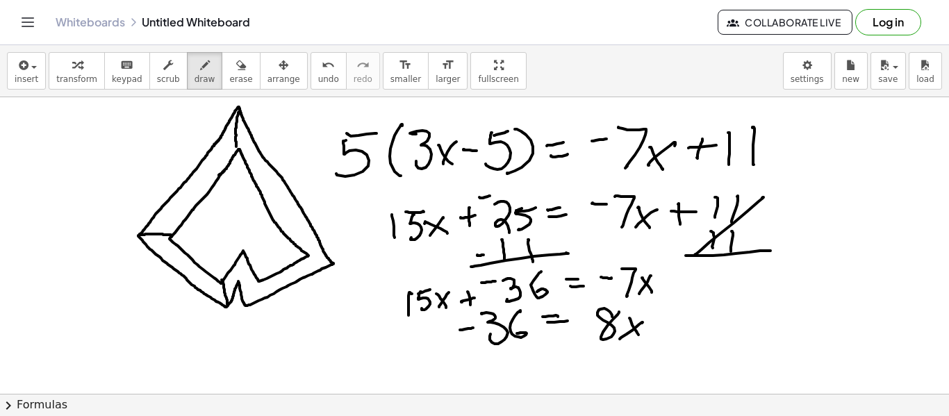
drag, startPoint x: 241, startPoint y: 258, endPoint x: 239, endPoint y: 290, distance: 31.3
drag, startPoint x: 256, startPoint y: 281, endPoint x: 258, endPoint y: 294, distance: 12.6
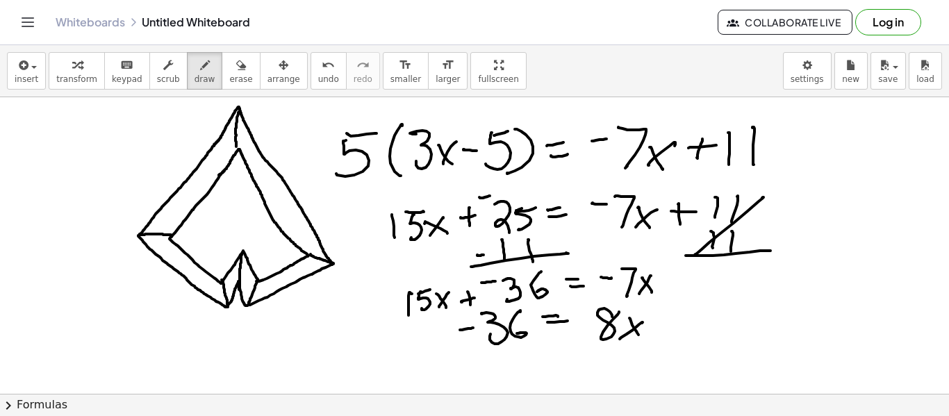
drag, startPoint x: 310, startPoint y: 254, endPoint x: 332, endPoint y: 261, distance: 22.6
drag, startPoint x: 132, startPoint y: 327, endPoint x: 146, endPoint y: 326, distance: 14.0
drag, startPoint x: 151, startPoint y: 320, endPoint x: 151, endPoint y: 332, distance: 11.8
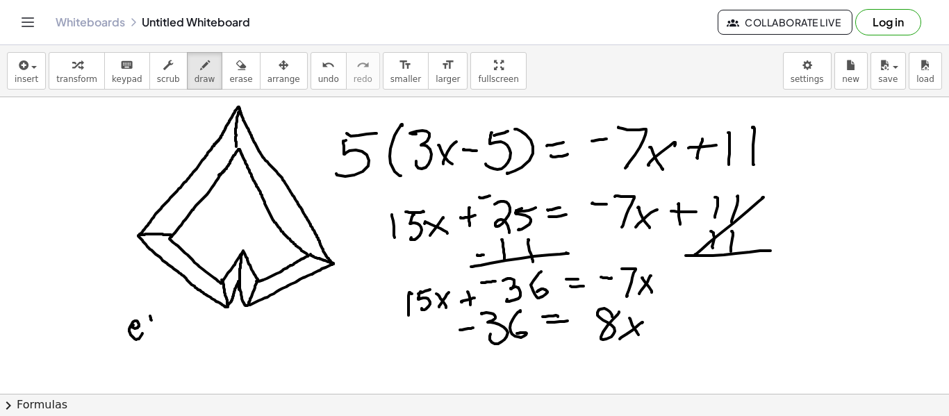
drag, startPoint x: 150, startPoint y: 324, endPoint x: 162, endPoint y: 324, distance: 11.8
drag, startPoint x: 163, startPoint y: 324, endPoint x: 172, endPoint y: 334, distance: 13.3
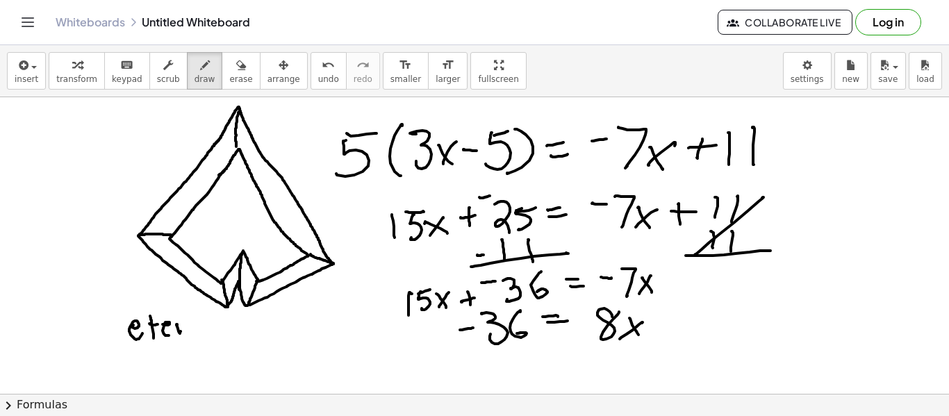
drag, startPoint x: 177, startPoint y: 324, endPoint x: 188, endPoint y: 324, distance: 11.1
drag, startPoint x: 195, startPoint y: 332, endPoint x: 203, endPoint y: 329, distance: 8.8
drag, startPoint x: 211, startPoint y: 322, endPoint x: 221, endPoint y: 333, distance: 14.3
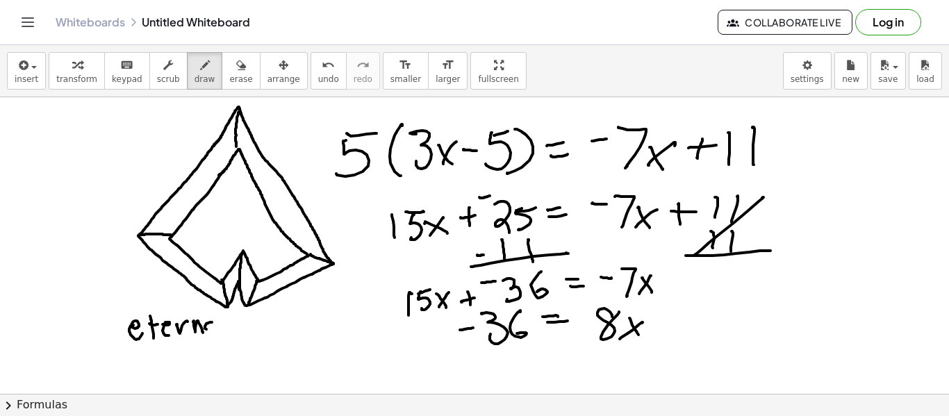
drag, startPoint x: 258, startPoint y: 320, endPoint x: 245, endPoint y: 329, distance: 15.4
drag, startPoint x: 265, startPoint y: 331, endPoint x: 274, endPoint y: 320, distance: 14.3
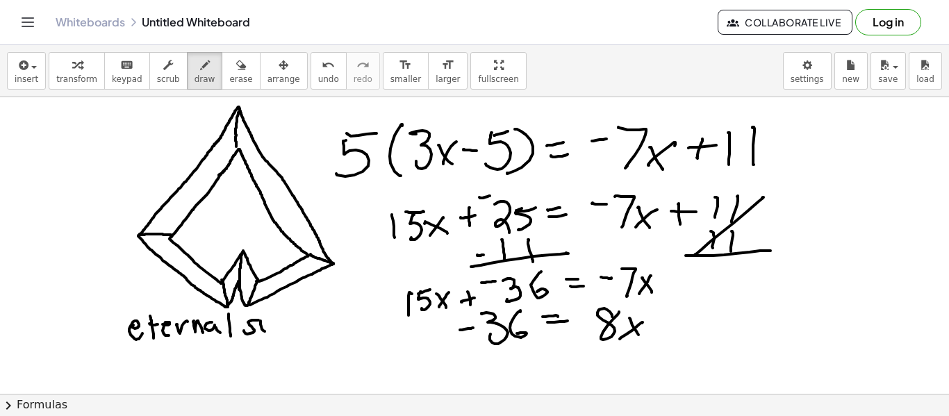
drag, startPoint x: 278, startPoint y: 318, endPoint x: 269, endPoint y: 334, distance: 18.3
drag, startPoint x: 297, startPoint y: 320, endPoint x: 313, endPoint y: 323, distance: 16.9
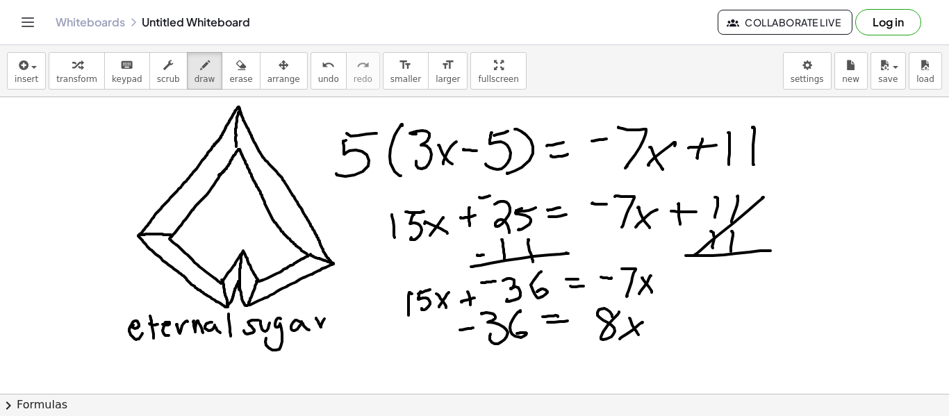
drag, startPoint x: 321, startPoint y: 327, endPoint x: 331, endPoint y: 317, distance: 14.7
click at [310, 84] on button "undo undo" at bounding box center [328, 71] width 36 height 38
click at [310, 85] on button "undo undo" at bounding box center [328, 71] width 36 height 38
click at [318, 83] on span "undo" at bounding box center [328, 79] width 21 height 10
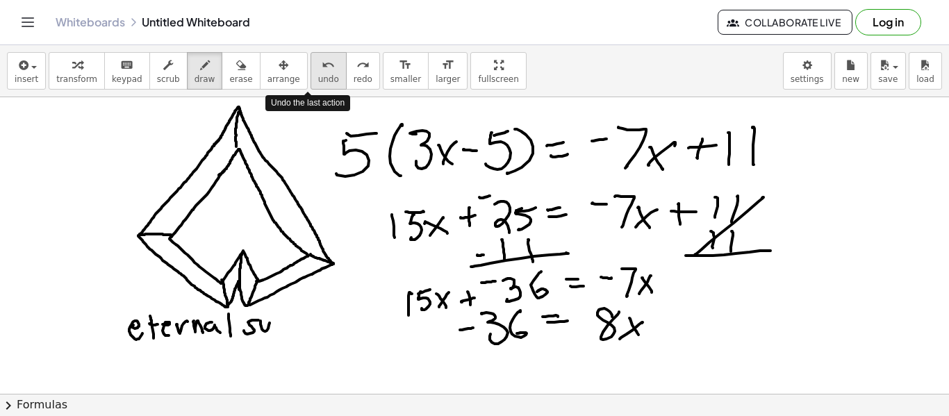
click at [318, 80] on span "undo" at bounding box center [328, 79] width 21 height 10
click at [318, 78] on span "undo" at bounding box center [328, 79] width 21 height 10
click at [318, 77] on span "undo" at bounding box center [328, 79] width 21 height 10
click at [310, 86] on button "undo undo" at bounding box center [328, 71] width 36 height 38
click at [318, 79] on span "undo" at bounding box center [328, 79] width 21 height 10
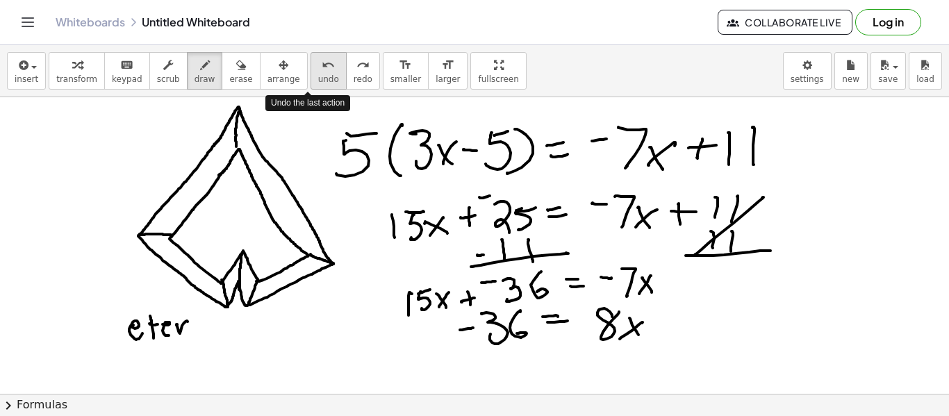
click at [318, 79] on span "undo" at bounding box center [328, 79] width 21 height 10
click at [318, 78] on span "undo" at bounding box center [328, 79] width 21 height 10
click at [319, 80] on button "undo undo" at bounding box center [328, 71] width 36 height 38
click at [318, 82] on span "undo" at bounding box center [328, 79] width 21 height 10
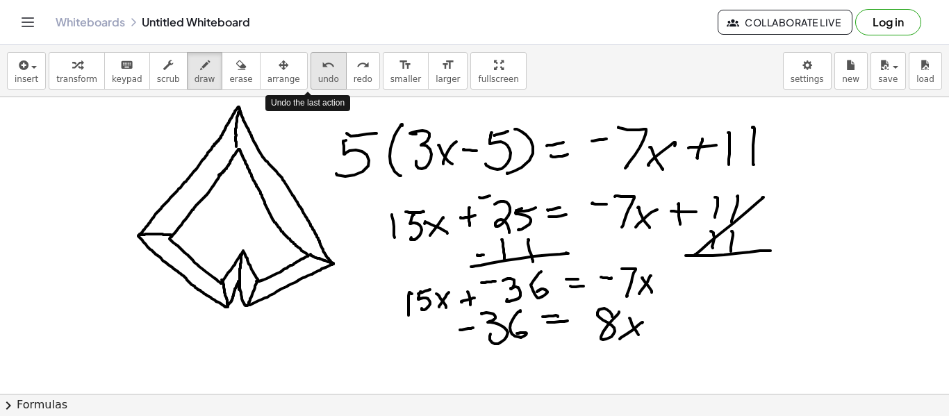
click at [318, 82] on span "undo" at bounding box center [328, 79] width 21 height 10
click at [310, 72] on button "undo undo" at bounding box center [328, 71] width 36 height 38
click at [317, 70] on button "undo undo" at bounding box center [328, 71] width 36 height 38
click at [318, 74] on span "undo" at bounding box center [328, 79] width 21 height 10
click at [310, 72] on button "undo undo" at bounding box center [328, 71] width 36 height 38
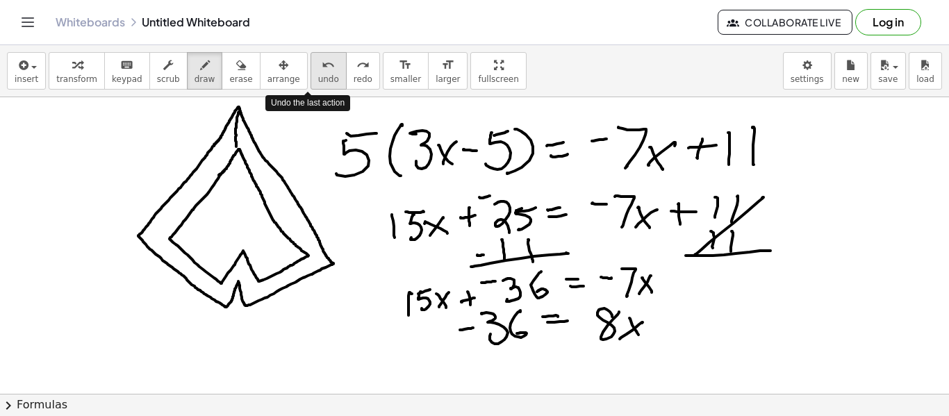
click at [310, 72] on button "undo undo" at bounding box center [328, 71] width 36 height 38
click at [318, 74] on span "undo" at bounding box center [328, 79] width 21 height 10
click at [310, 72] on button "undo undo" at bounding box center [328, 71] width 36 height 38
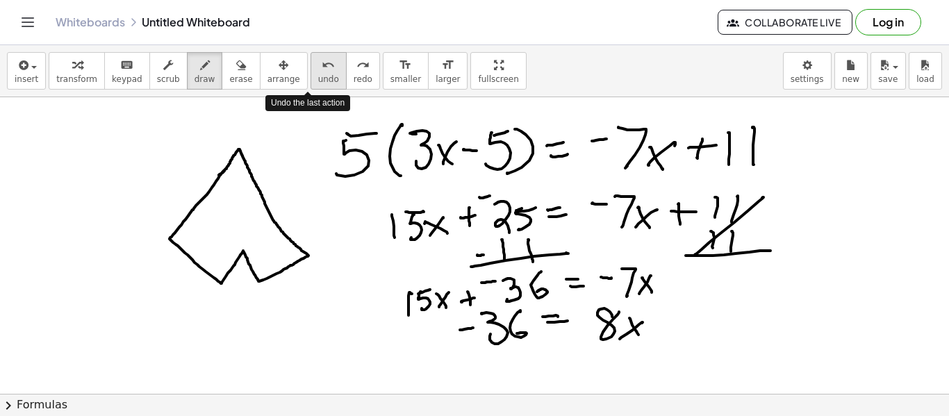
click at [312, 72] on button "undo undo" at bounding box center [328, 71] width 36 height 38
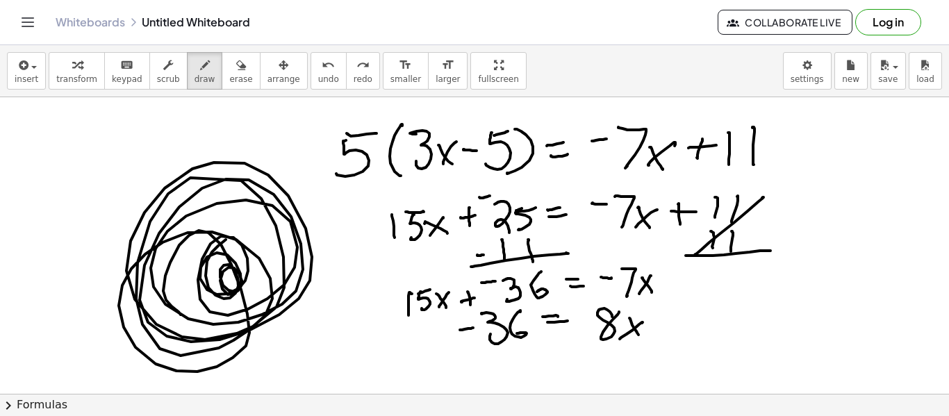
drag, startPoint x: 178, startPoint y: 312, endPoint x: 233, endPoint y: 233, distance: 95.8
click at [318, 65] on div "undo" at bounding box center [328, 64] width 21 height 17
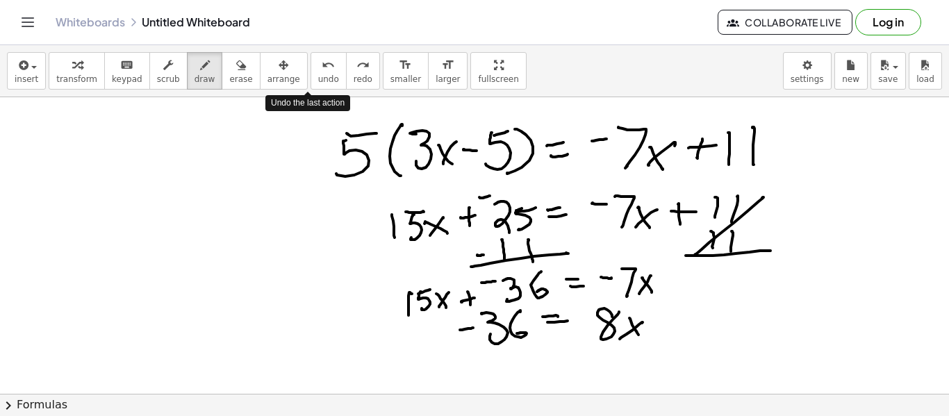
drag, startPoint x: 126, startPoint y: 334, endPoint x: 217, endPoint y: 256, distance: 120.2
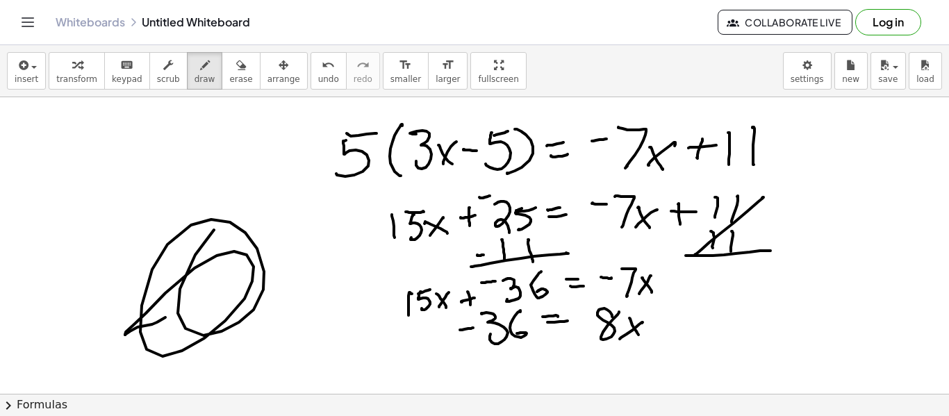
drag, startPoint x: 217, startPoint y: 256, endPoint x: 238, endPoint y: 201, distance: 58.9
drag, startPoint x: 238, startPoint y: 201, endPoint x: 205, endPoint y: 315, distance: 118.7
drag, startPoint x: 205, startPoint y: 315, endPoint x: 256, endPoint y: 216, distance: 111.2
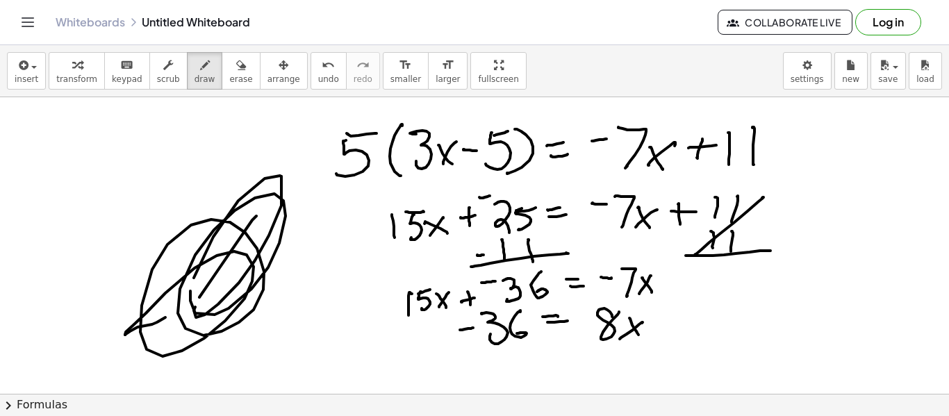
drag, startPoint x: 256, startPoint y: 216, endPoint x: 272, endPoint y: 230, distance: 21.2
drag, startPoint x: 272, startPoint y: 230, endPoint x: 245, endPoint y: 245, distance: 31.1
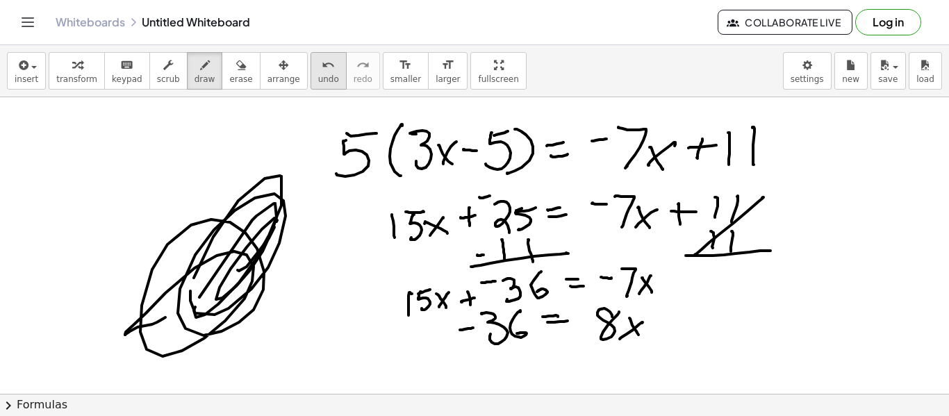
click at [322, 68] on icon "undo" at bounding box center [328, 65] width 13 height 17
click at [318, 78] on span "undo" at bounding box center [328, 79] width 21 height 10
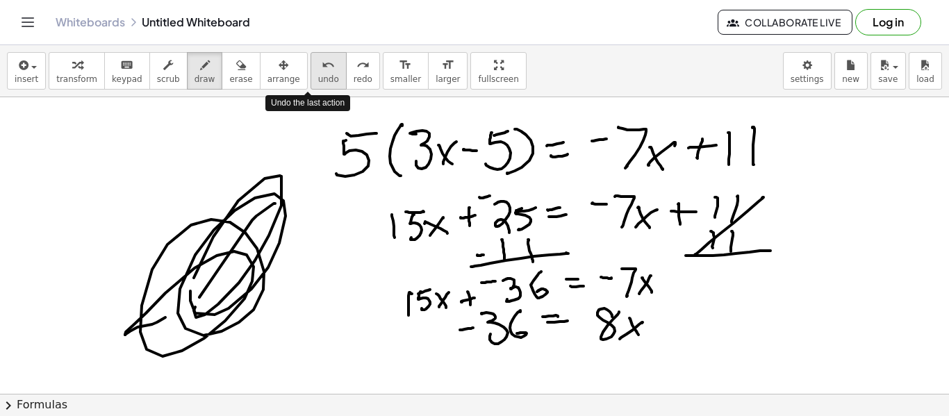
click at [322, 71] on icon "undo" at bounding box center [328, 65] width 13 height 17
click at [322, 69] on icon "undo" at bounding box center [328, 65] width 13 height 17
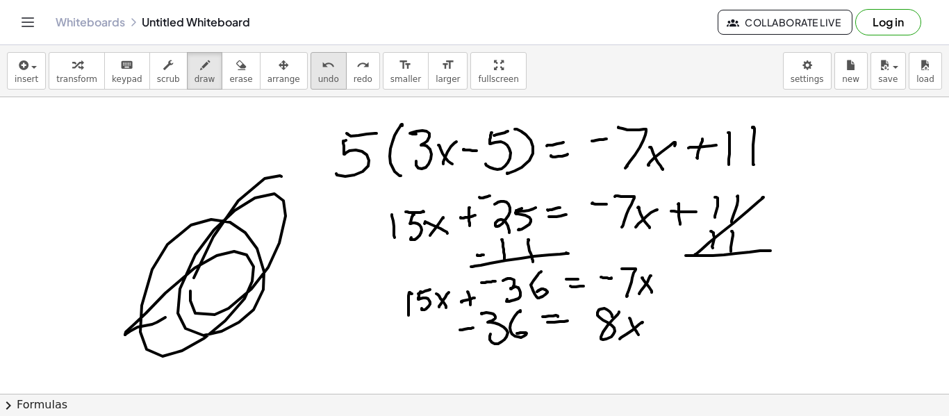
click at [310, 72] on button "undo undo" at bounding box center [328, 71] width 36 height 38
click at [322, 71] on icon "undo" at bounding box center [328, 65] width 13 height 17
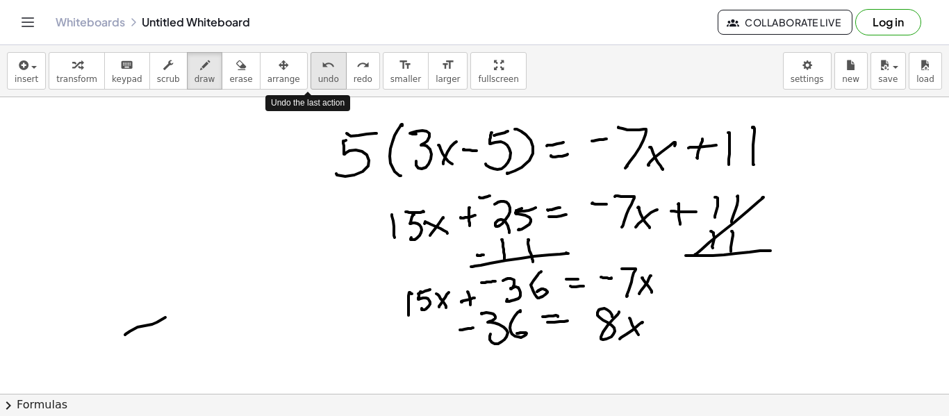
click at [322, 70] on icon "undo" at bounding box center [328, 65] width 13 height 17
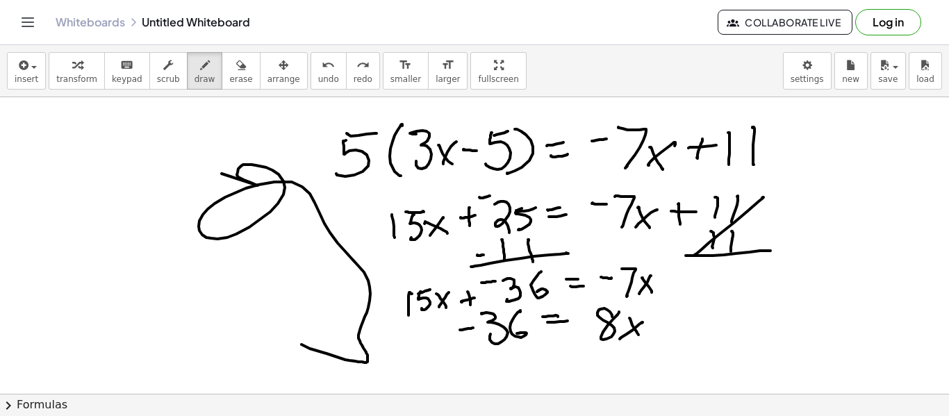
drag, startPoint x: 222, startPoint y: 174, endPoint x: 256, endPoint y: 331, distance: 160.6
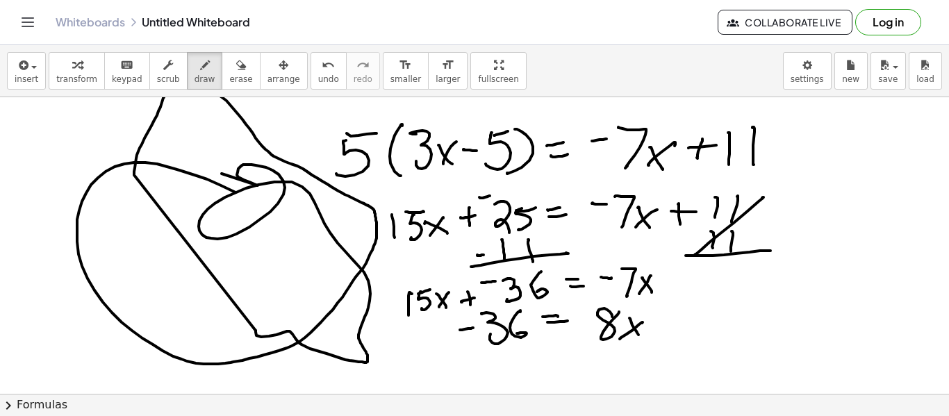
drag, startPoint x: 256, startPoint y: 331, endPoint x: 474, endPoint y: 246, distance: 234.6
drag, startPoint x: 474, startPoint y: 246, endPoint x: 595, endPoint y: 110, distance: 182.0
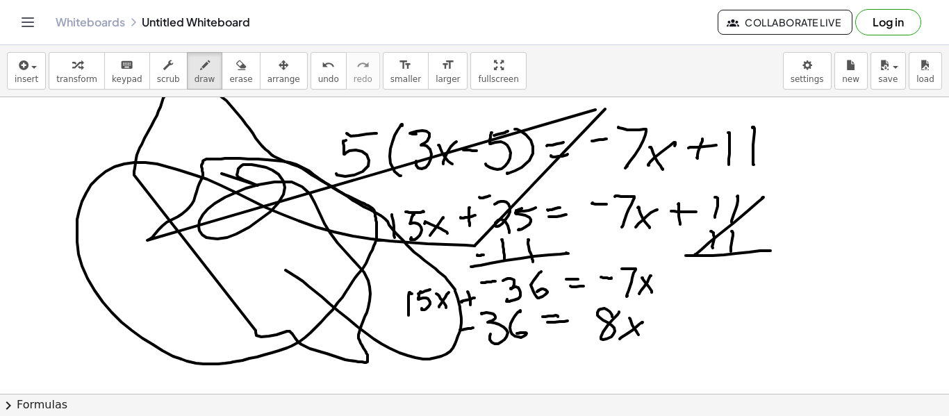
drag, startPoint x: 595, startPoint y: 110, endPoint x: 251, endPoint y: 248, distance: 370.5
click at [321, 83] on button "undo undo" at bounding box center [328, 71] width 36 height 38
click at [319, 80] on button "undo undo" at bounding box center [328, 71] width 36 height 38
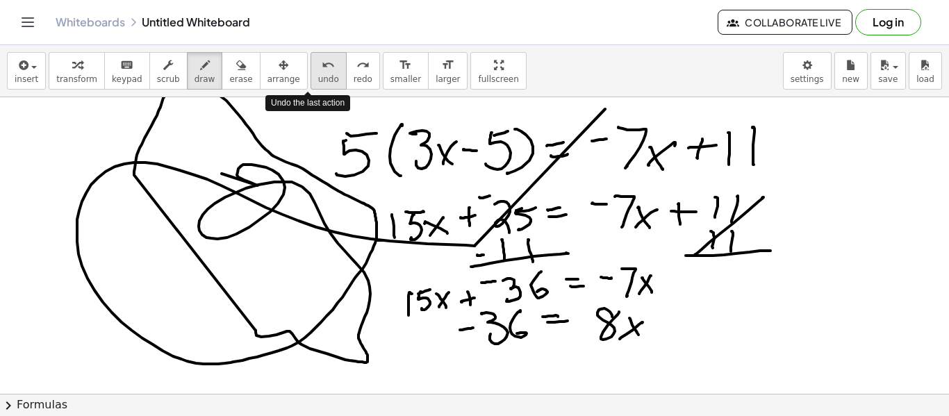
click at [318, 82] on span "undo" at bounding box center [328, 79] width 21 height 10
drag, startPoint x: 309, startPoint y: 80, endPoint x: 305, endPoint y: 73, distance: 8.1
click at [318, 79] on span "undo" at bounding box center [328, 79] width 21 height 10
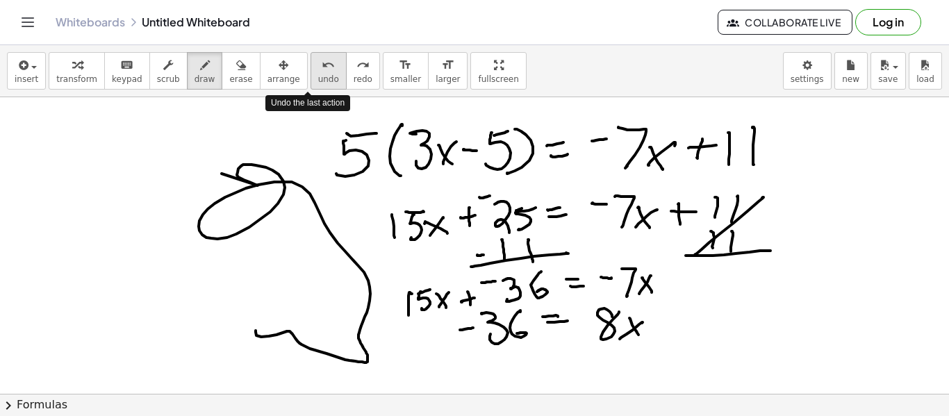
click at [320, 70] on button "undo undo" at bounding box center [328, 71] width 36 height 38
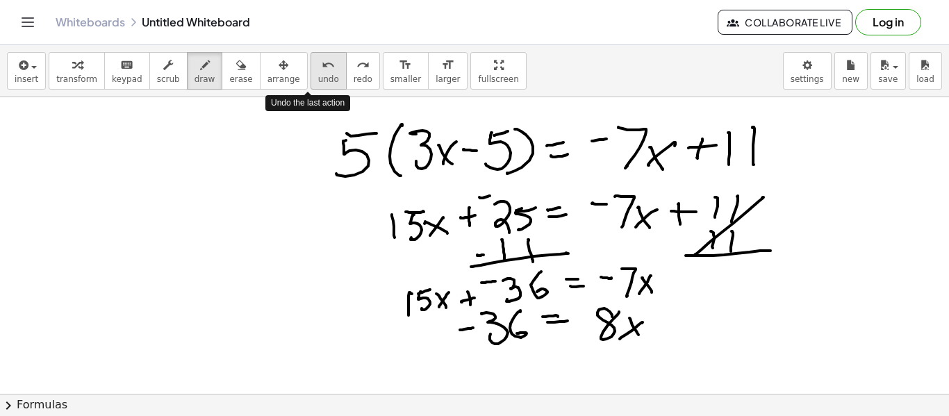
click at [318, 70] on div "undo" at bounding box center [328, 64] width 21 height 17
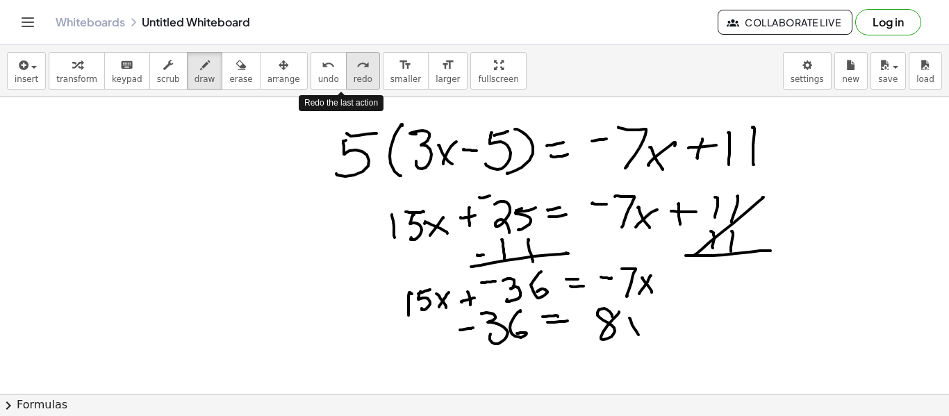
click at [353, 85] on button "redo redo" at bounding box center [363, 71] width 34 height 38
drag, startPoint x: 176, startPoint y: 222, endPoint x: 195, endPoint y: 223, distance: 19.5
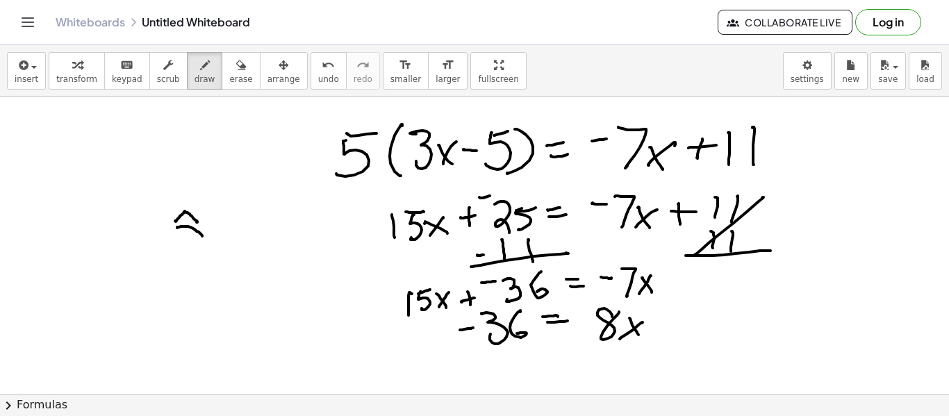
drag, startPoint x: 177, startPoint y: 227, endPoint x: 199, endPoint y: 232, distance: 22.1
drag, startPoint x: 196, startPoint y: 228, endPoint x: 200, endPoint y: 235, distance: 7.5
drag, startPoint x: 199, startPoint y: 222, endPoint x: 223, endPoint y: 207, distance: 28.1
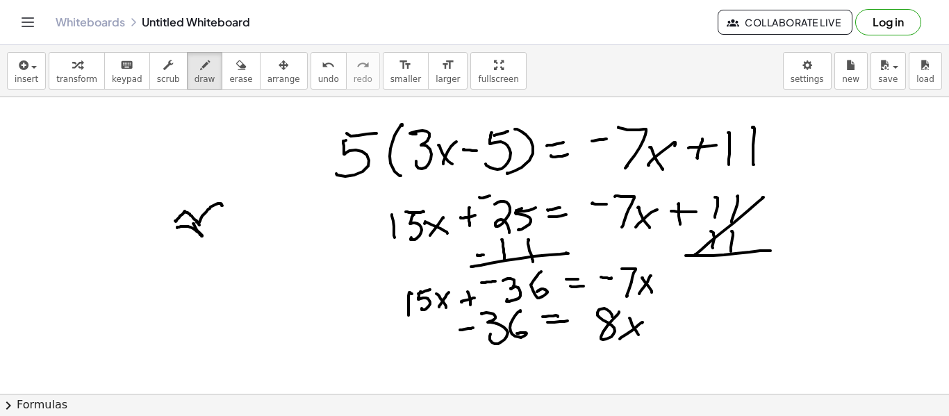
drag, startPoint x: 213, startPoint y: 235, endPoint x: 223, endPoint y: 208, distance: 28.1
drag, startPoint x: 182, startPoint y: 211, endPoint x: 199, endPoint y: 201, distance: 19.9
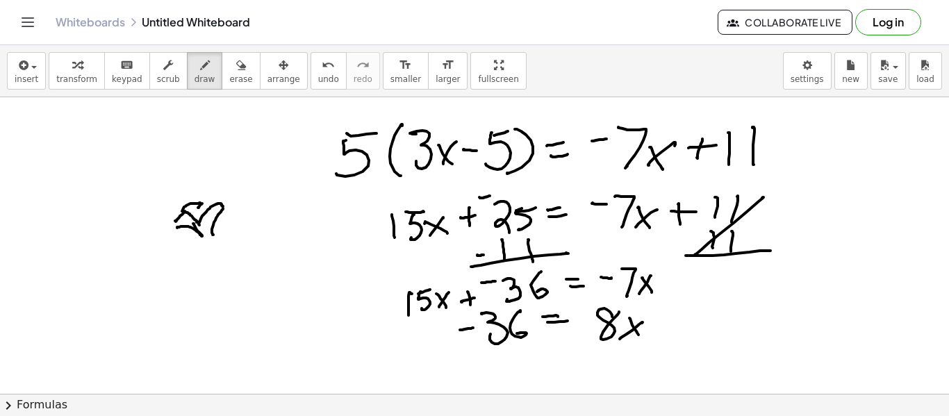
drag, startPoint x: 199, startPoint y: 206, endPoint x: 215, endPoint y: 198, distance: 17.4
drag, startPoint x: 180, startPoint y: 207, endPoint x: 168, endPoint y: 220, distance: 17.7
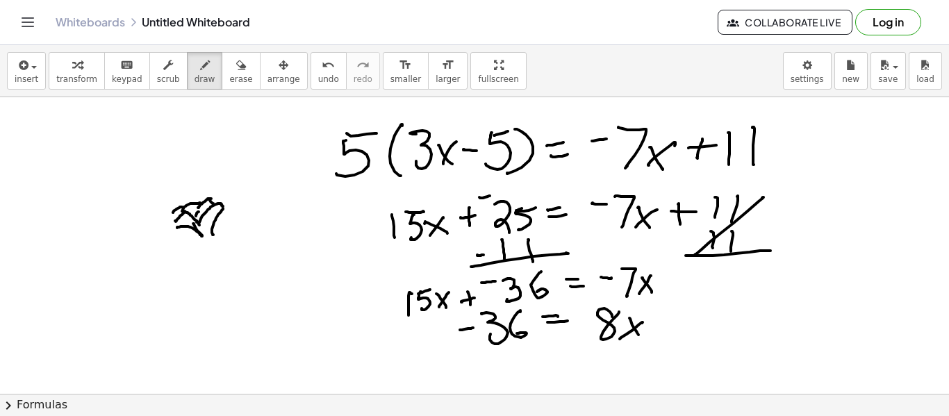
drag, startPoint x: 169, startPoint y: 224, endPoint x: 175, endPoint y: 228, distance: 7.9
drag, startPoint x: 188, startPoint y: 230, endPoint x: 163, endPoint y: 241, distance: 28.0
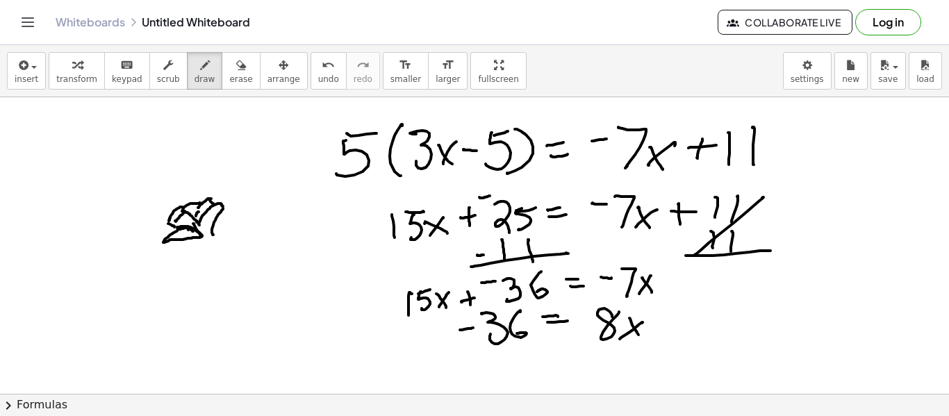
drag, startPoint x: 166, startPoint y: 242, endPoint x: 209, endPoint y: 236, distance: 43.4
drag, startPoint x: 226, startPoint y: 226, endPoint x: 240, endPoint y: 194, distance: 34.2
drag, startPoint x: 240, startPoint y: 194, endPoint x: 228, endPoint y: 201, distance: 14.3
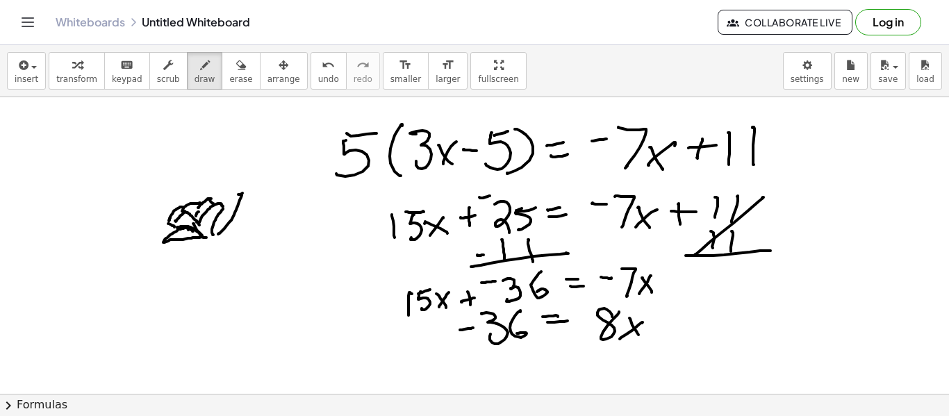
drag, startPoint x: 212, startPoint y: 197, endPoint x: 238, endPoint y: 176, distance: 34.1
drag, startPoint x: 215, startPoint y: 188, endPoint x: 196, endPoint y: 178, distance: 21.1
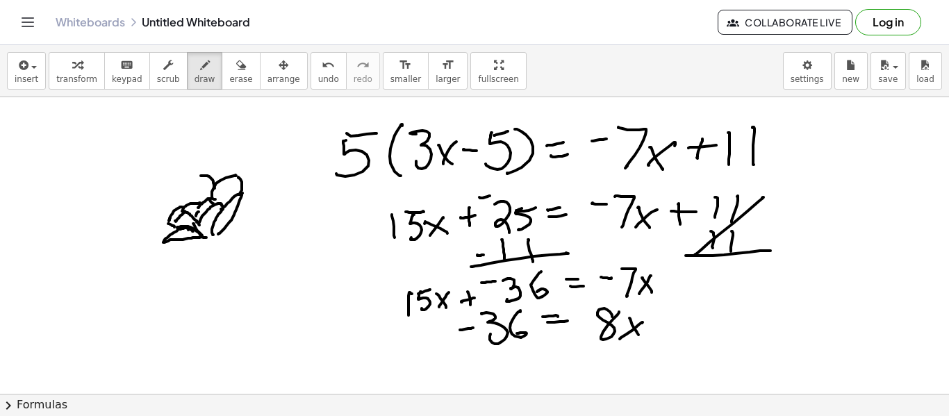
drag, startPoint x: 191, startPoint y: 194, endPoint x: 197, endPoint y: 207, distance: 14.0
drag, startPoint x: 190, startPoint y: 192, endPoint x: 169, endPoint y: 190, distance: 21.6
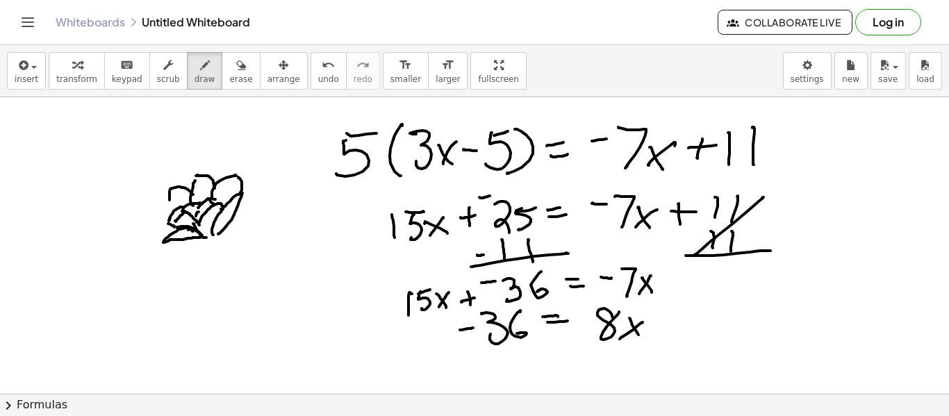
drag, startPoint x: 169, startPoint y: 191, endPoint x: 176, endPoint y: 223, distance: 32.7
drag, startPoint x: 170, startPoint y: 208, endPoint x: 151, endPoint y: 214, distance: 19.8
drag, startPoint x: 153, startPoint y: 217, endPoint x: 165, endPoint y: 229, distance: 17.2
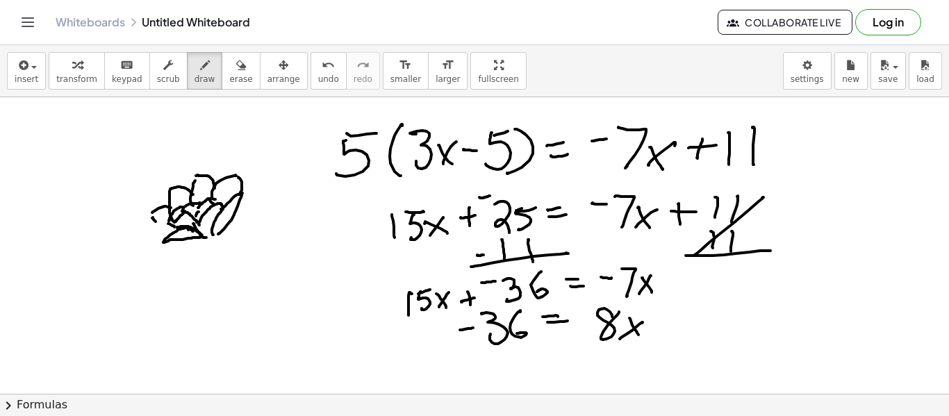
drag, startPoint x: 159, startPoint y: 222, endPoint x: 145, endPoint y: 247, distance: 28.6
drag, startPoint x: 147, startPoint y: 246, endPoint x: 187, endPoint y: 233, distance: 42.2
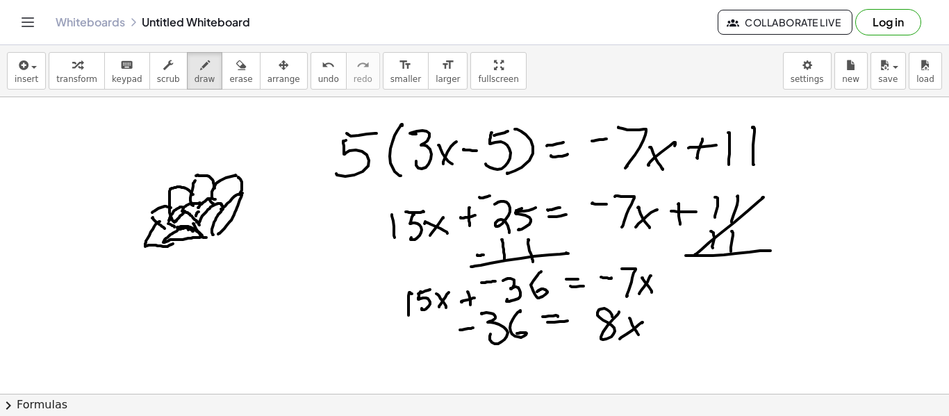
drag, startPoint x: 174, startPoint y: 242, endPoint x: 166, endPoint y: 261, distance: 20.2
drag, startPoint x: 167, startPoint y: 258, endPoint x: 209, endPoint y: 235, distance: 48.2
drag, startPoint x: 212, startPoint y: 231, endPoint x: 207, endPoint y: 244, distance: 14.7
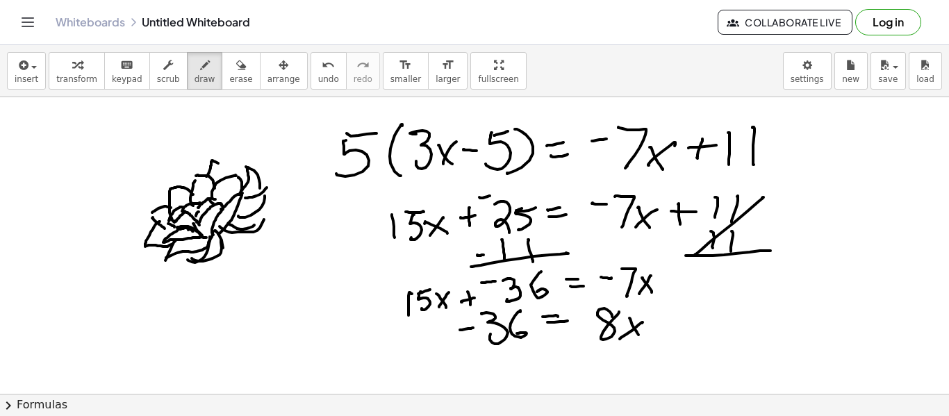
drag, startPoint x: 137, startPoint y: 210, endPoint x: 127, endPoint y: 217, distance: 12.4
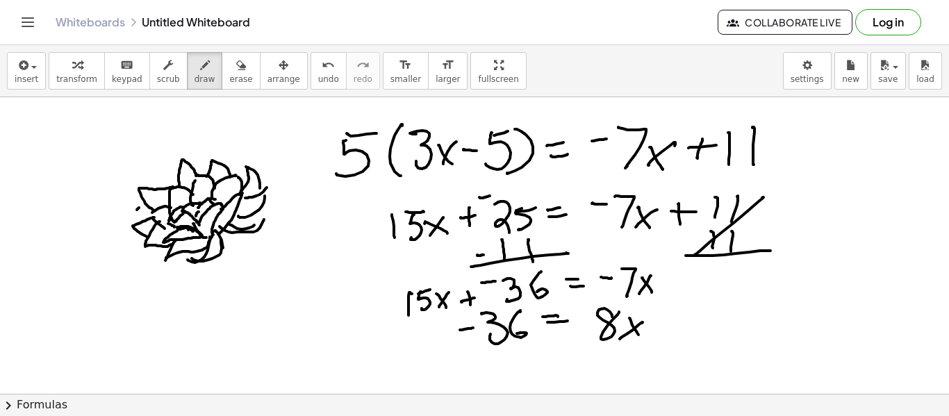
drag, startPoint x: 156, startPoint y: 176, endPoint x: 158, endPoint y: 169, distance: 7.5
drag, startPoint x: 160, startPoint y: 168, endPoint x: 178, endPoint y: 167, distance: 18.8
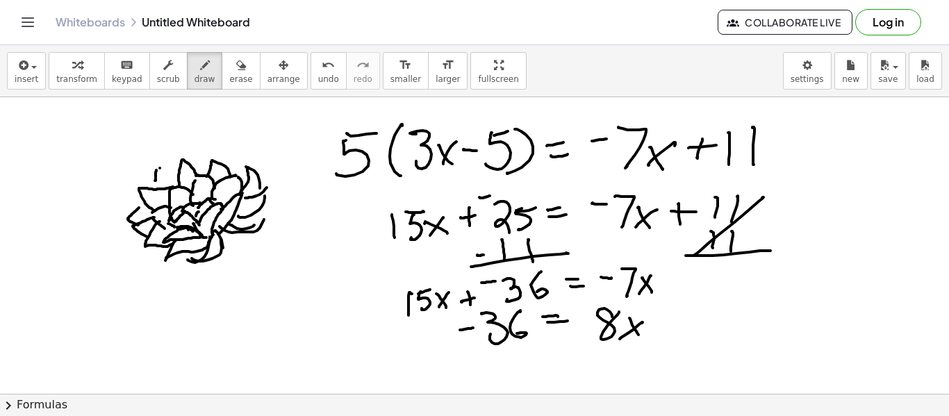
drag, startPoint x: 198, startPoint y: 156, endPoint x: 220, endPoint y: 148, distance: 23.7
drag, startPoint x: 231, startPoint y: 149, endPoint x: 258, endPoint y: 151, distance: 27.2
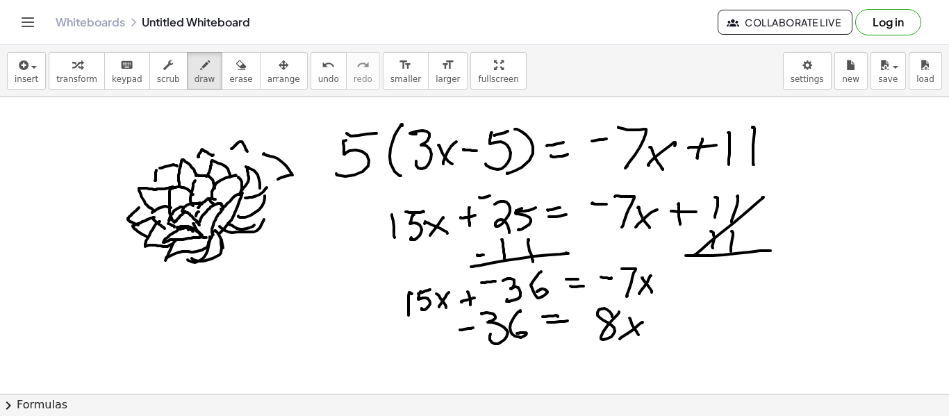
drag, startPoint x: 263, startPoint y: 154, endPoint x: 288, endPoint y: 178, distance: 34.4
drag, startPoint x: 278, startPoint y: 198, endPoint x: 274, endPoint y: 211, distance: 13.8
drag, startPoint x: 146, startPoint y: 240, endPoint x: 130, endPoint y: 258, distance: 23.6
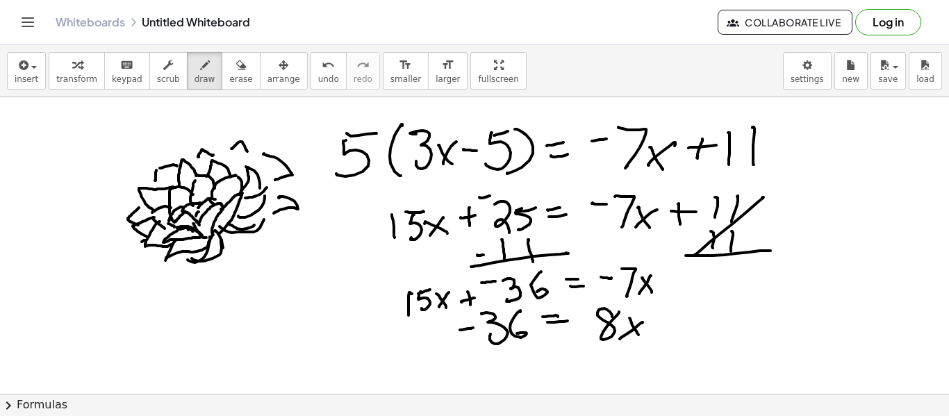
drag, startPoint x: 138, startPoint y: 262, endPoint x: 176, endPoint y: 249, distance: 40.2
drag, startPoint x: 177, startPoint y: 274, endPoint x: 209, endPoint y: 258, distance: 36.0
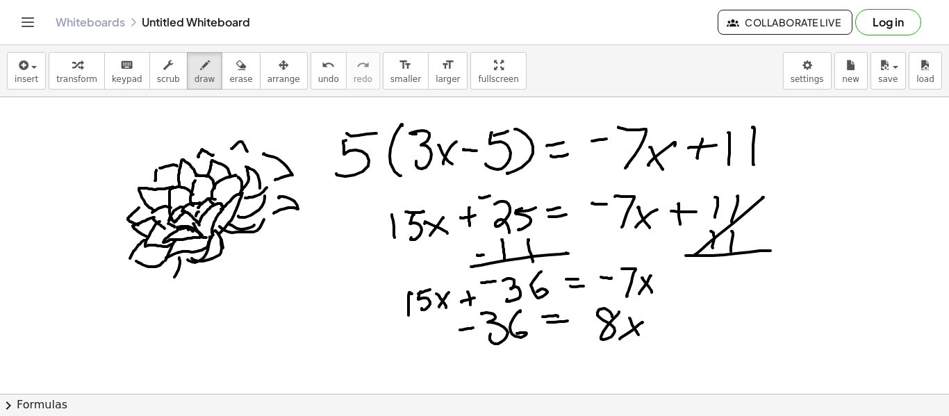
drag, startPoint x: 227, startPoint y: 242, endPoint x: 194, endPoint y: 276, distance: 47.7
drag, startPoint x: 211, startPoint y: 261, endPoint x: 203, endPoint y: 268, distance: 10.8
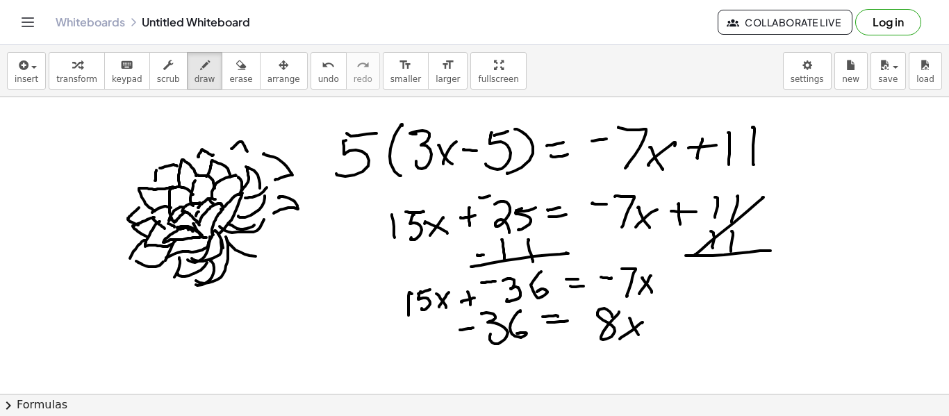
drag, startPoint x: 227, startPoint y: 240, endPoint x: 292, endPoint y: 228, distance: 65.7
drag, startPoint x: 242, startPoint y: 233, endPoint x: 298, endPoint y: 222, distance: 56.7
drag, startPoint x: 279, startPoint y: 228, endPoint x: 294, endPoint y: 211, distance: 22.7
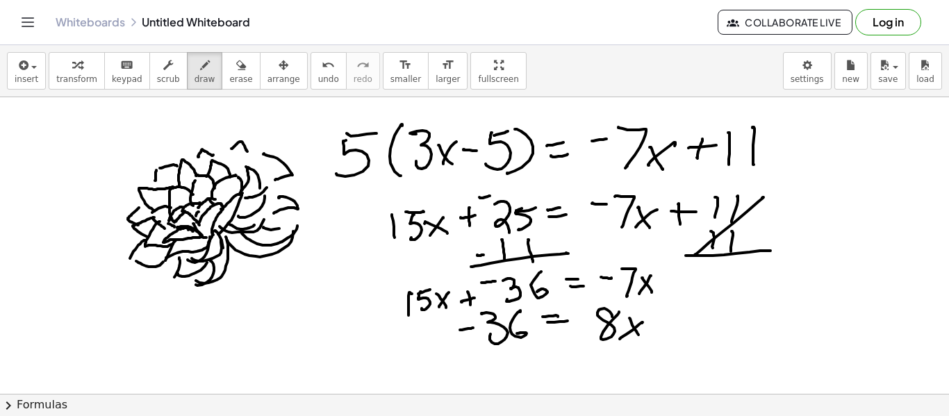
drag, startPoint x: 290, startPoint y: 211, endPoint x: 280, endPoint y: 217, distance: 11.8
drag, startPoint x: 147, startPoint y: 301, endPoint x: 187, endPoint y: 326, distance: 47.4
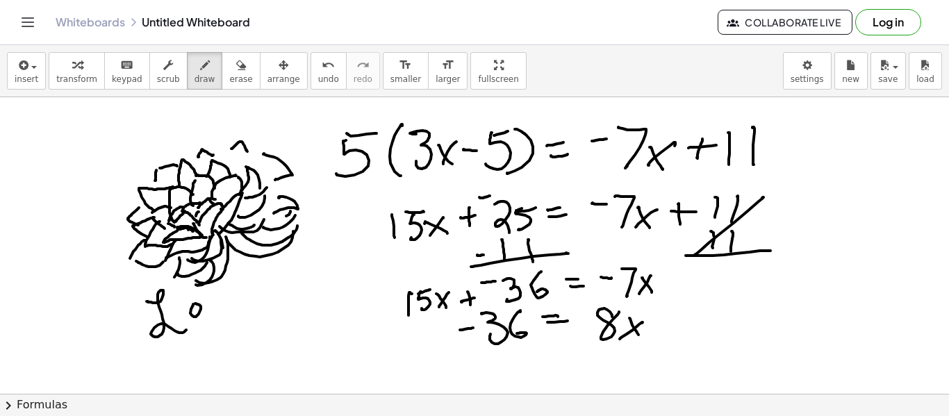
drag, startPoint x: 199, startPoint y: 314, endPoint x: 200, endPoint y: 302, distance: 11.9
drag, startPoint x: 213, startPoint y: 294, endPoint x: 215, endPoint y: 309, distance: 14.7
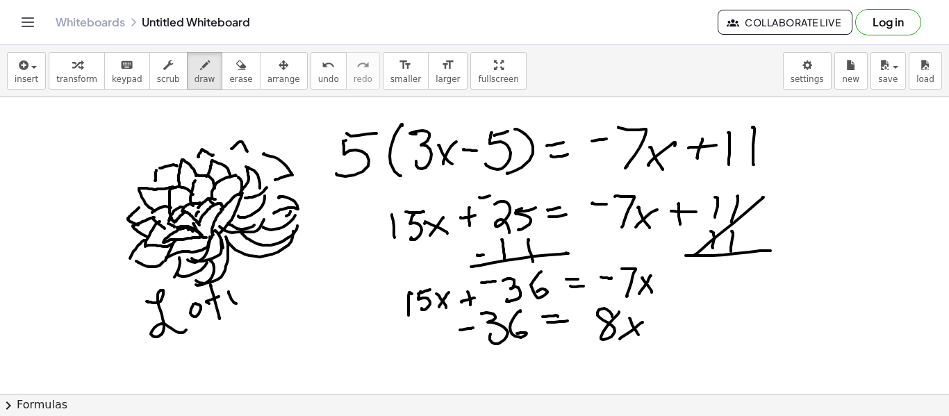
drag, startPoint x: 231, startPoint y: 299, endPoint x: 250, endPoint y: 283, distance: 25.1
drag, startPoint x: 249, startPoint y: 284, endPoint x: 269, endPoint y: 276, distance: 21.8
click at [233, 76] on span "erase" at bounding box center [240, 79] width 23 height 10
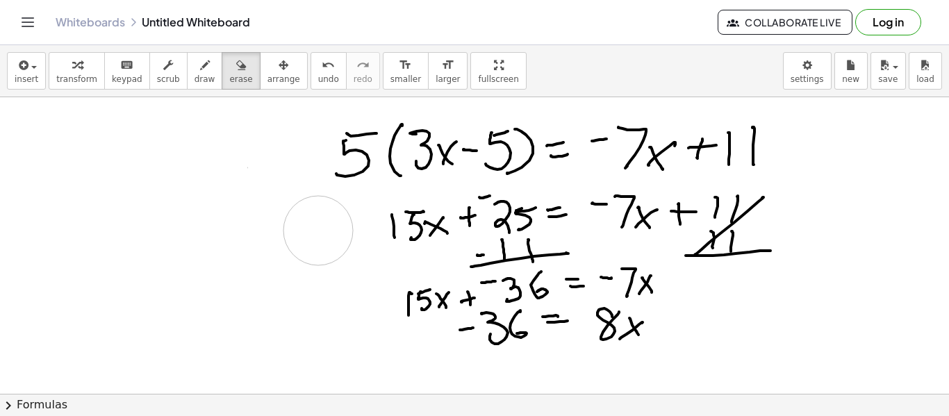
drag, startPoint x: 133, startPoint y: 199, endPoint x: 267, endPoint y: 197, distance: 134.1
drag, startPoint x: 204, startPoint y: 227, endPoint x: 176, endPoint y: 203, distance: 36.9
click at [196, 74] on span "draw" at bounding box center [204, 79] width 21 height 10
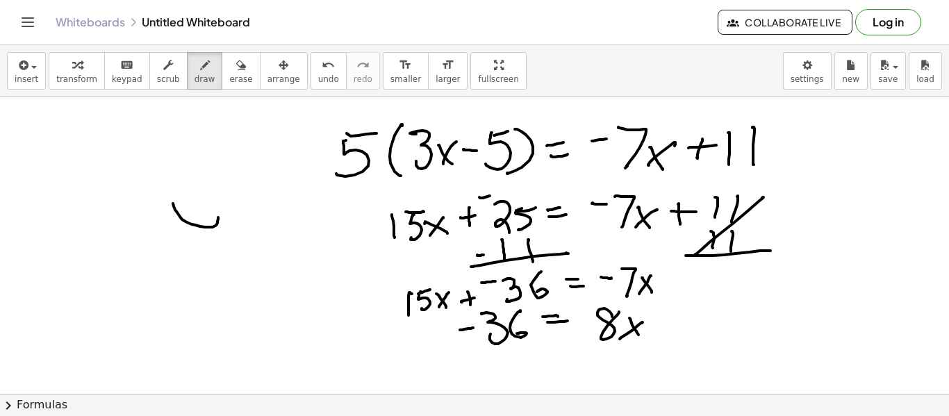
drag, startPoint x: 215, startPoint y: 226, endPoint x: 172, endPoint y: 197, distance: 52.6
drag, startPoint x: 181, startPoint y: 203, endPoint x: 219, endPoint y: 213, distance: 40.3
drag, startPoint x: 219, startPoint y: 216, endPoint x: 227, endPoint y: 178, distance: 39.0
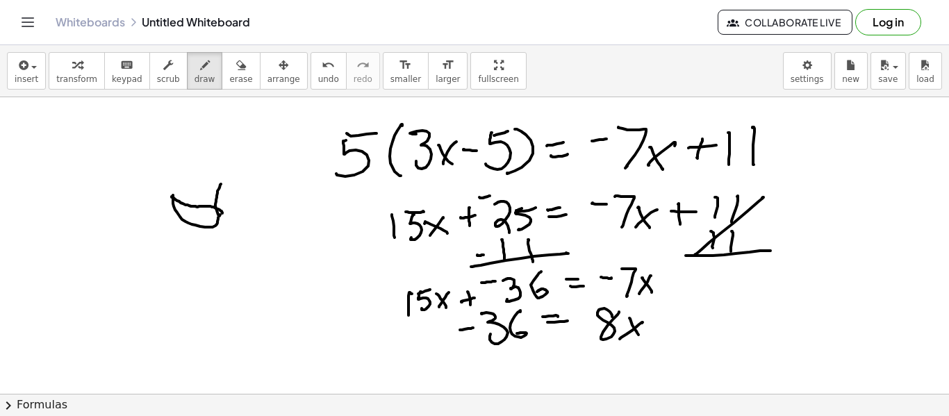
drag, startPoint x: 226, startPoint y: 174, endPoint x: 231, endPoint y: 210, distance: 35.9
drag, startPoint x: 190, startPoint y: 203, endPoint x: 182, endPoint y: 187, distance: 18.3
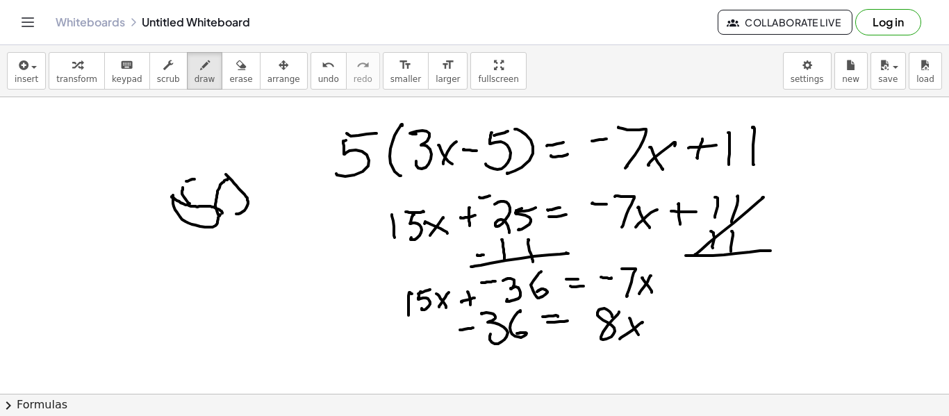
drag, startPoint x: 187, startPoint y: 181, endPoint x: 221, endPoint y: 187, distance: 34.5
drag, startPoint x: 215, startPoint y: 178, endPoint x: 224, endPoint y: 156, distance: 23.7
drag, startPoint x: 233, startPoint y: 158, endPoint x: 247, endPoint y: 183, distance: 29.2
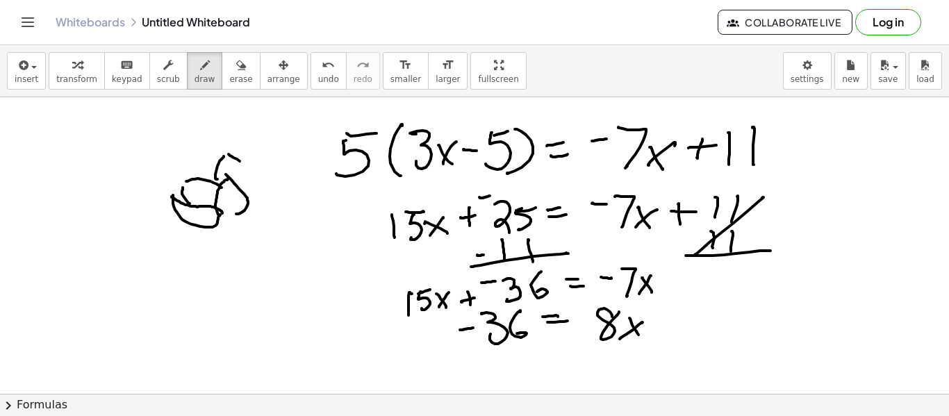
drag, startPoint x: 181, startPoint y: 197, endPoint x: 143, endPoint y: 206, distance: 38.4
drag, startPoint x: 143, startPoint y: 212, endPoint x: 194, endPoint y: 218, distance: 51.8
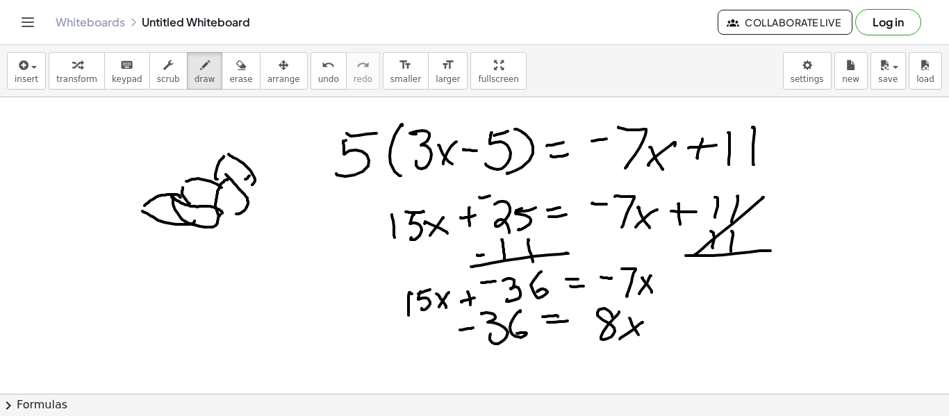
drag, startPoint x: 249, startPoint y: 176, endPoint x: 283, endPoint y: 166, distance: 34.7
drag, startPoint x: 289, startPoint y: 171, endPoint x: 238, endPoint y: 218, distance: 69.3
drag, startPoint x: 190, startPoint y: 222, endPoint x: 147, endPoint y: 249, distance: 51.2
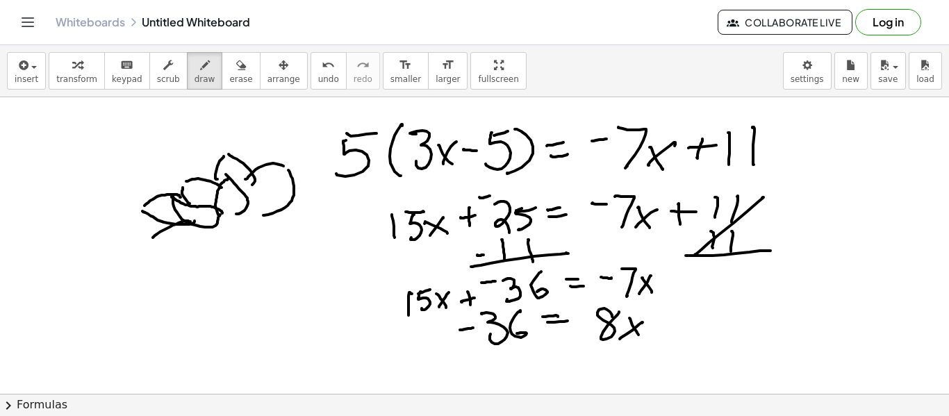
drag, startPoint x: 170, startPoint y: 261, endPoint x: 206, endPoint y: 234, distance: 45.1
drag, startPoint x: 193, startPoint y: 231, endPoint x: 187, endPoint y: 241, distance: 12.1
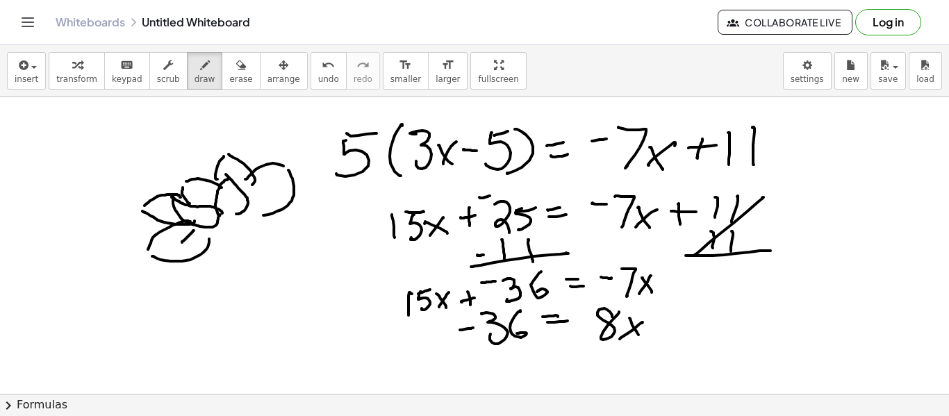
drag, startPoint x: 199, startPoint y: 228, endPoint x: 193, endPoint y: 241, distance: 14.0
drag, startPoint x: 205, startPoint y: 233, endPoint x: 188, endPoint y: 239, distance: 18.5
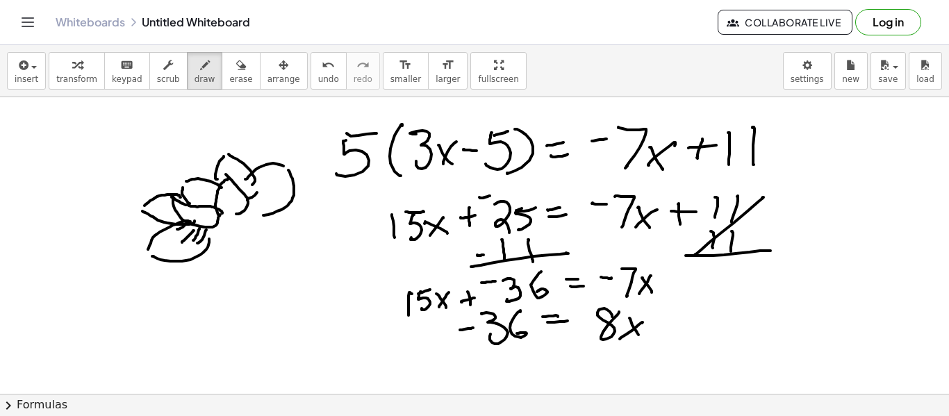
drag, startPoint x: 266, startPoint y: 203, endPoint x: 258, endPoint y: 189, distance: 16.5
drag, startPoint x: 242, startPoint y: 192, endPoint x: 246, endPoint y: 183, distance: 9.7
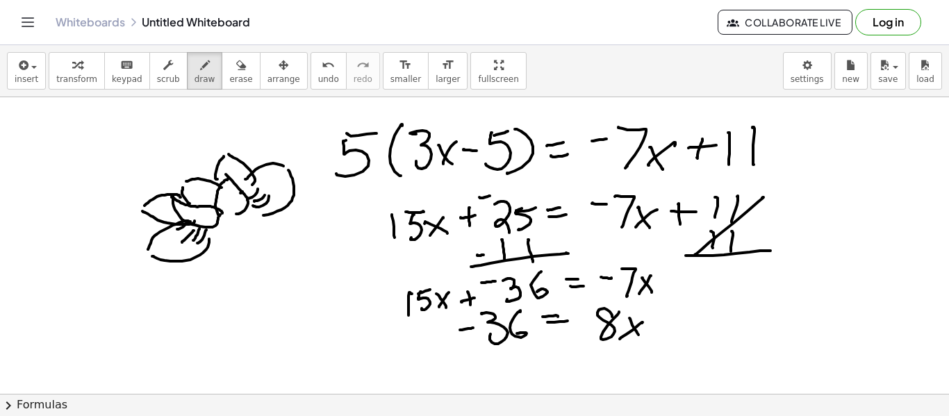
drag, startPoint x: 242, startPoint y: 175, endPoint x: 238, endPoint y: 167, distance: 9.0
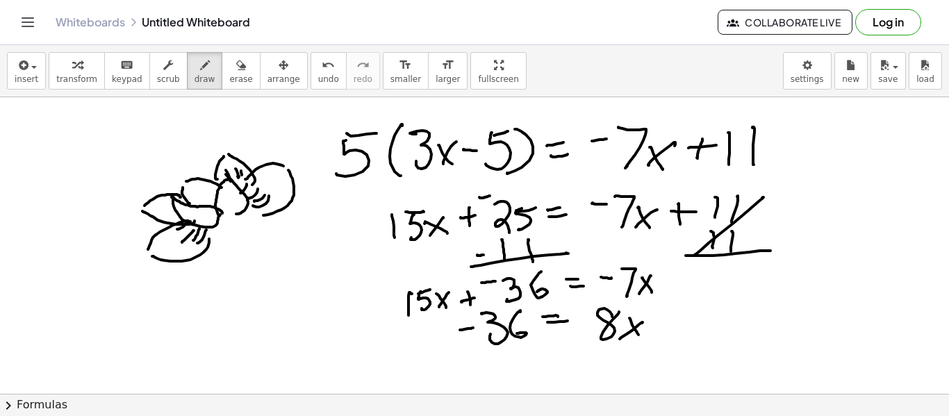
drag, startPoint x: 236, startPoint y: 206, endPoint x: 238, endPoint y: 195, distance: 11.3
drag, startPoint x: 218, startPoint y: 212, endPoint x: 205, endPoint y: 212, distance: 13.2
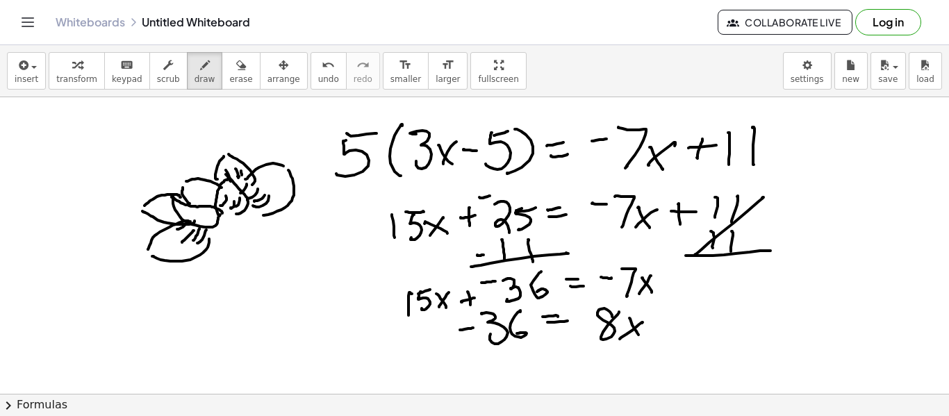
drag, startPoint x: 215, startPoint y: 215, endPoint x: 206, endPoint y: 213, distance: 8.6
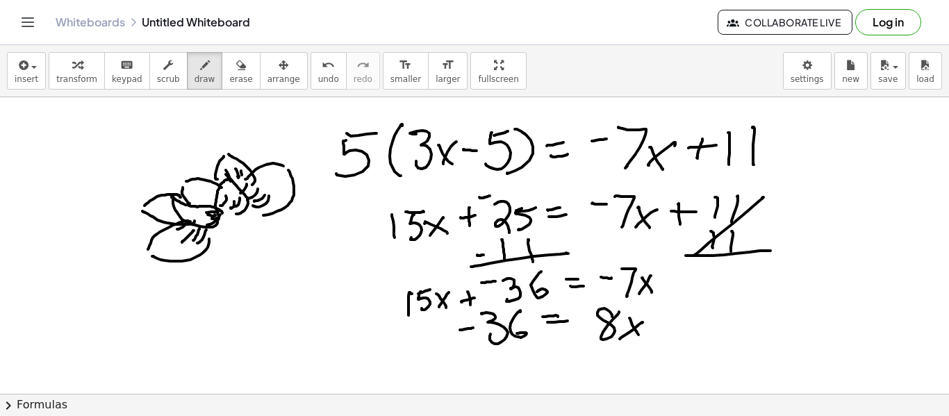
drag, startPoint x: 216, startPoint y: 203, endPoint x: 206, endPoint y: 197, distance: 11.8
drag, startPoint x: 215, startPoint y: 194, endPoint x: 208, endPoint y: 187, distance: 10.3
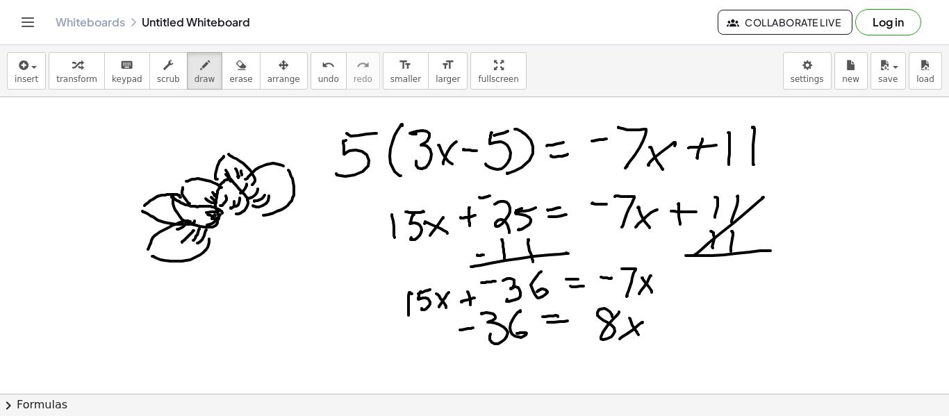
drag, startPoint x: 213, startPoint y: 201, endPoint x: 203, endPoint y: 198, distance: 10.8
drag, startPoint x: 203, startPoint y: 202, endPoint x: 194, endPoint y: 197, distance: 10.6
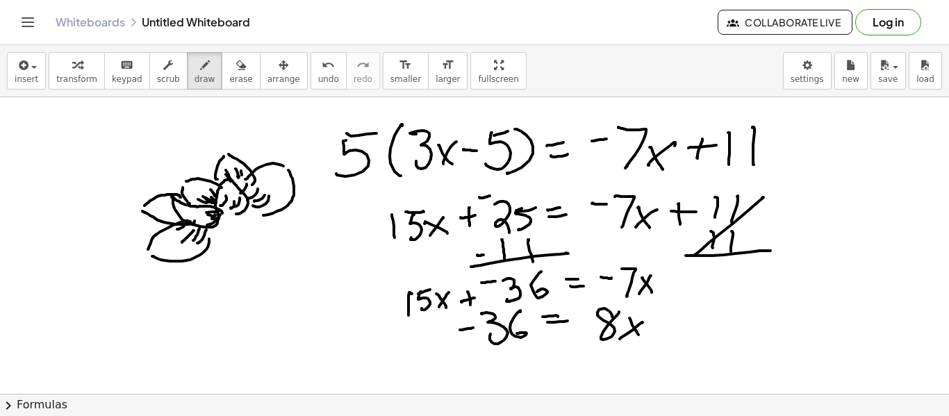
drag, startPoint x: 166, startPoint y: 190, endPoint x: 163, endPoint y: 172, distance: 18.3
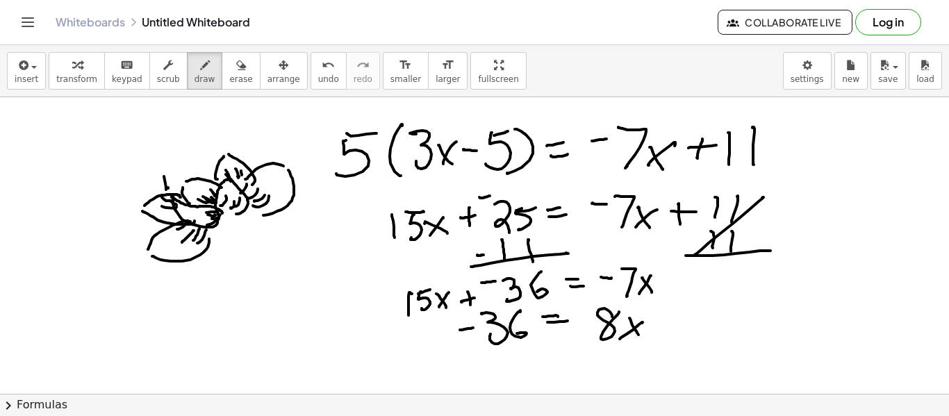
drag, startPoint x: 168, startPoint y: 188, endPoint x: 165, endPoint y: 158, distance: 30.8
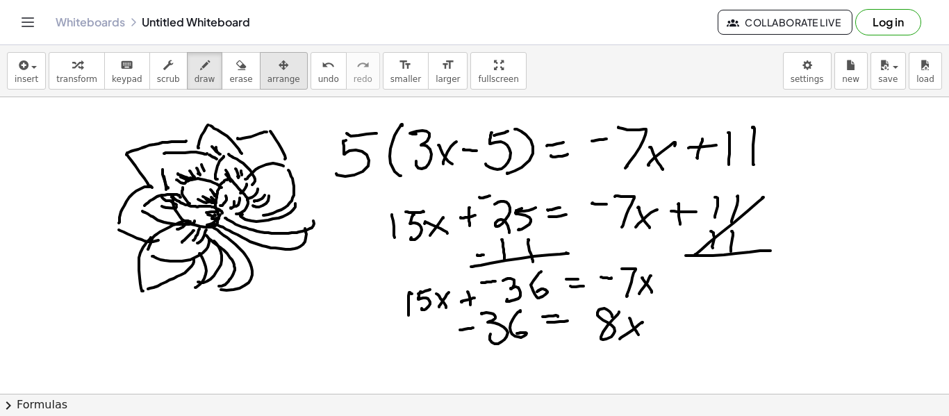
click at [260, 83] on button "arrange" at bounding box center [284, 71] width 48 height 38
click at [232, 72] on button "erase" at bounding box center [241, 71] width 38 height 38
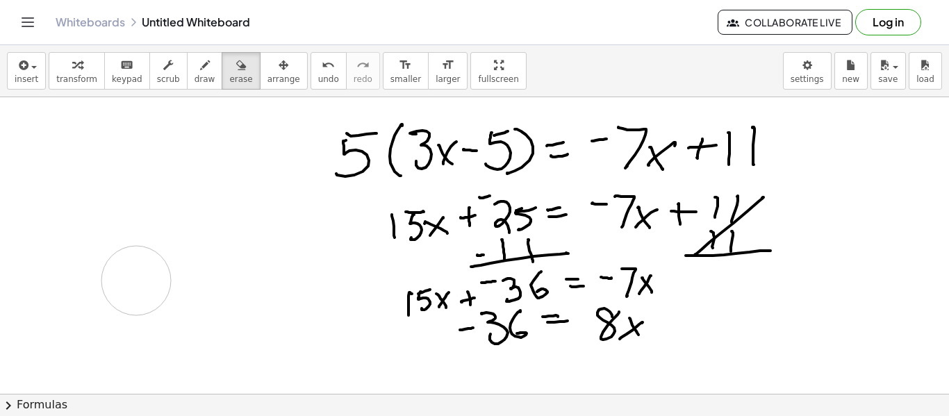
click at [205, 71] on button "draw" at bounding box center [205, 71] width 36 height 38
